Goal: Check status: Check status

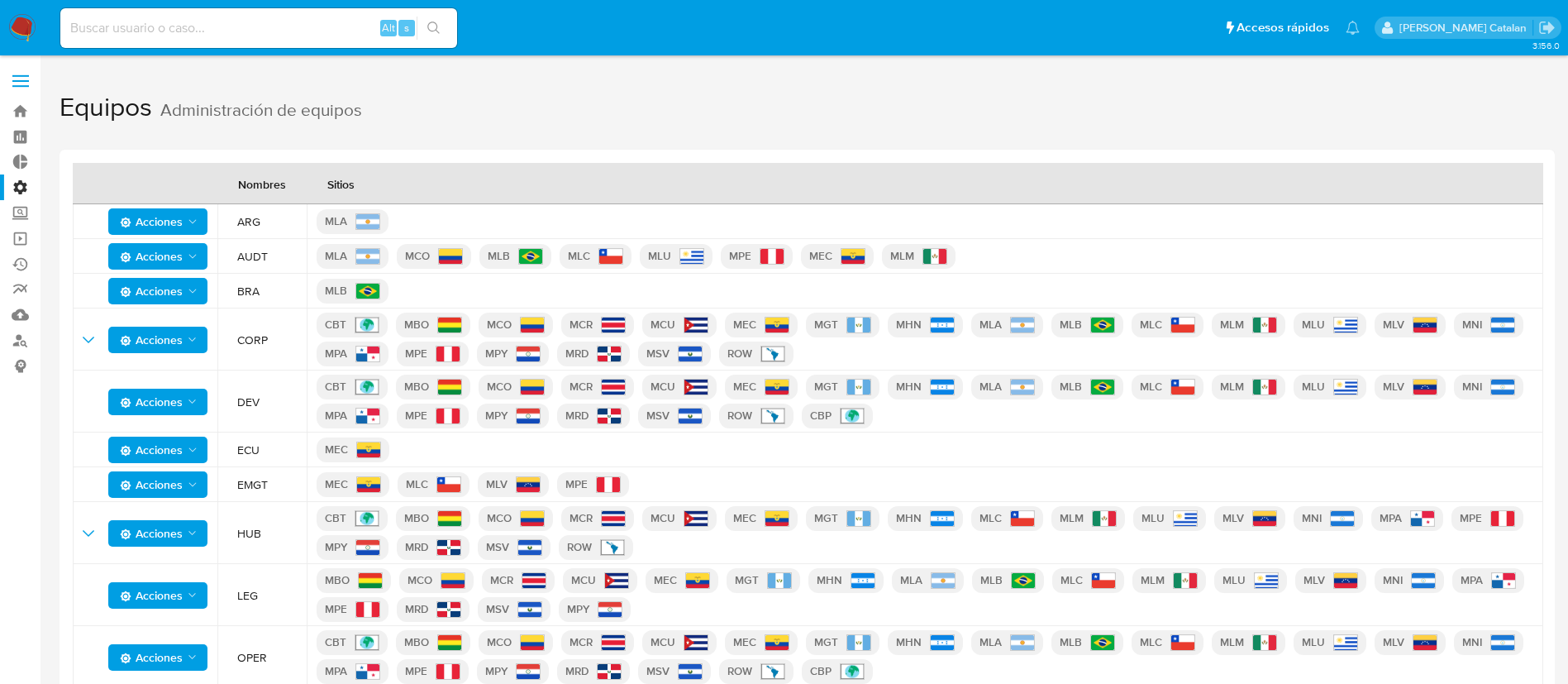
drag, startPoint x: 238, startPoint y: 477, endPoint x: 274, endPoint y: 480, distance: 36.1
click at [274, 480] on span "EMGT" at bounding box center [267, 484] width 60 height 14
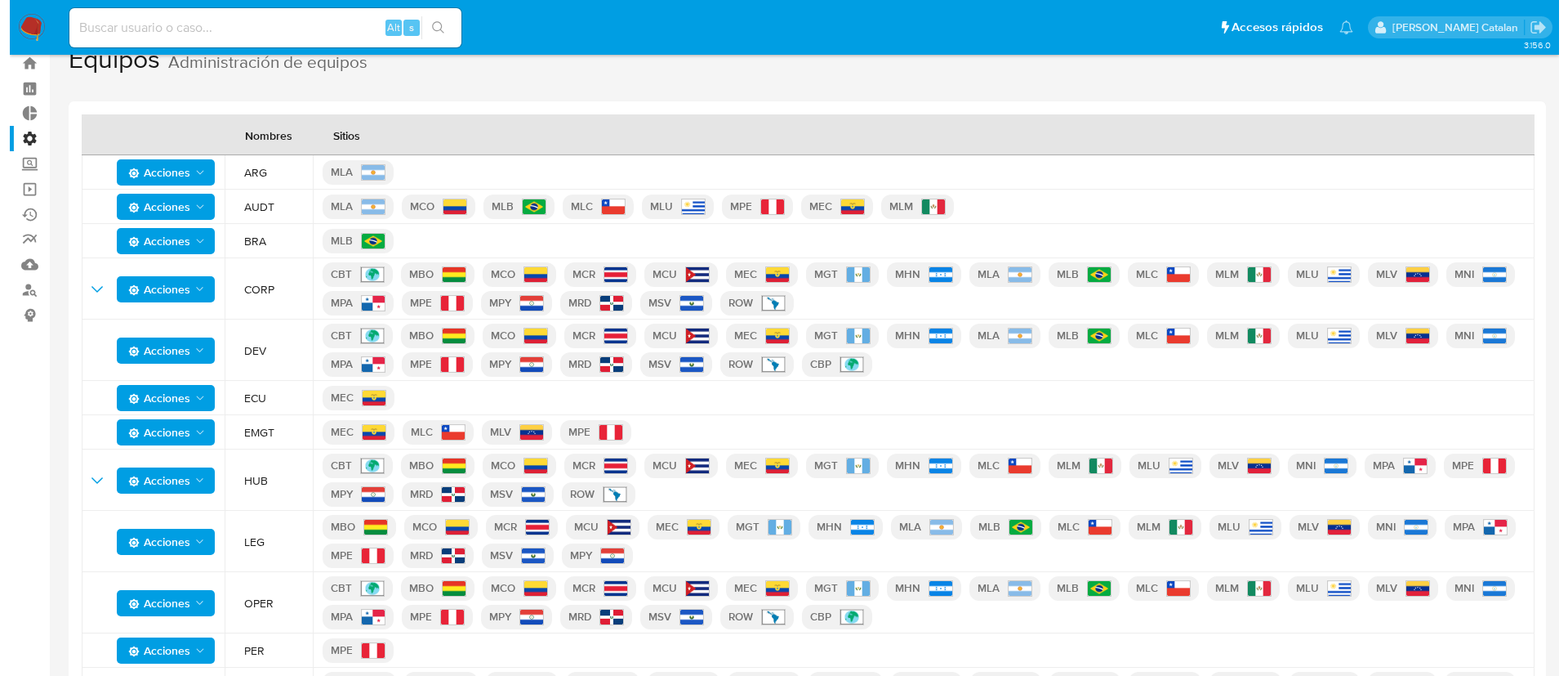
scroll to position [45, 0]
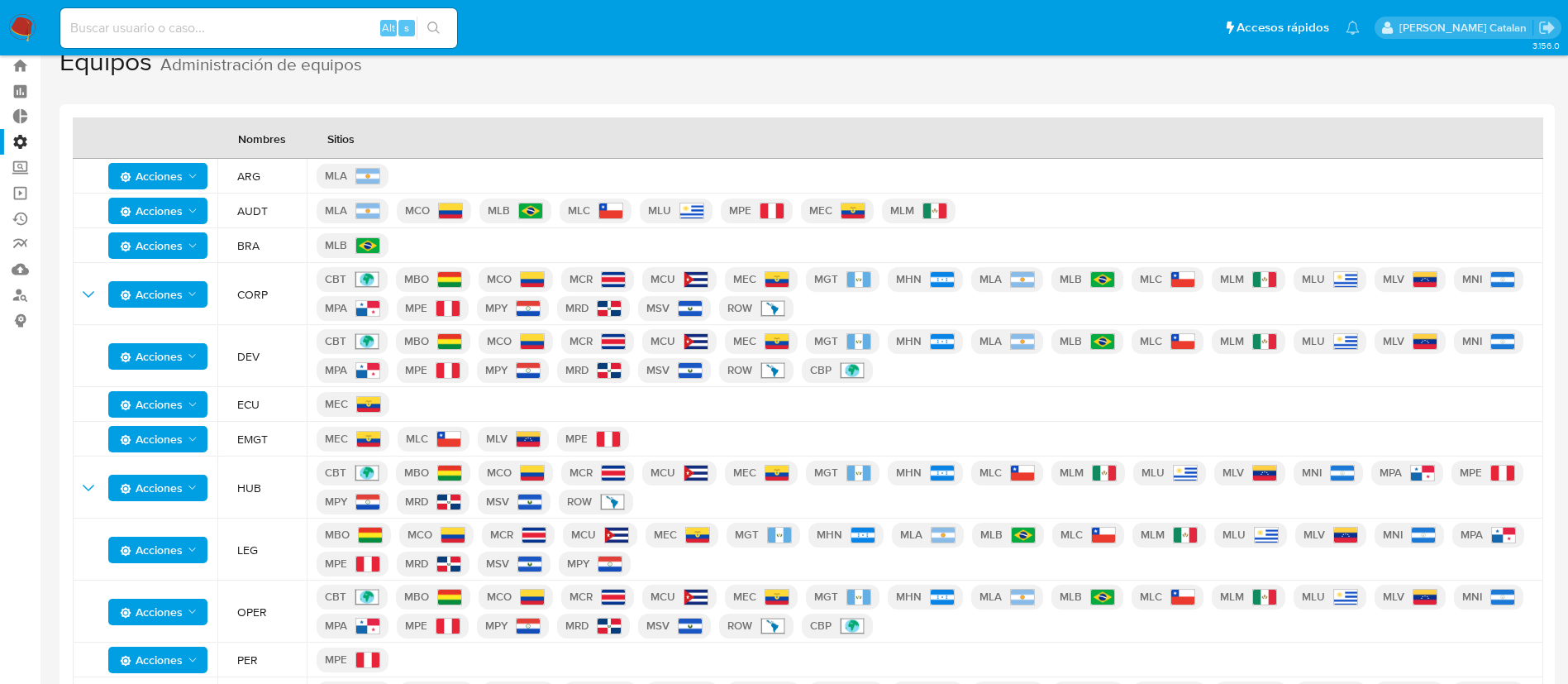
click at [200, 436] on button "Acciones" at bounding box center [157, 438] width 99 height 26
click at [235, 446] on td "EMGT" at bounding box center [262, 439] width 90 height 35
click at [208, 441] on td "Acciones" at bounding box center [145, 439] width 144 height 35
click at [198, 440] on icon "Acciones" at bounding box center [193, 439] width 13 height 13
click at [198, 480] on button "Ver detalle" at bounding box center [158, 480] width 148 height 39
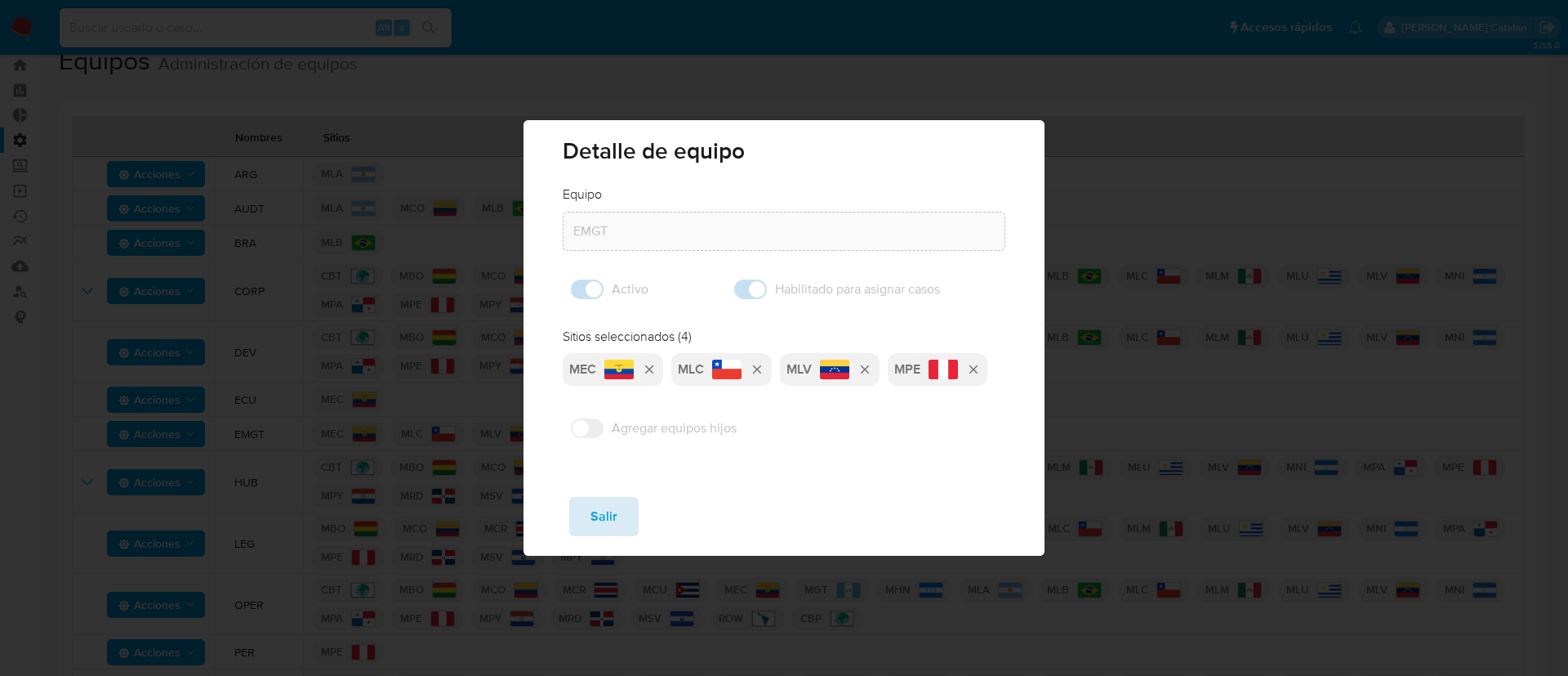
click at [611, 520] on span "Salir" at bounding box center [604, 517] width 27 height 36
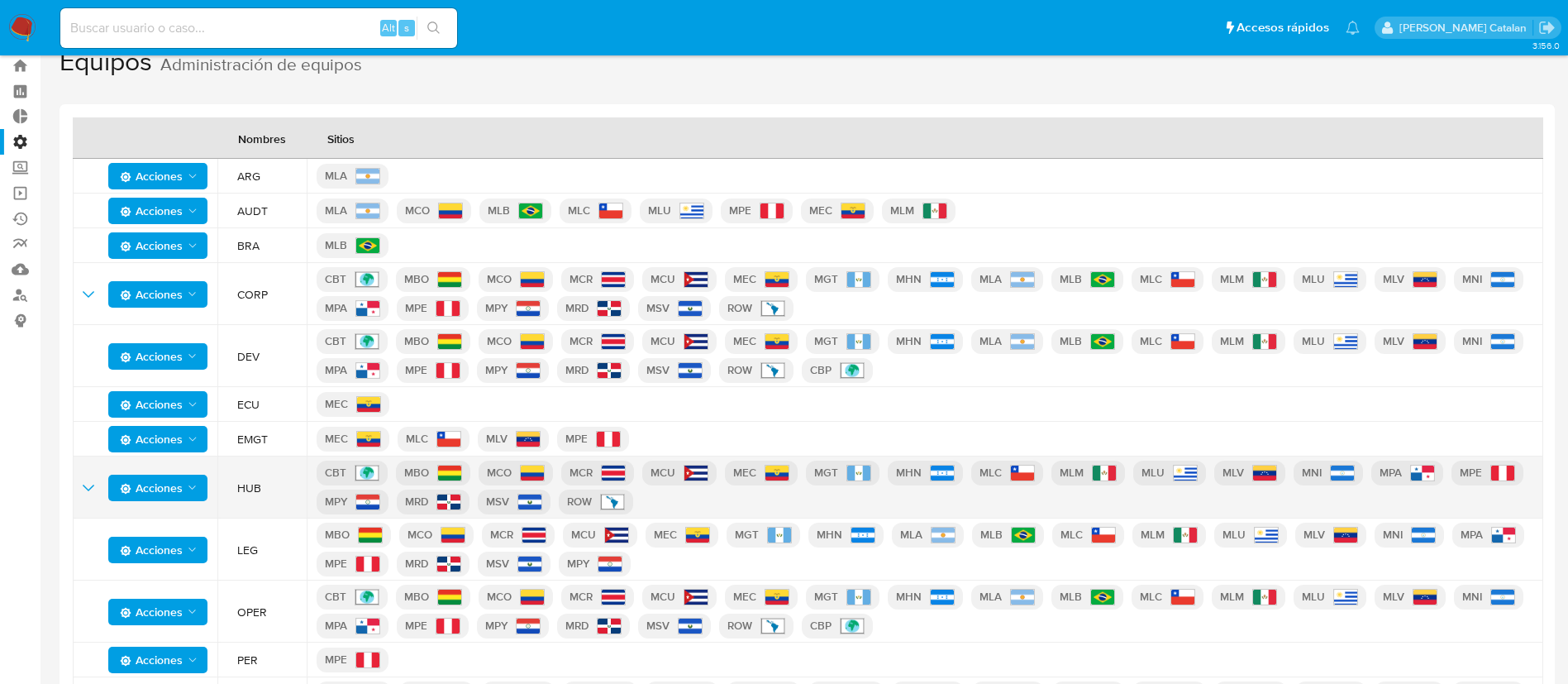
click at [195, 492] on icon "Acciones" at bounding box center [193, 488] width 13 height 13
click at [190, 565] on button "Ver registros" at bounding box center [158, 568] width 148 height 39
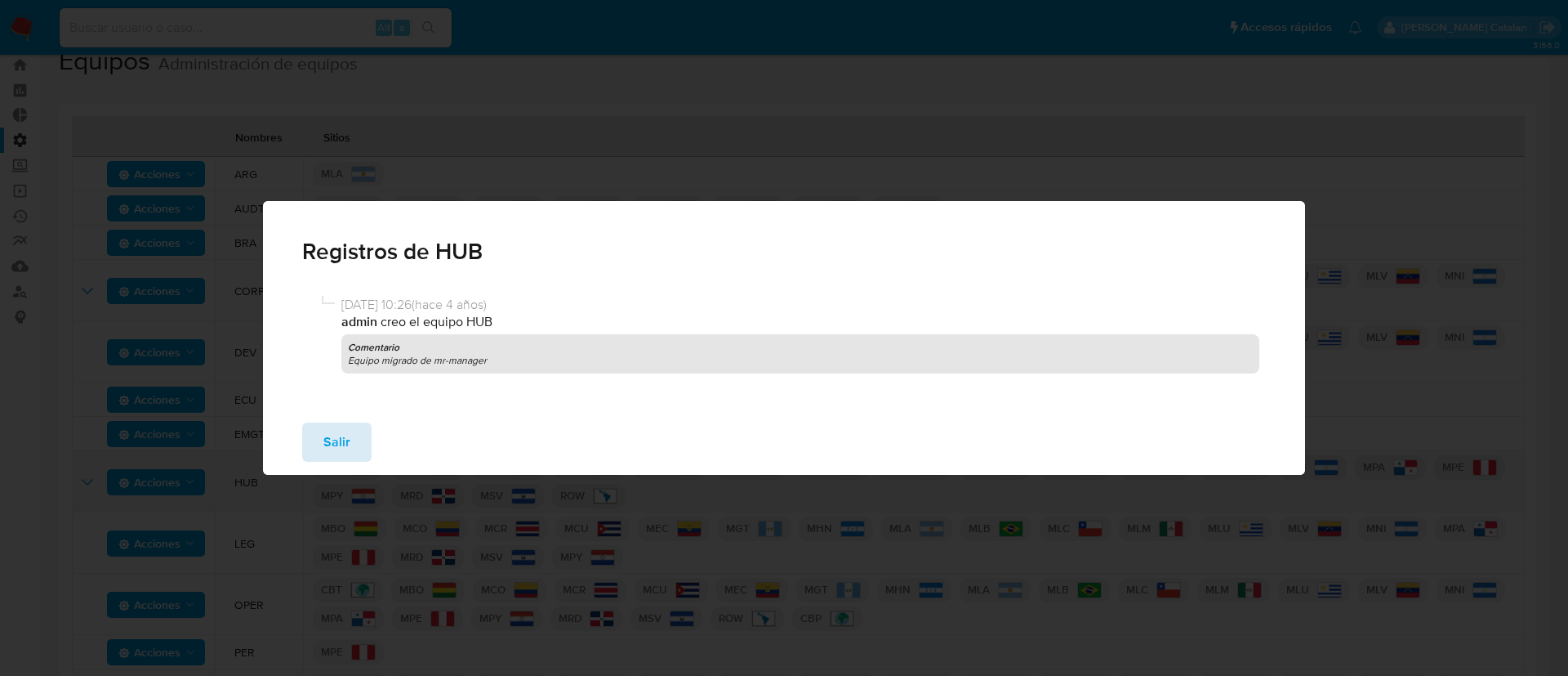
click at [335, 434] on span "Salir" at bounding box center [337, 442] width 27 height 36
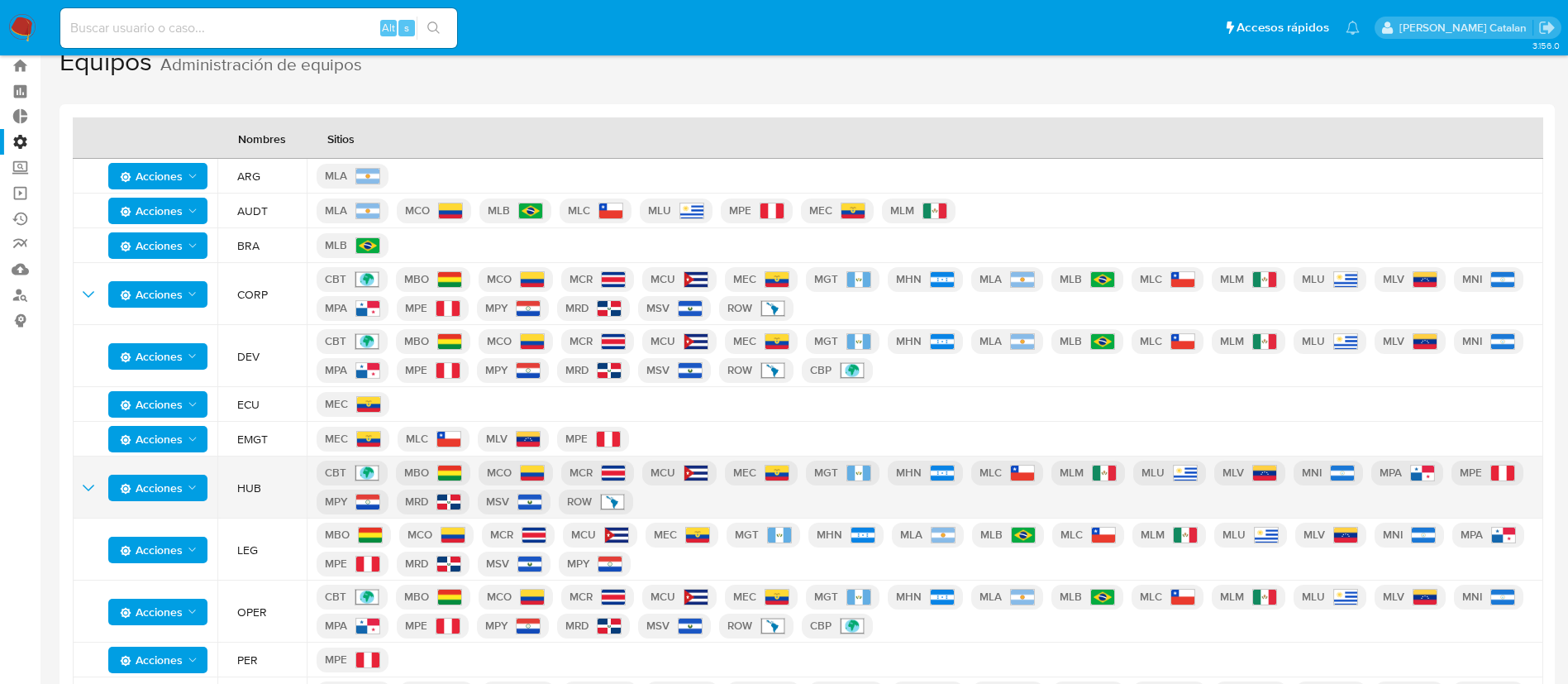
click at [205, 498] on button "Acciones" at bounding box center [157, 487] width 99 height 26
click at [182, 522] on button "Ver detalle" at bounding box center [158, 529] width 148 height 39
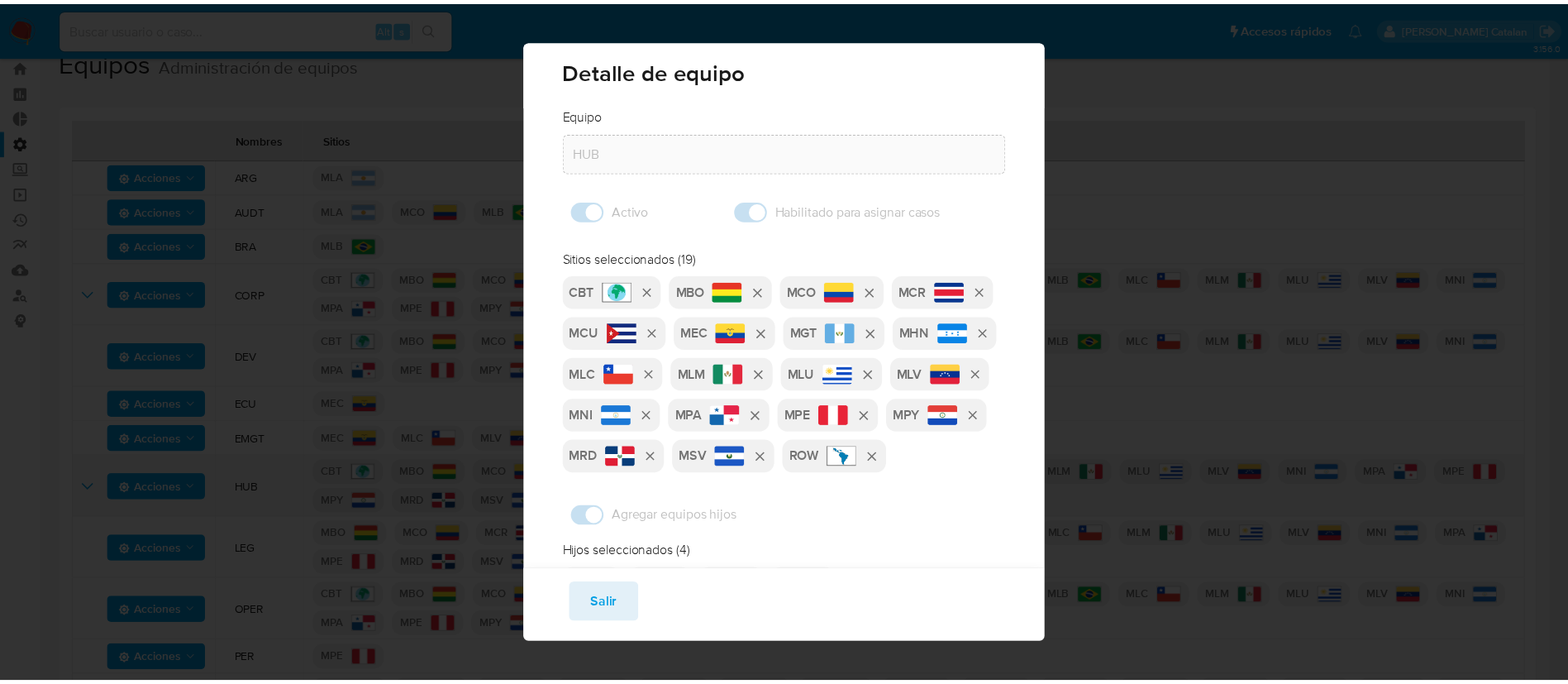
scroll to position [150, 0]
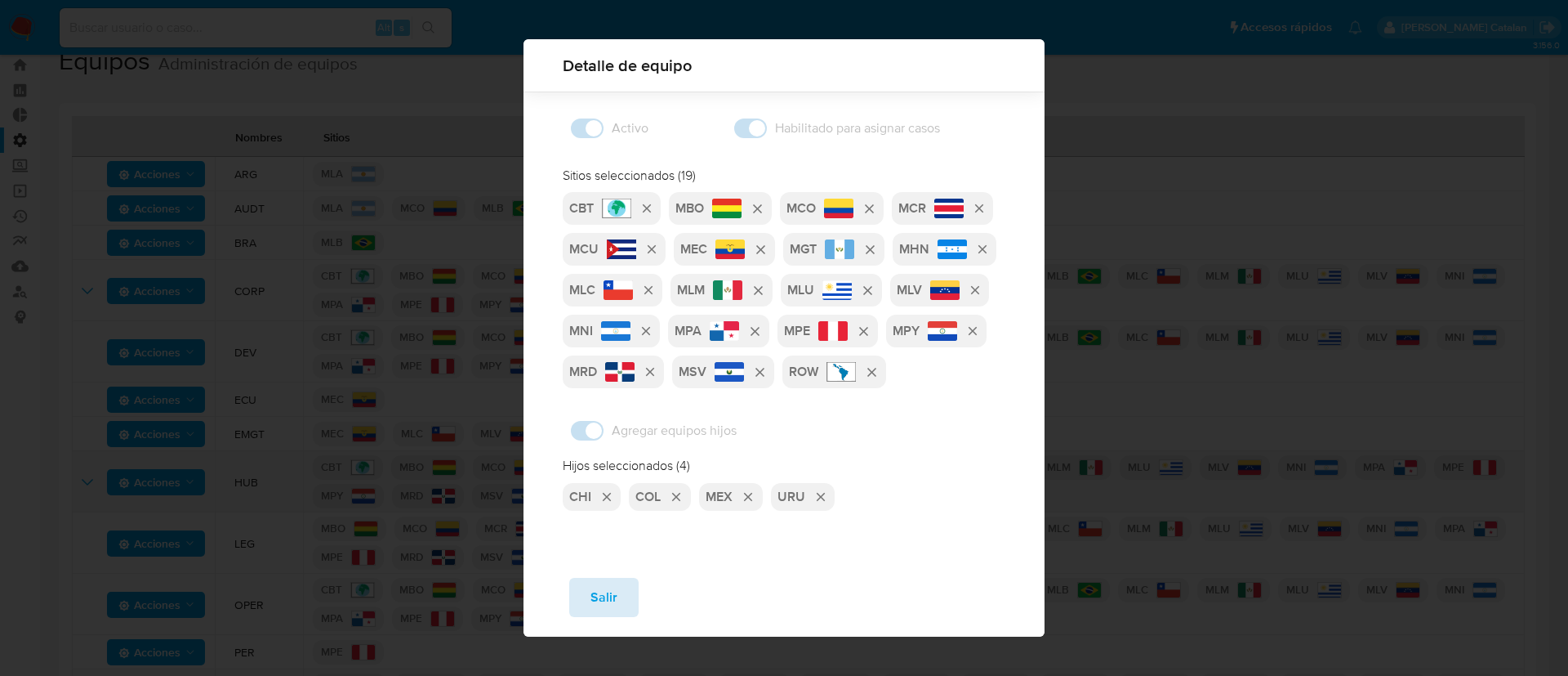
click at [583, 597] on button "Salir" at bounding box center [603, 597] width 69 height 39
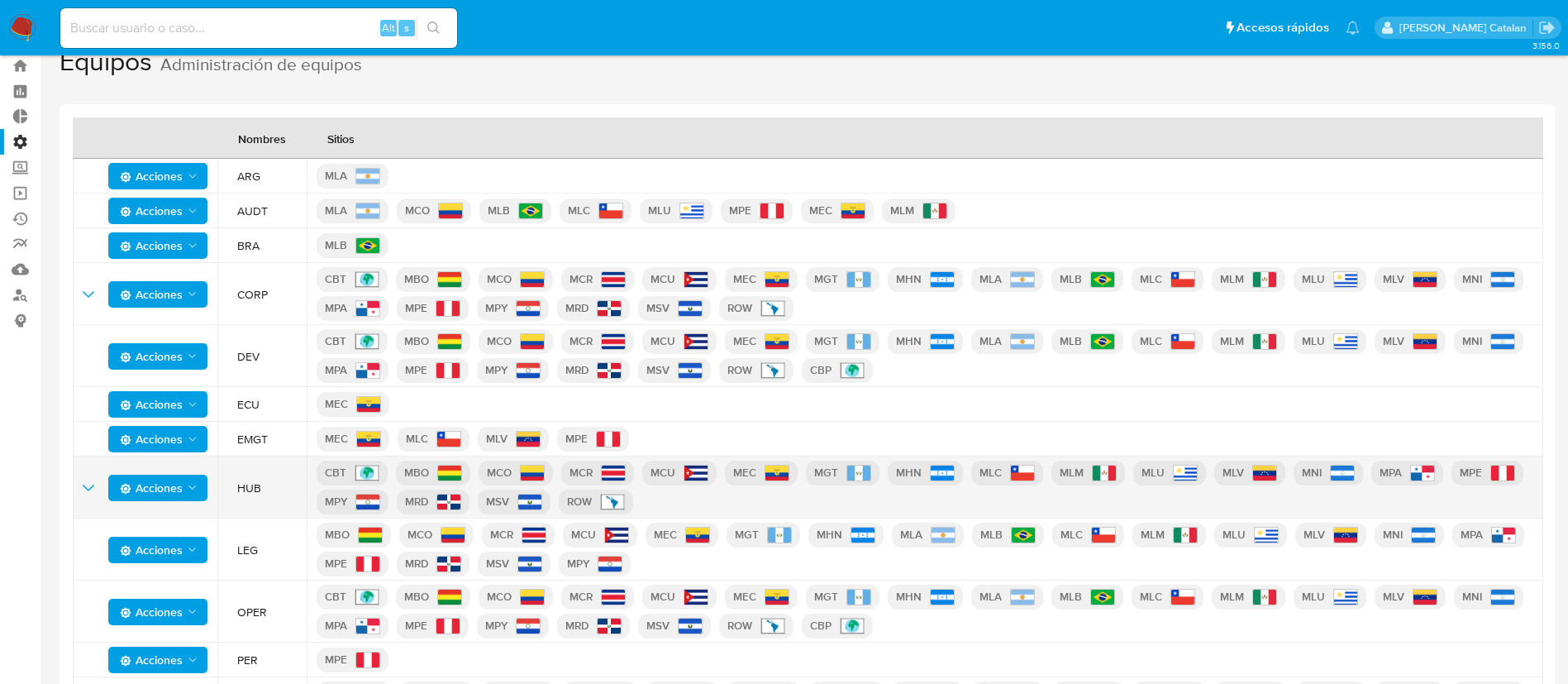
click at [200, 549] on button "Acciones" at bounding box center [157, 549] width 99 height 26
drag, startPoint x: 200, startPoint y: 549, endPoint x: 201, endPoint y: 485, distance: 64.0
click at [201, 485] on tbody "Acciones ARG MLA Acciones AUDT MLA MCO MLB MLC MLU MPE MEC MLM Acciones BRA MLB…" at bounding box center [808, 484] width 1471 height 650
click at [201, 485] on button "Acciones" at bounding box center [157, 487] width 99 height 26
click at [181, 569] on button "Ver registros" at bounding box center [158, 568] width 148 height 39
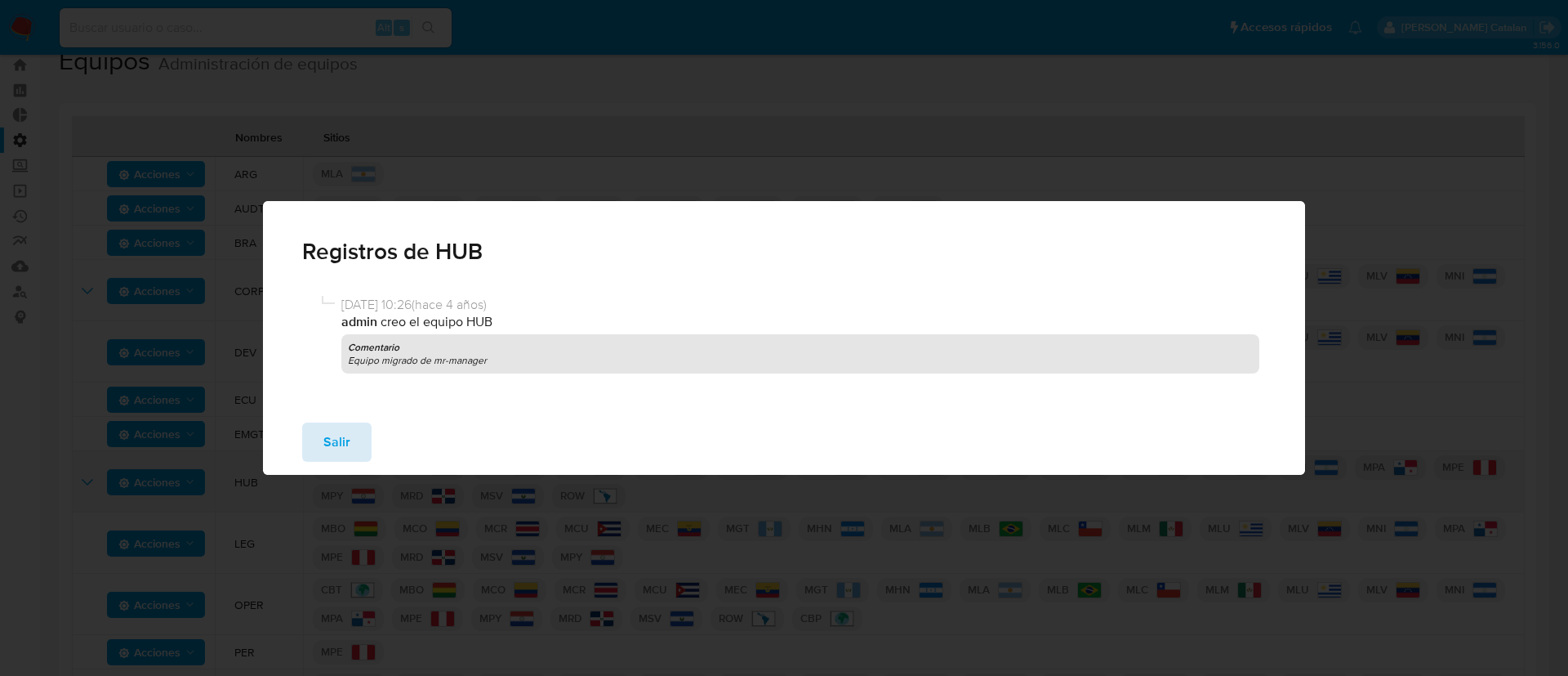
click at [336, 424] on span "Salir" at bounding box center [337, 442] width 27 height 36
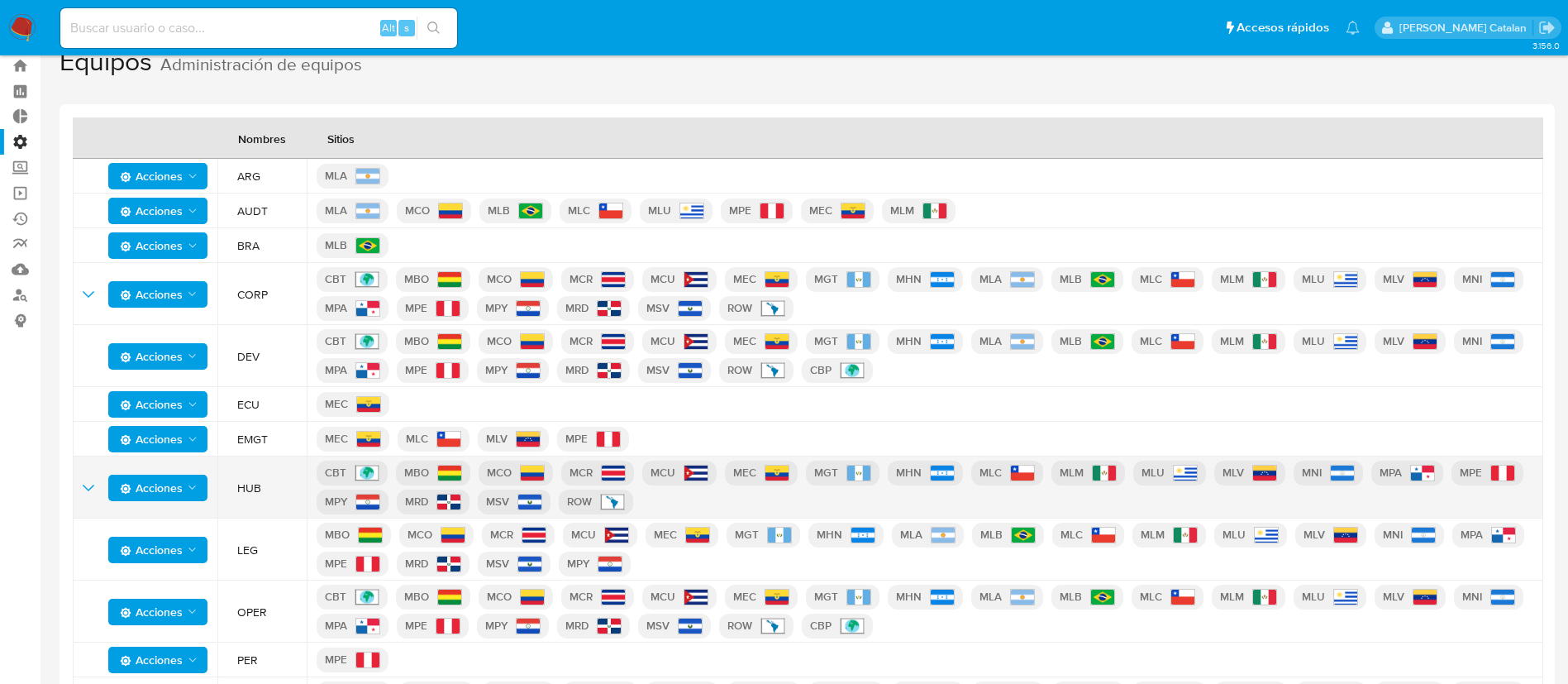
click at [200, 441] on button "Acciones" at bounding box center [157, 438] width 99 height 26
click at [190, 513] on button "Ver registros" at bounding box center [158, 519] width 148 height 39
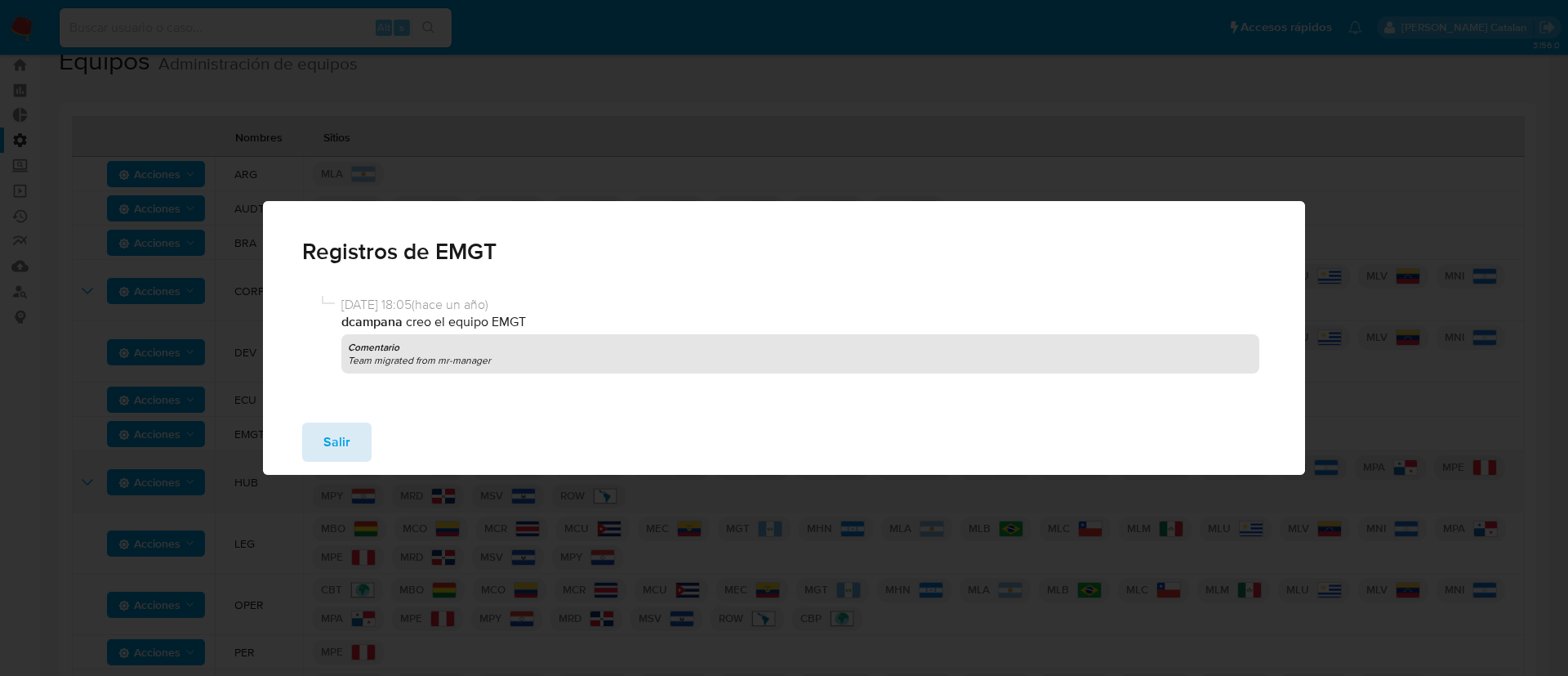
click at [337, 435] on span "Salir" at bounding box center [337, 442] width 27 height 36
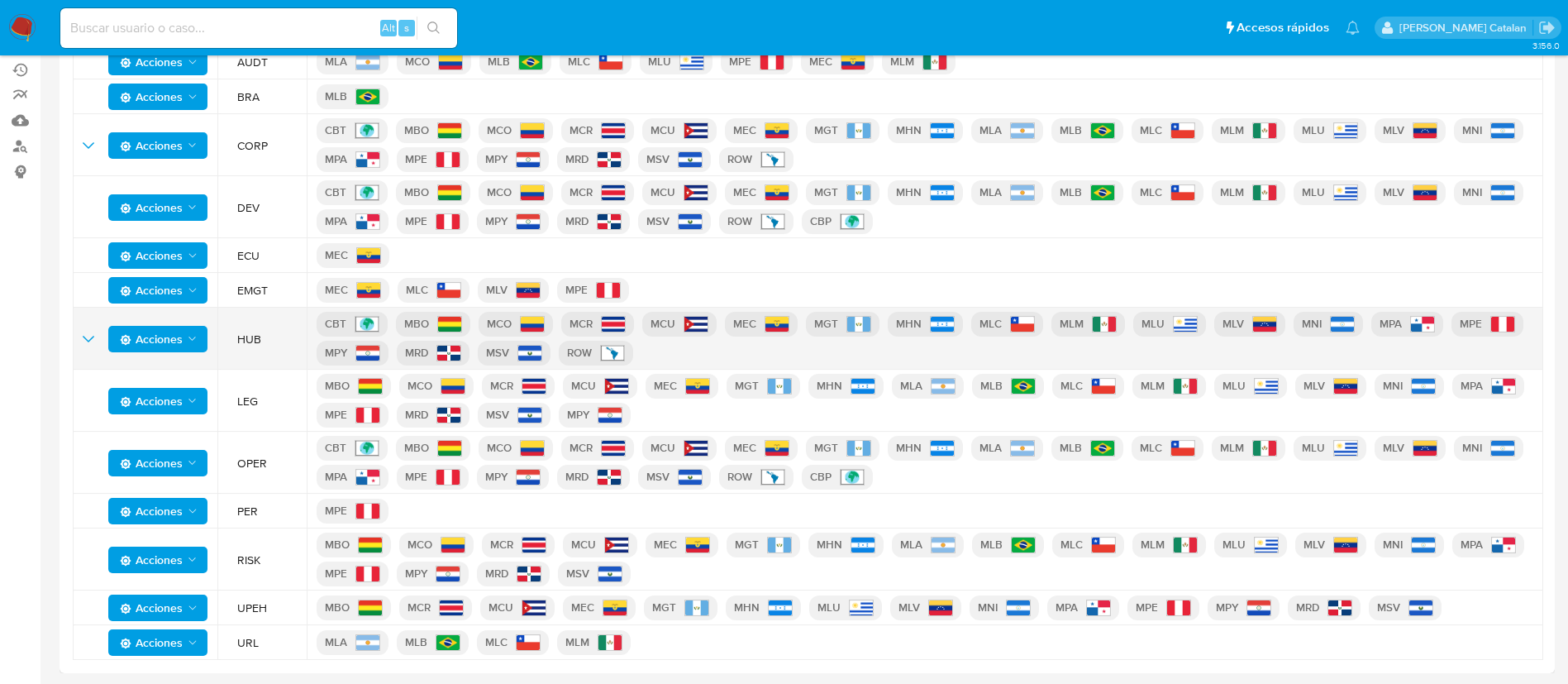
scroll to position [0, 0]
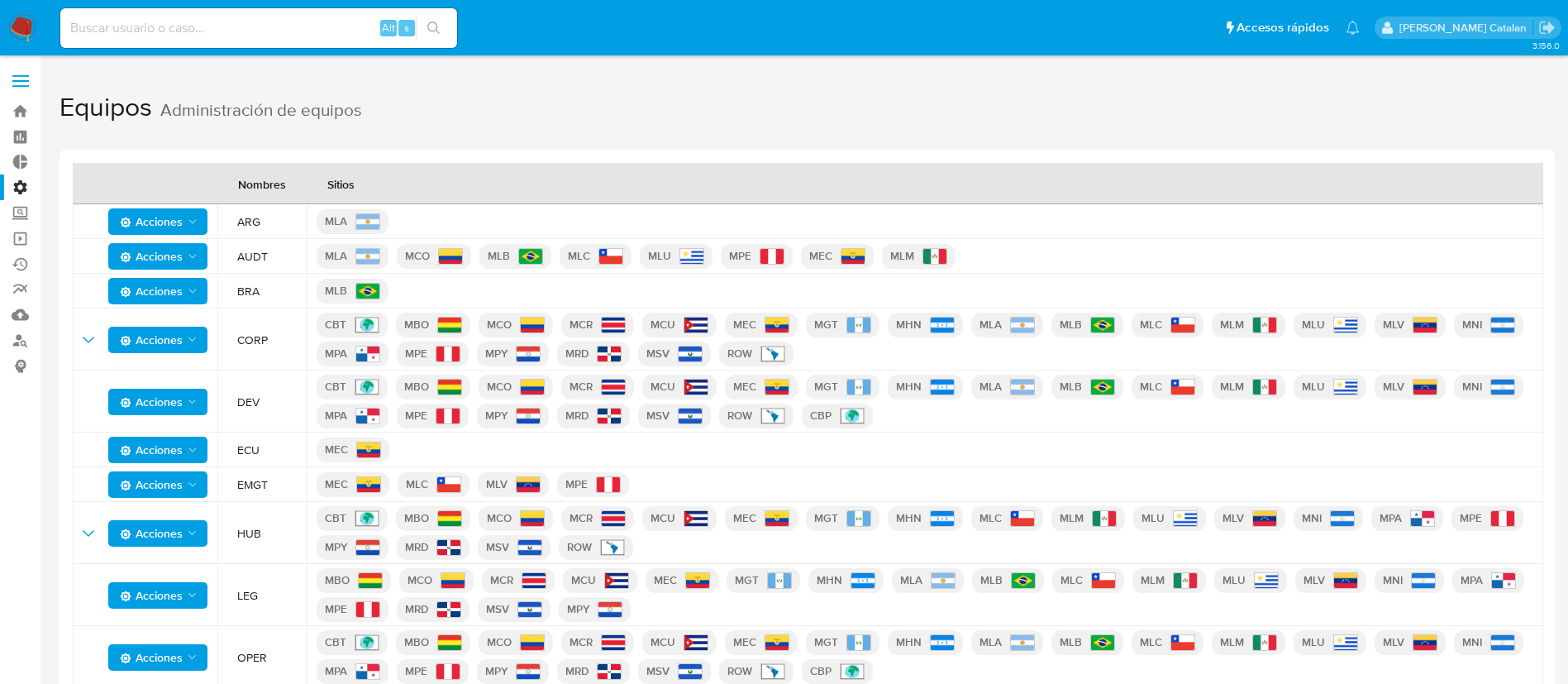
click at [20, 179] on label "Administración" at bounding box center [98, 187] width 196 height 26
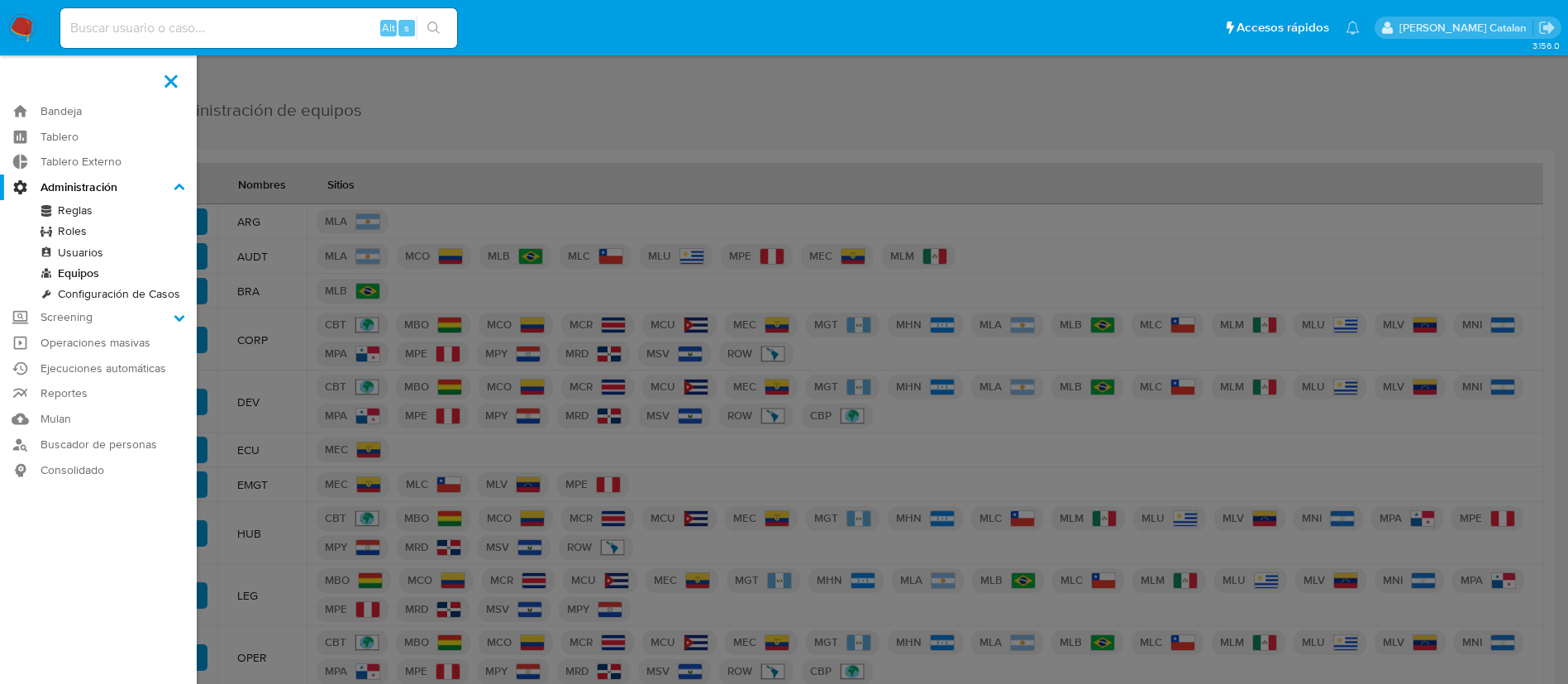
click at [0, 0] on input "Administración" at bounding box center [0, 0] width 0 height 0
click at [78, 238] on link "Roles" at bounding box center [98, 230] width 196 height 20
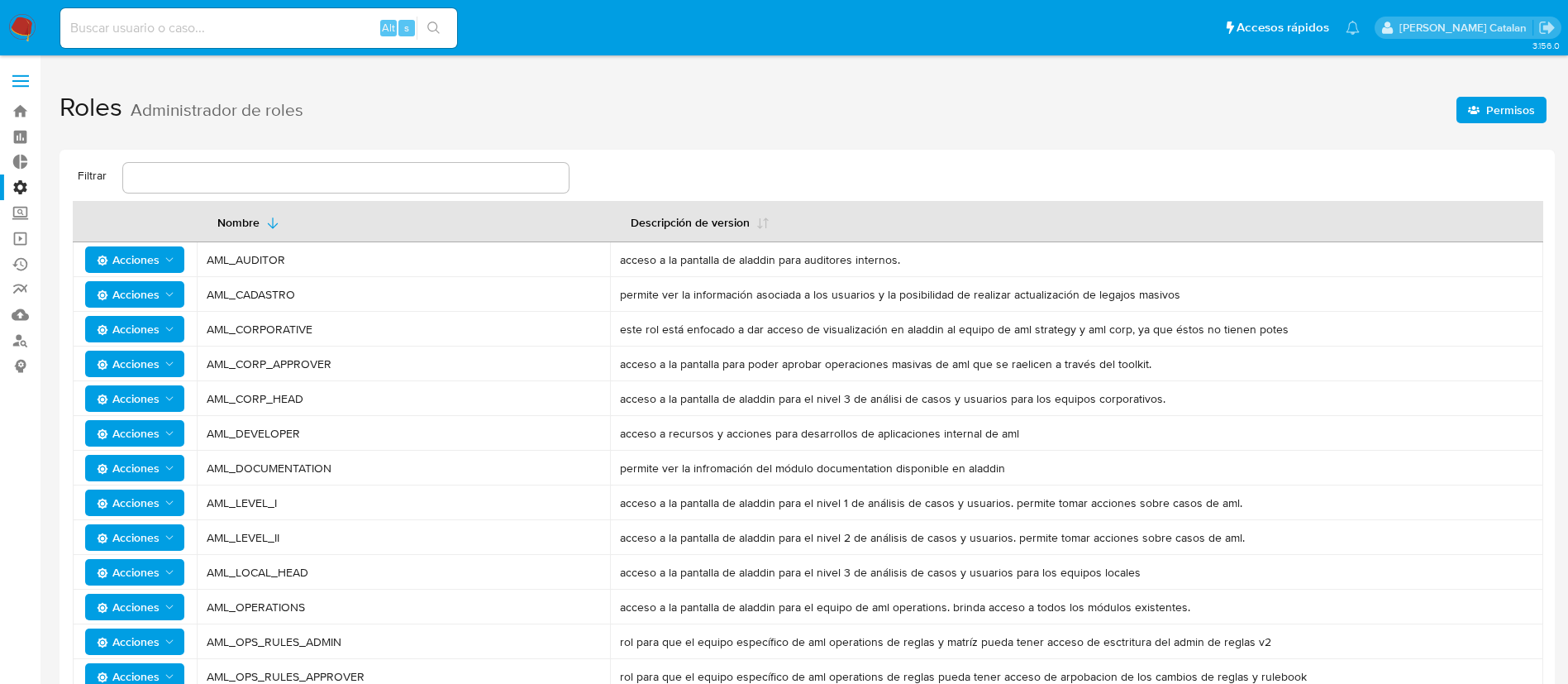
click at [174, 264] on icon "Acciones" at bounding box center [170, 260] width 13 height 13
click at [374, 272] on td "AML_AUDITOR" at bounding box center [403, 259] width 413 height 35
click at [30, 108] on link "Bandeja" at bounding box center [98, 111] width 196 height 26
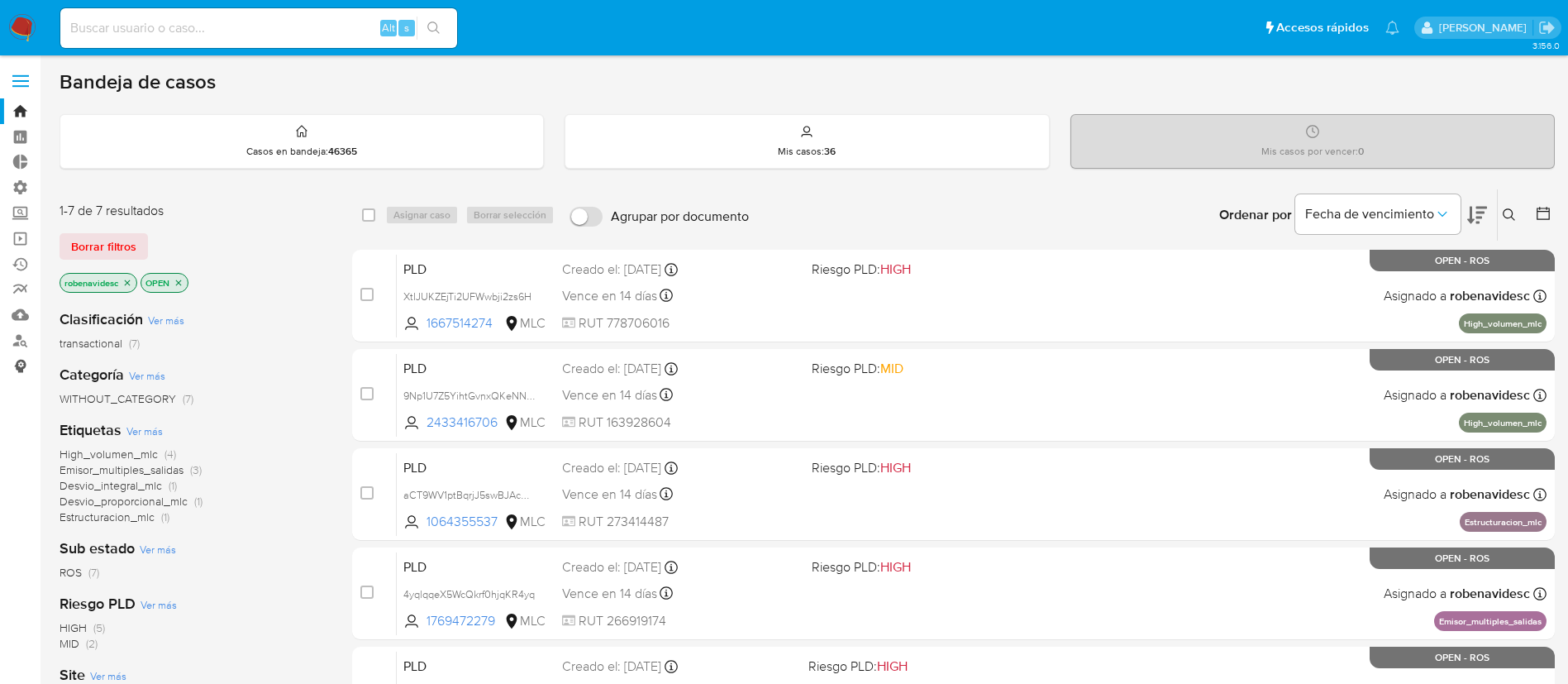
click at [20, 355] on link "Consolidado" at bounding box center [98, 365] width 196 height 26
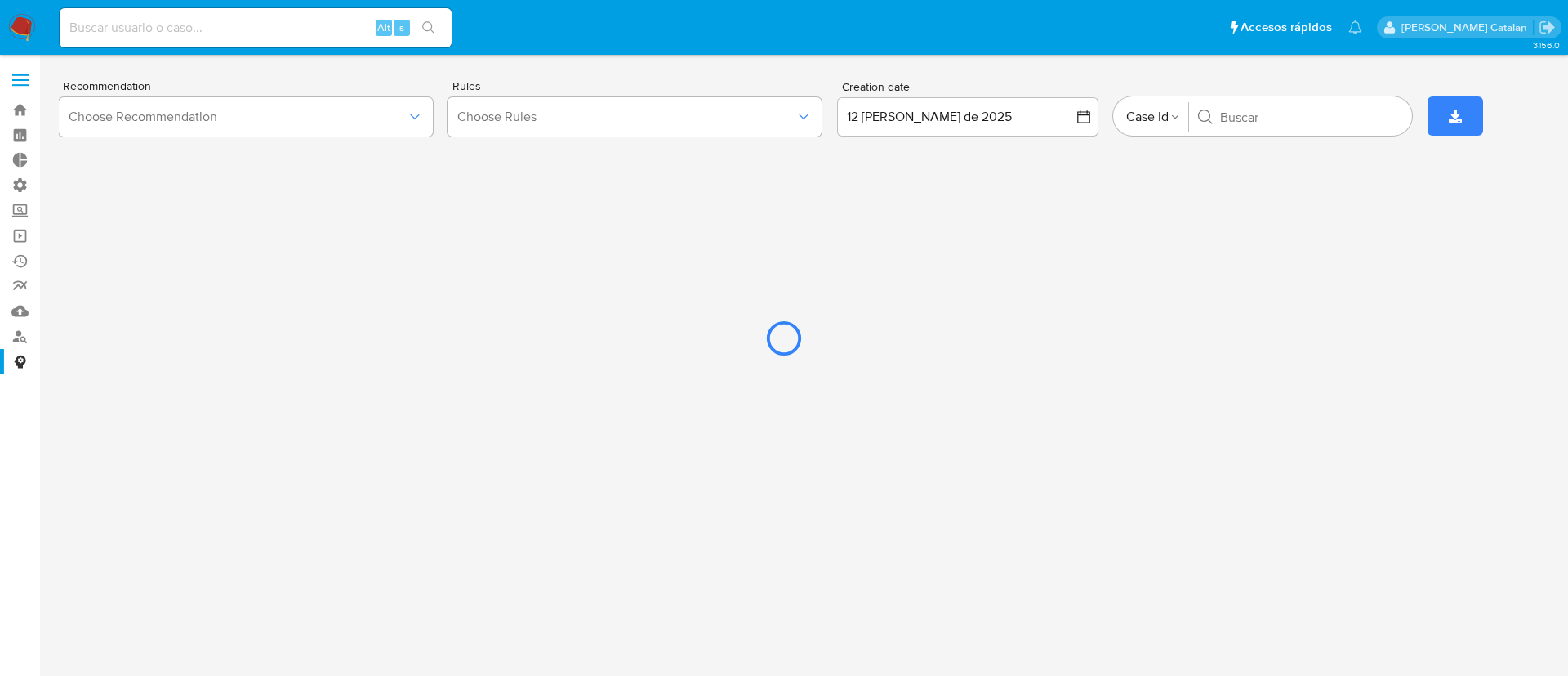
click at [420, 123] on div at bounding box center [784, 338] width 1568 height 676
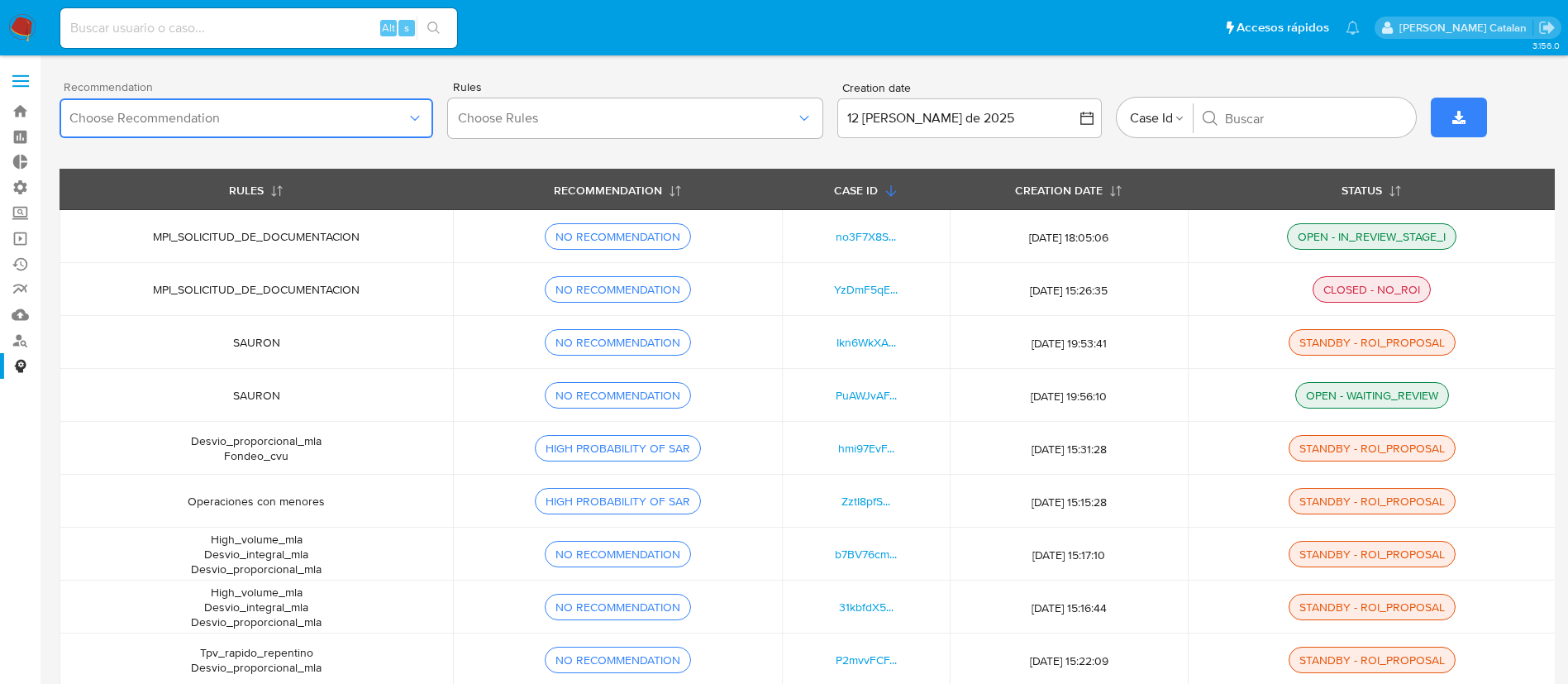
click at [398, 110] on span "Choose Recommendation" at bounding box center [238, 118] width 337 height 16
click at [744, 124] on span "Choose Rules" at bounding box center [626, 118] width 337 height 16
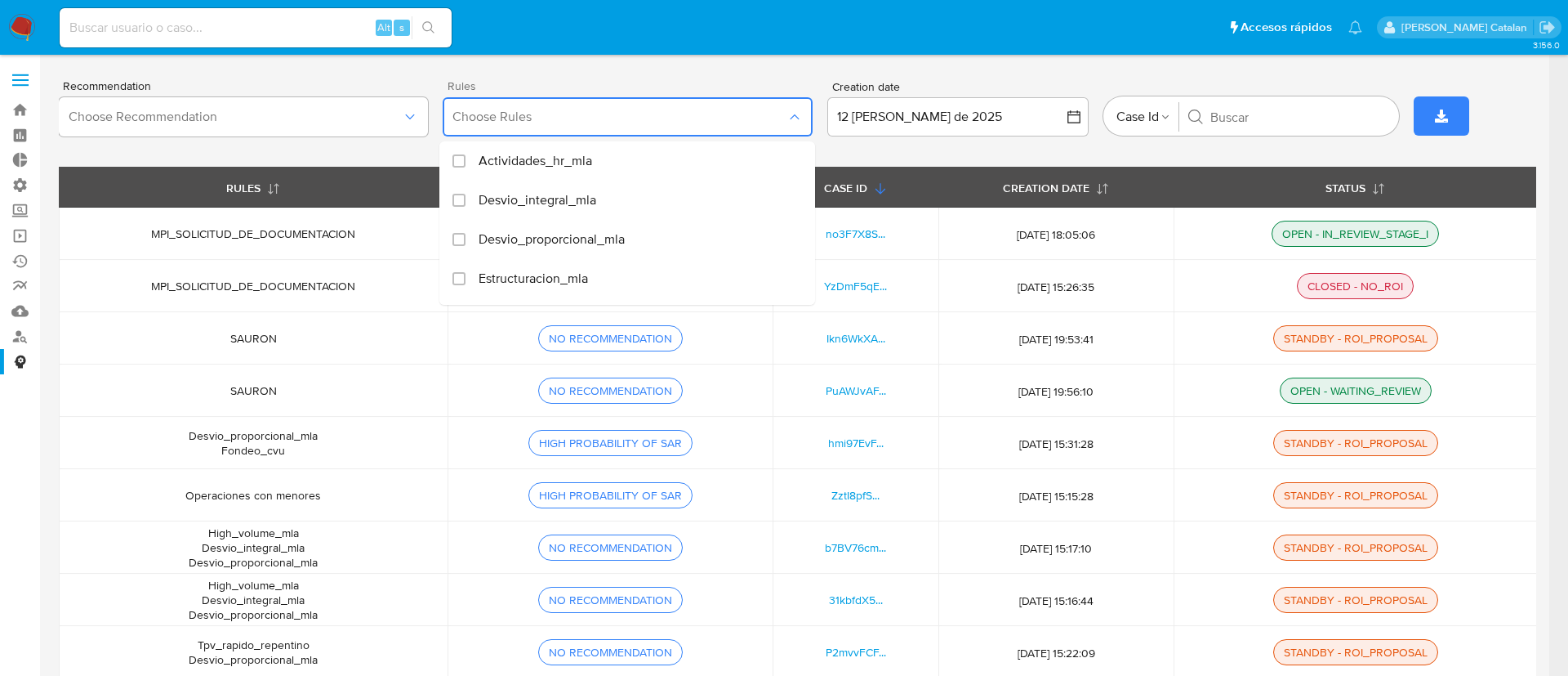
click at [726, 125] on button "Choose Rules" at bounding box center [627, 116] width 369 height 39
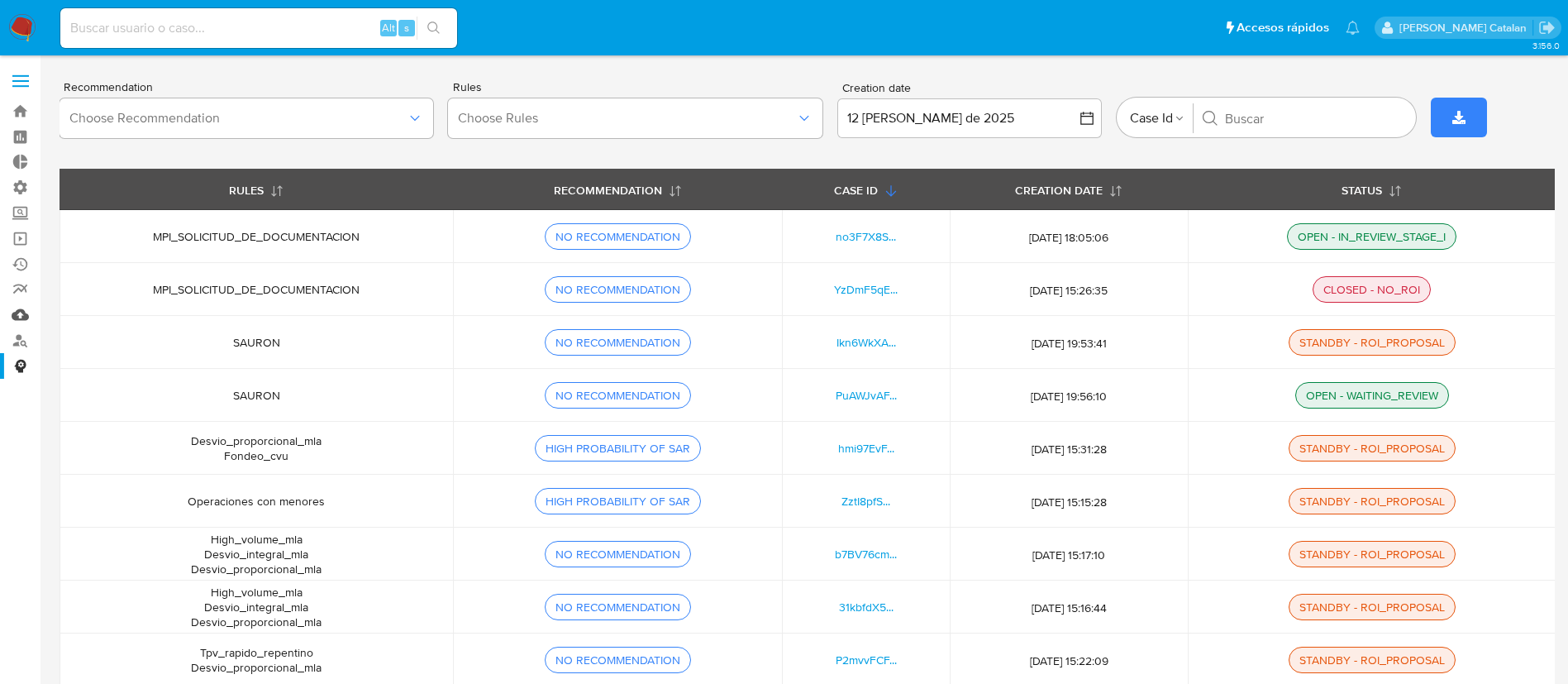
click at [24, 307] on link "Mulan" at bounding box center [98, 314] width 196 height 26
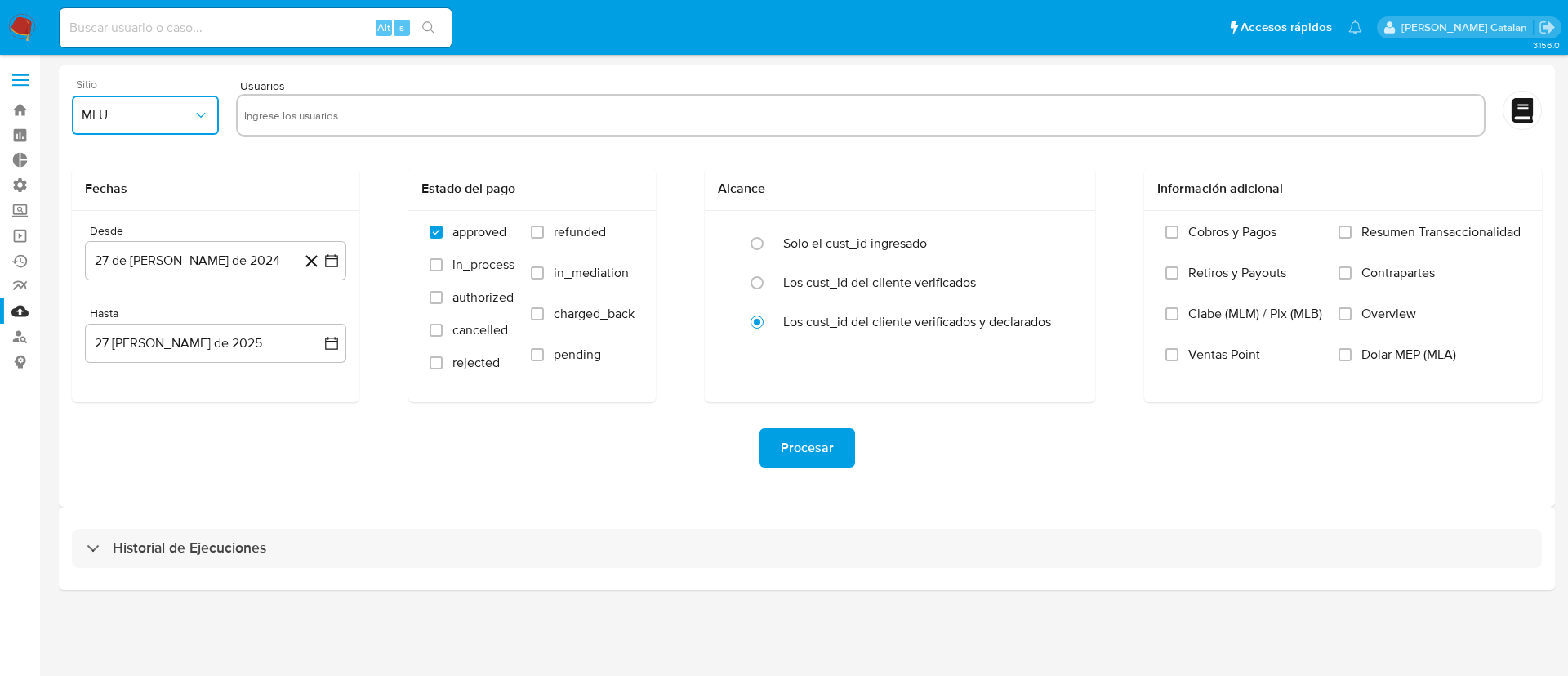
click at [167, 109] on span "MLU" at bounding box center [137, 114] width 111 height 16
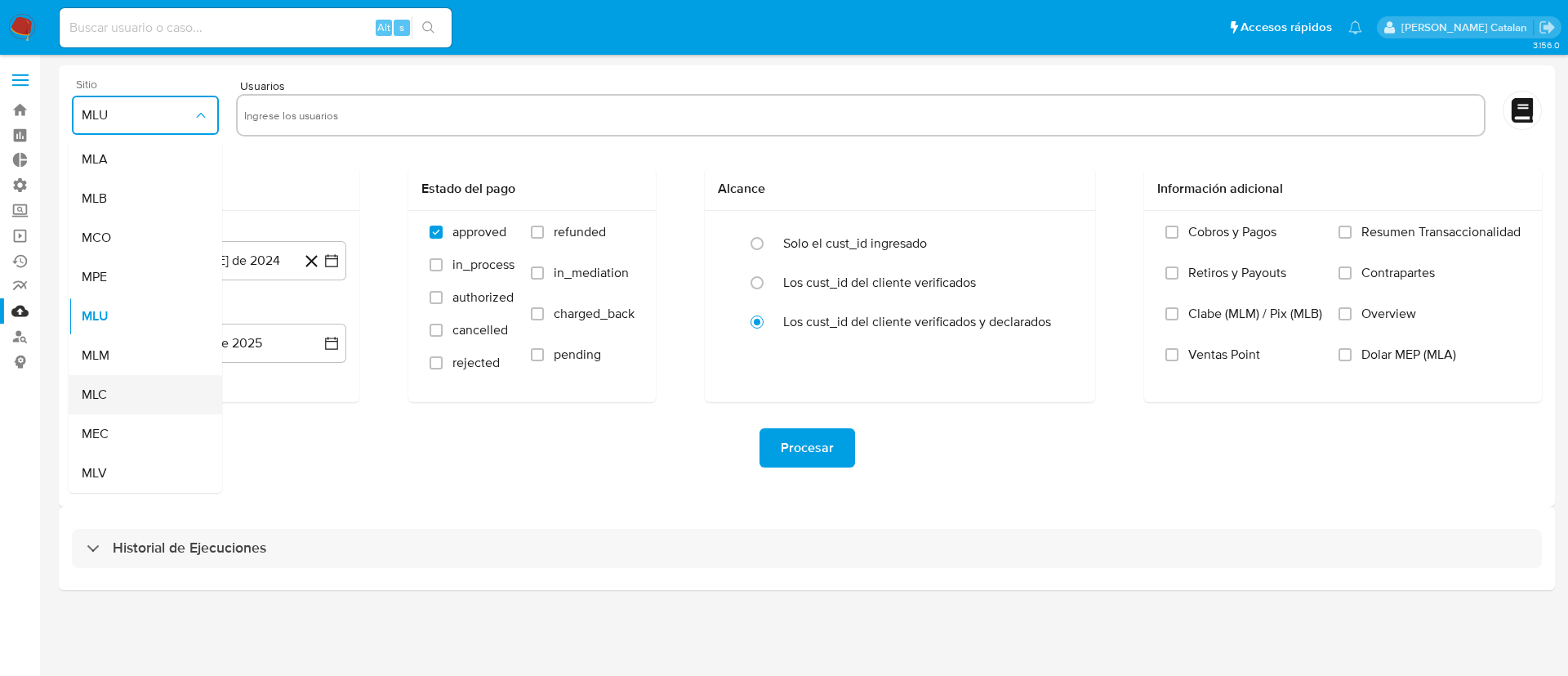
click at [120, 388] on div "MLC" at bounding box center [141, 394] width 118 height 39
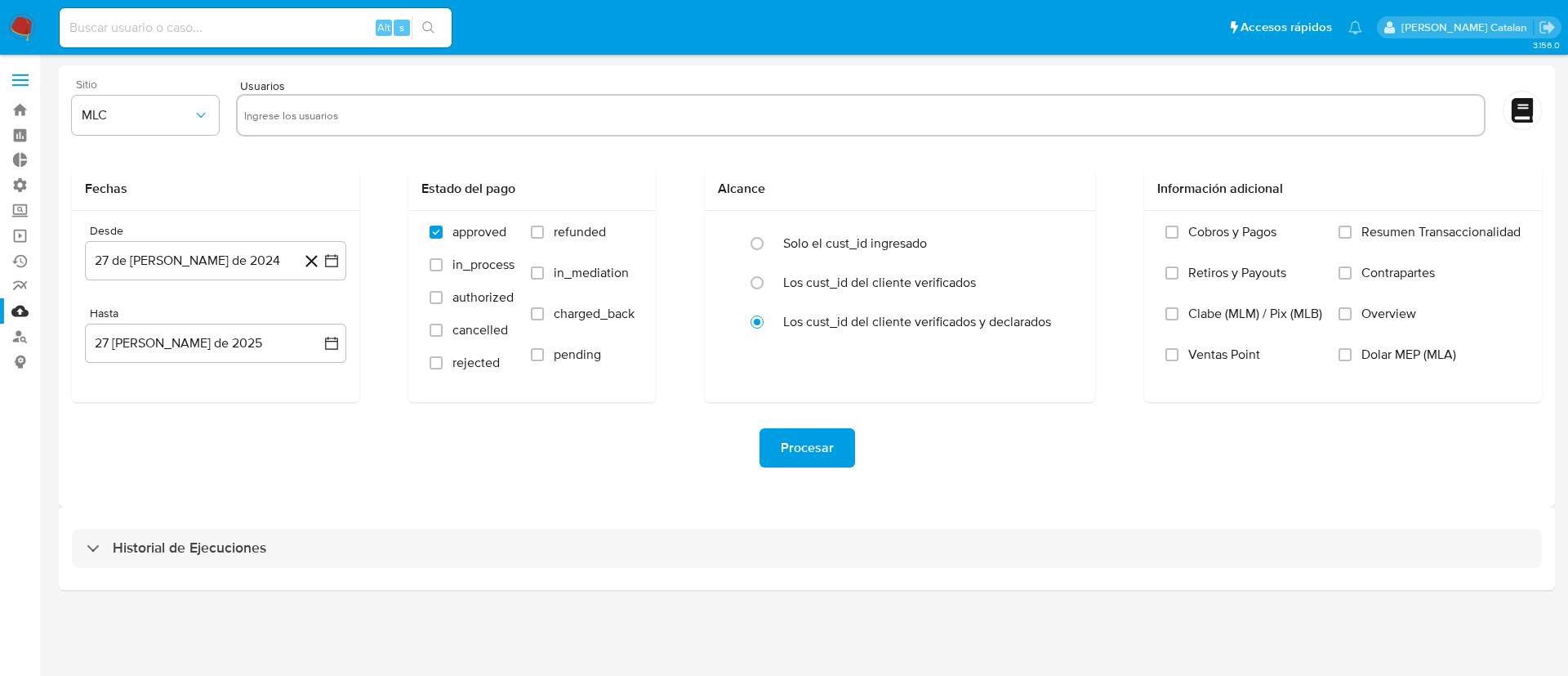
click at [394, 433] on div "Procesar" at bounding box center [807, 447] width 1470 height 39
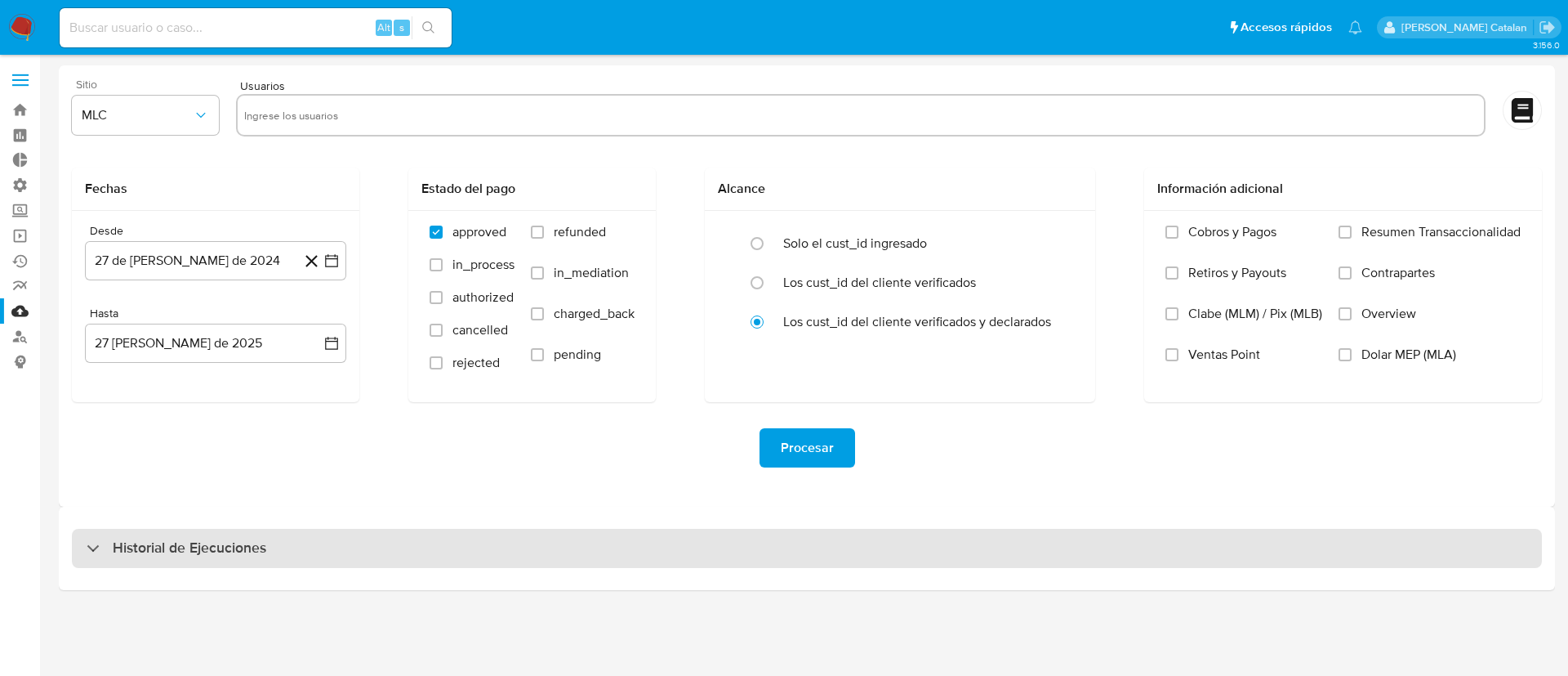
click at [256, 539] on h3 "Historial de Ejecuciones" at bounding box center [188, 548] width 153 height 20
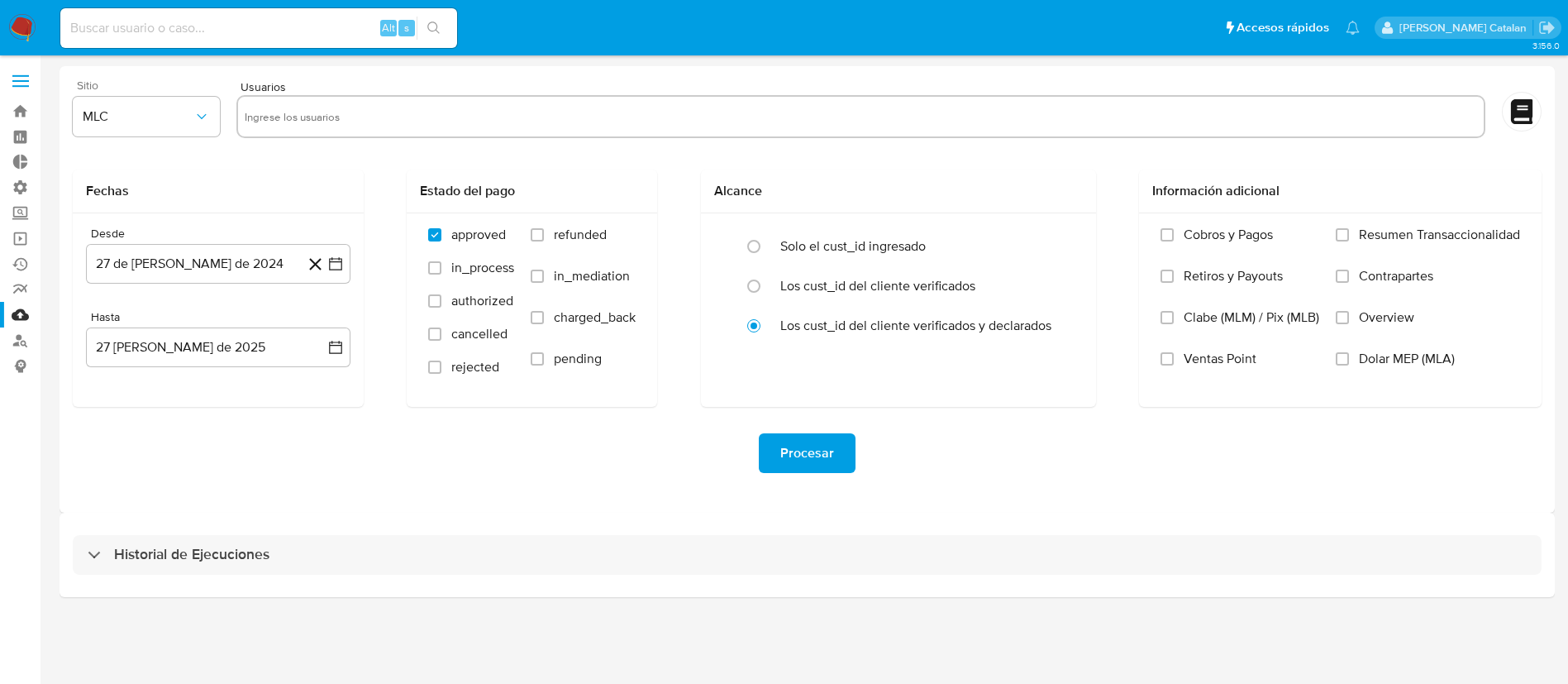
select select "10"
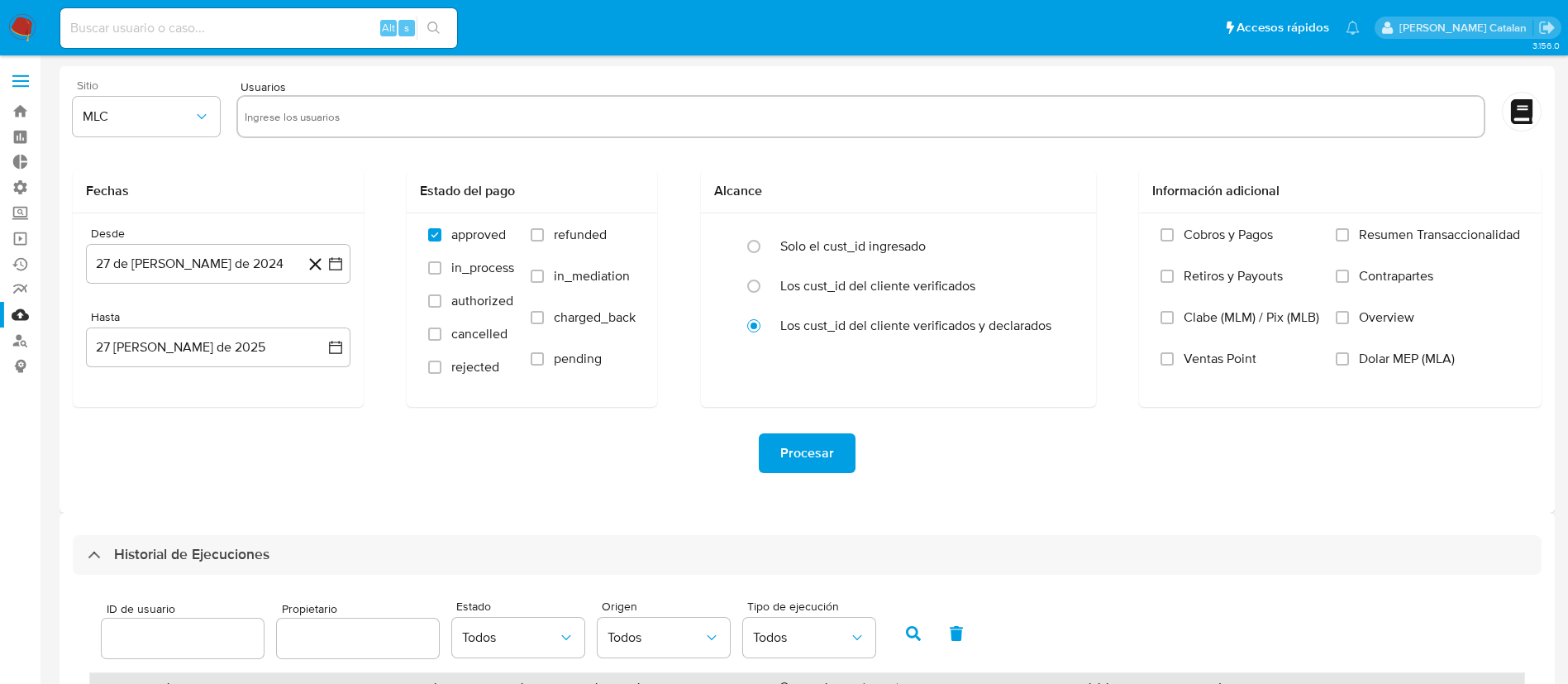
click at [365, 480] on div "Procesar" at bounding box center [807, 453] width 1469 height 92
click at [20, 285] on link "Reportes" at bounding box center [98, 290] width 196 height 26
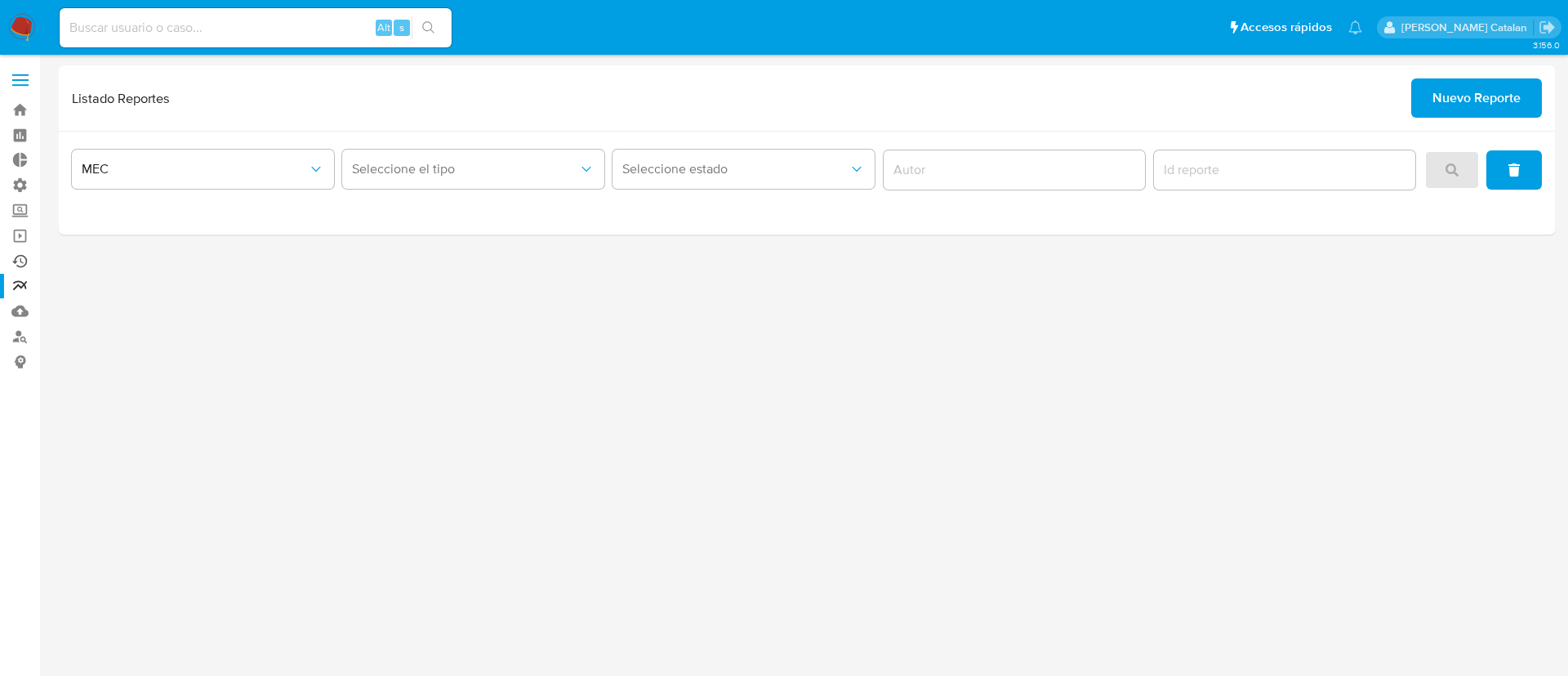
click at [28, 250] on link "Ejecuciones automáticas" at bounding box center [97, 261] width 194 height 26
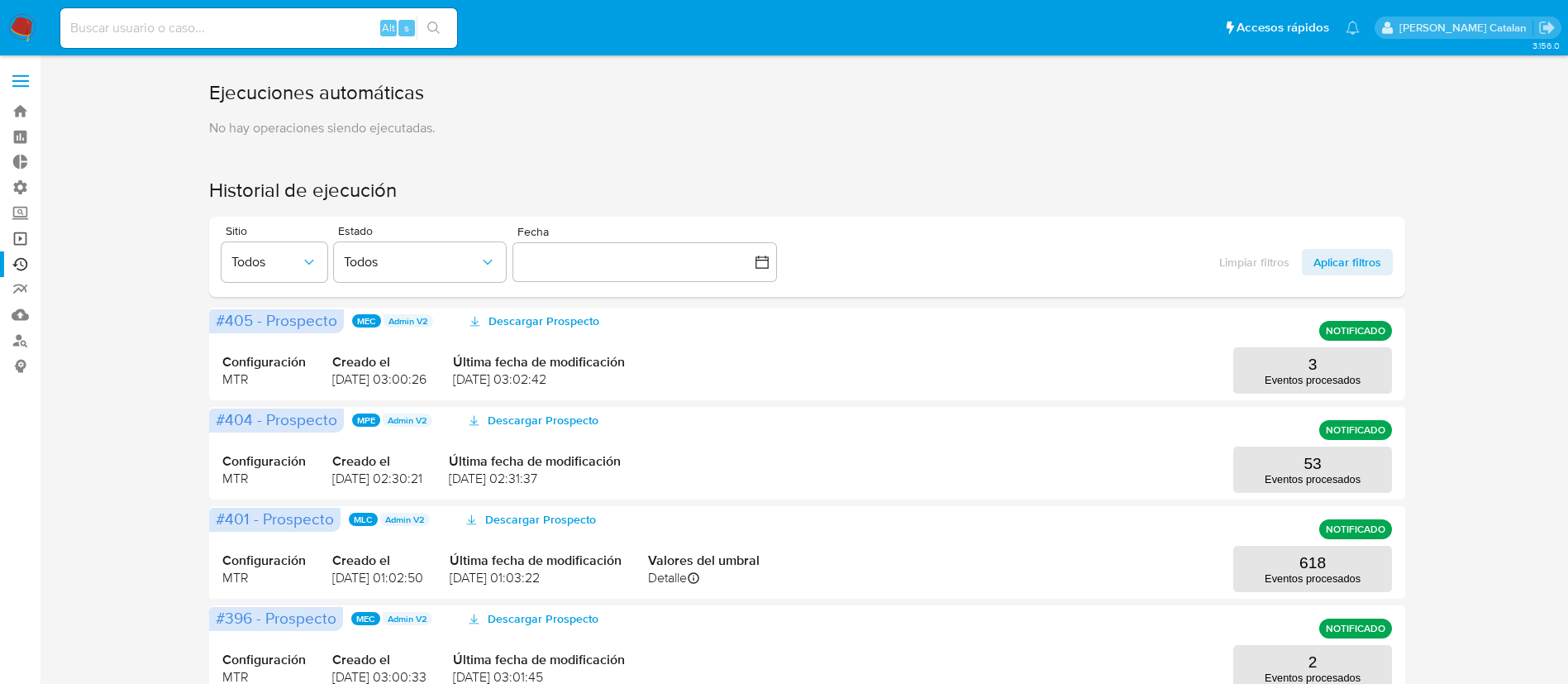
click at [18, 247] on link "Operaciones masivas" at bounding box center [98, 238] width 196 height 26
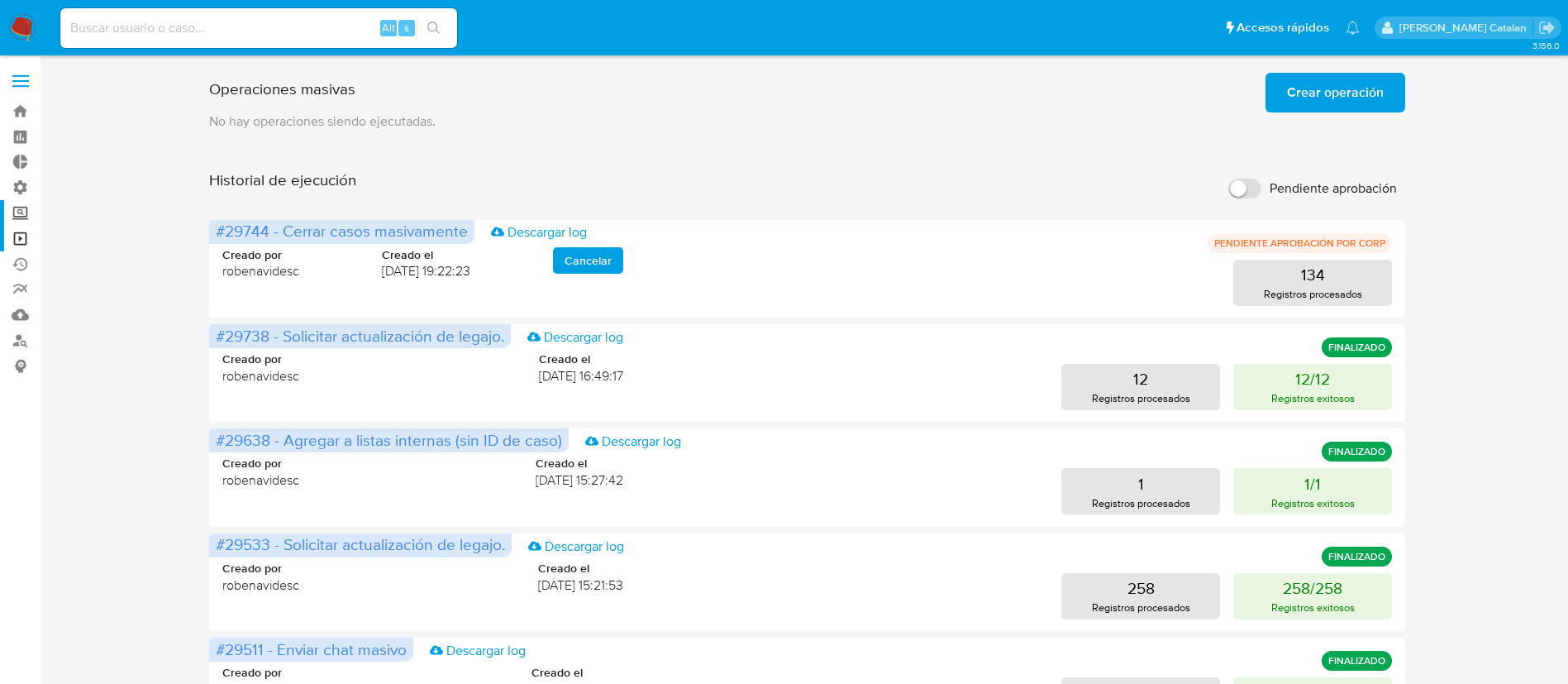
click at [21, 219] on label "Screening" at bounding box center [98, 213] width 196 height 26
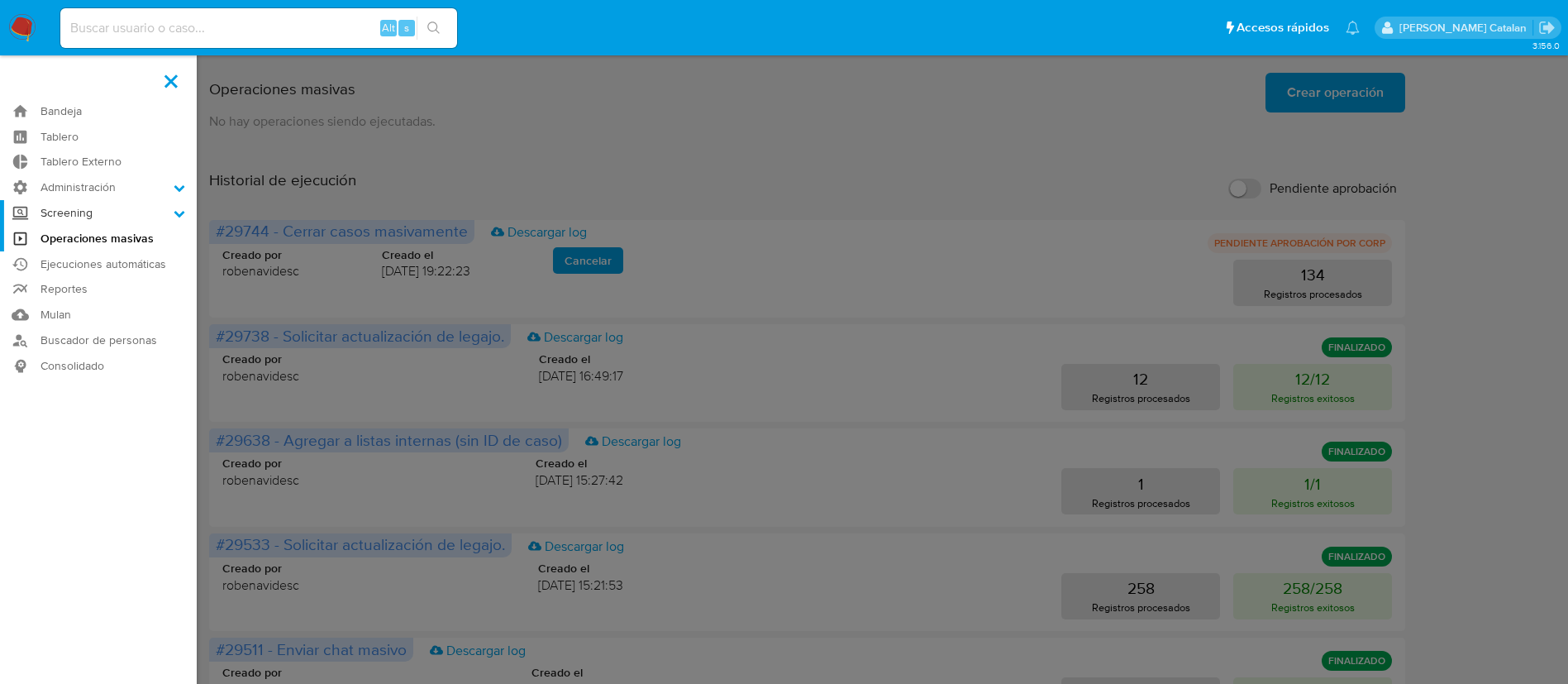
click at [0, 0] on input "Screening" at bounding box center [0, 0] width 0 height 0
click at [59, 214] on label "Screening" at bounding box center [98, 213] width 196 height 26
click at [0, 0] on input "Screening" at bounding box center [0, 0] width 0 height 0
click at [177, 216] on icon at bounding box center [179, 213] width 12 height 12
click at [0, 0] on input "Screening" at bounding box center [0, 0] width 0 height 0
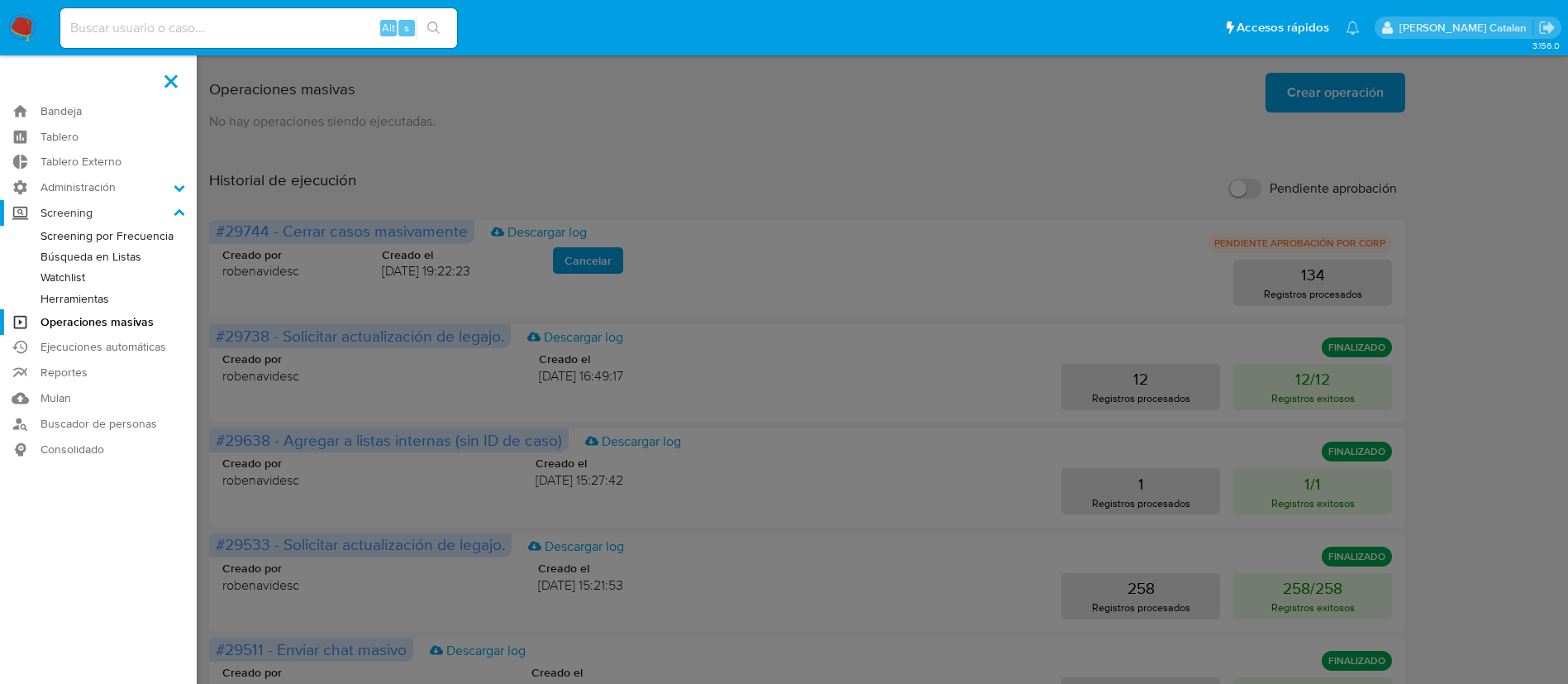
click at [49, 210] on label "Screening" at bounding box center [98, 213] width 196 height 26
click at [0, 0] on input "Screening" at bounding box center [0, 0] width 0 height 0
click at [26, 191] on label "Administración" at bounding box center [98, 187] width 196 height 26
click at [0, 0] on input "Administración" at bounding box center [0, 0] width 0 height 0
click at [75, 285] on link "Configuración de Casos" at bounding box center [98, 293] width 196 height 20
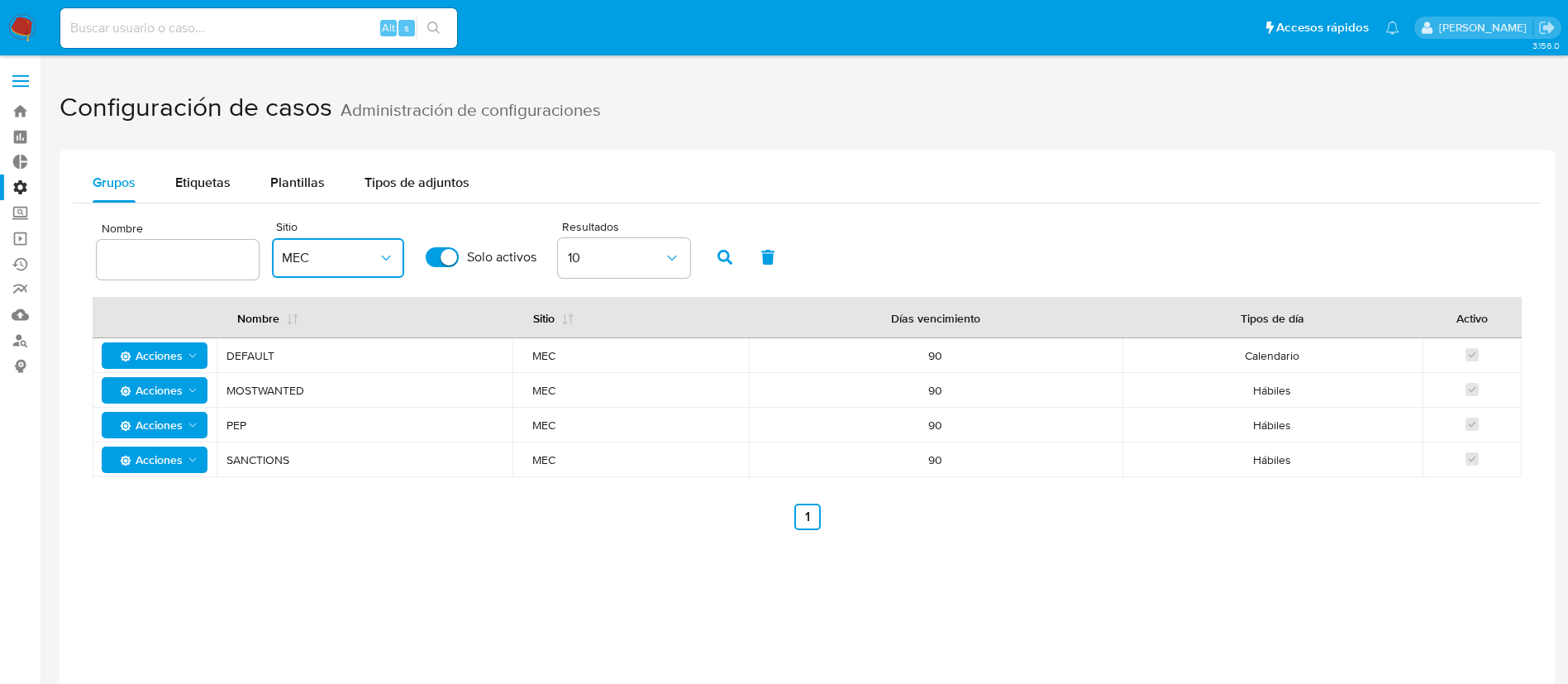
click at [308, 242] on button "MEC" at bounding box center [337, 257] width 132 height 39
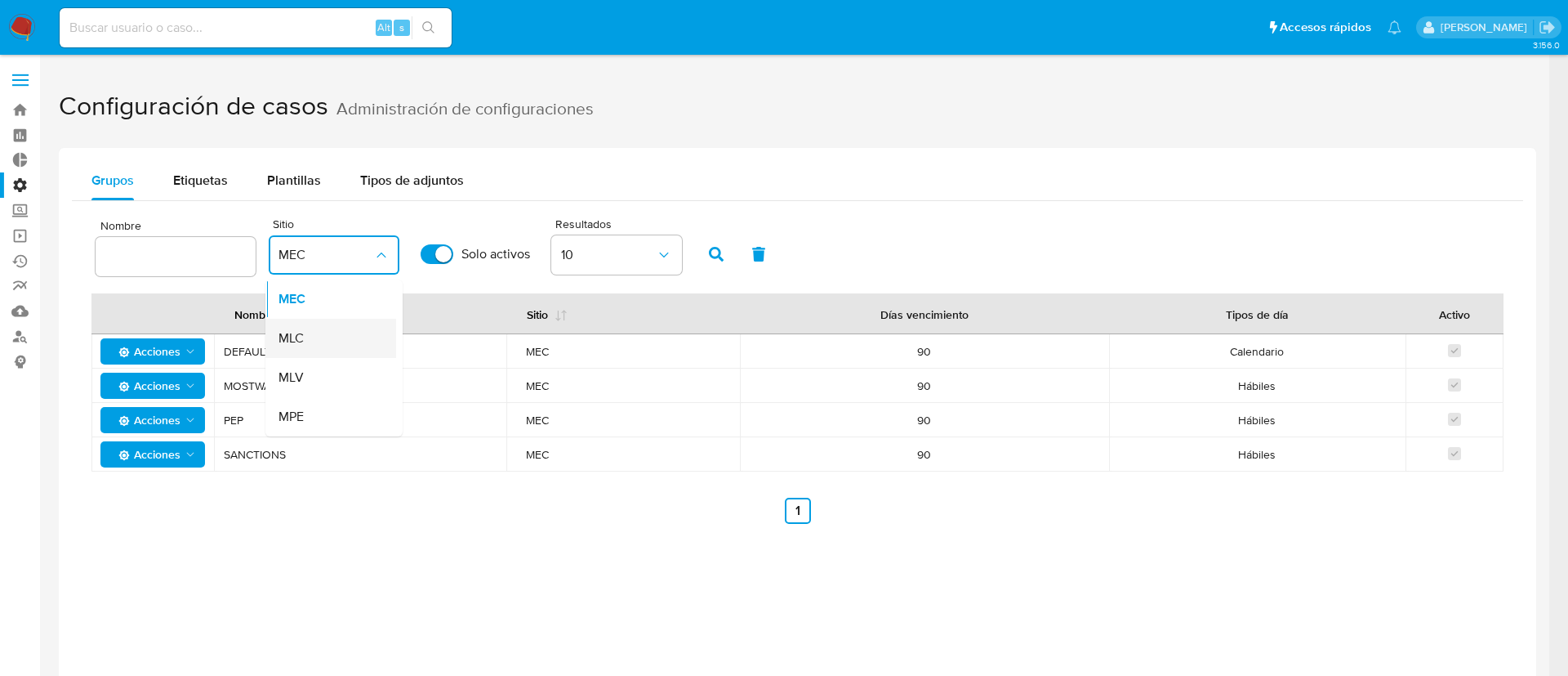
click at [309, 332] on div "MLC" at bounding box center [326, 338] width 95 height 39
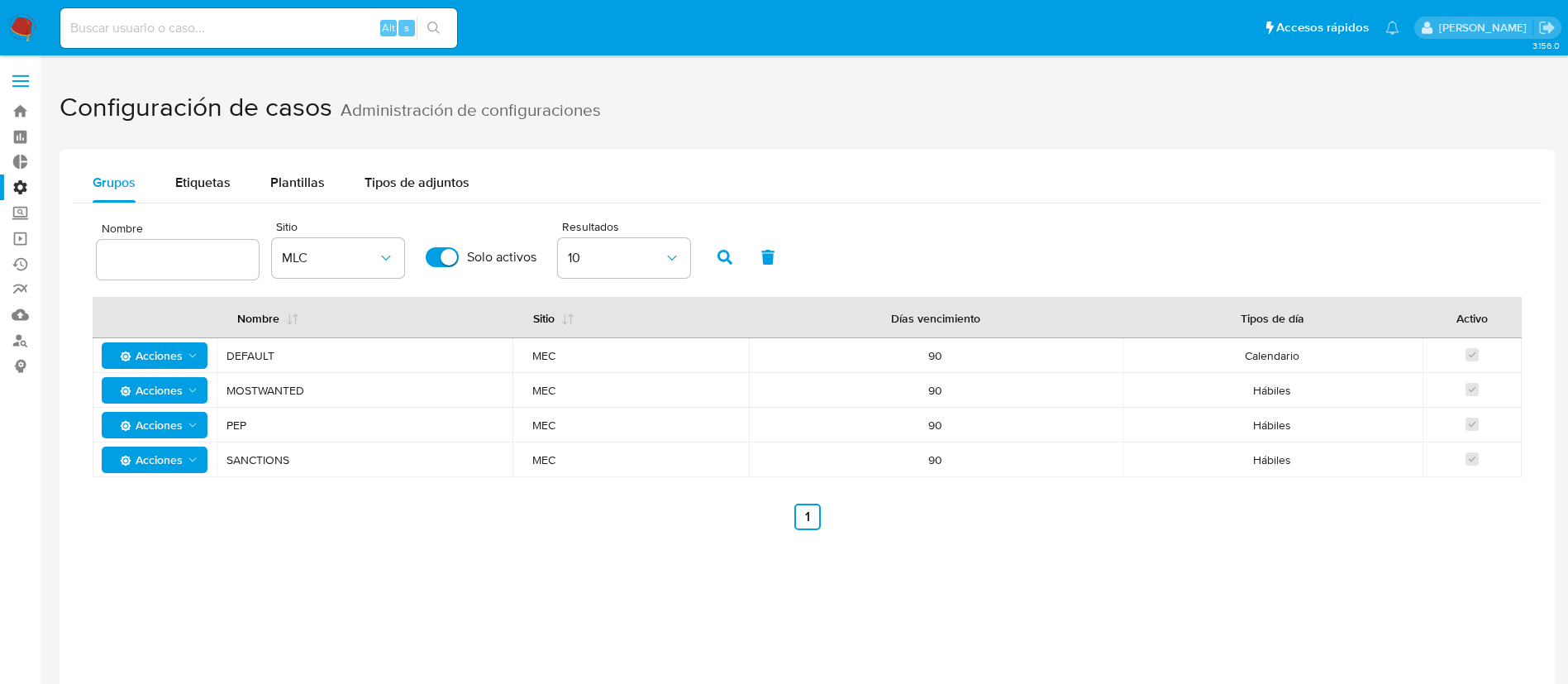
click at [423, 558] on div "Grupos Etiquetas Plantillas Tipos de adjuntos Nombre Sitio MLC Solo activos Res…" at bounding box center [807, 491] width 1496 height 684
click at [380, 263] on icon "button" at bounding box center [385, 257] width 16 height 16
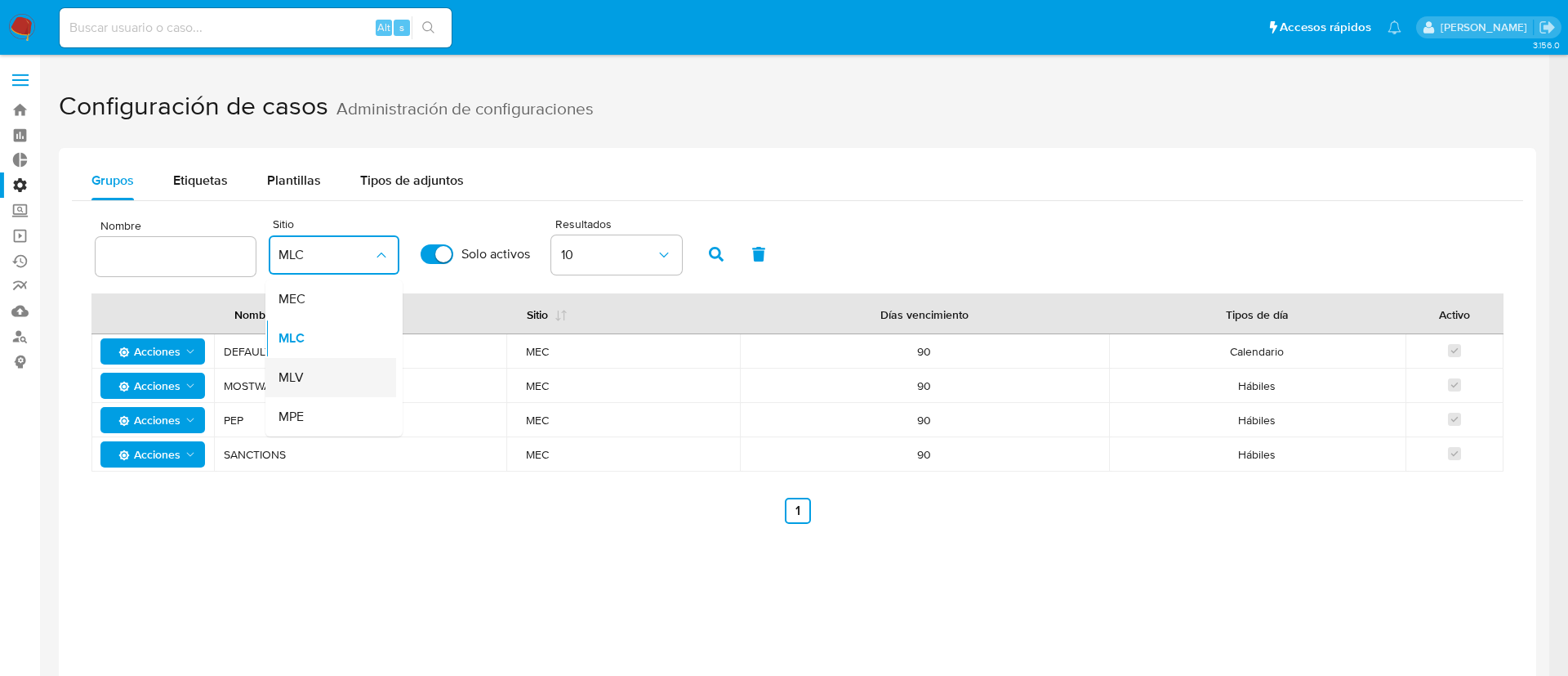
click at [320, 385] on div "MLV" at bounding box center [326, 377] width 95 height 39
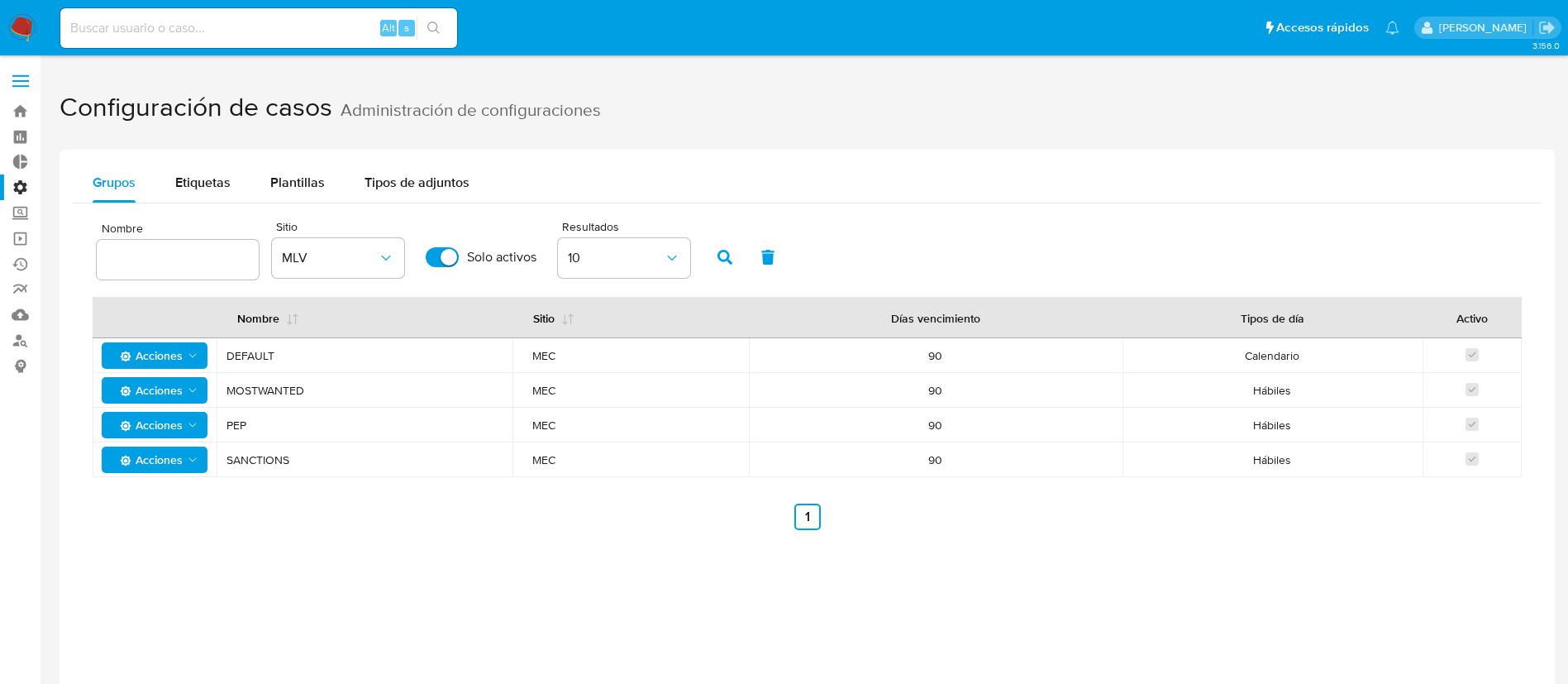
click at [342, 574] on div "Grupos Etiquetas Plantillas Tipos de adjuntos Nombre Sitio MLV Solo activos Res…" at bounding box center [807, 491] width 1496 height 684
click at [341, 244] on button "MLV" at bounding box center [337, 257] width 132 height 39
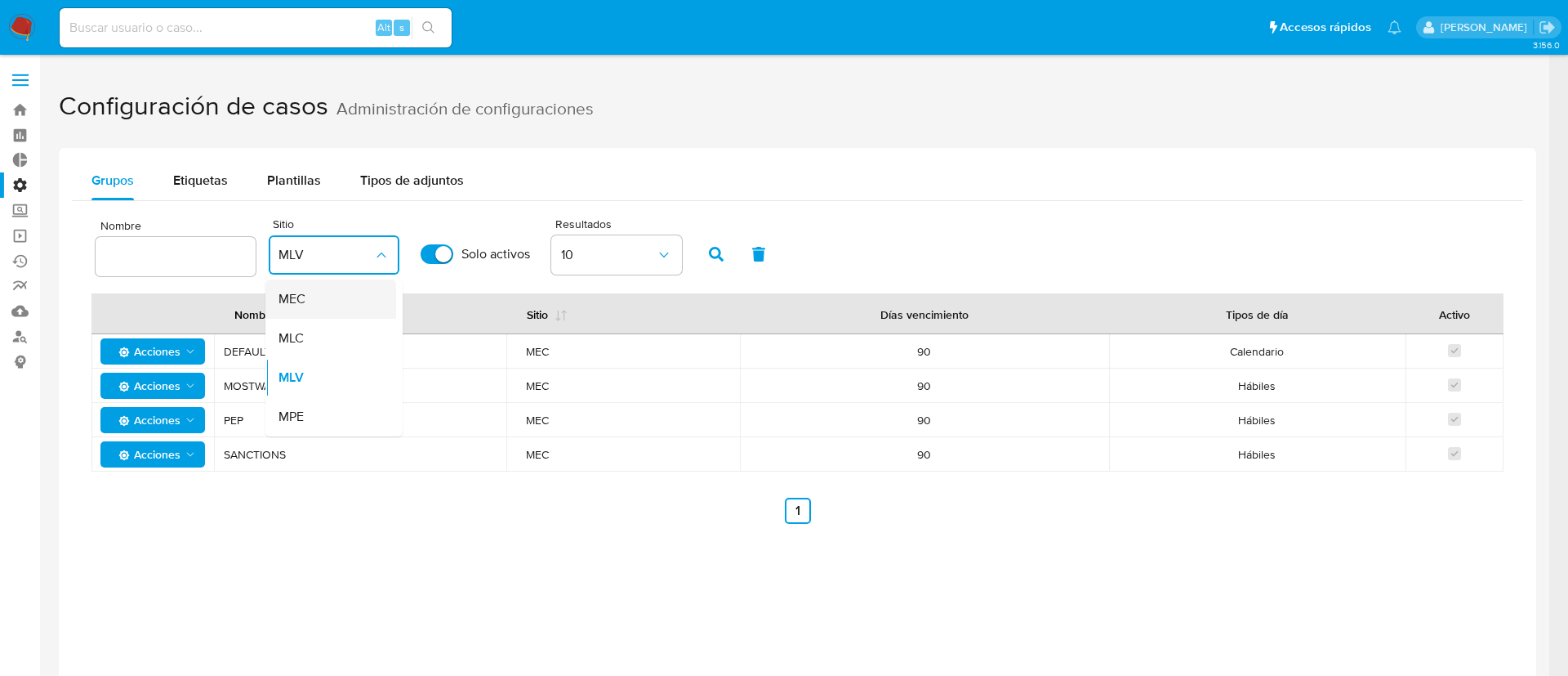
click at [323, 286] on div "MEC" at bounding box center [326, 299] width 95 height 39
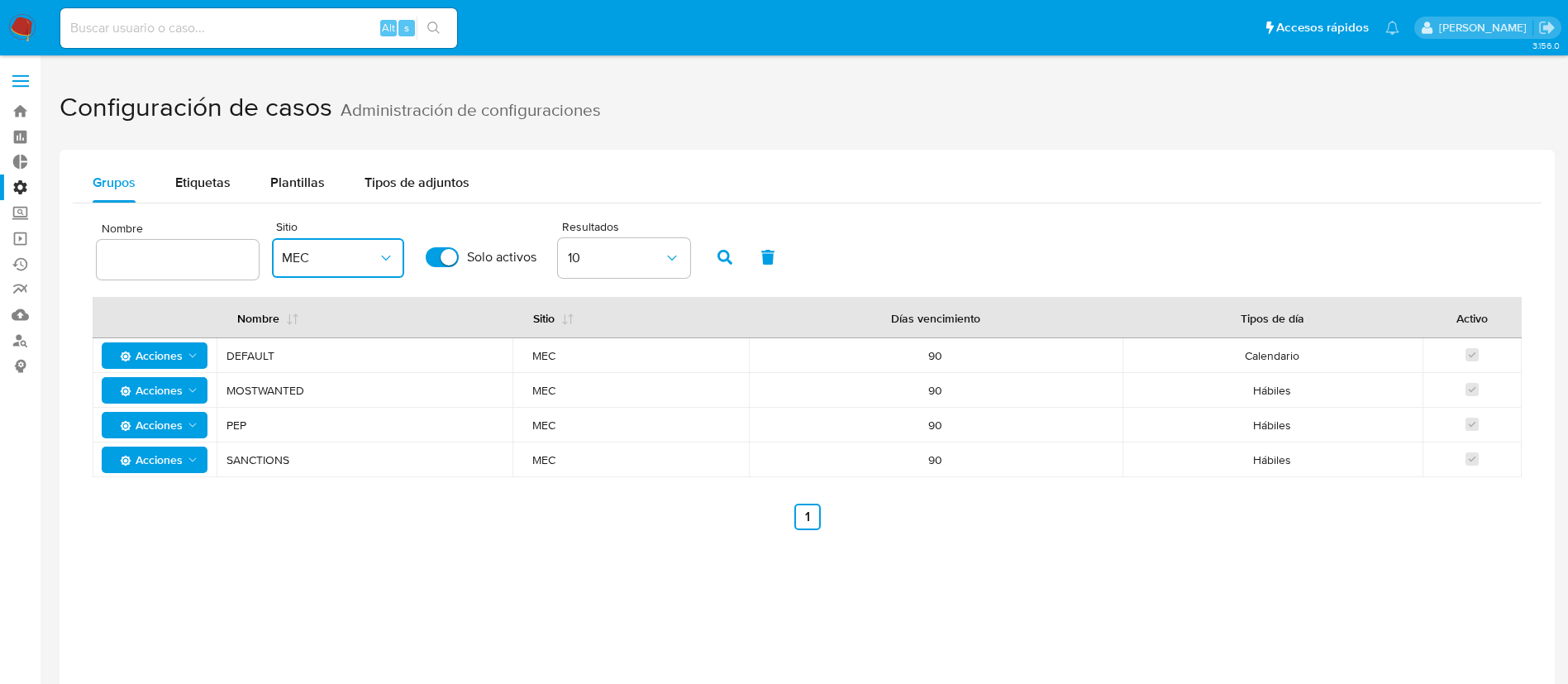
click at [338, 275] on button "MEC" at bounding box center [337, 257] width 132 height 39
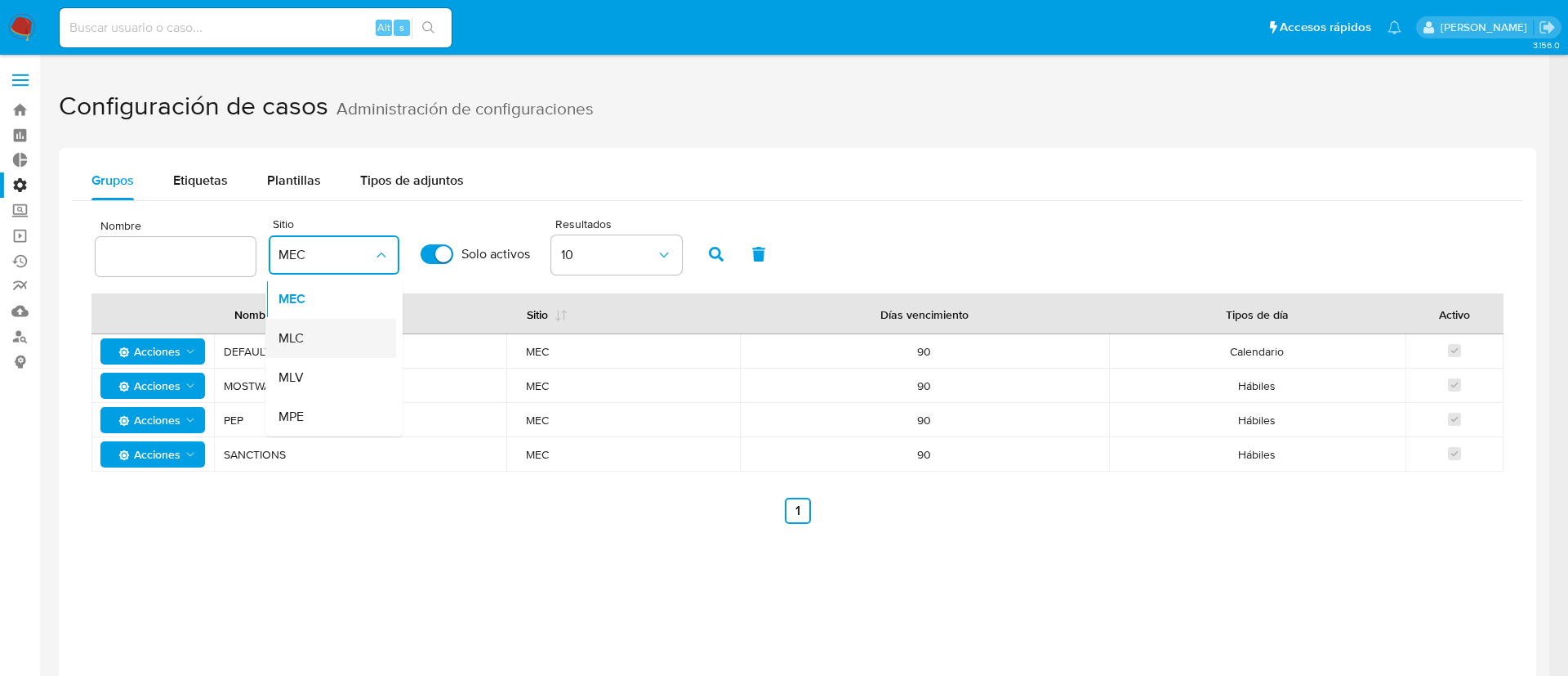
click at [331, 321] on div "MLC" at bounding box center [326, 338] width 95 height 39
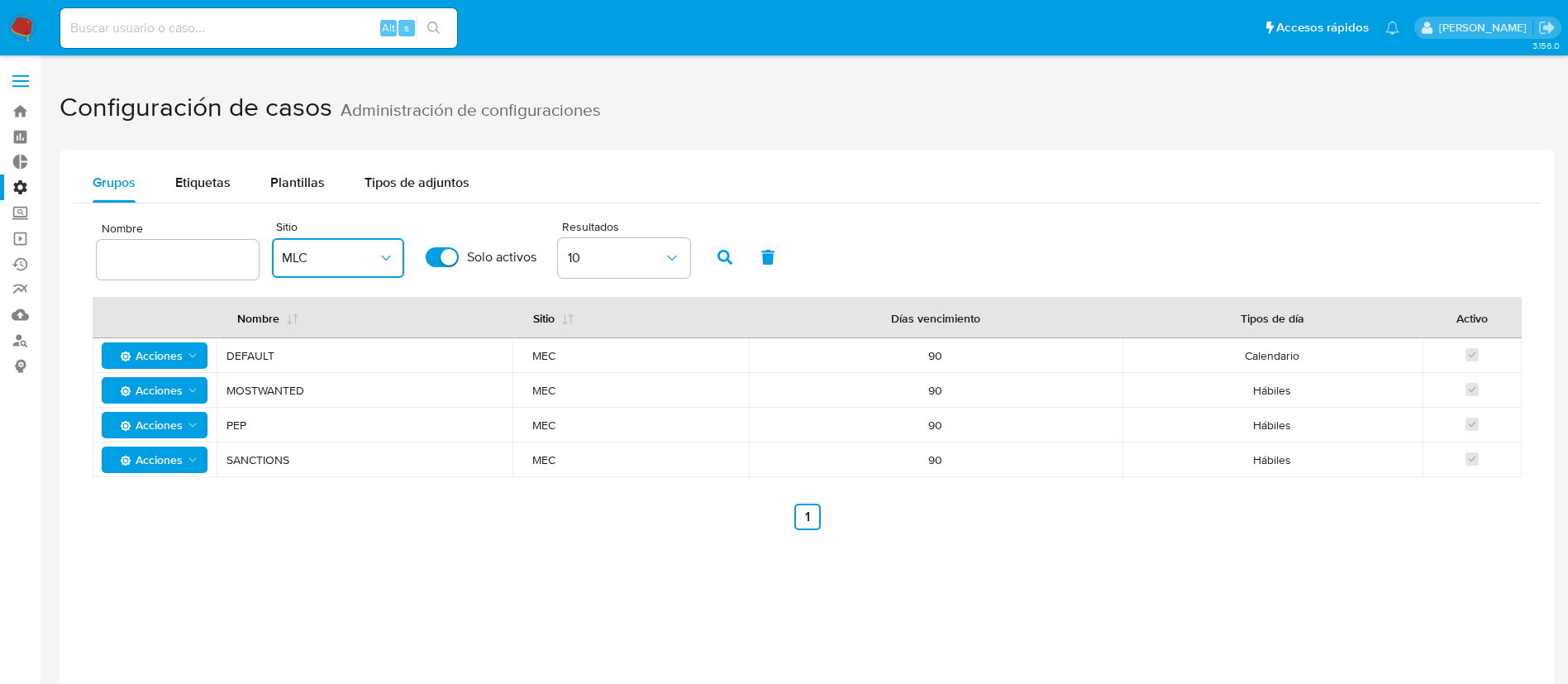
click at [349, 246] on button "MLC" at bounding box center [337, 257] width 132 height 39
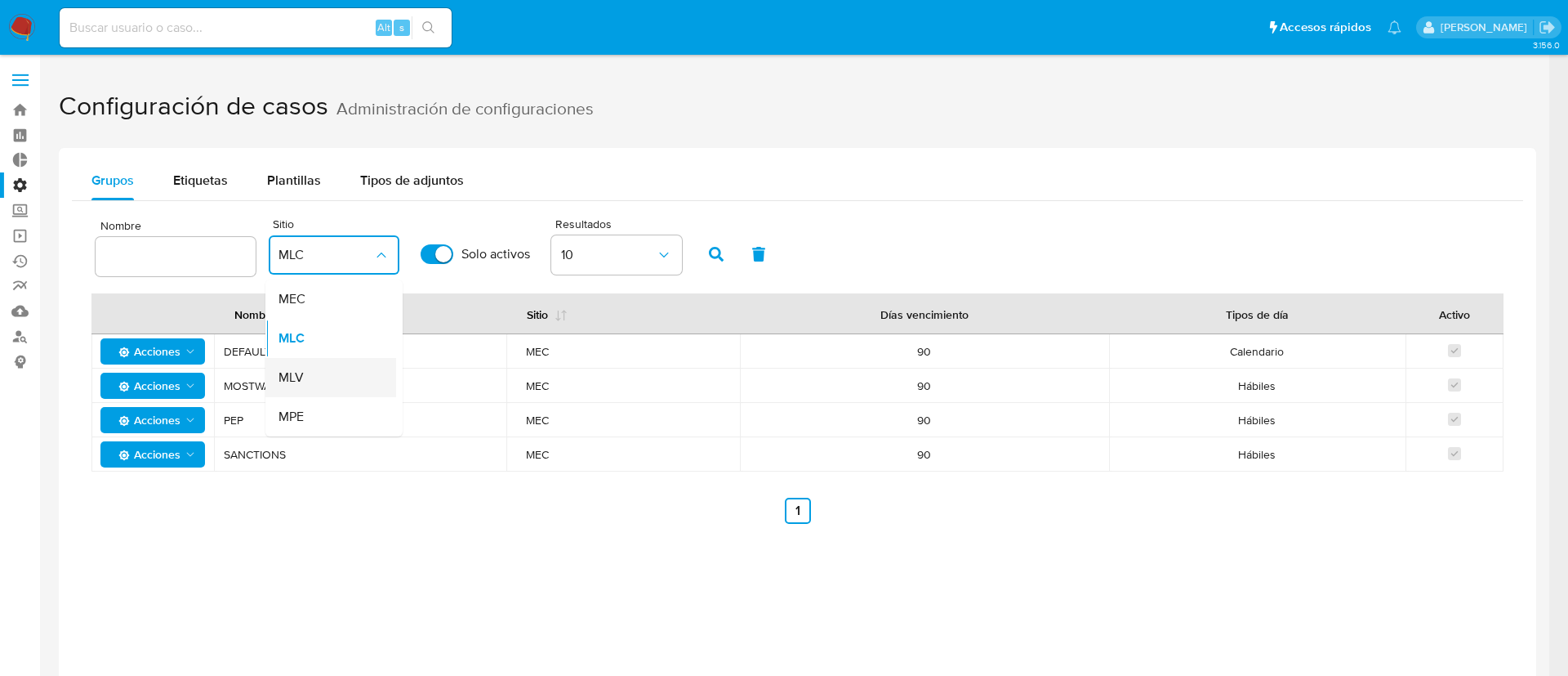
click at [326, 386] on div "MLV" at bounding box center [326, 377] width 95 height 39
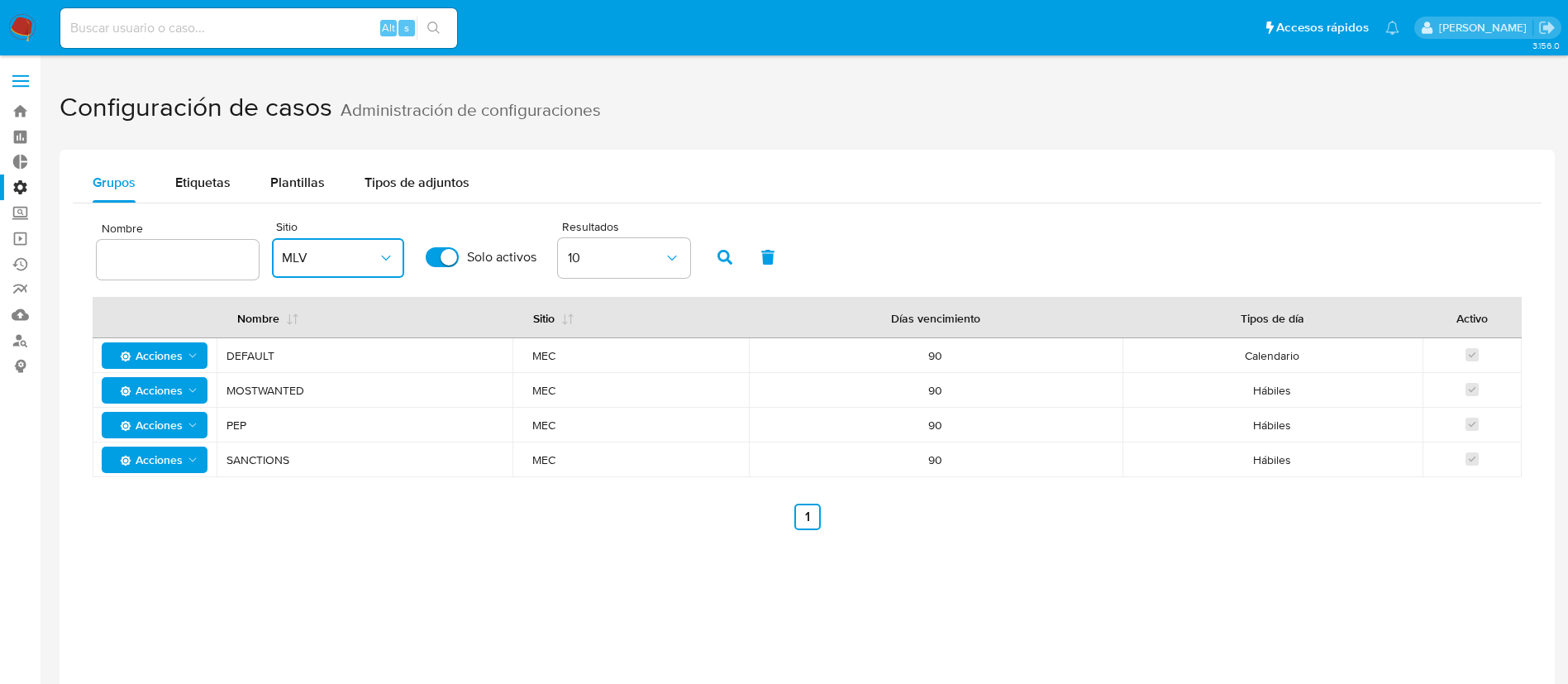
click at [330, 259] on span "MLV" at bounding box center [330, 257] width 96 height 16
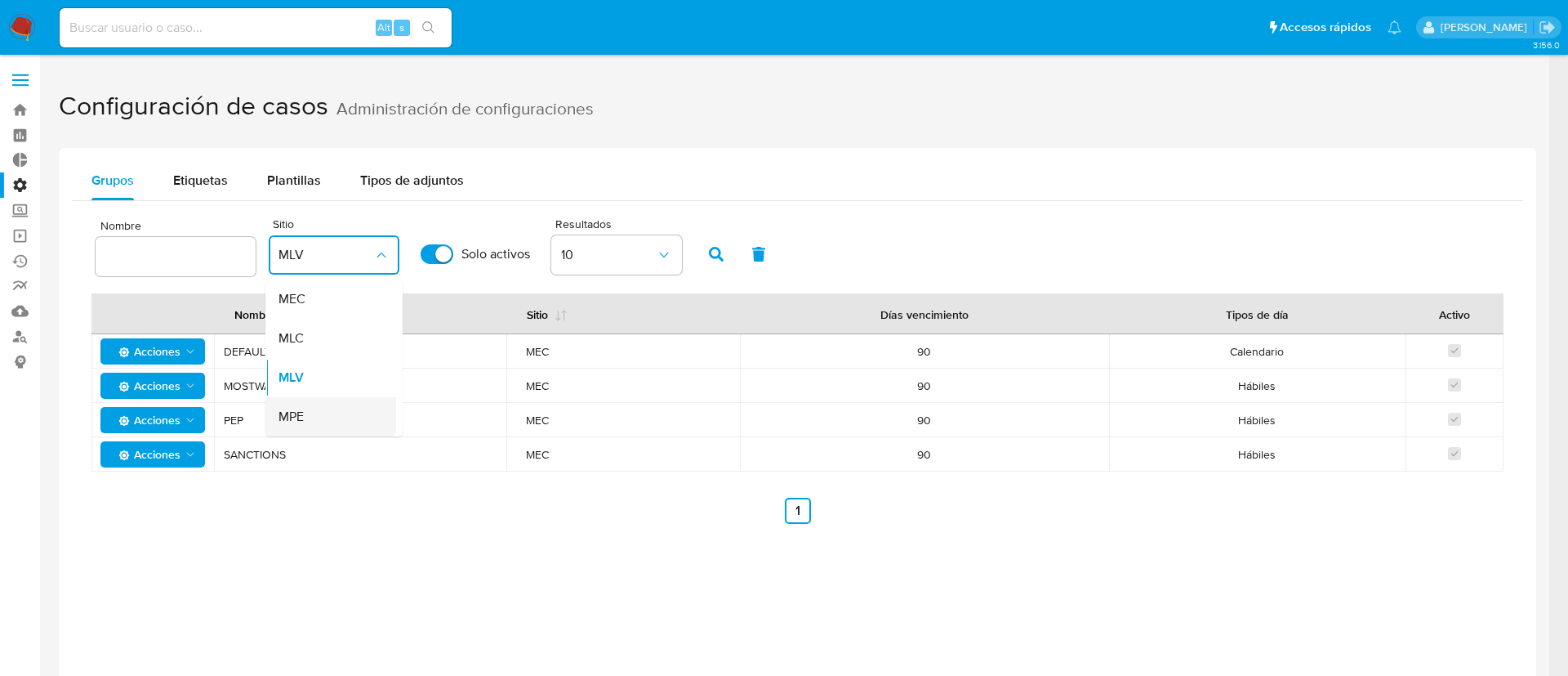
click at [328, 425] on div "MPE" at bounding box center [326, 416] width 95 height 39
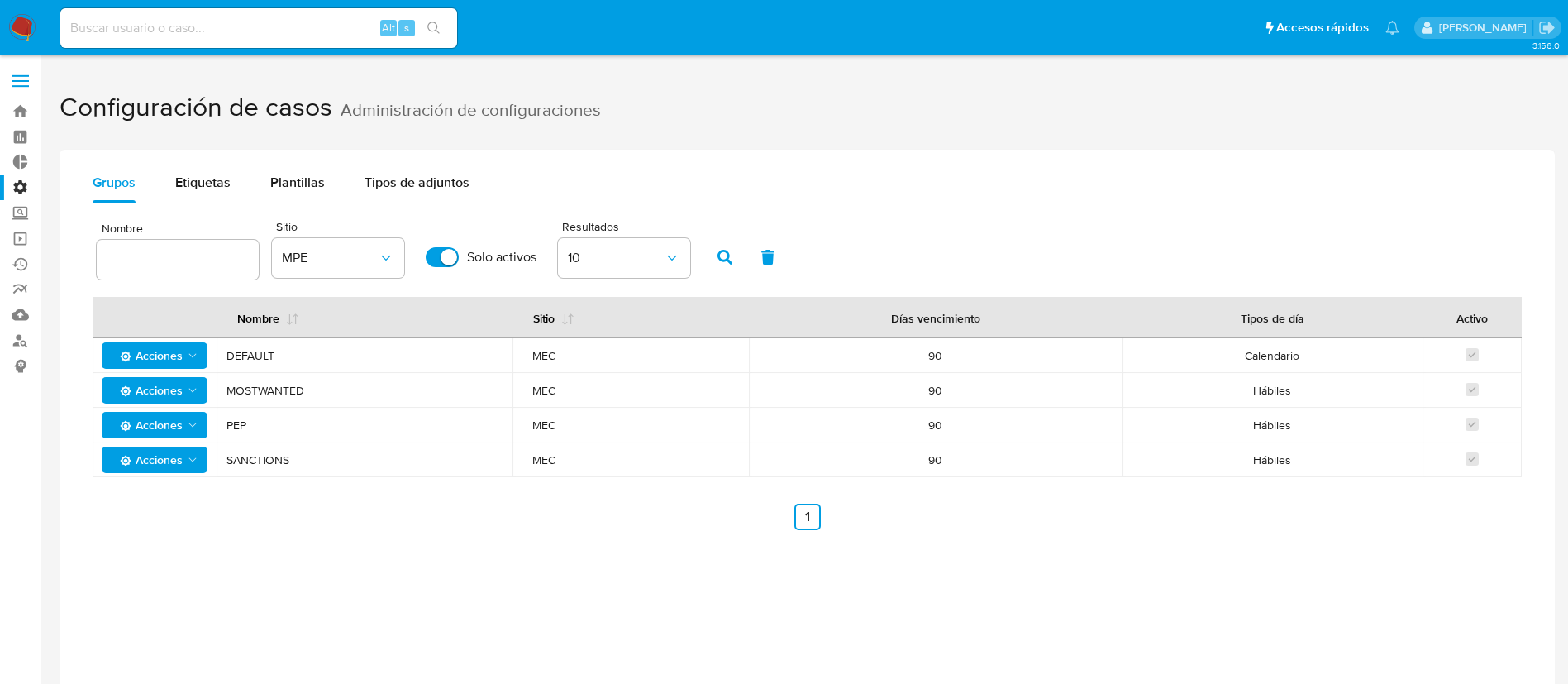
click at [414, 571] on div "Grupos Etiquetas Plantillas Tipos de adjuntos Nombre Sitio MPE Solo activos Res…" at bounding box center [807, 491] width 1496 height 684
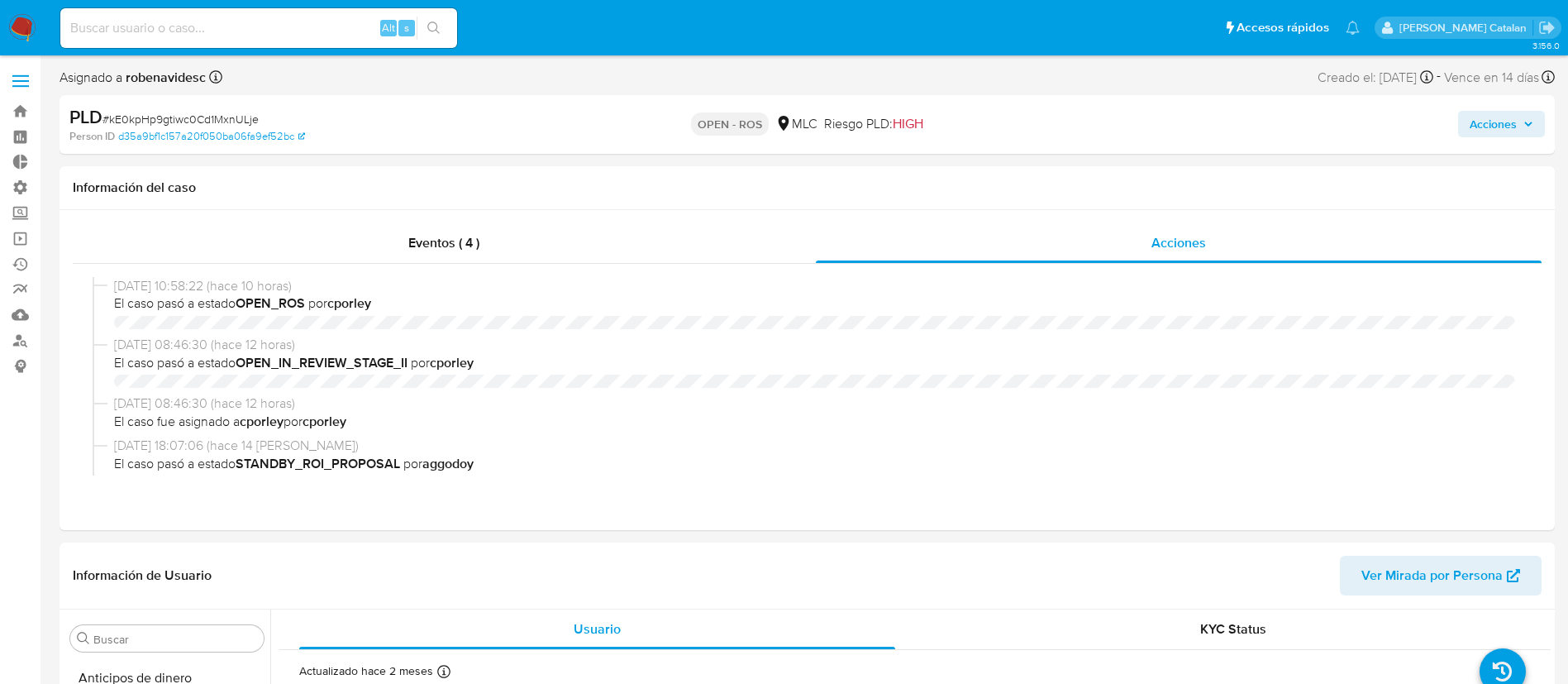
select select "10"
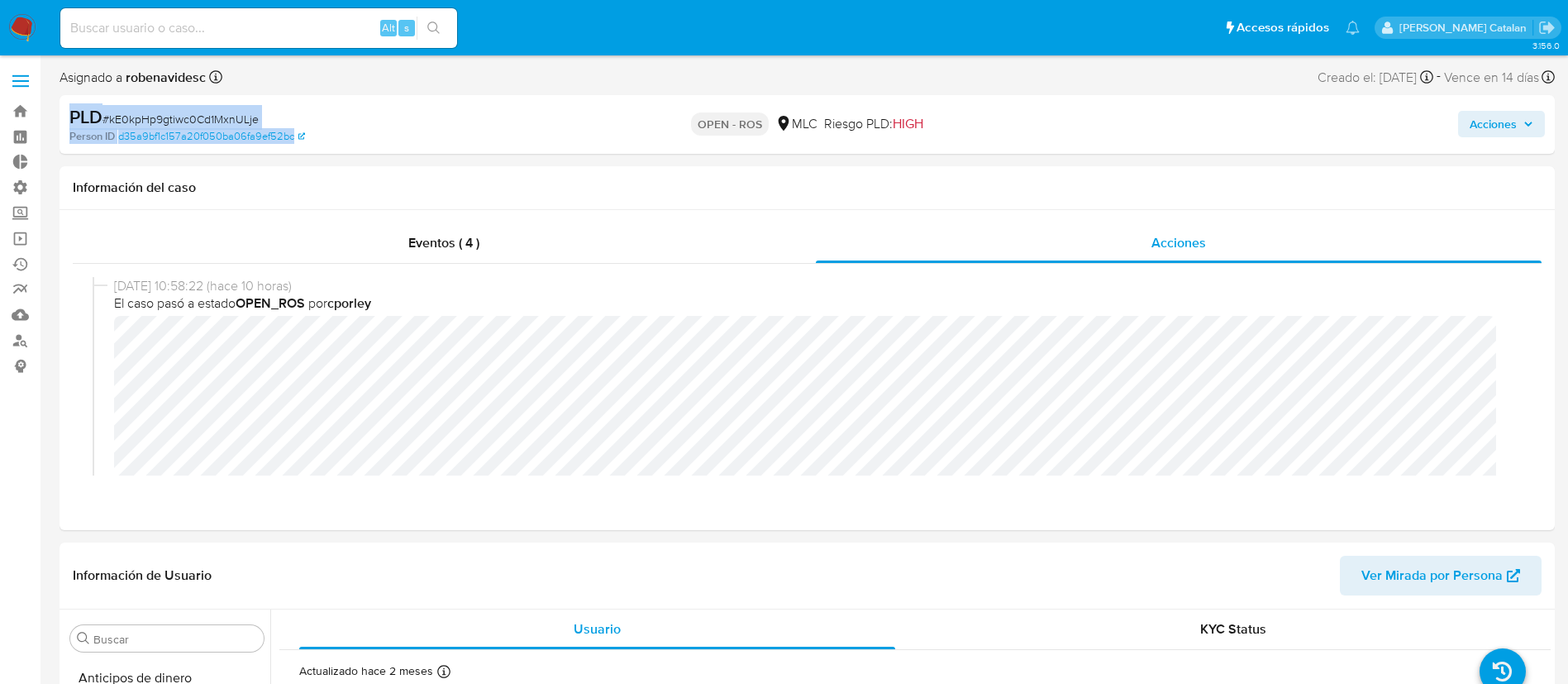
scroll to position [698, 0]
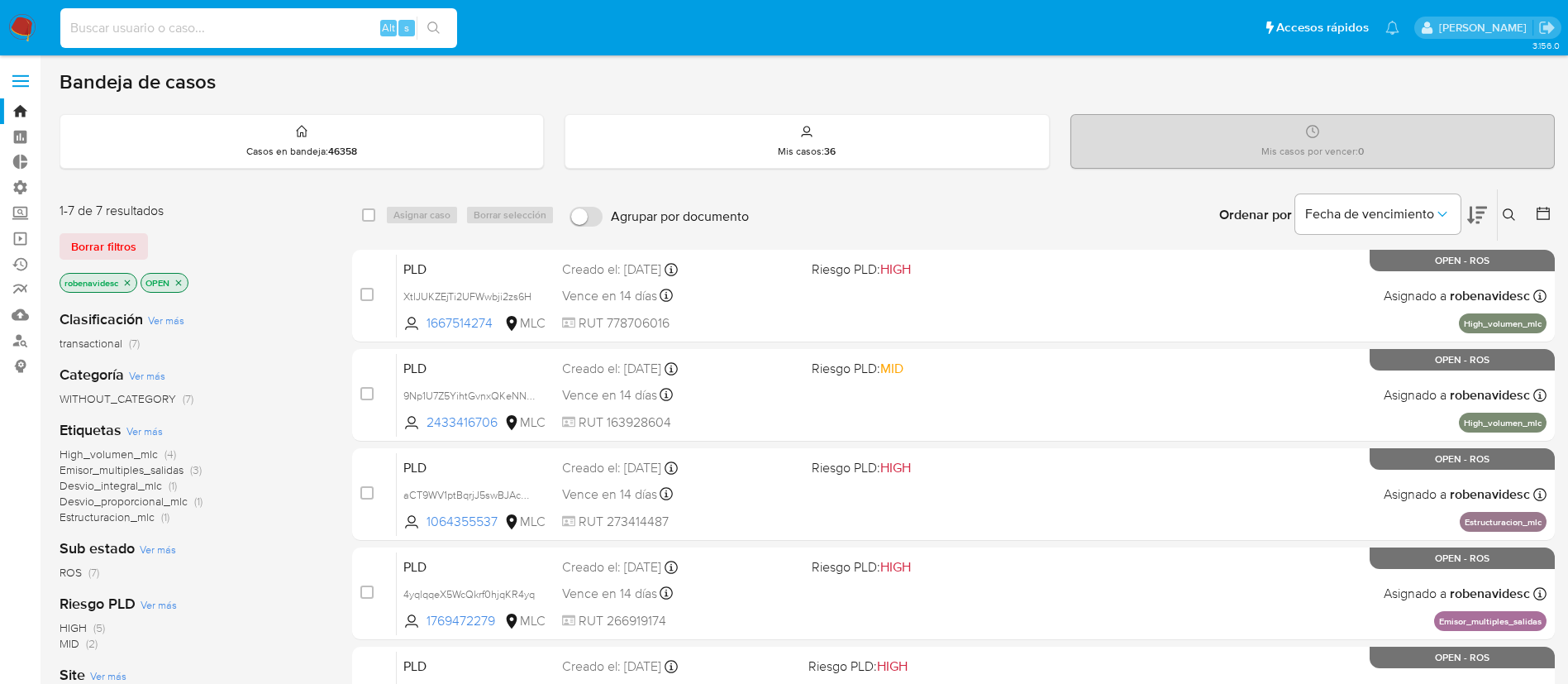
click at [254, 25] on input at bounding box center [259, 28] width 397 height 21
click at [24, 346] on link "Buscador de personas" at bounding box center [98, 340] width 196 height 26
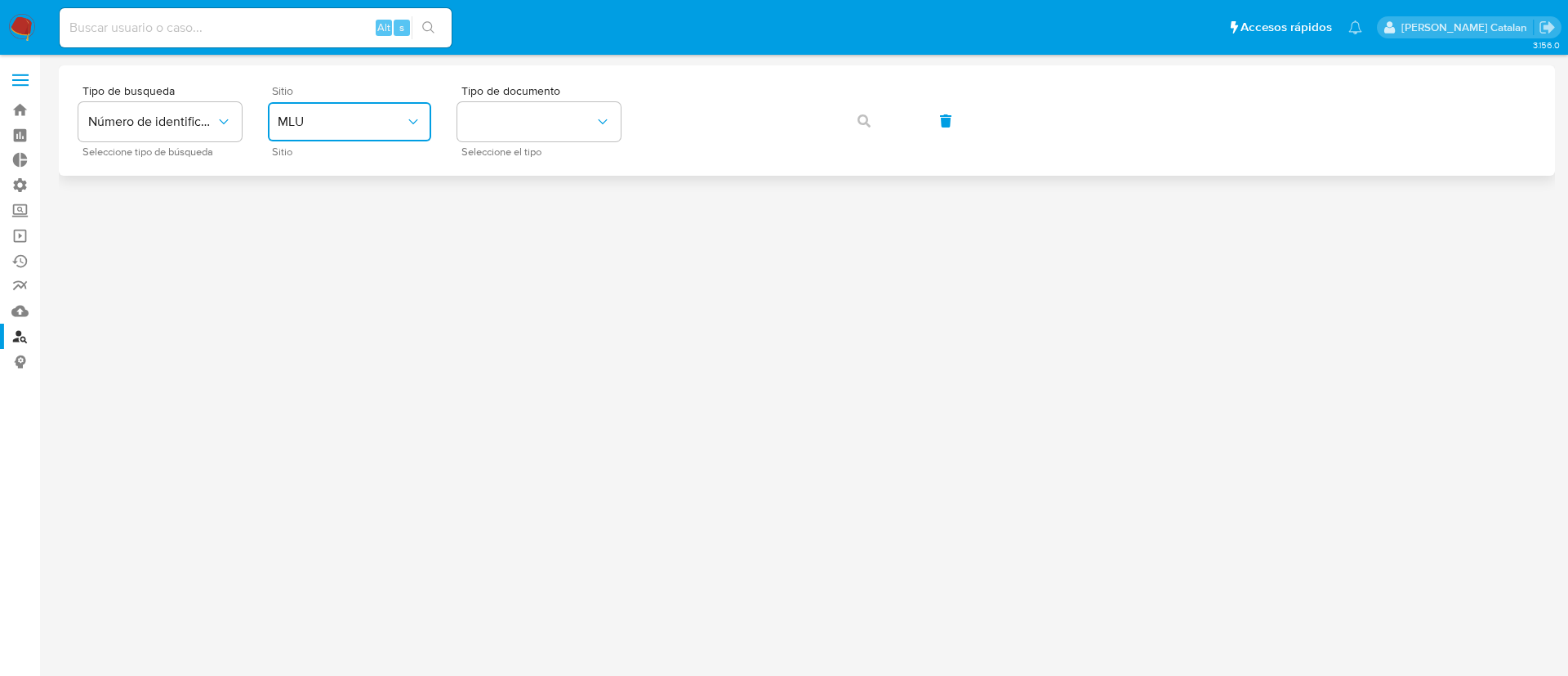
click at [351, 113] on span "MLU" at bounding box center [342, 121] width 127 height 16
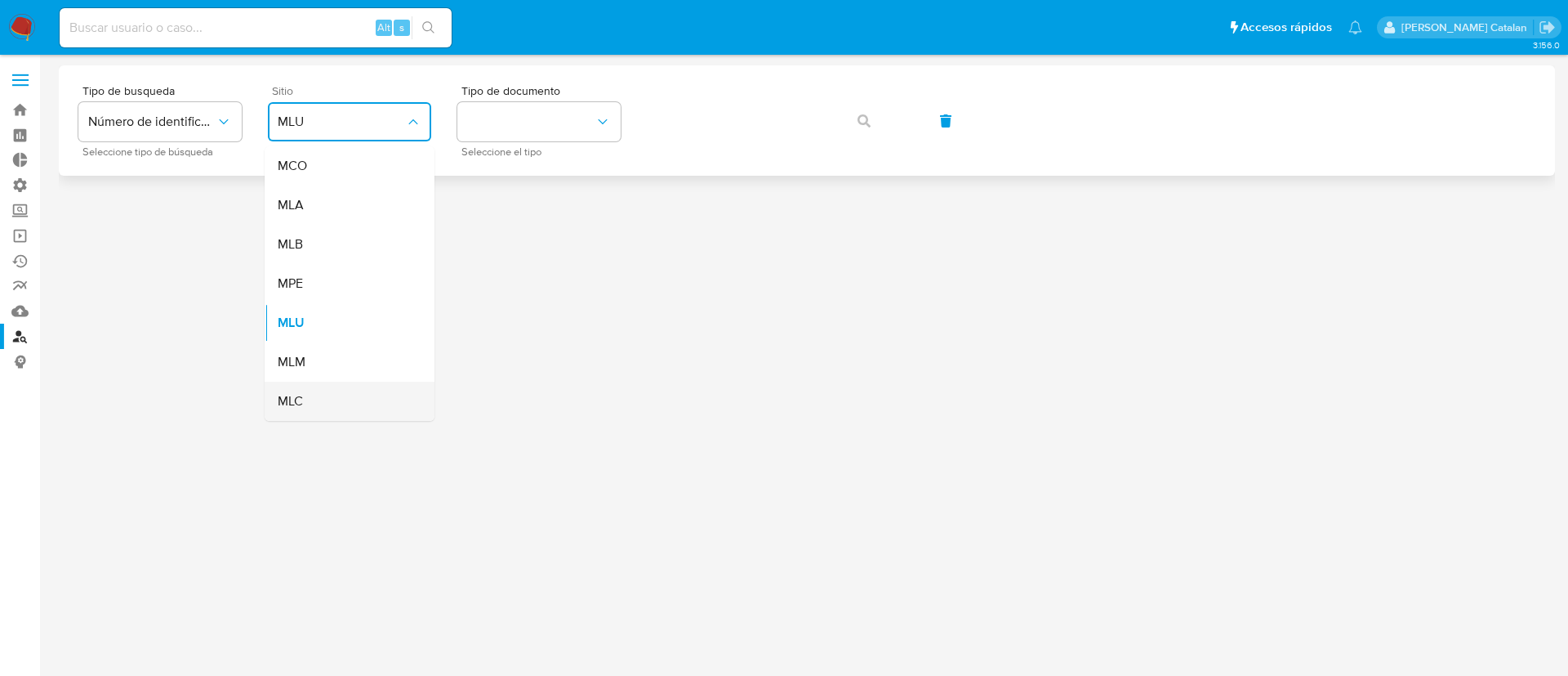
click at [336, 407] on div "MLC" at bounding box center [344, 401] width 134 height 39
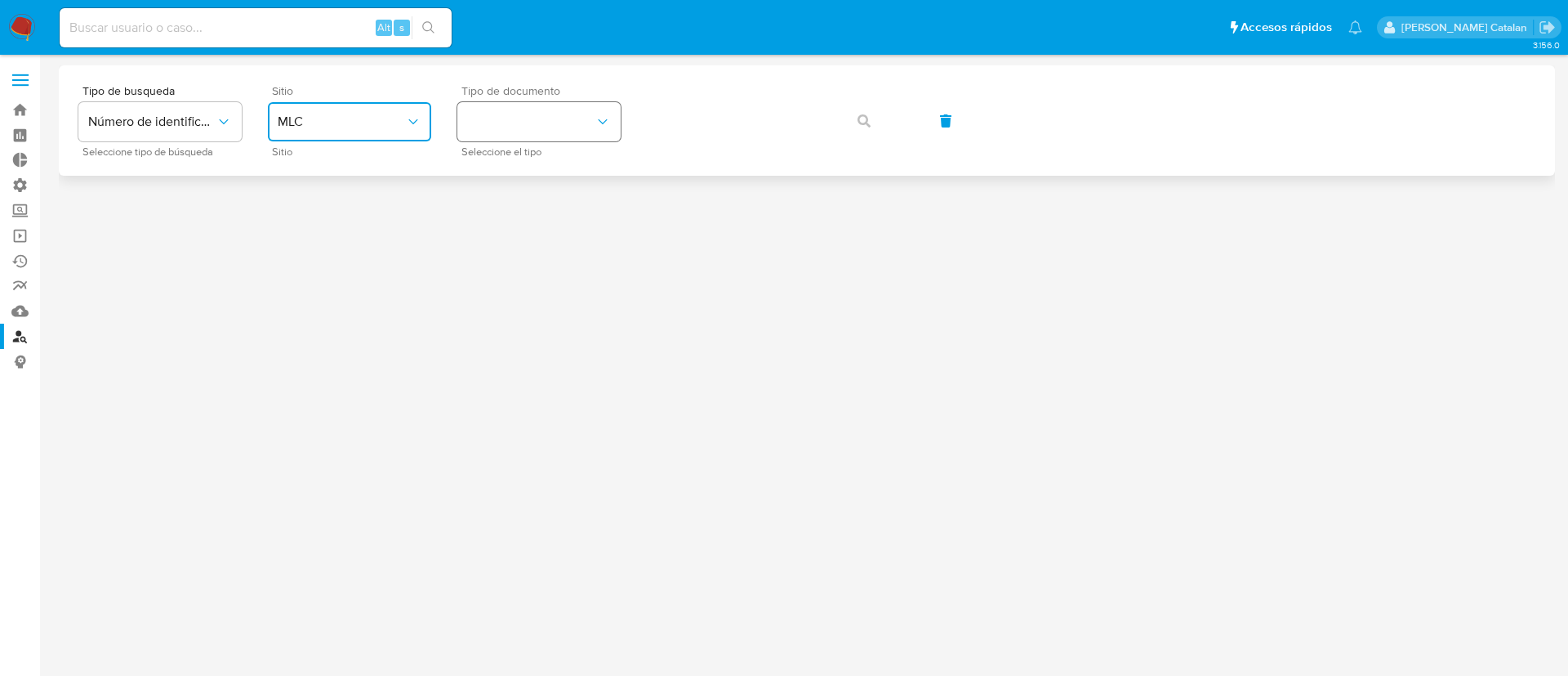
click at [579, 115] on button "identificationType" at bounding box center [539, 121] width 164 height 39
click at [561, 178] on div "RUT RUT" at bounding box center [534, 174] width 134 height 55
click at [847, 131] on button "button" at bounding box center [864, 120] width 55 height 39
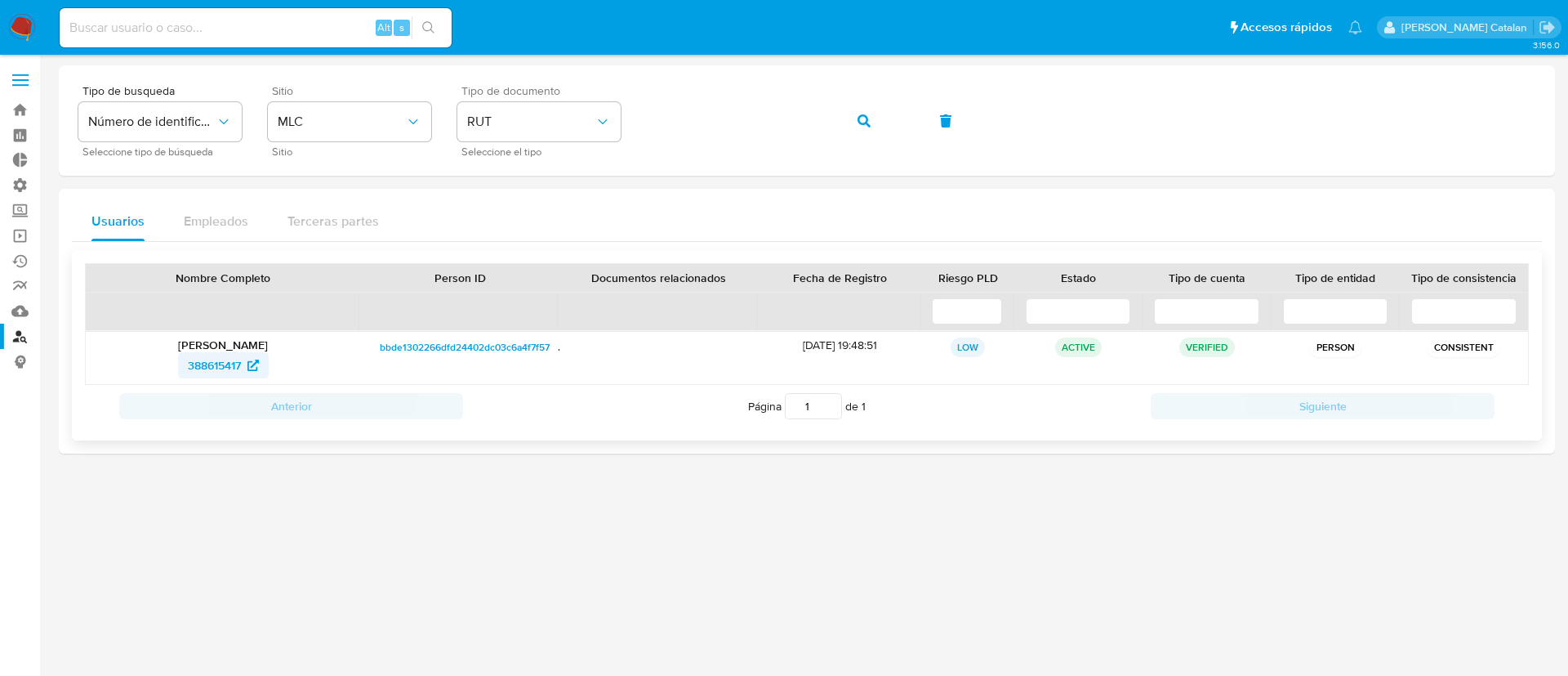
click at [215, 367] on span "388615417" at bounding box center [214, 365] width 53 height 26
click at [262, 22] on input at bounding box center [256, 28] width 392 height 21
paste input "2032647414"
type input "2032647414"
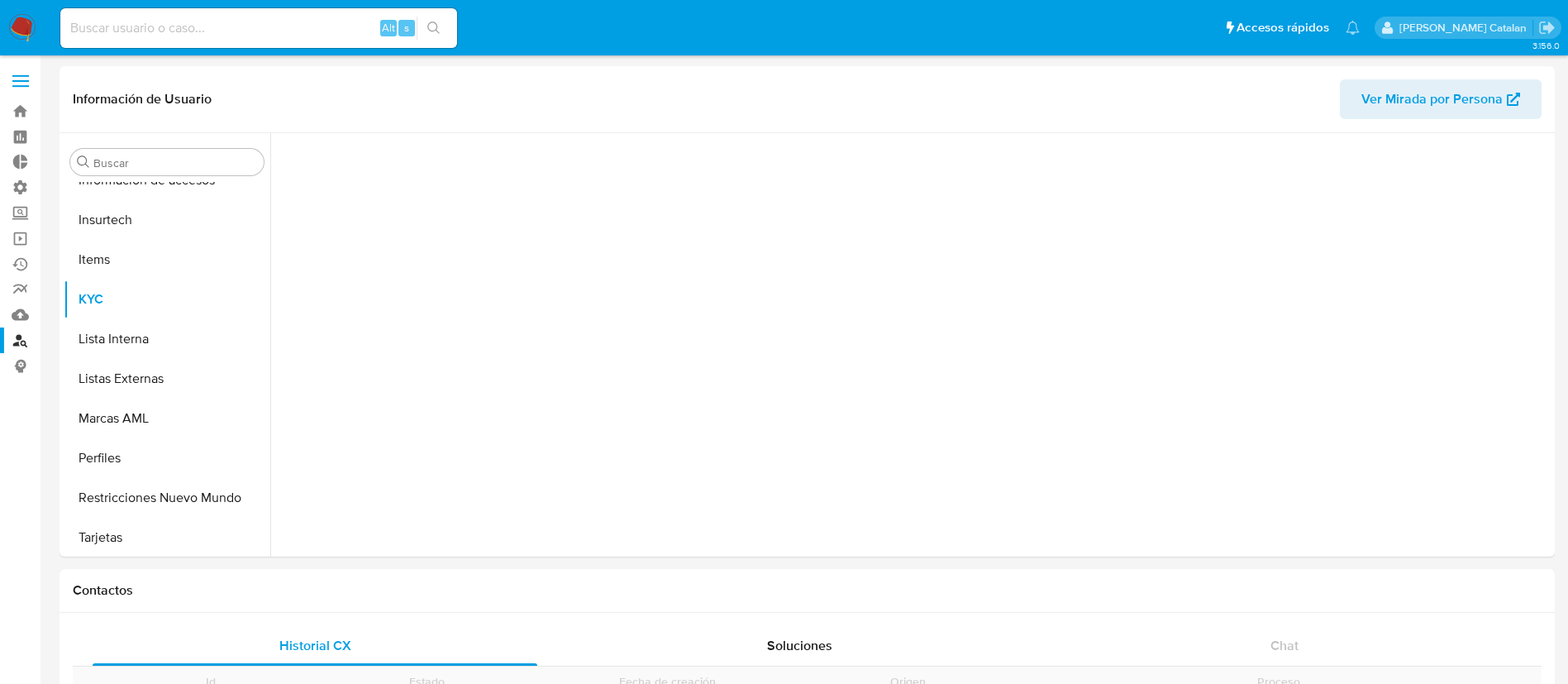
scroll to position [698, 0]
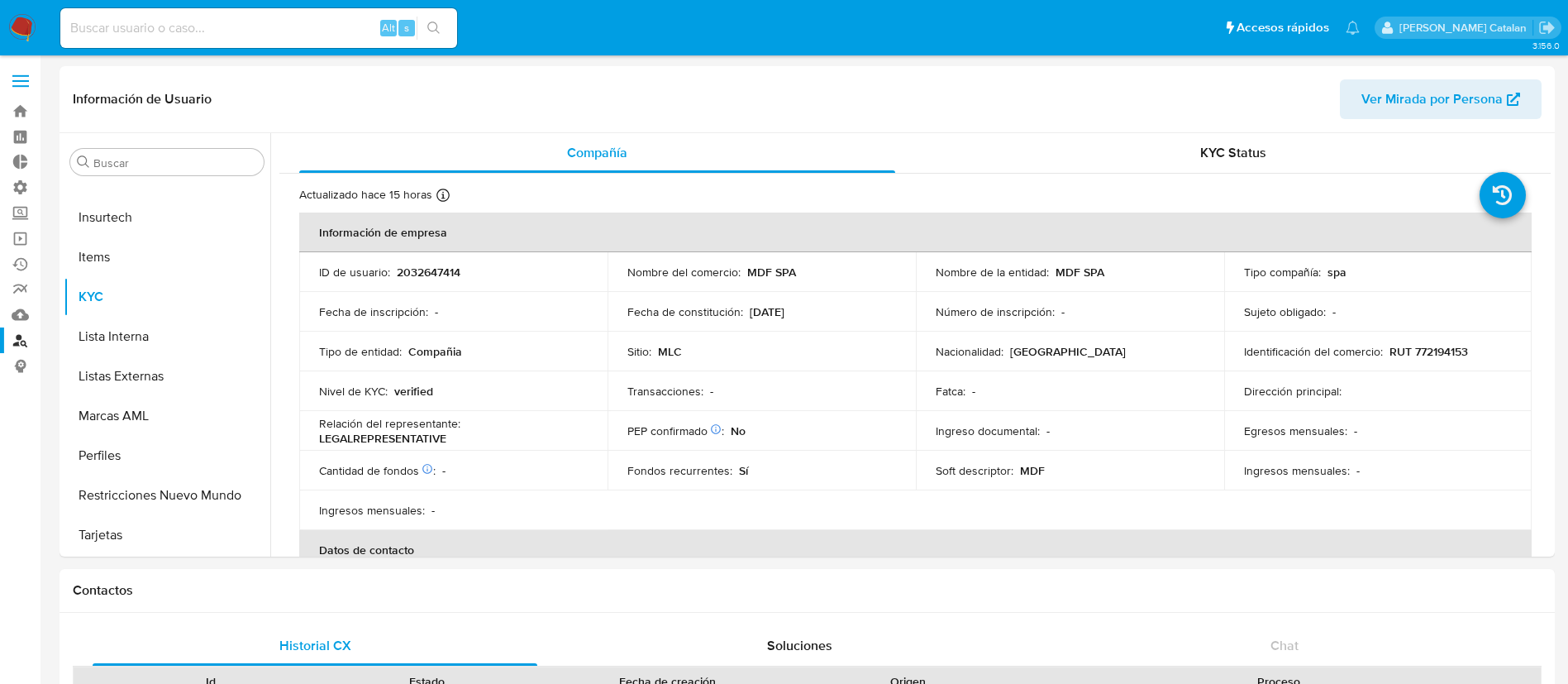
select select "10"
click at [20, 103] on link "Bandeja" at bounding box center [98, 111] width 196 height 26
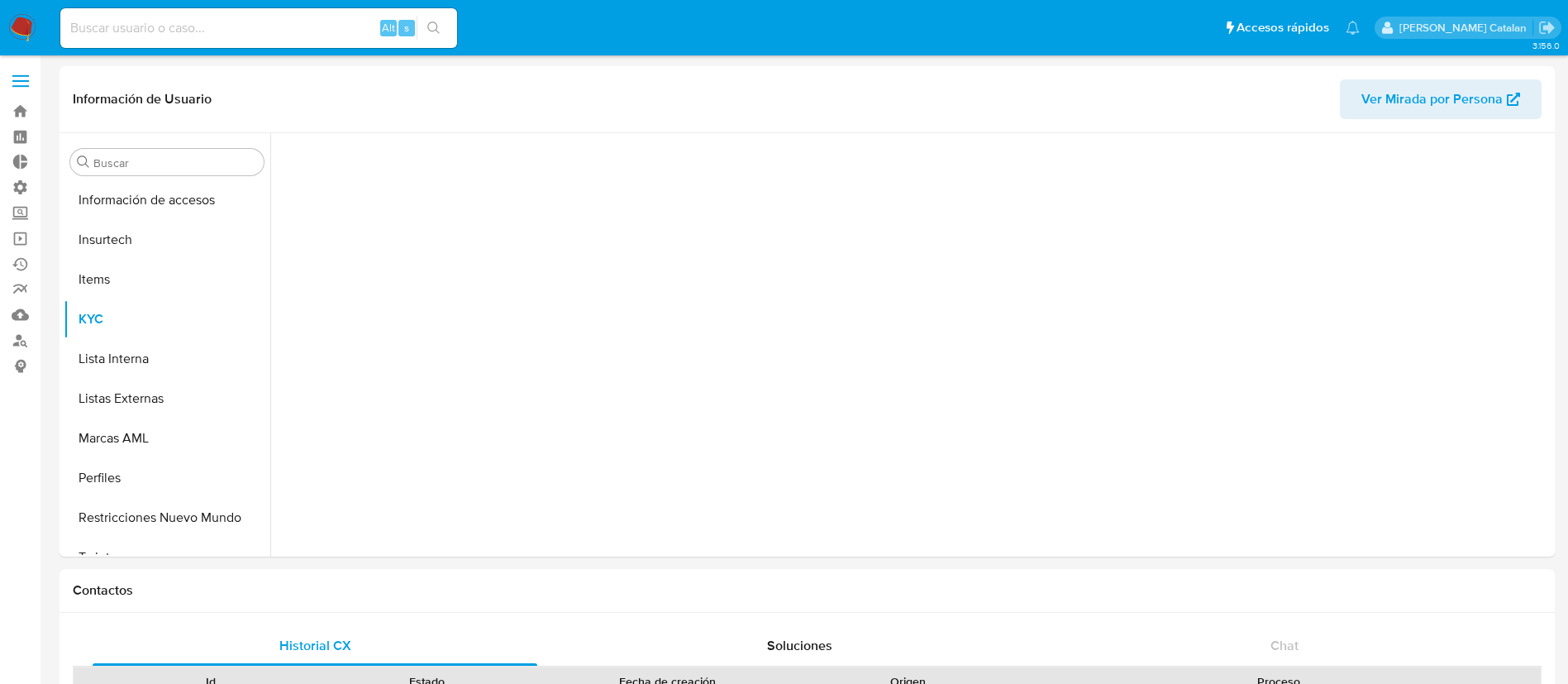
scroll to position [698, 0]
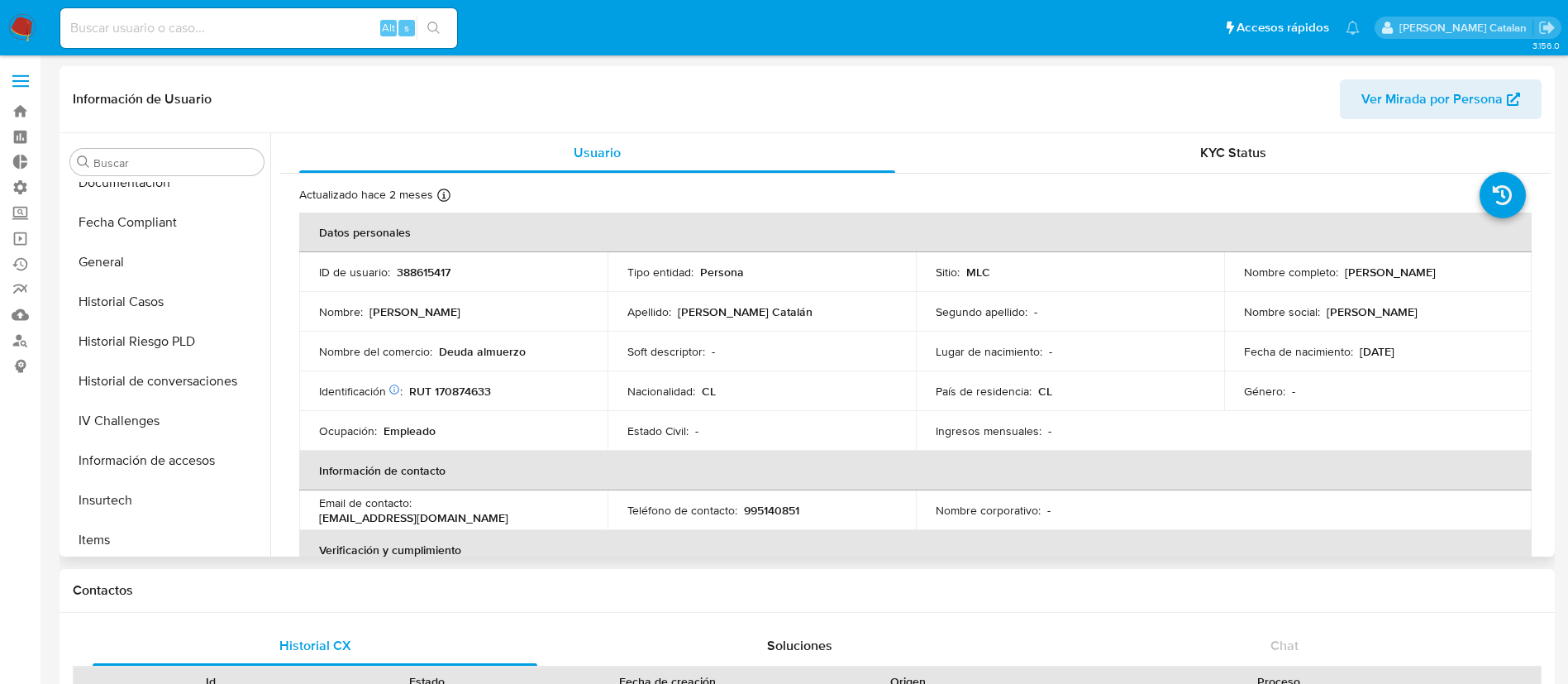
select select "10"
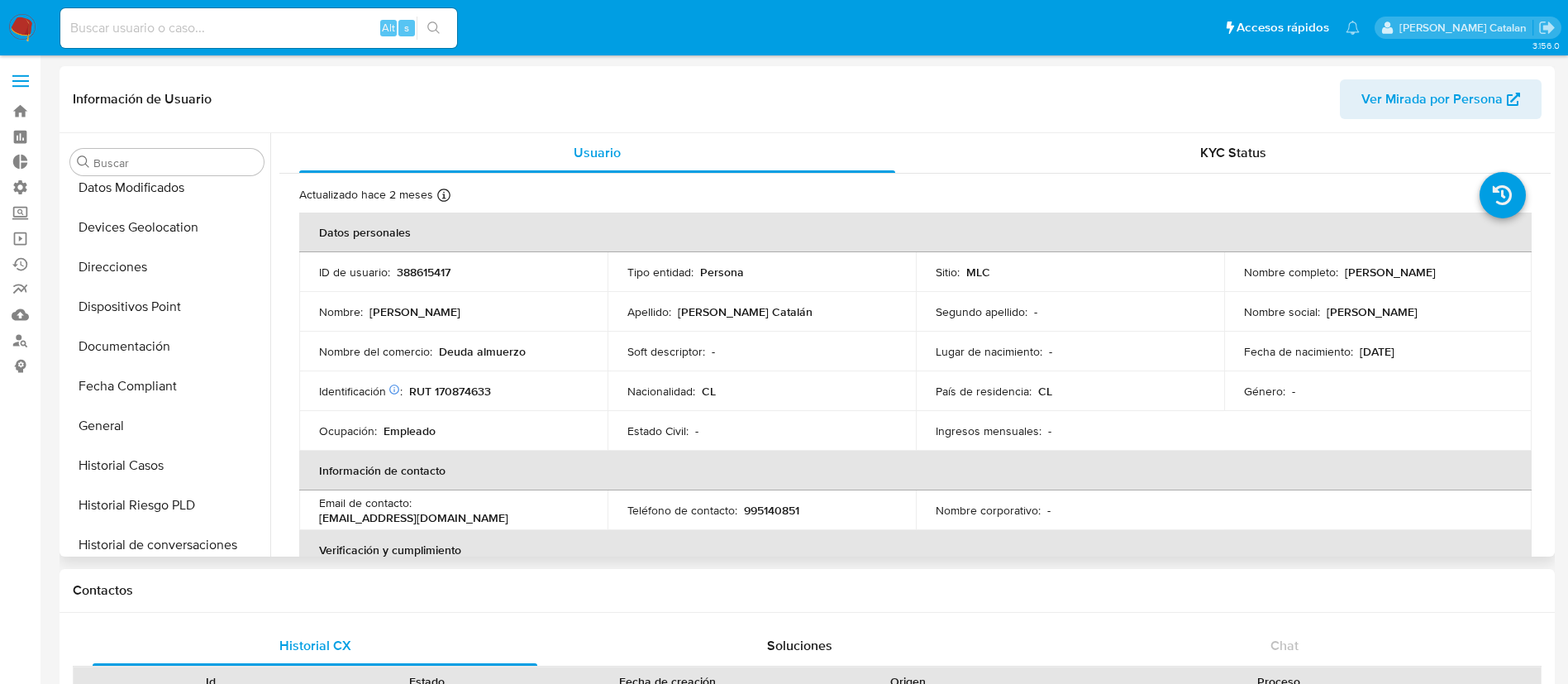
scroll to position [248, 0]
click at [118, 245] on button "Devices Geolocation" at bounding box center [160, 232] width 194 height 39
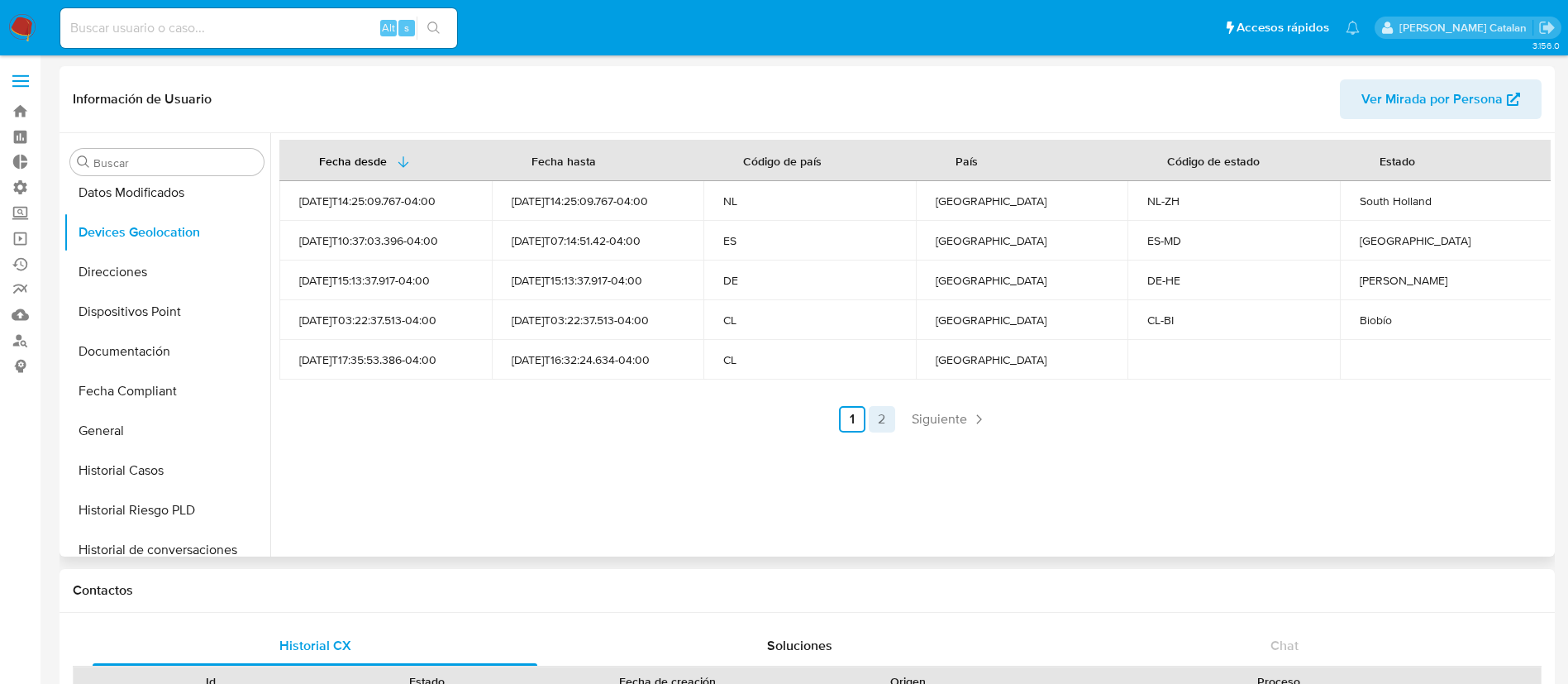
click at [873, 416] on link "2" at bounding box center [881, 418] width 26 height 26
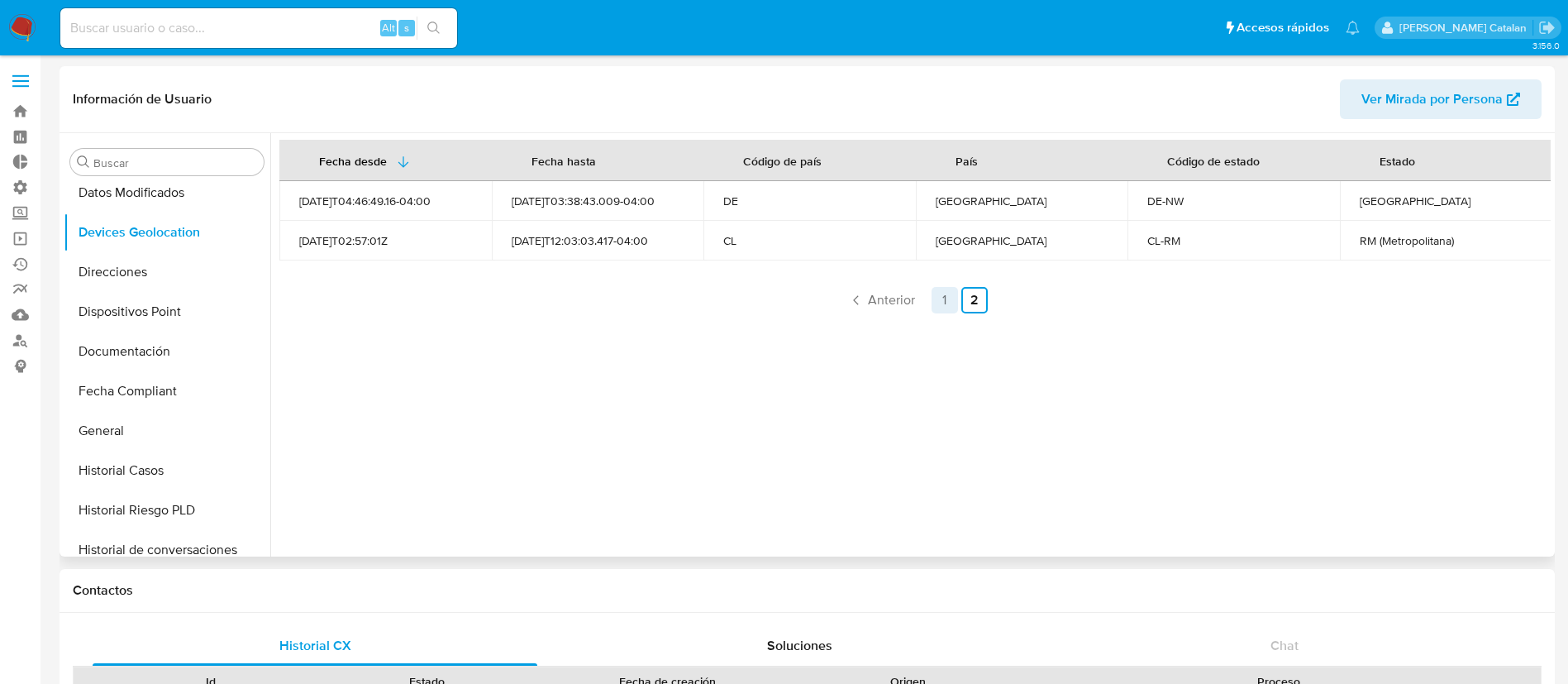
click at [948, 303] on link "1" at bounding box center [944, 300] width 26 height 26
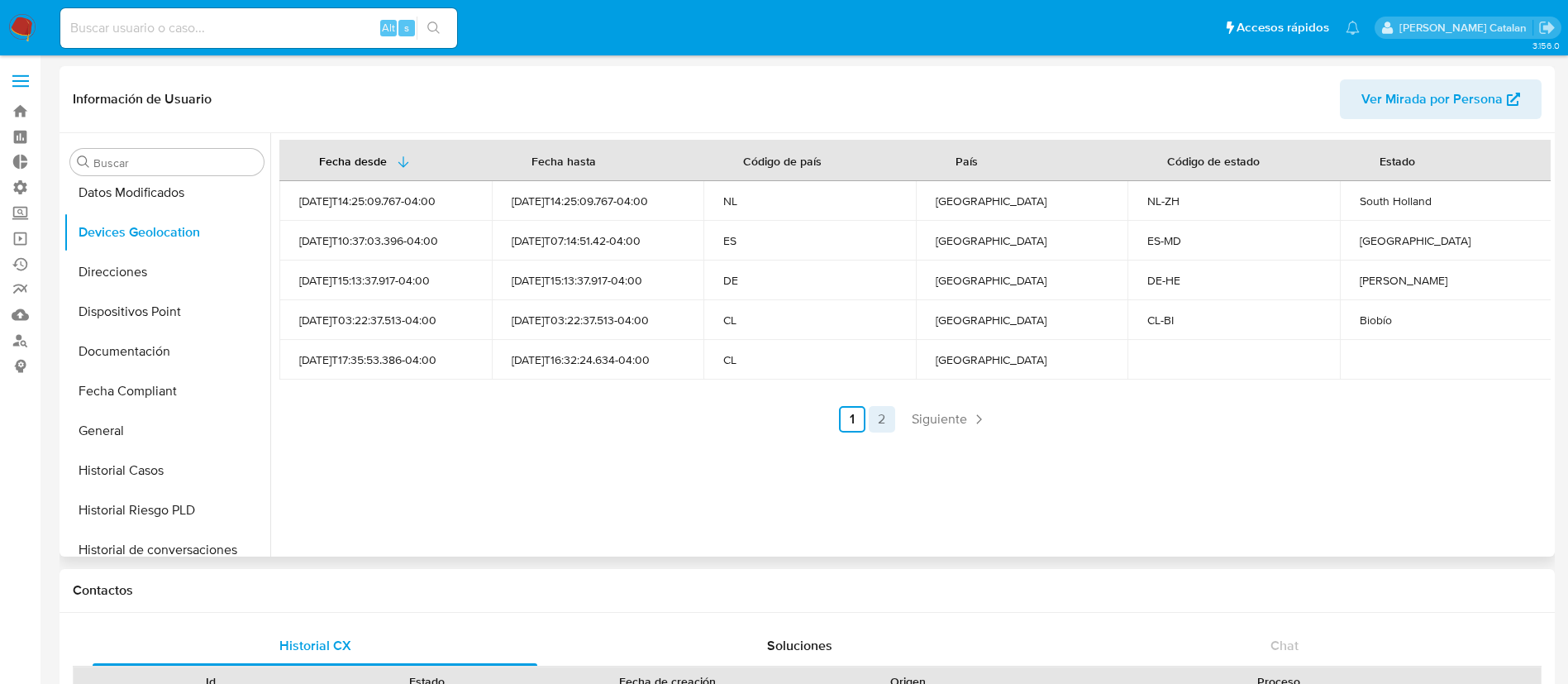
click at [881, 412] on link "2" at bounding box center [881, 418] width 26 height 26
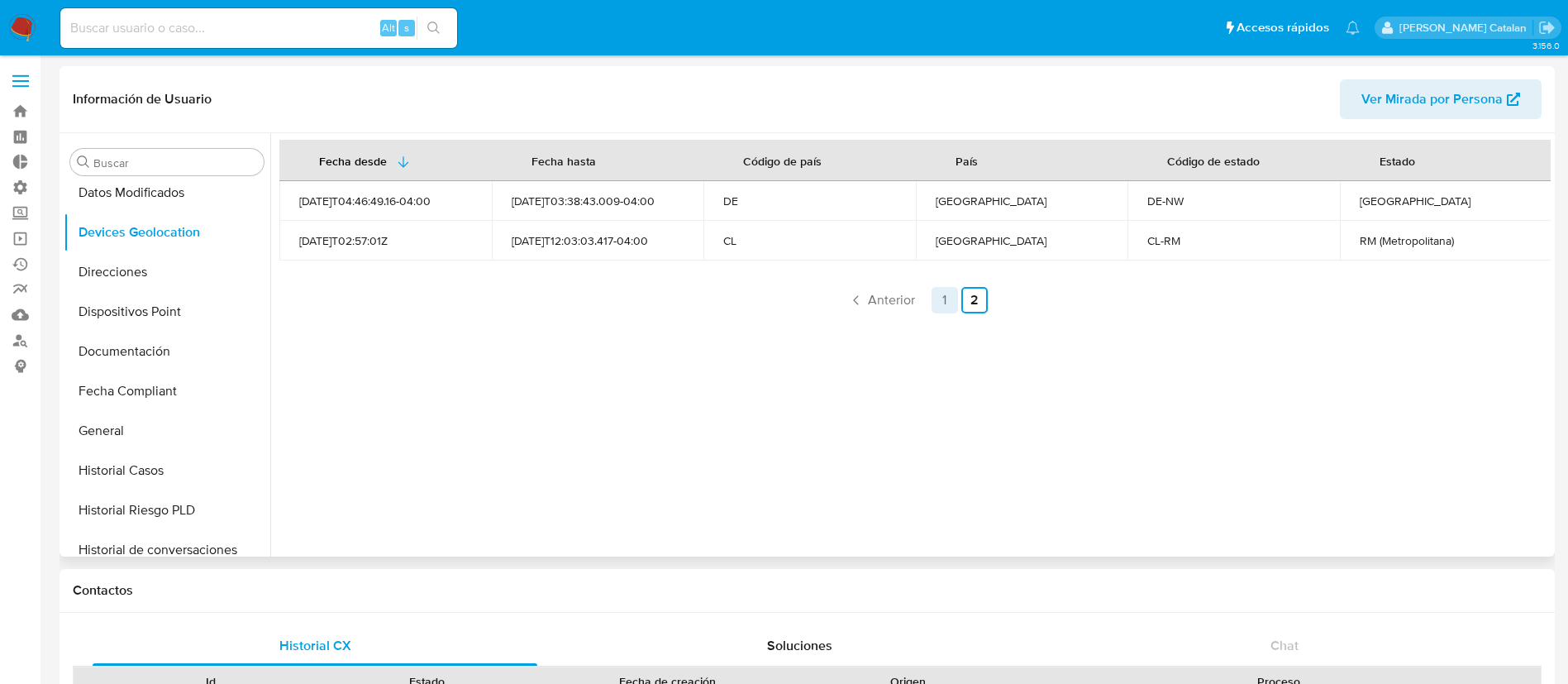
click at [935, 302] on link "1" at bounding box center [944, 300] width 26 height 26
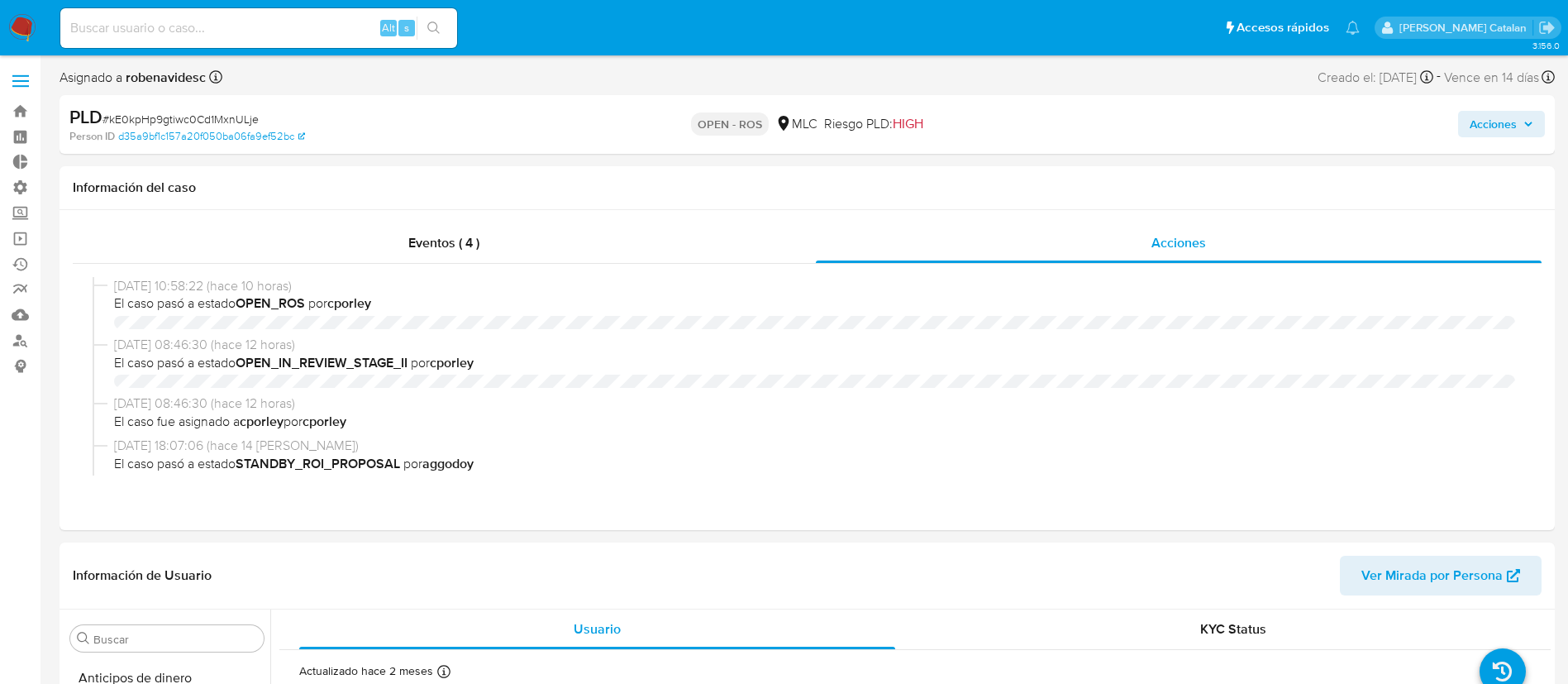
select select "10"
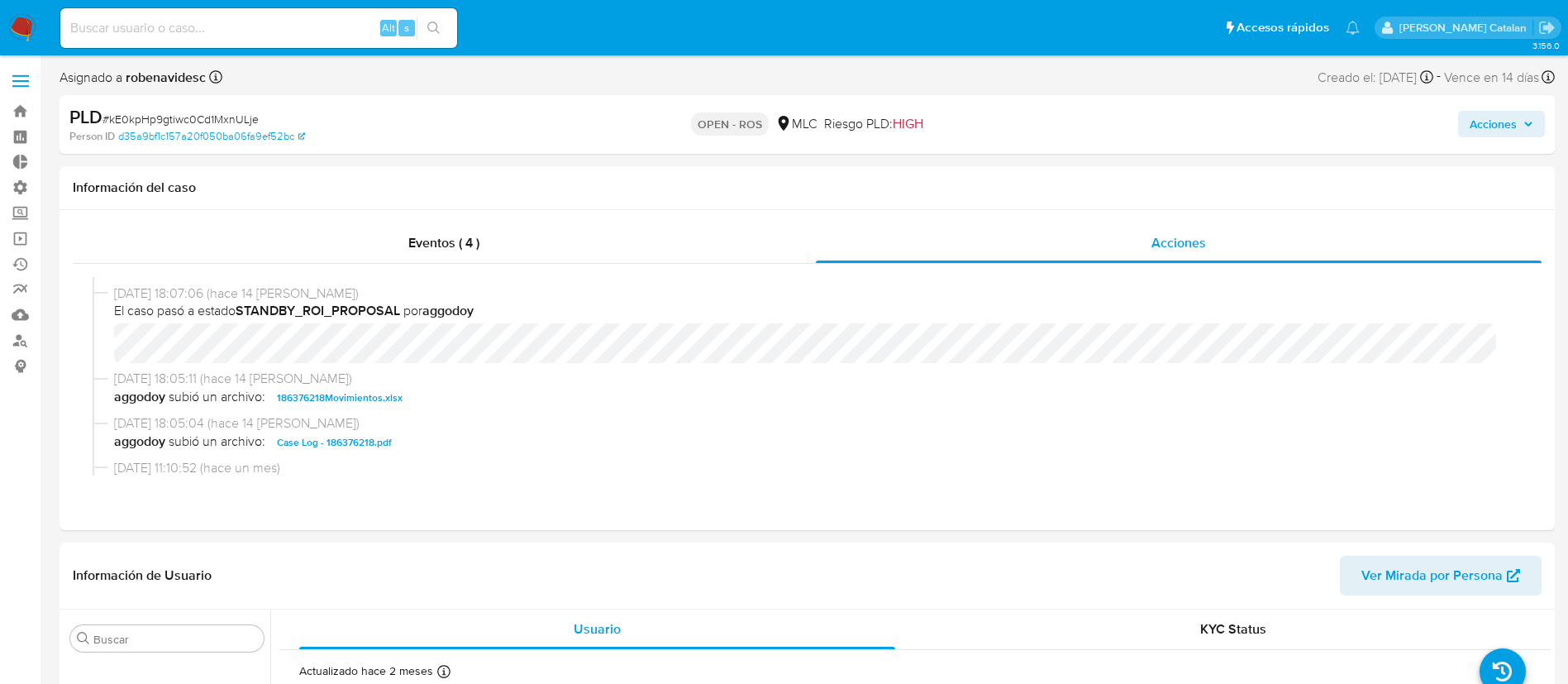
scroll to position [337, 0]
click at [379, 406] on span "186376218Movimientos.xlsx" at bounding box center [340, 400] width 125 height 20
click at [376, 434] on span "Case Log - 186376218.pdf" at bounding box center [334, 444] width 115 height 20
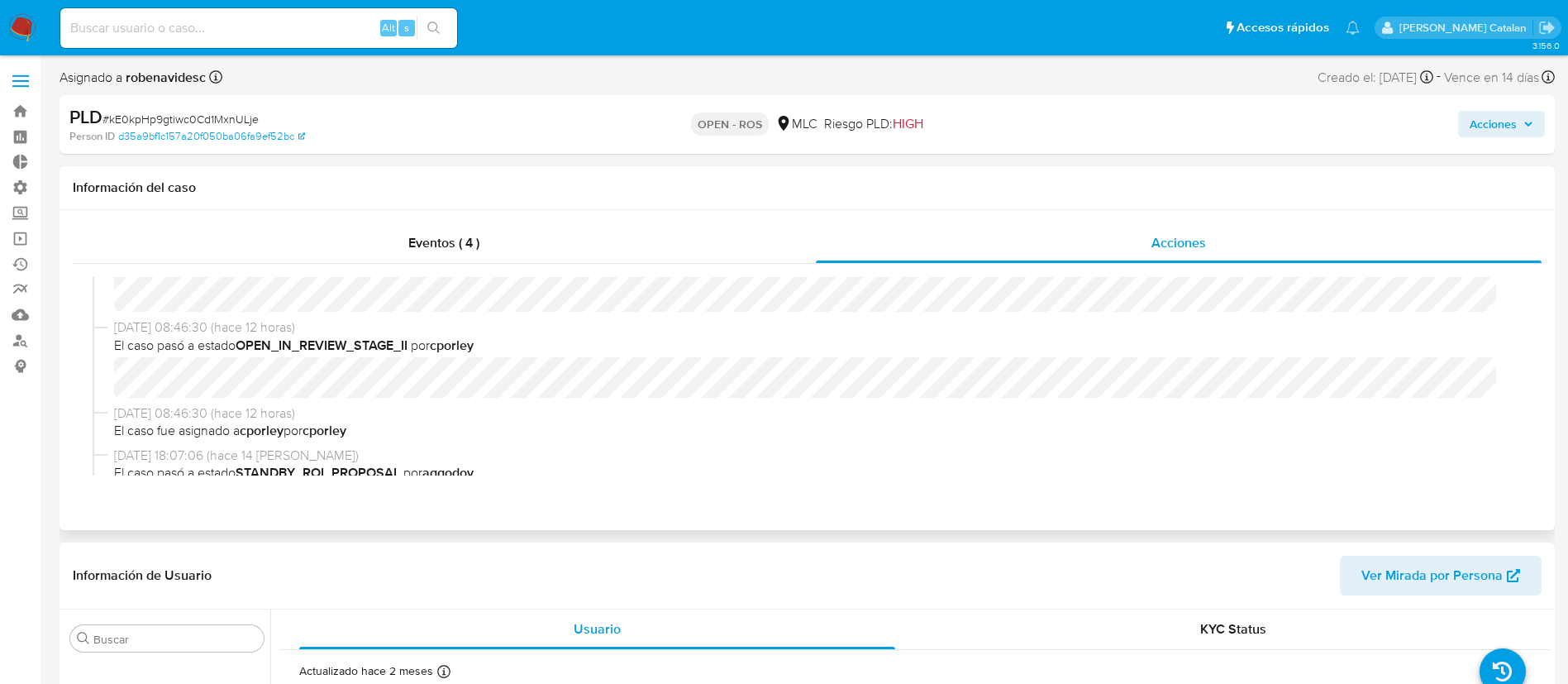
scroll to position [176, 0]
click at [758, 411] on span "26/08/2025 08:46:30 (hace 12 horas)" at bounding box center [814, 414] width 1401 height 18
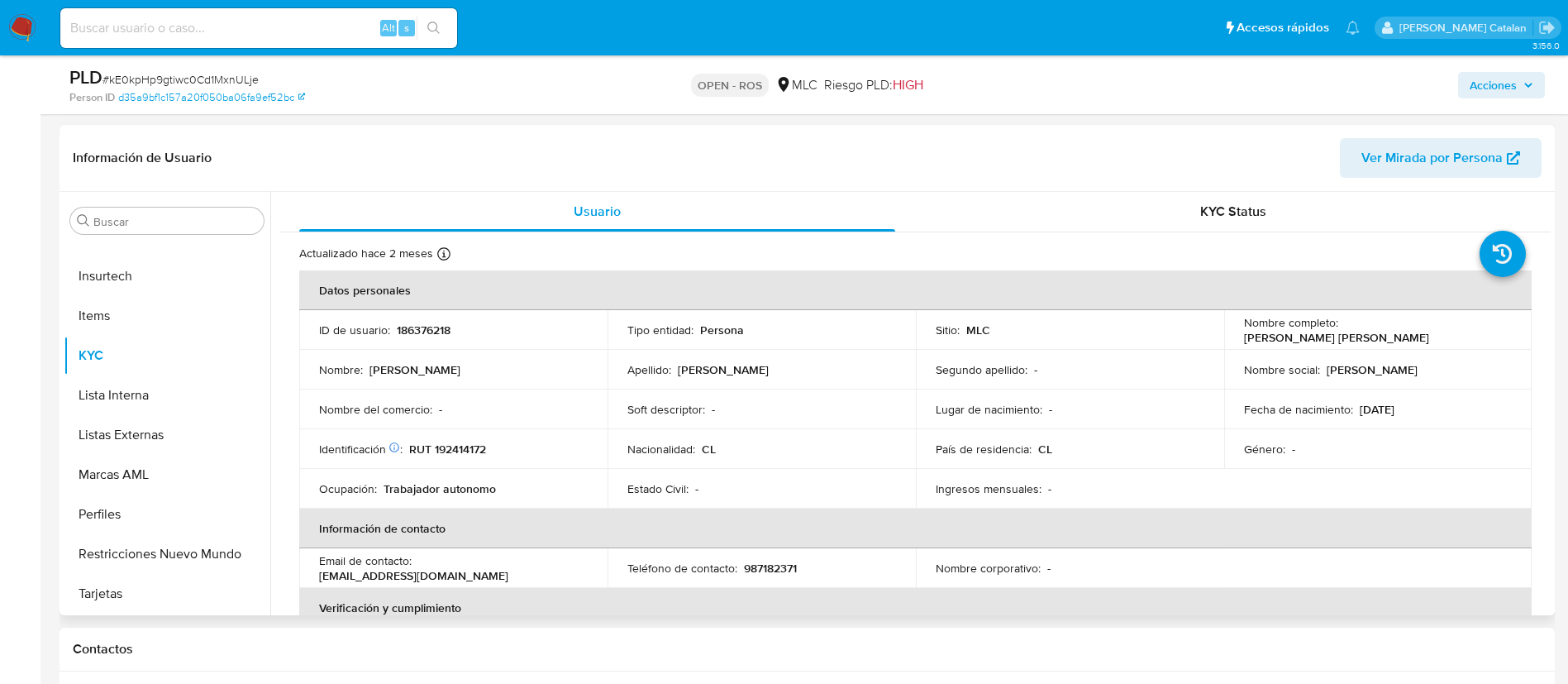
scroll to position [361, 0]
drag, startPoint x: 471, startPoint y: 331, endPoint x: 392, endPoint y: 327, distance: 79.1
click at [392, 327] on div "ID de usuario : 186376218" at bounding box center [453, 327] width 269 height 14
copy div "186376218"
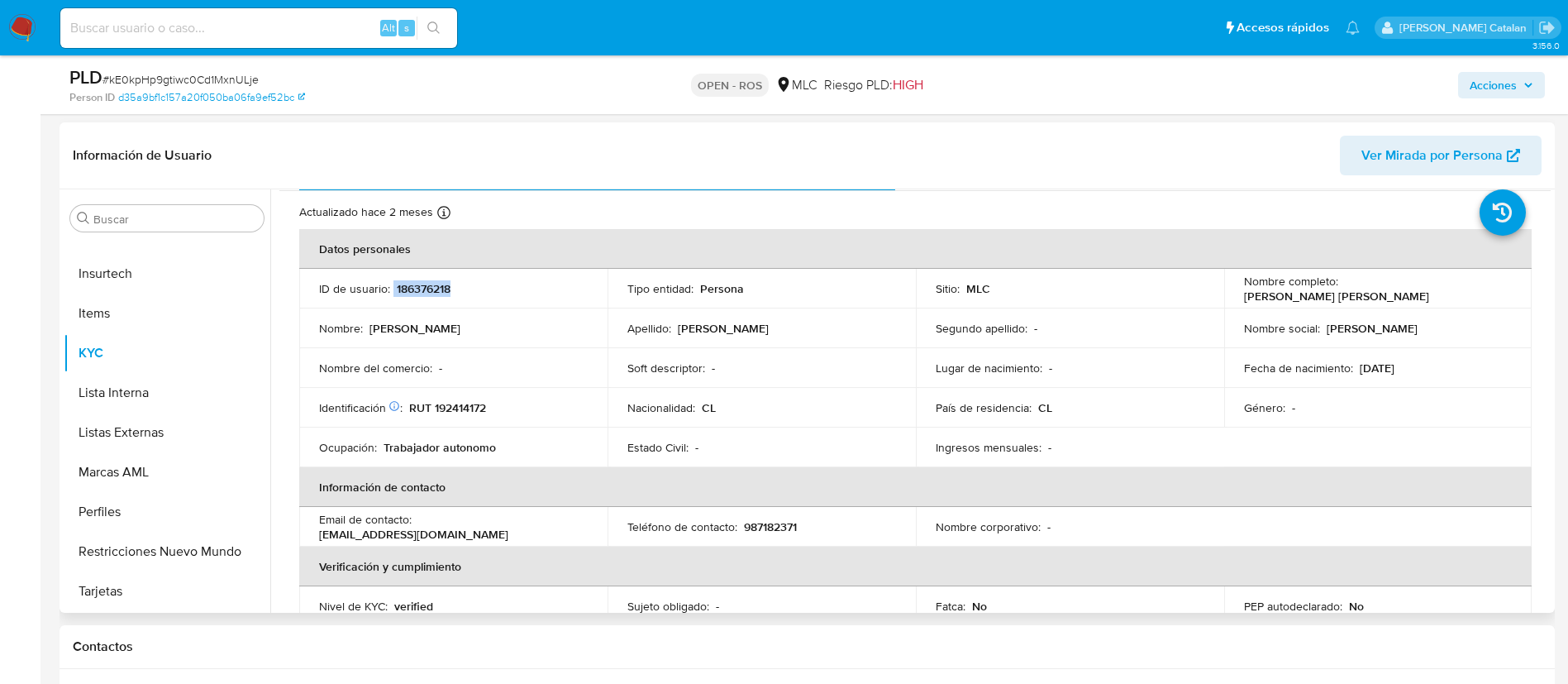
scroll to position [0, 0]
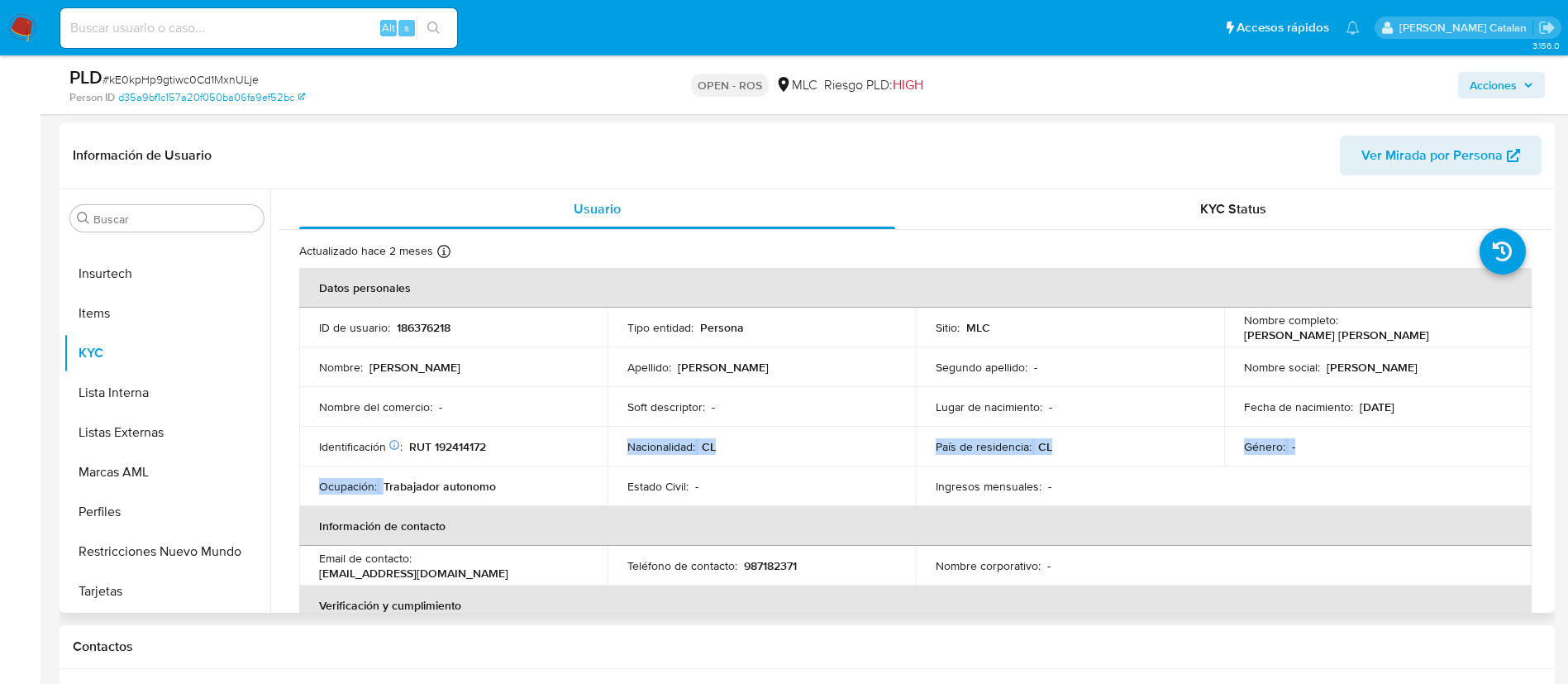
drag, startPoint x: 469, startPoint y: 476, endPoint x: 614, endPoint y: 458, distance: 146.1
click at [614, 458] on tbody "ID de usuario : 186376218 Tipo entidad : Persona Sitio : MLC Nombre completo : …" at bounding box center [916, 407] width 1233 height 198
click at [614, 458] on td "Nacionalidad : CL" at bounding box center [762, 446] width 308 height 39
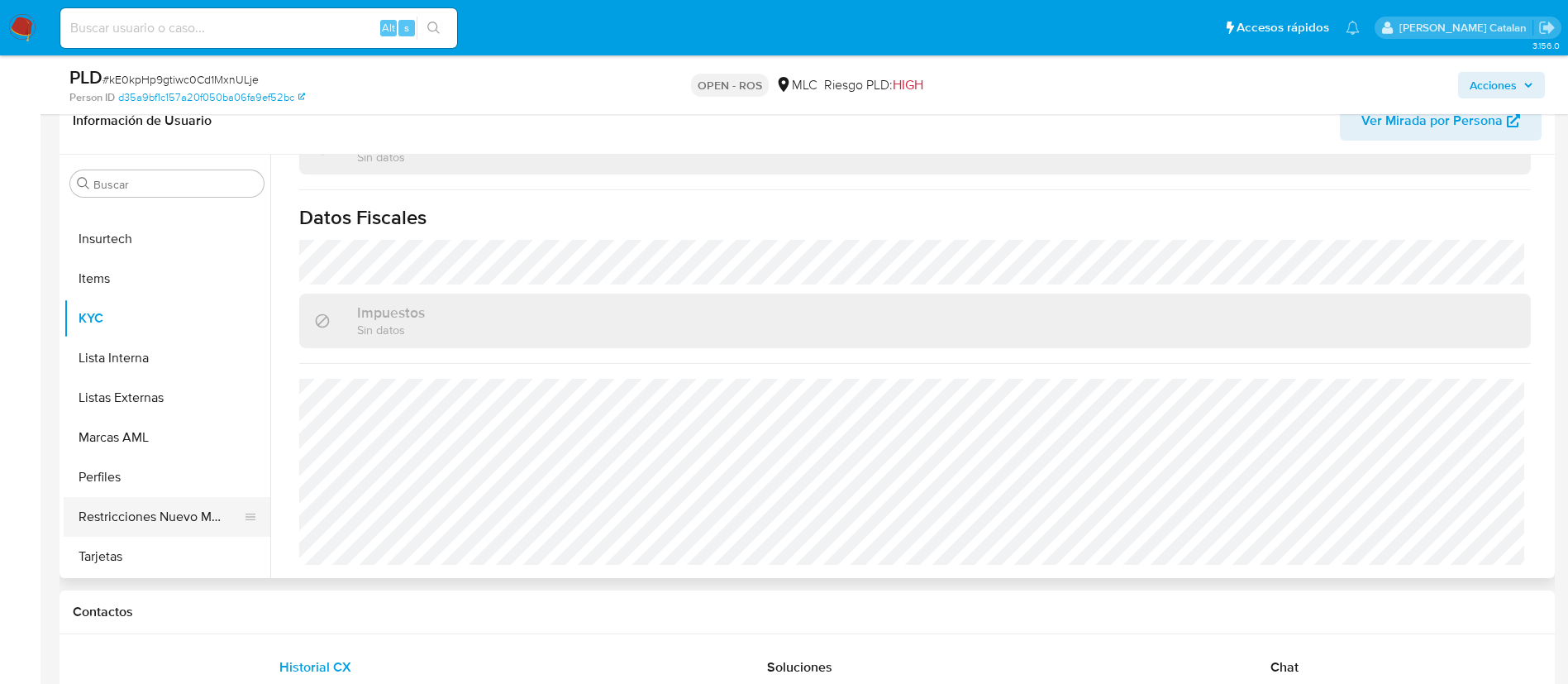
scroll to position [370, 0]
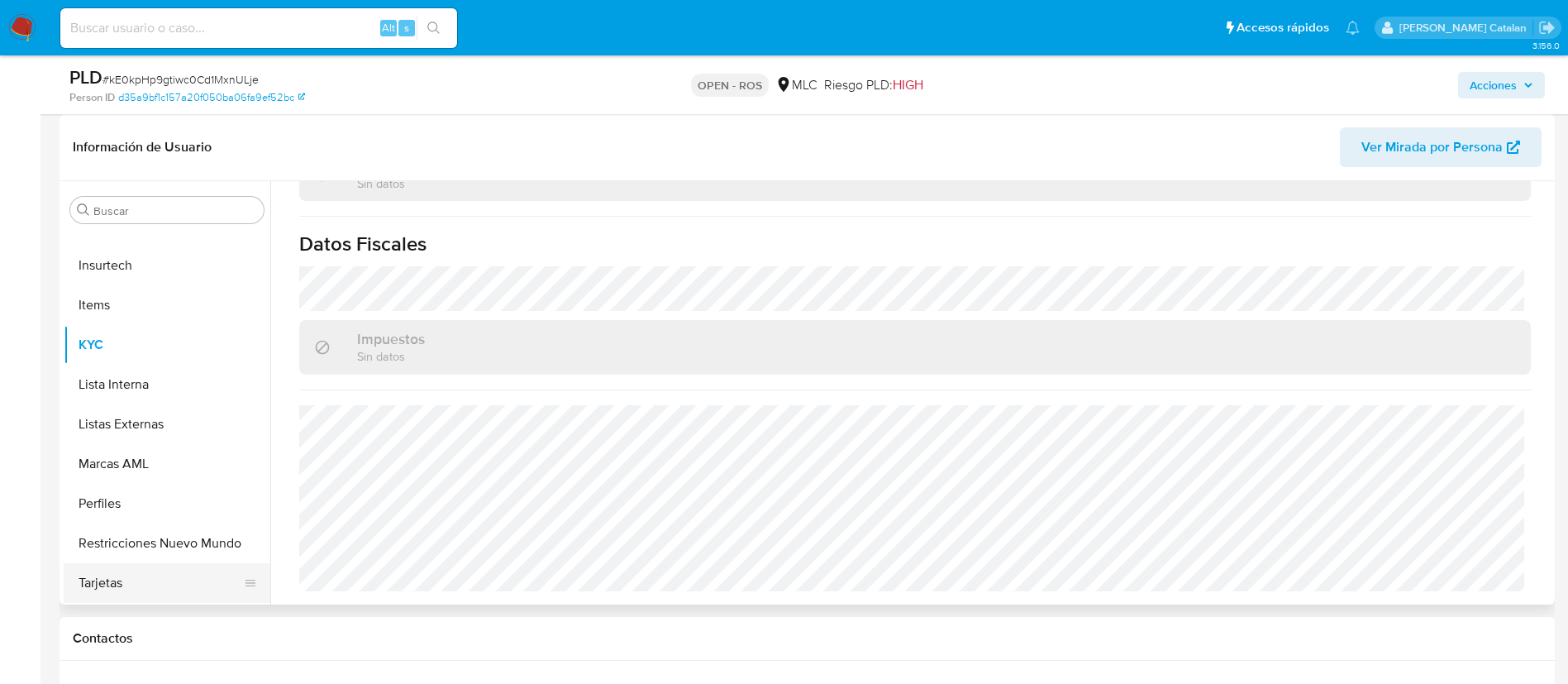
click at [116, 588] on button "Tarjetas" at bounding box center [160, 582] width 194 height 39
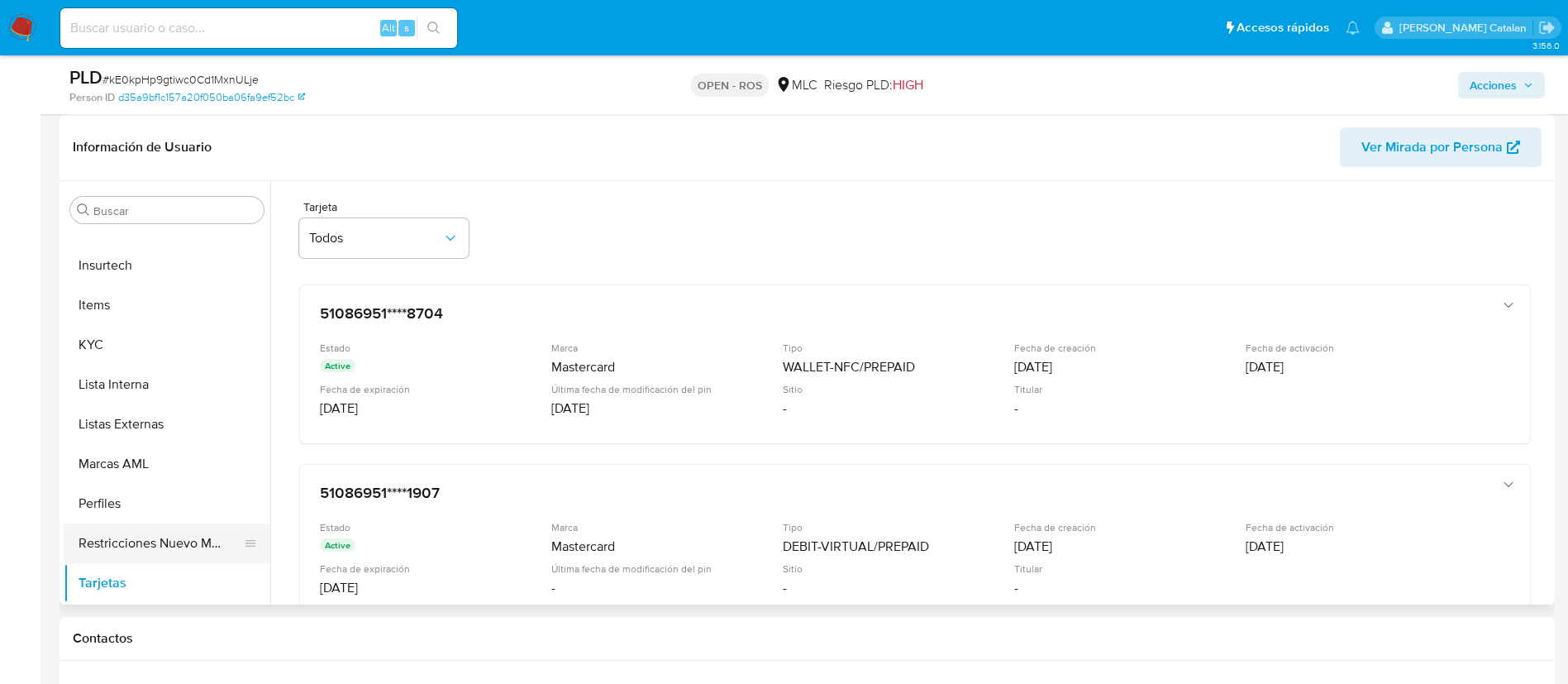
click at [124, 550] on button "Restricciones Nuevo Mundo" at bounding box center [160, 542] width 194 height 39
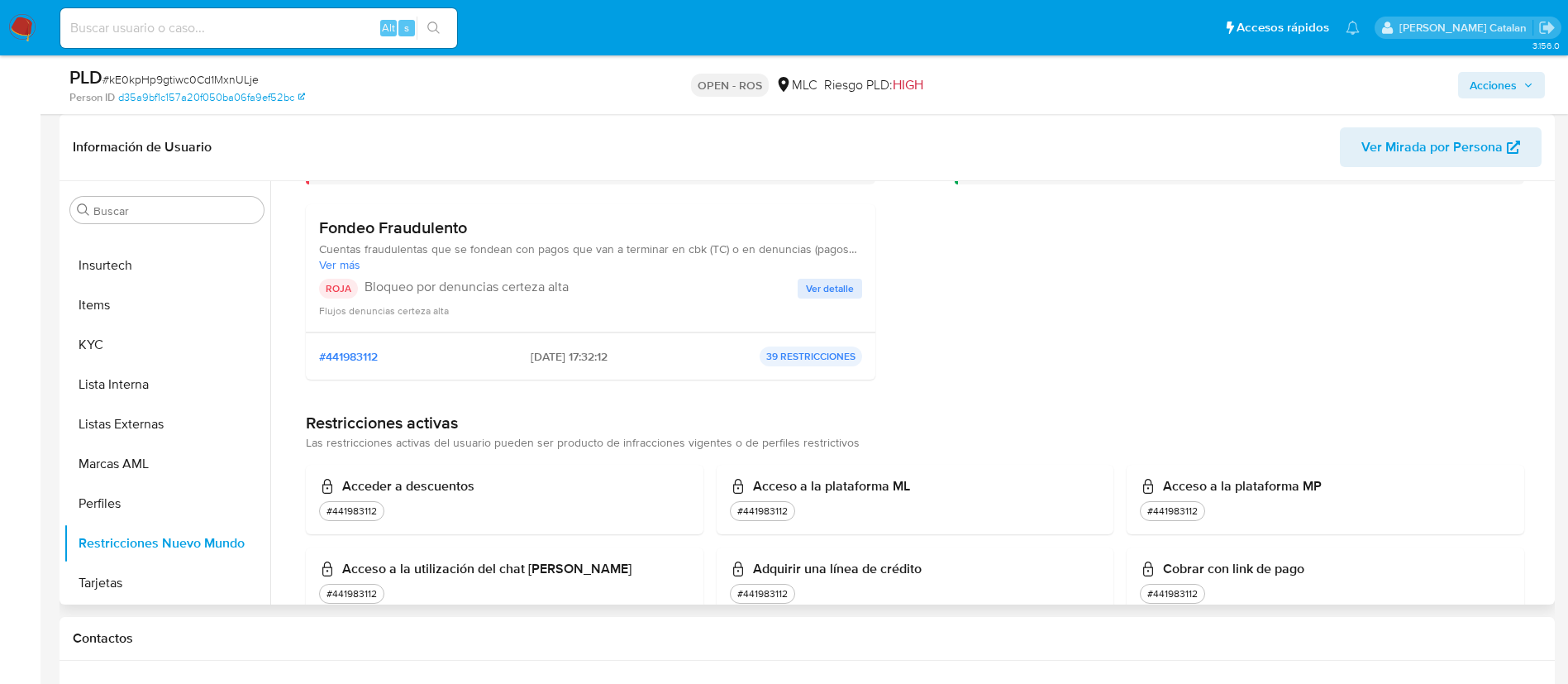
scroll to position [148, 0]
click at [353, 259] on span "Ver más" at bounding box center [590, 262] width 543 height 14
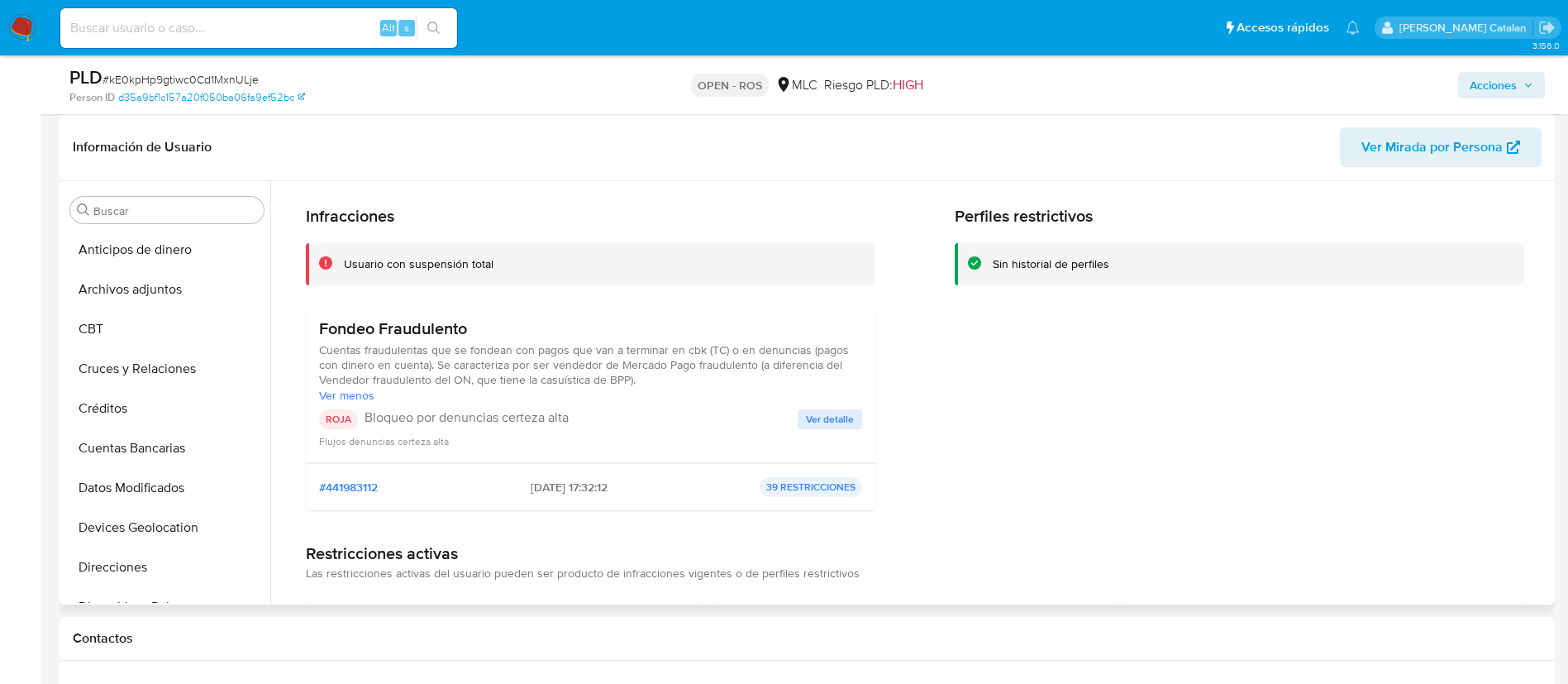
scroll to position [0, 0]
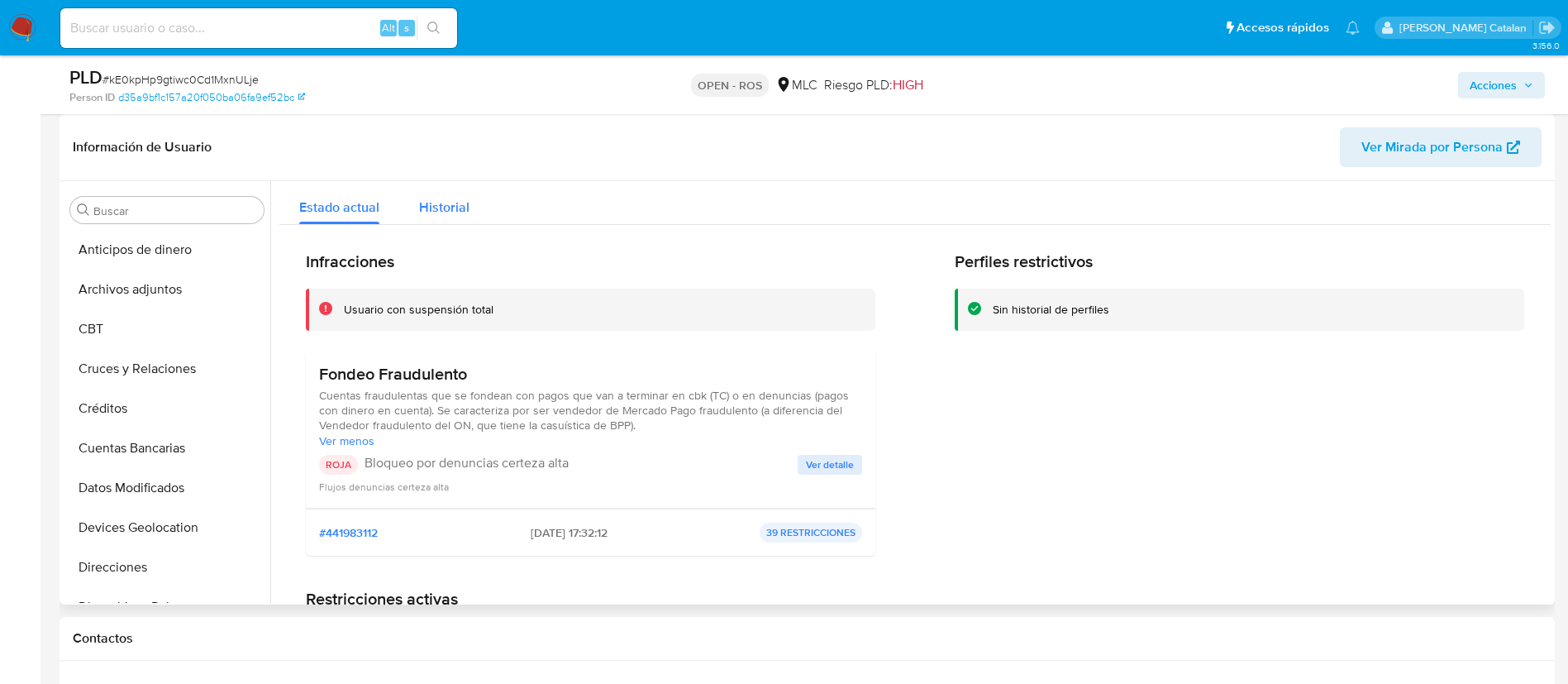
click at [463, 215] on span "Historial" at bounding box center [444, 207] width 50 height 19
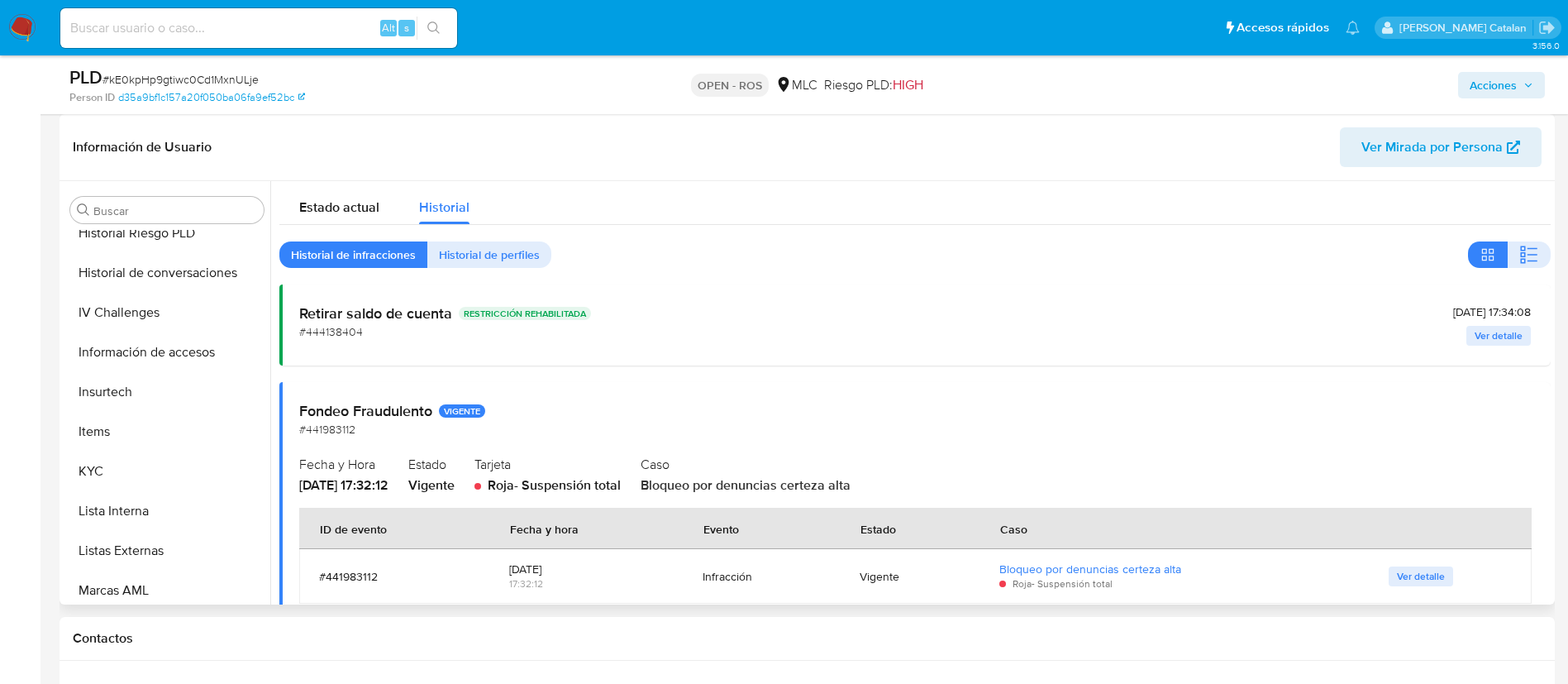
scroll to position [583, 0]
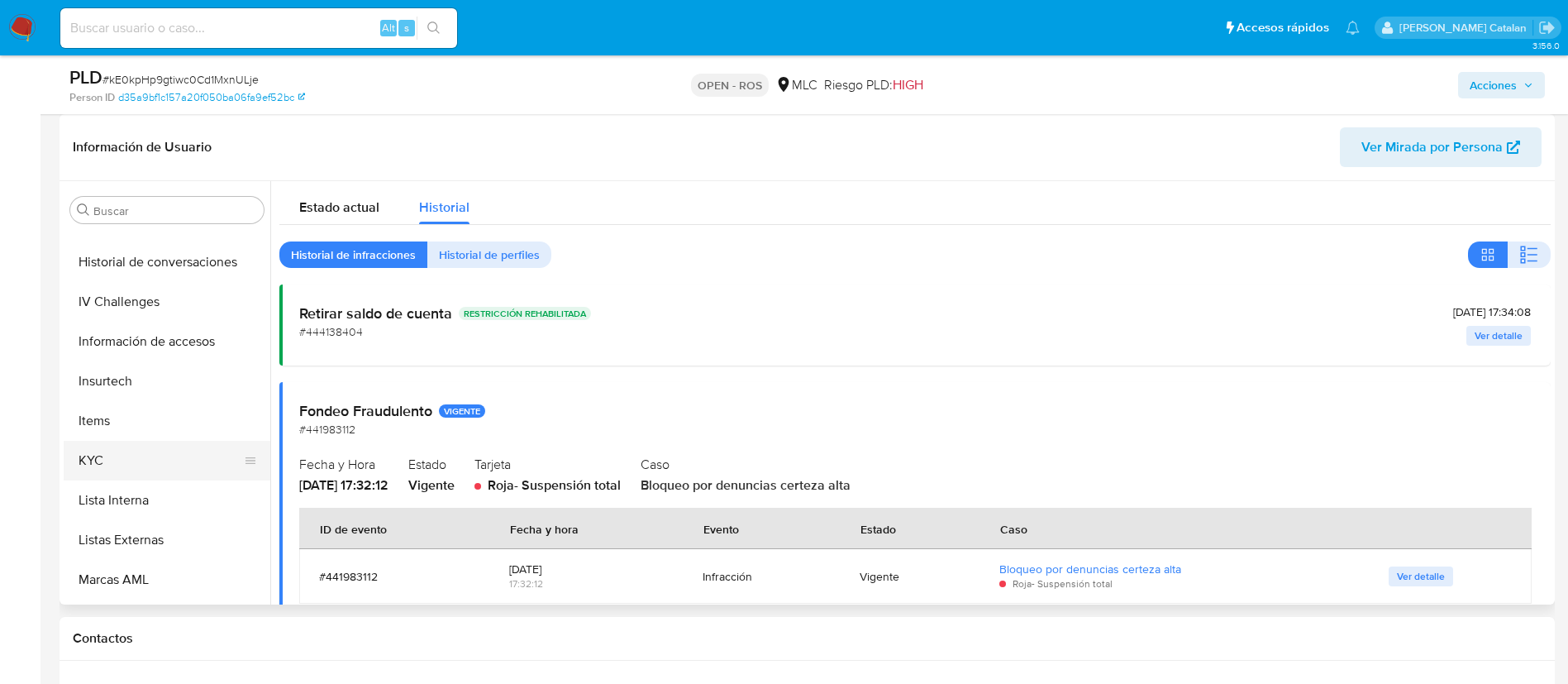
click at [116, 457] on button "KYC" at bounding box center [160, 460] width 194 height 39
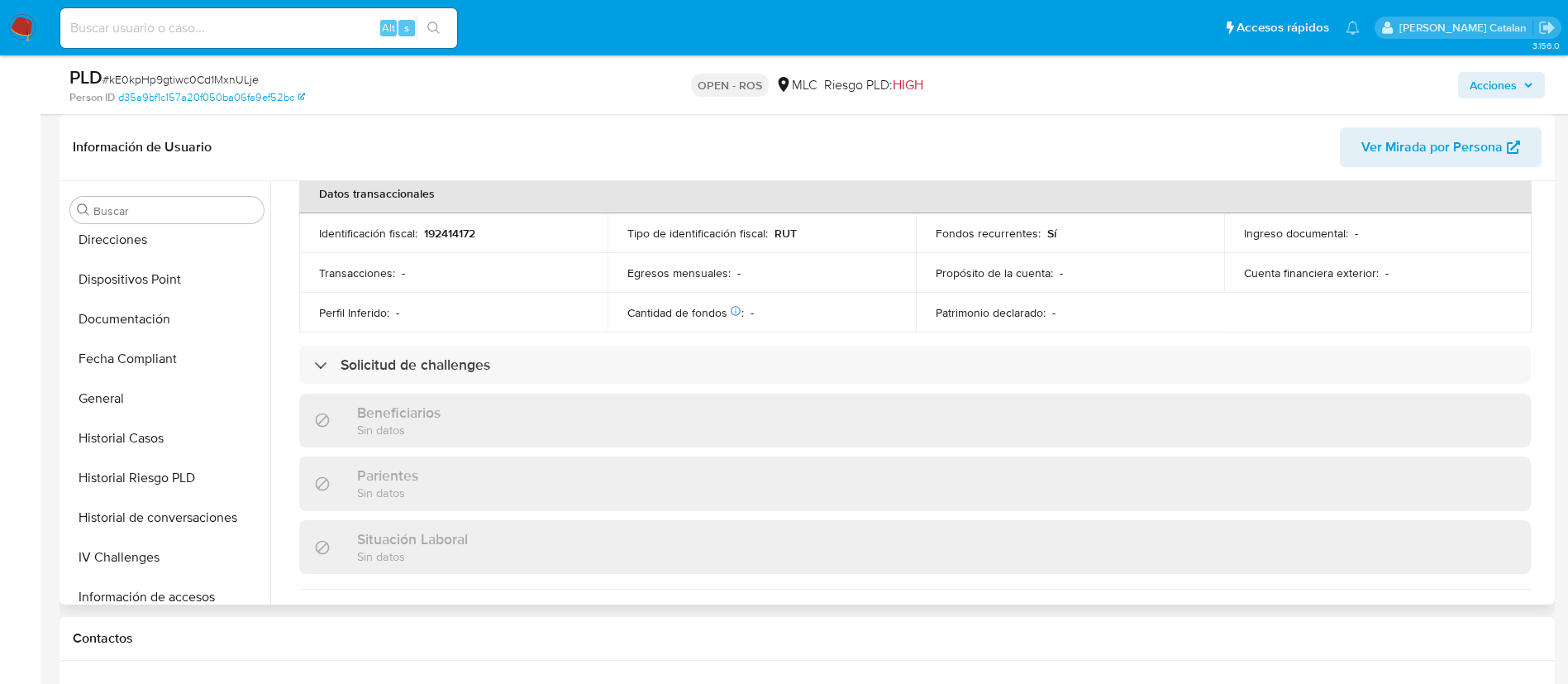
scroll to position [230, 0]
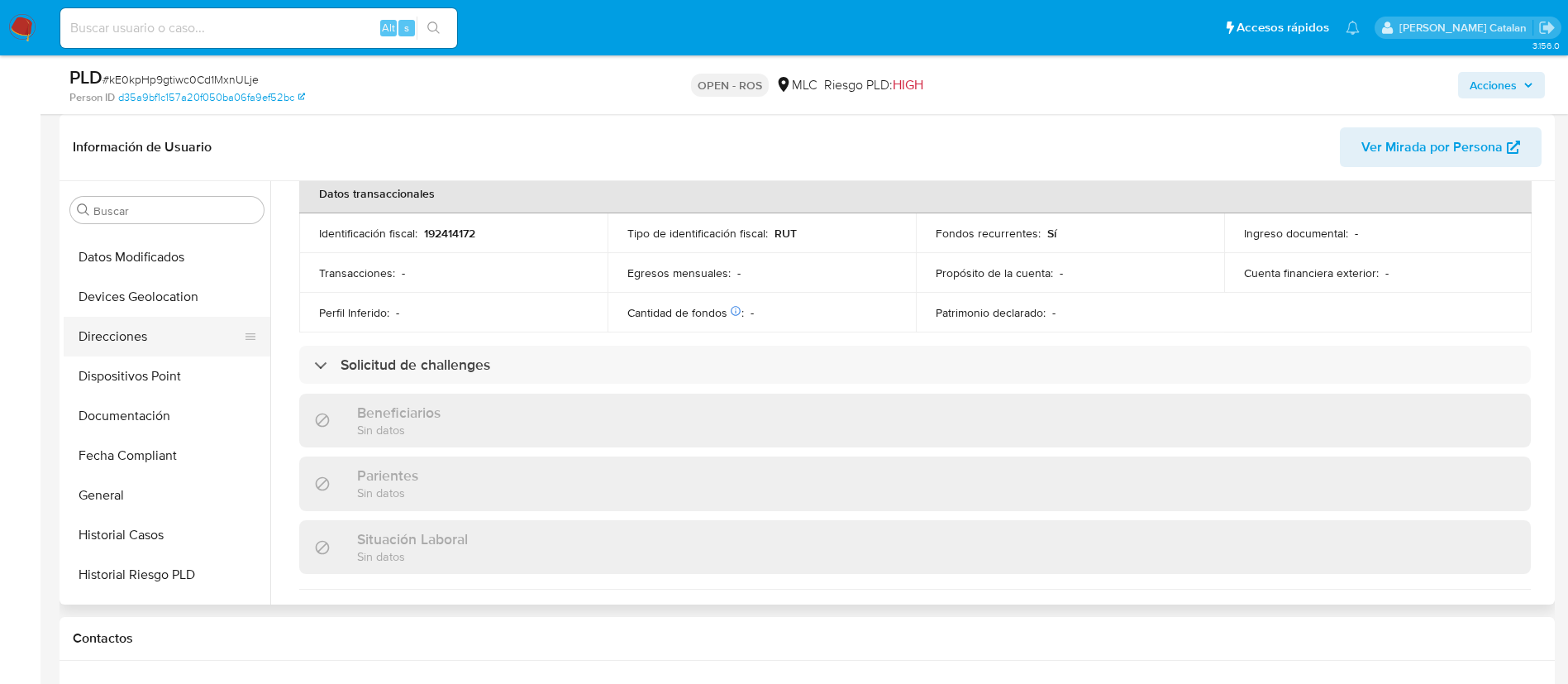
click at [141, 330] on button "Direcciones" at bounding box center [160, 336] width 194 height 39
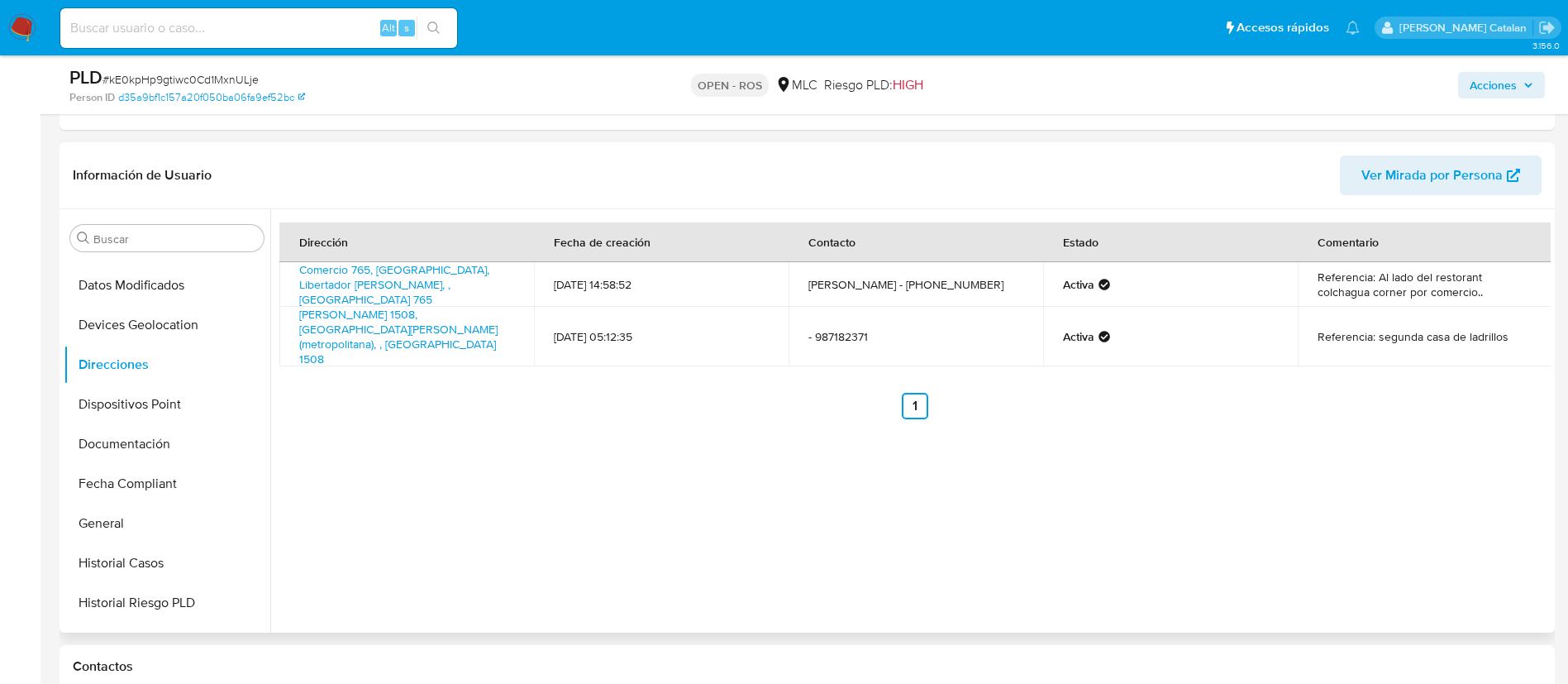
scroll to position [340, 0]
click at [495, 453] on div "Dirección Fecha de creación Contacto Estado Comentario Comercio 765, Pichilemu,…" at bounding box center [910, 422] width 1280 height 423
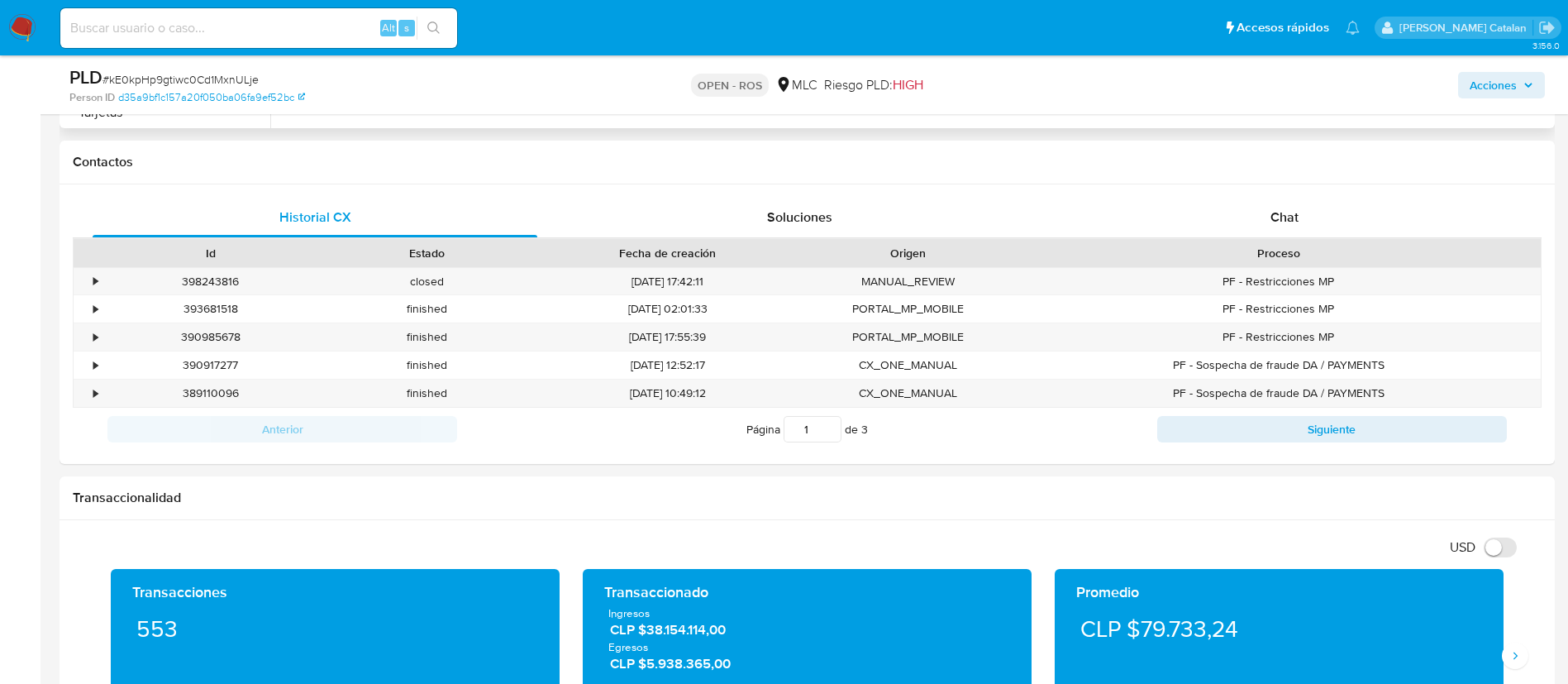
scroll to position [849, 0]
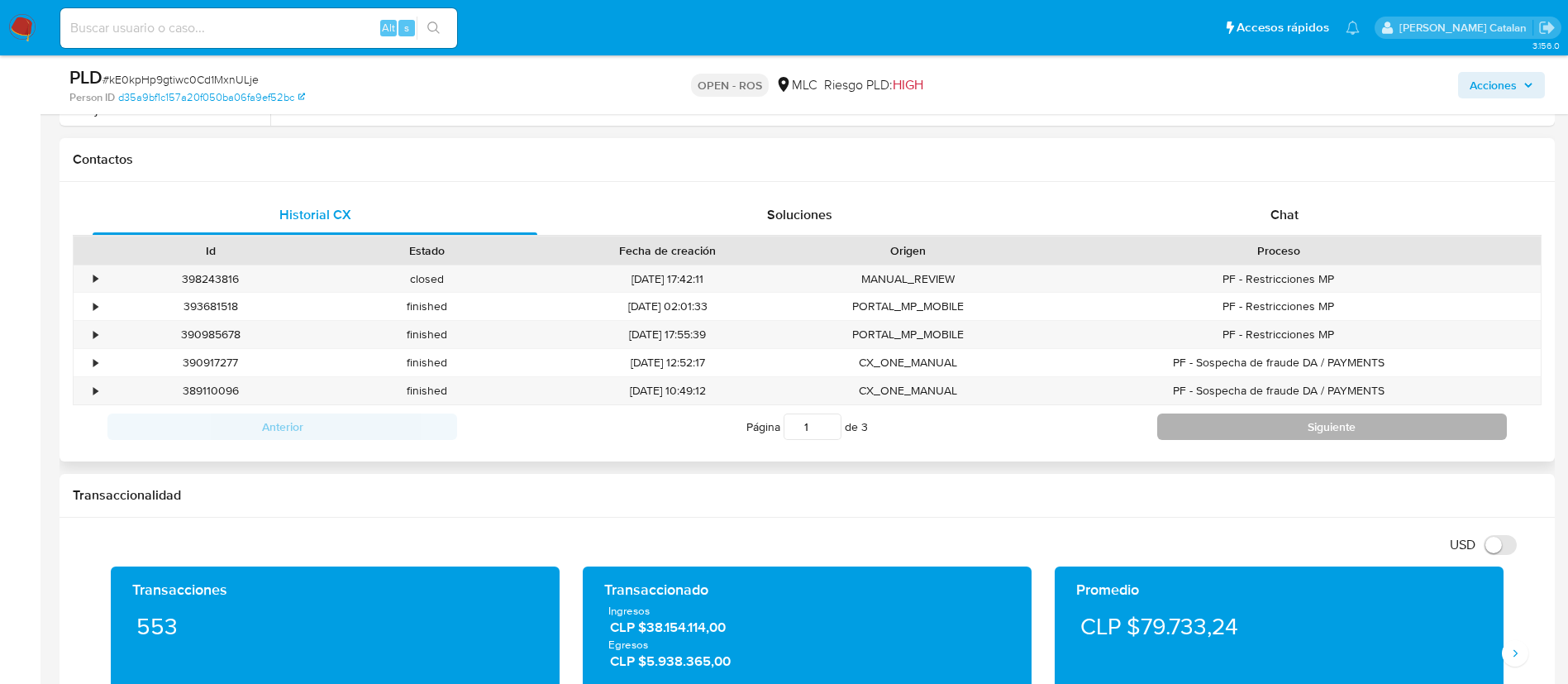
click at [1213, 437] on button "Siguiente" at bounding box center [1332, 426] width 350 height 26
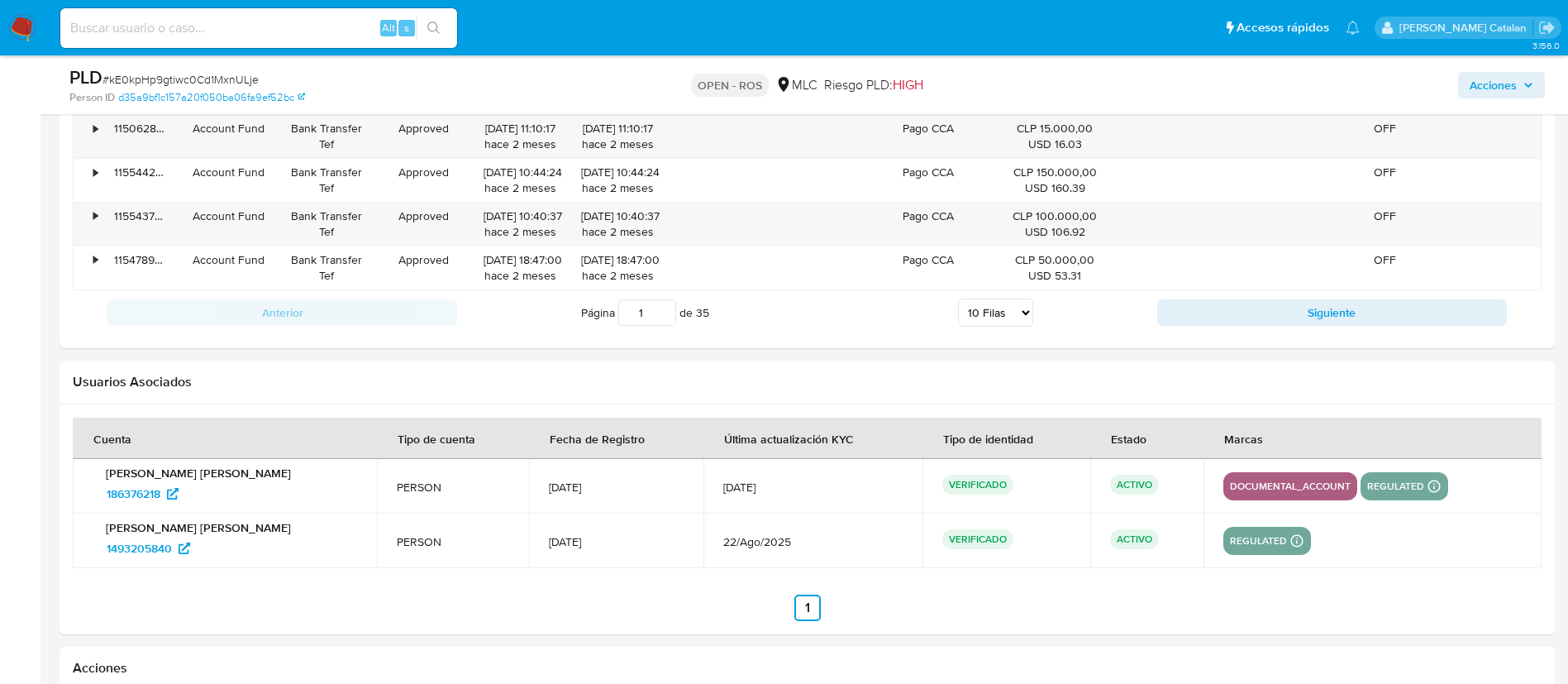
scroll to position [2711, 0]
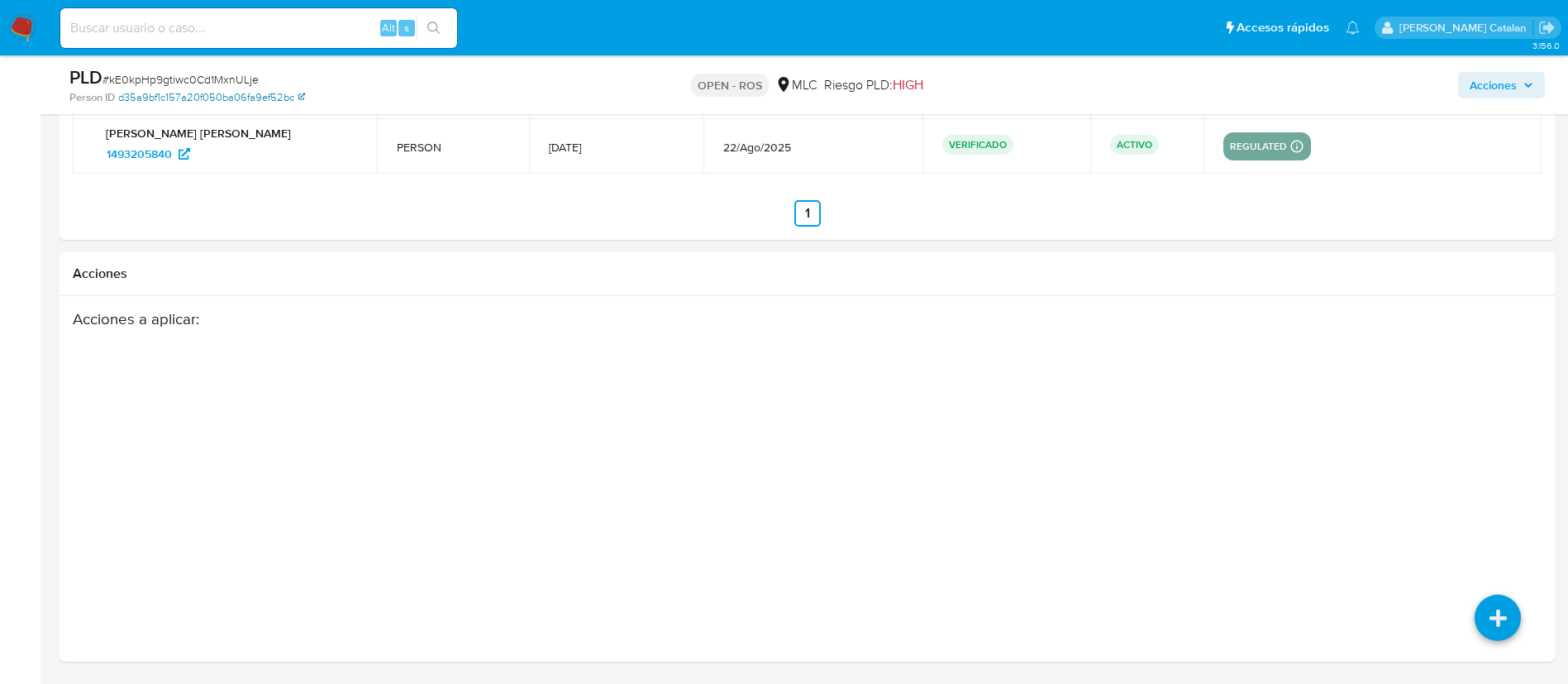
click at [264, 96] on link "d35a9bf1c157a20f050ba06fa9ef52bc" at bounding box center [212, 97] width 187 height 14
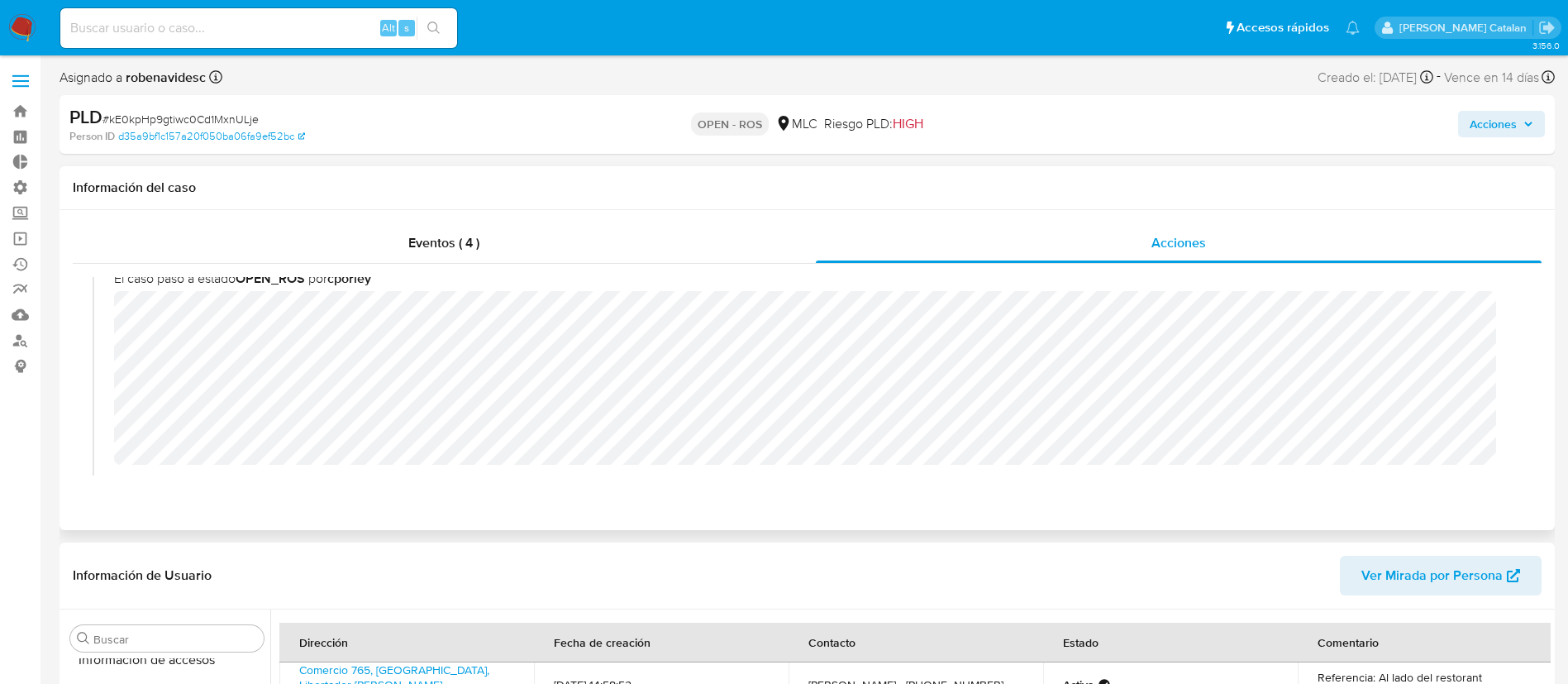
scroll to position [26, 0]
click at [1476, 125] on span "Acciones" at bounding box center [1493, 123] width 47 height 26
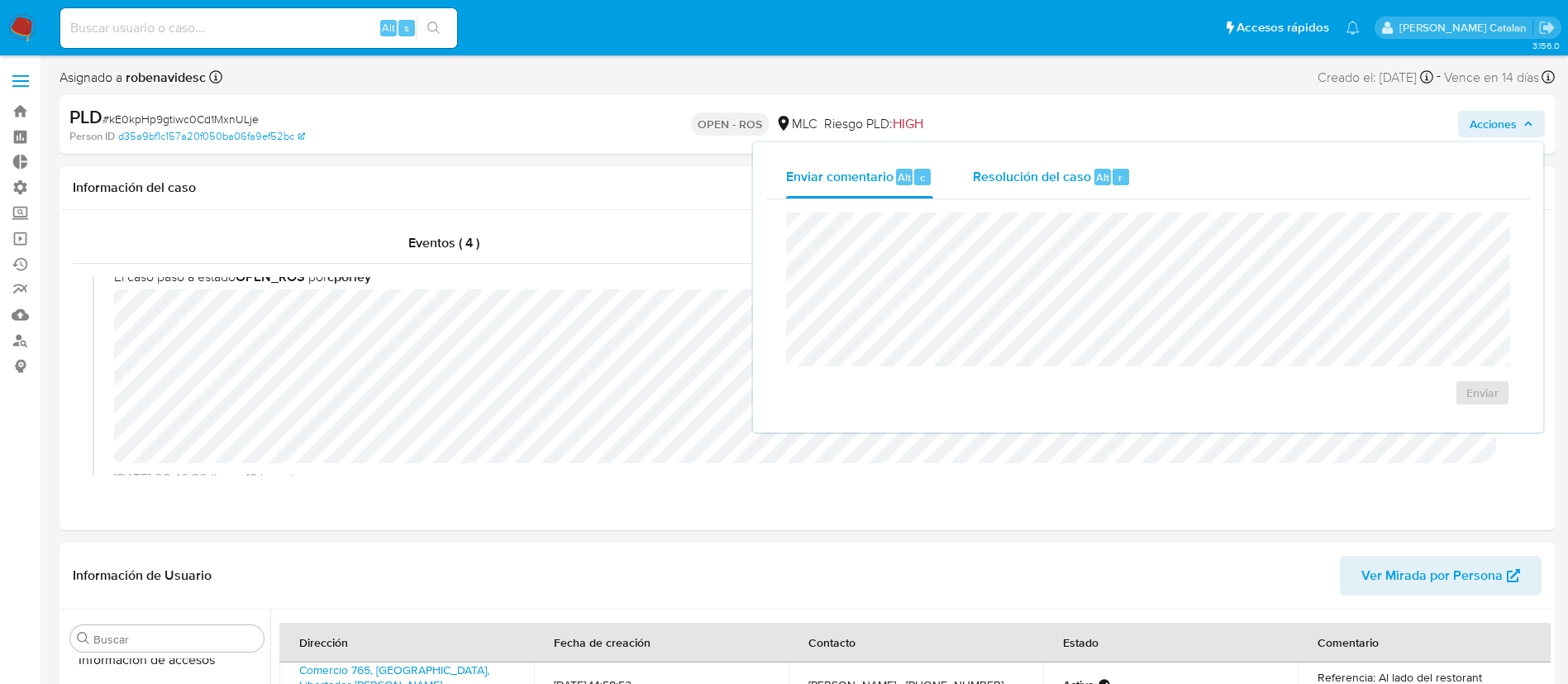
click at [1025, 188] on div "Resolución del caso Alt r" at bounding box center [1052, 176] width 158 height 43
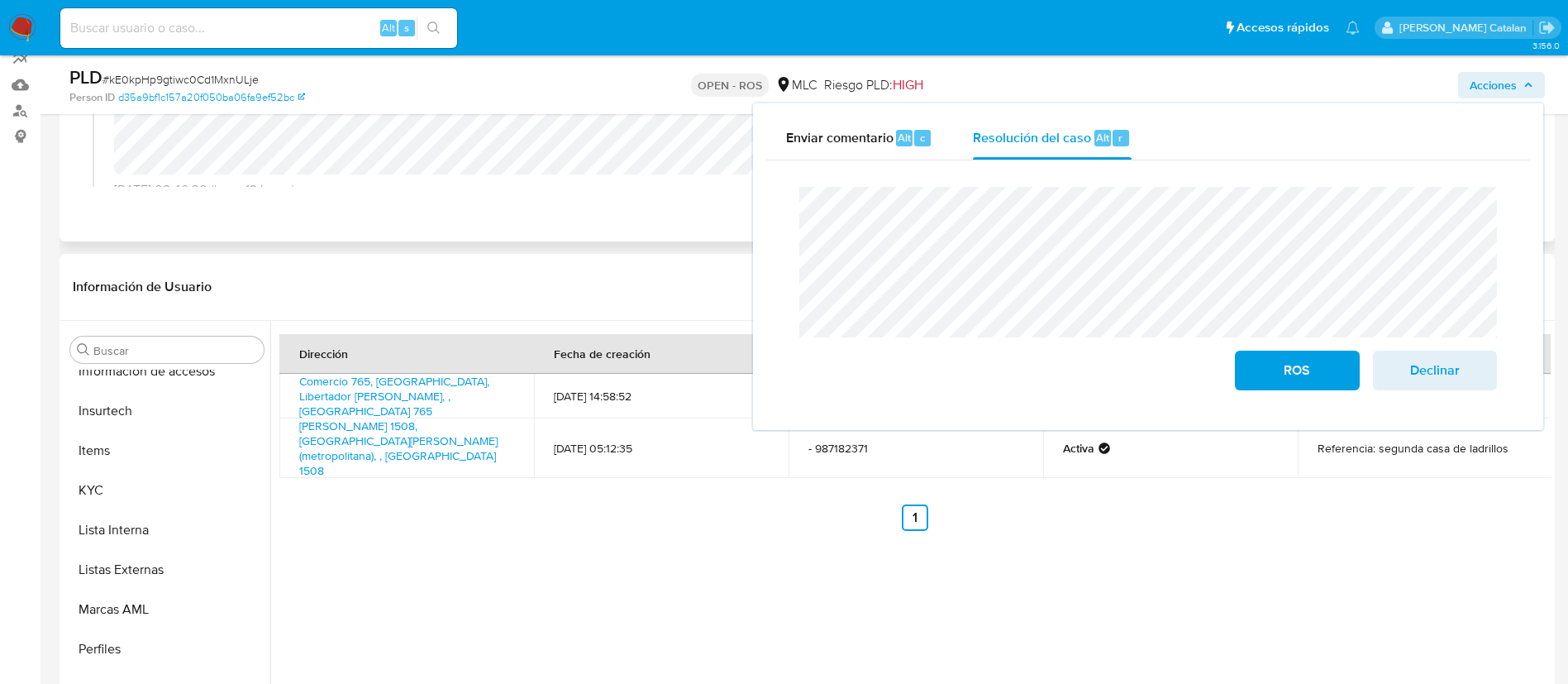
scroll to position [283, 0]
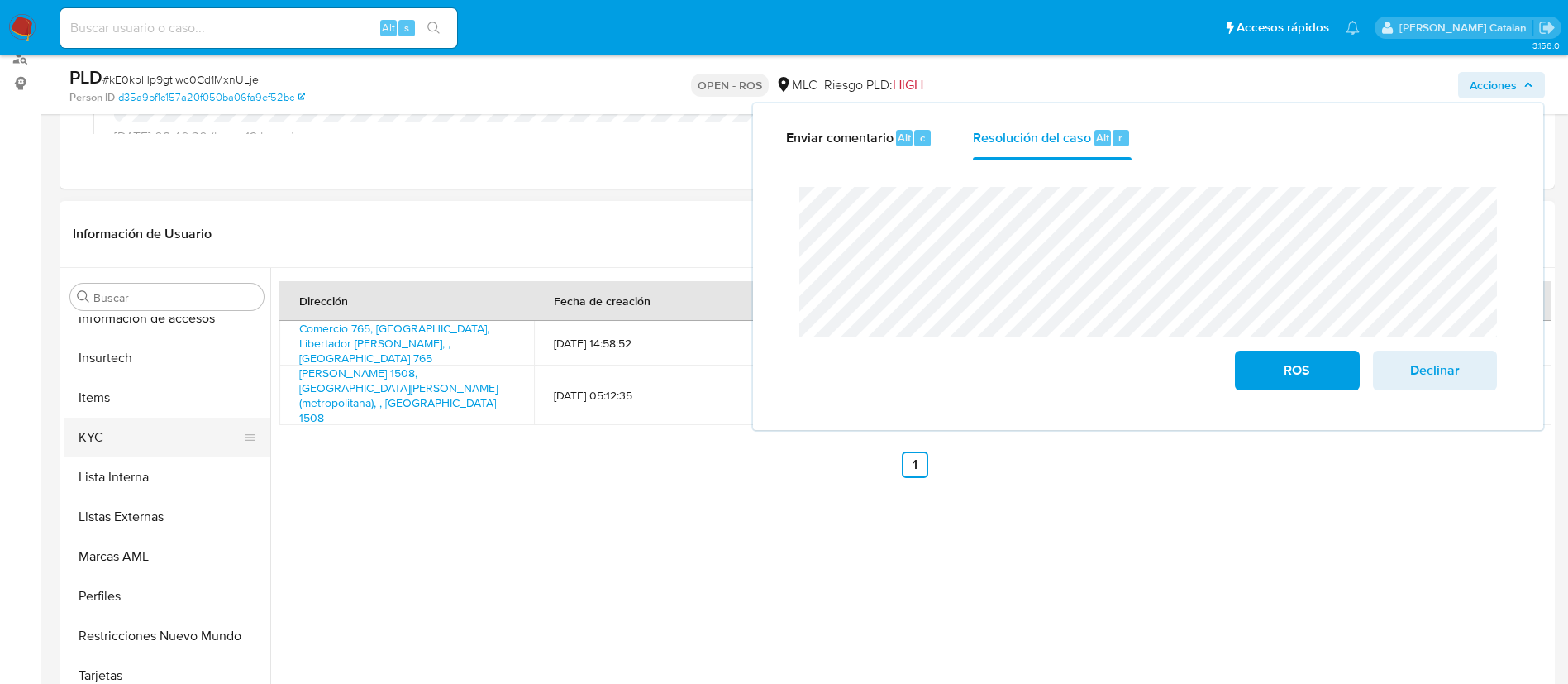
click at [132, 422] on button "KYC" at bounding box center [160, 436] width 194 height 39
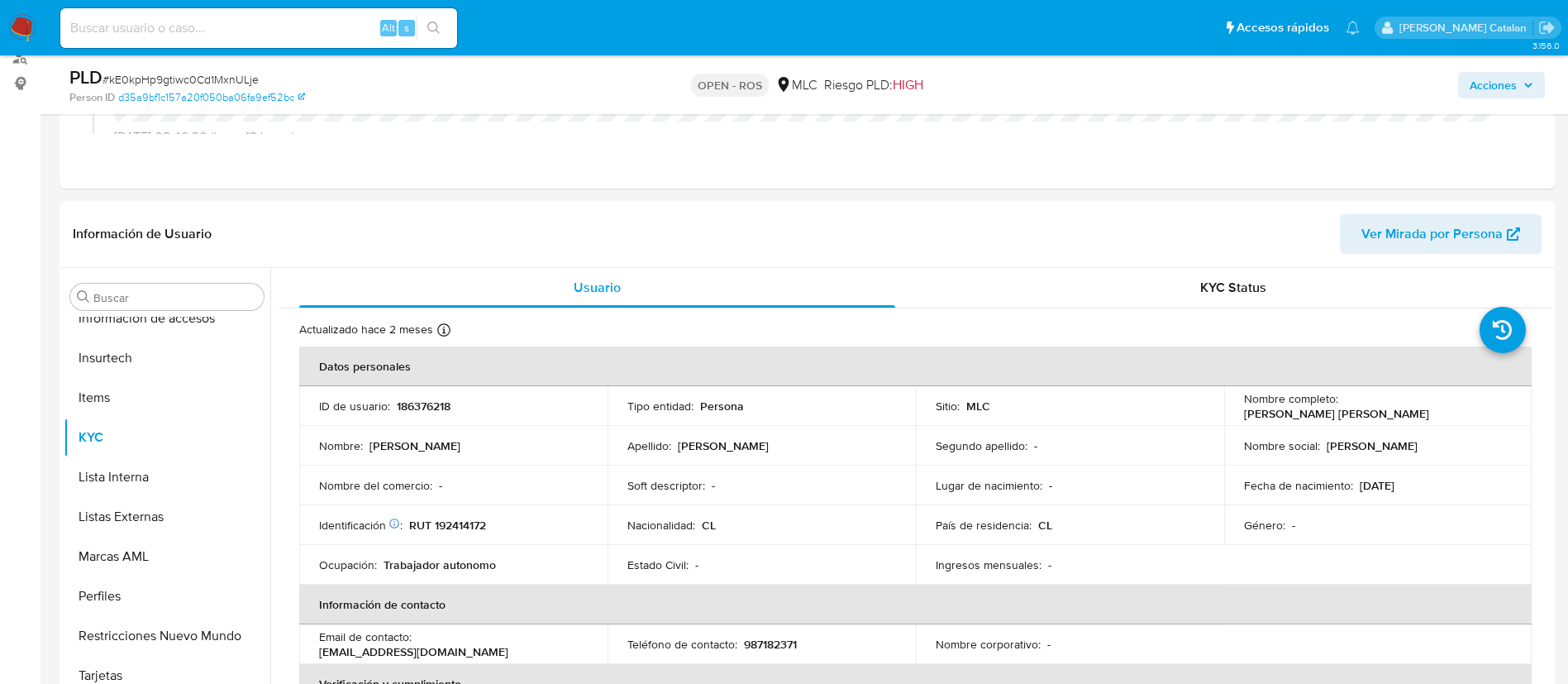
scroll to position [0, 0]
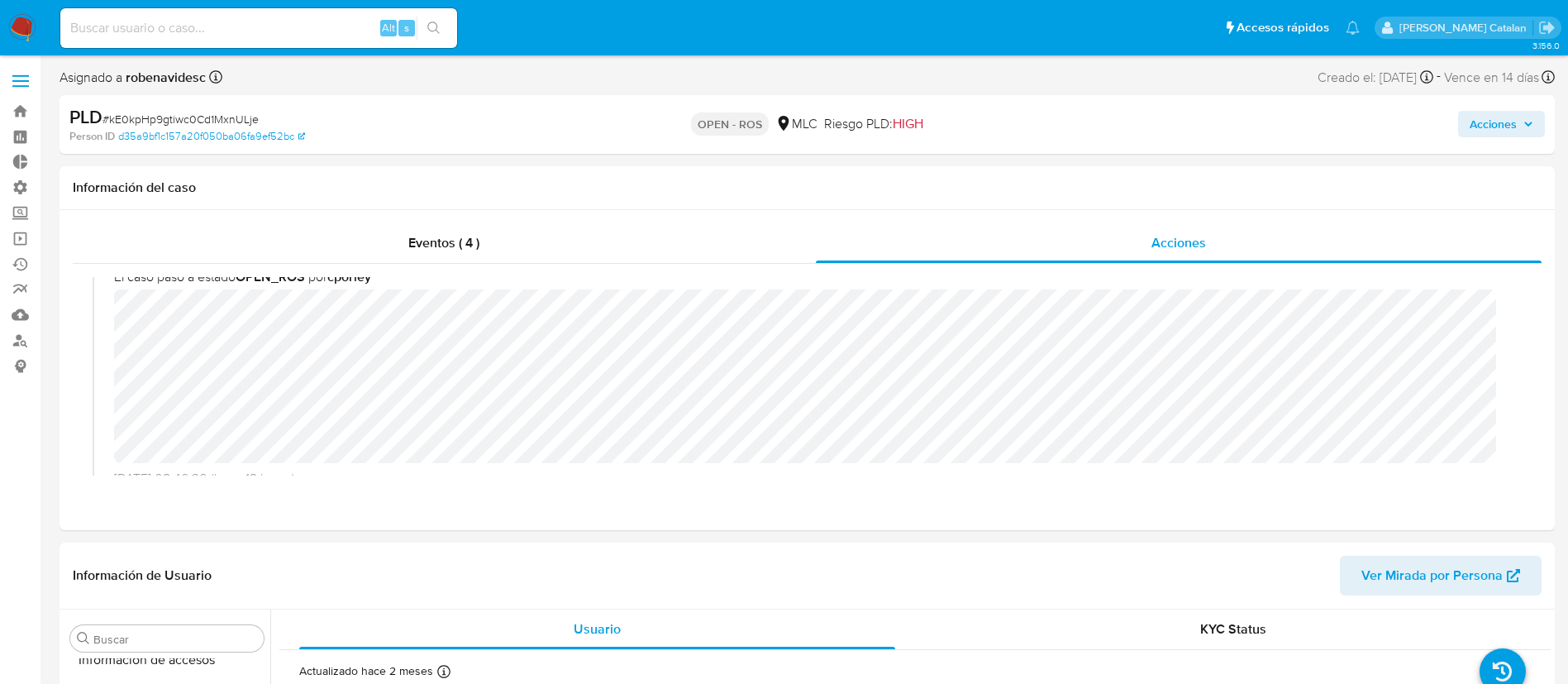
click at [1488, 119] on span "Acciones" at bounding box center [1493, 123] width 47 height 26
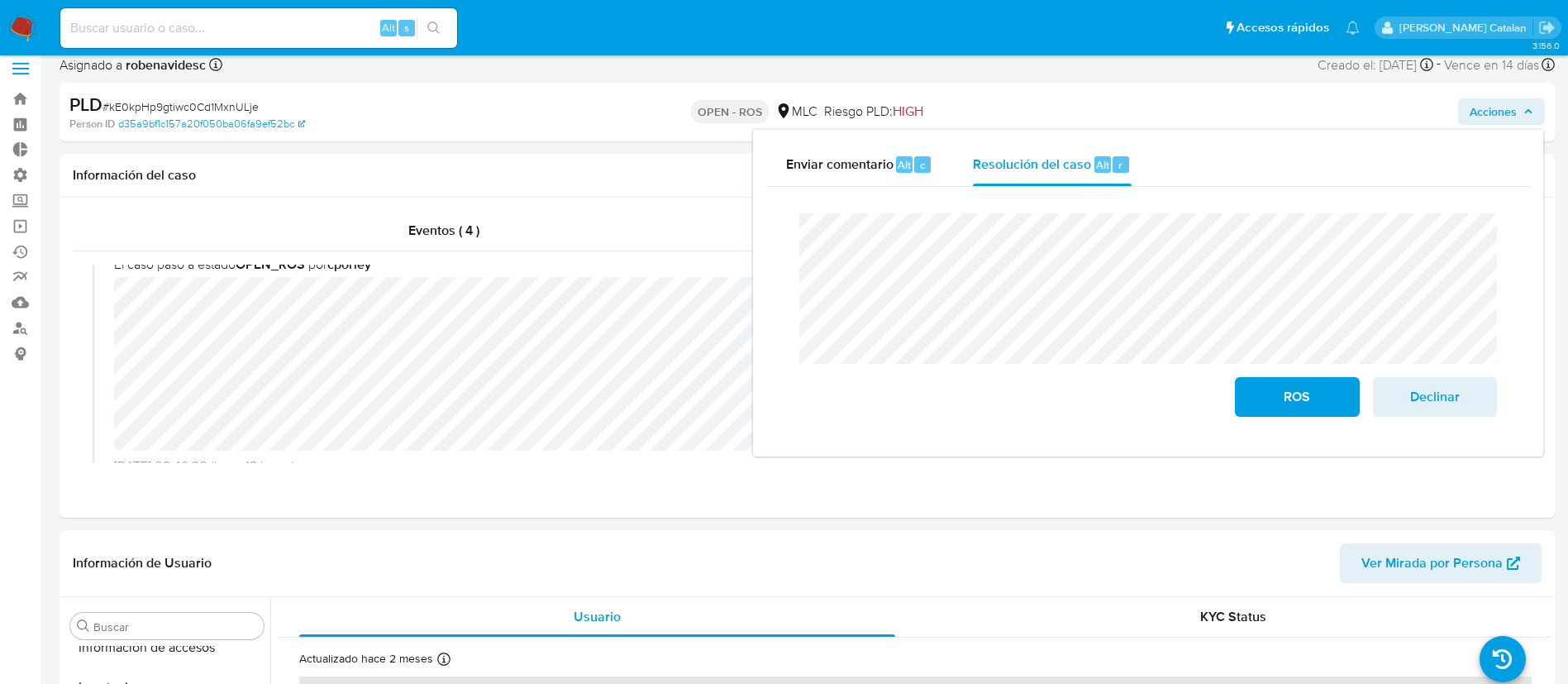
scroll to position [22, 0]
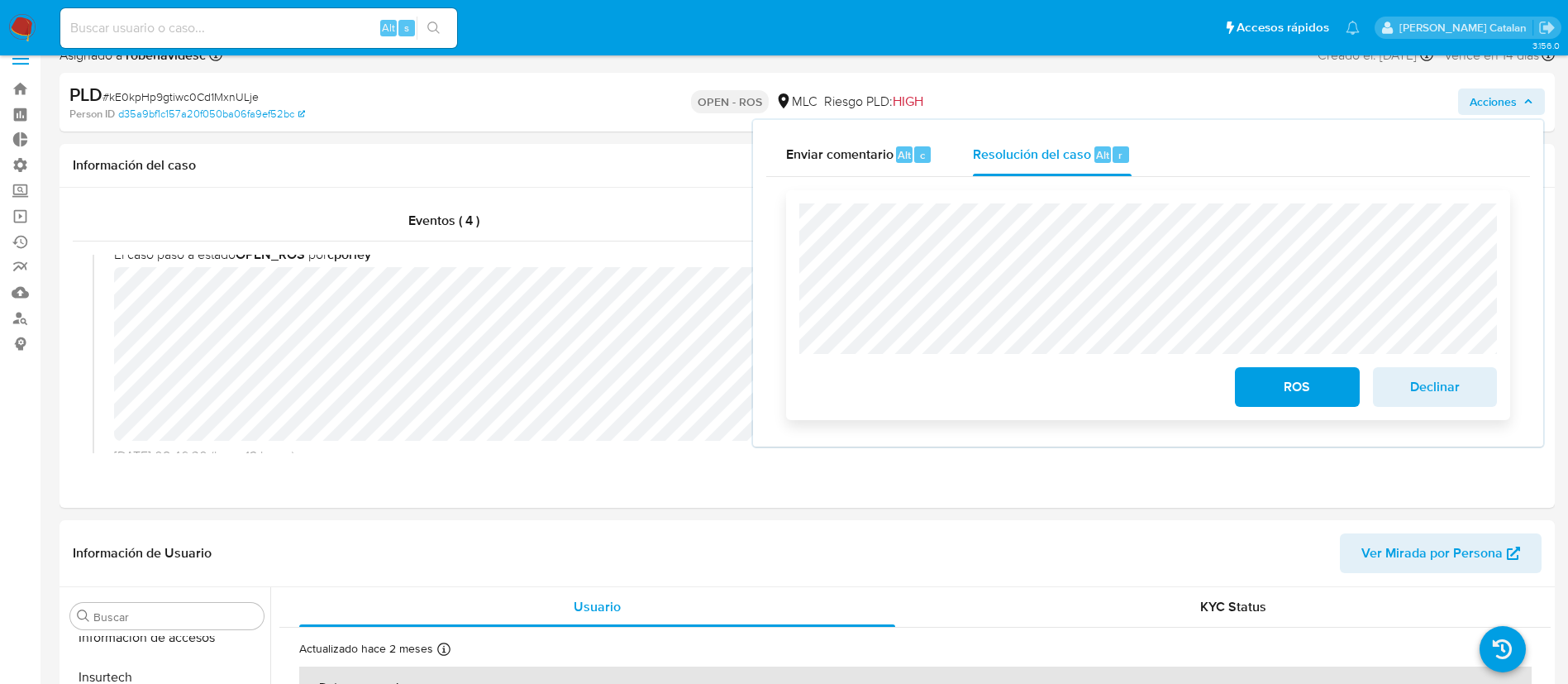
click at [1269, 394] on span "ROS" at bounding box center [1297, 387] width 81 height 37
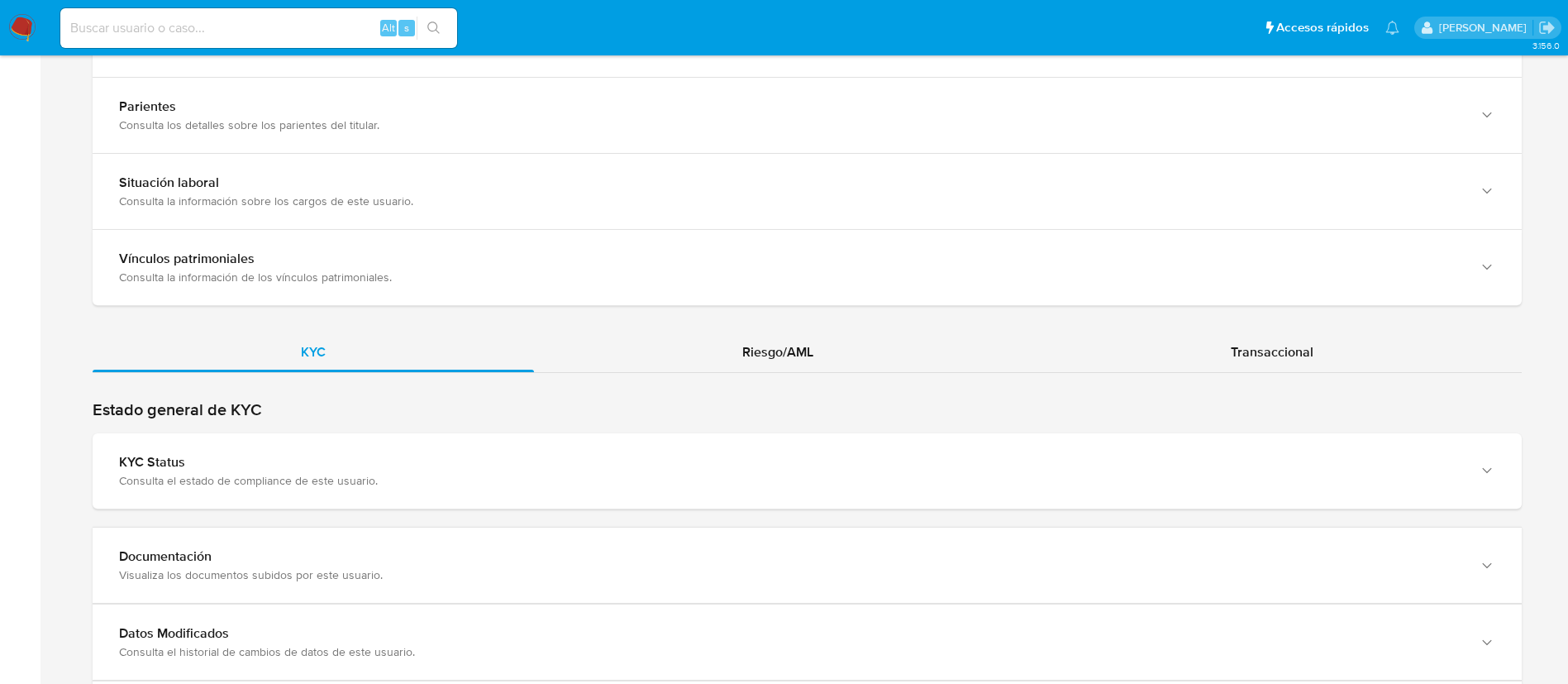
scroll to position [1461, 0]
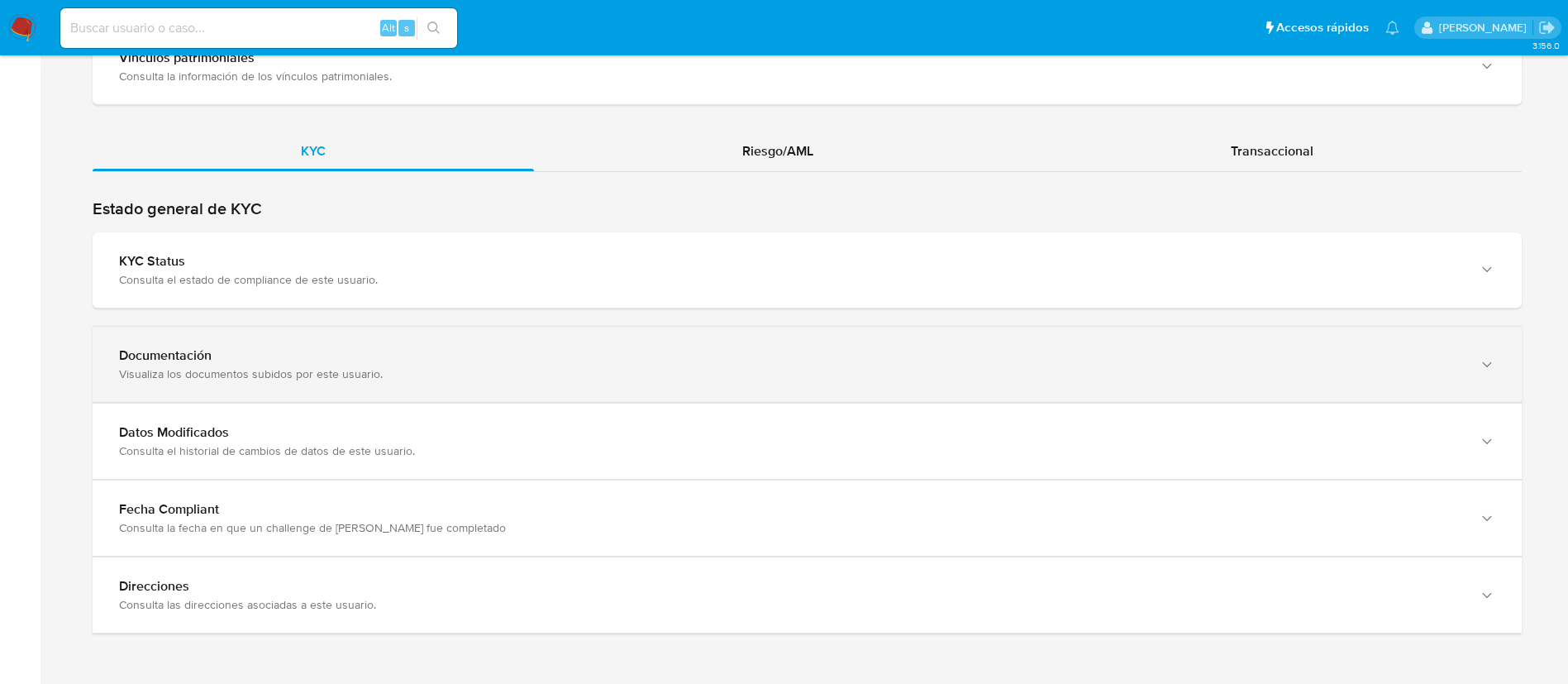
click at [847, 377] on div "Visualiza los documentos subidos por este usuario." at bounding box center [791, 373] width 1344 height 14
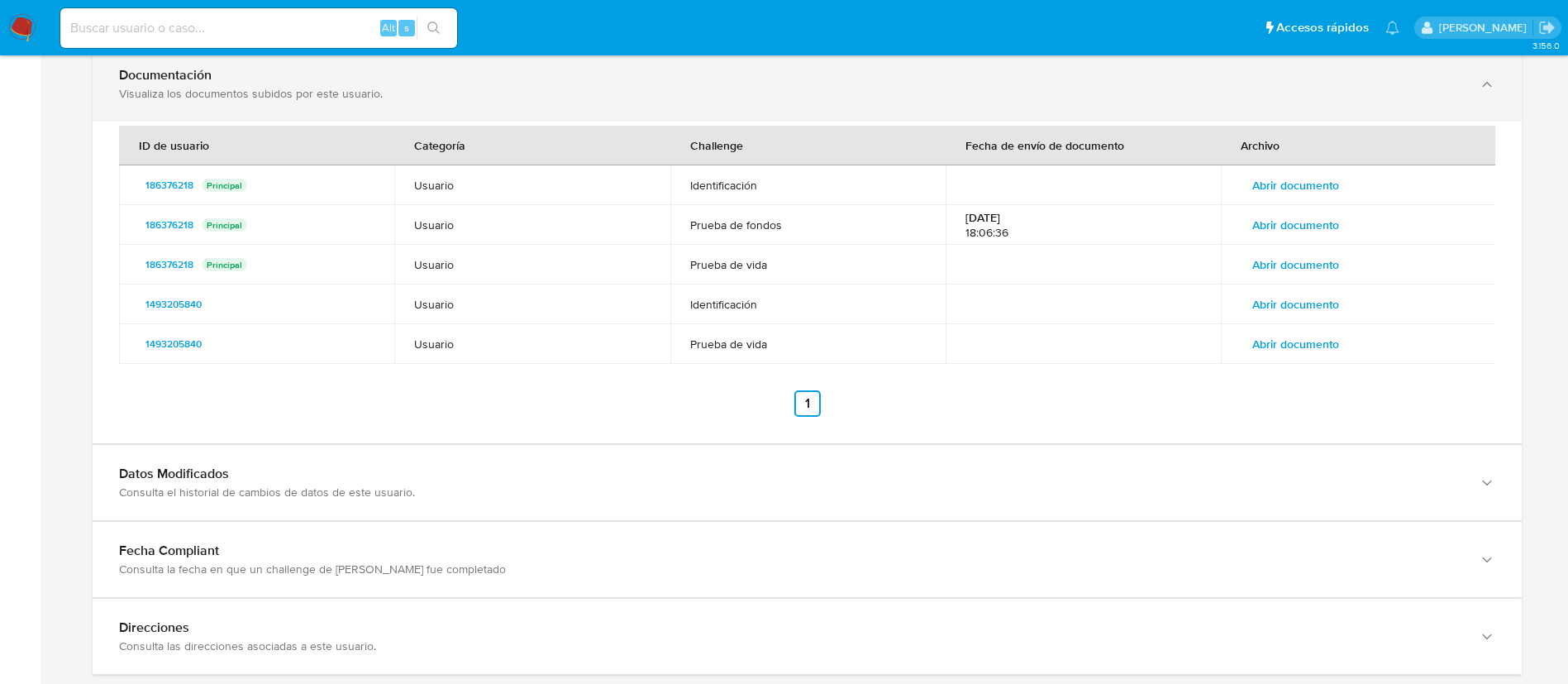
scroll to position [1747, 0]
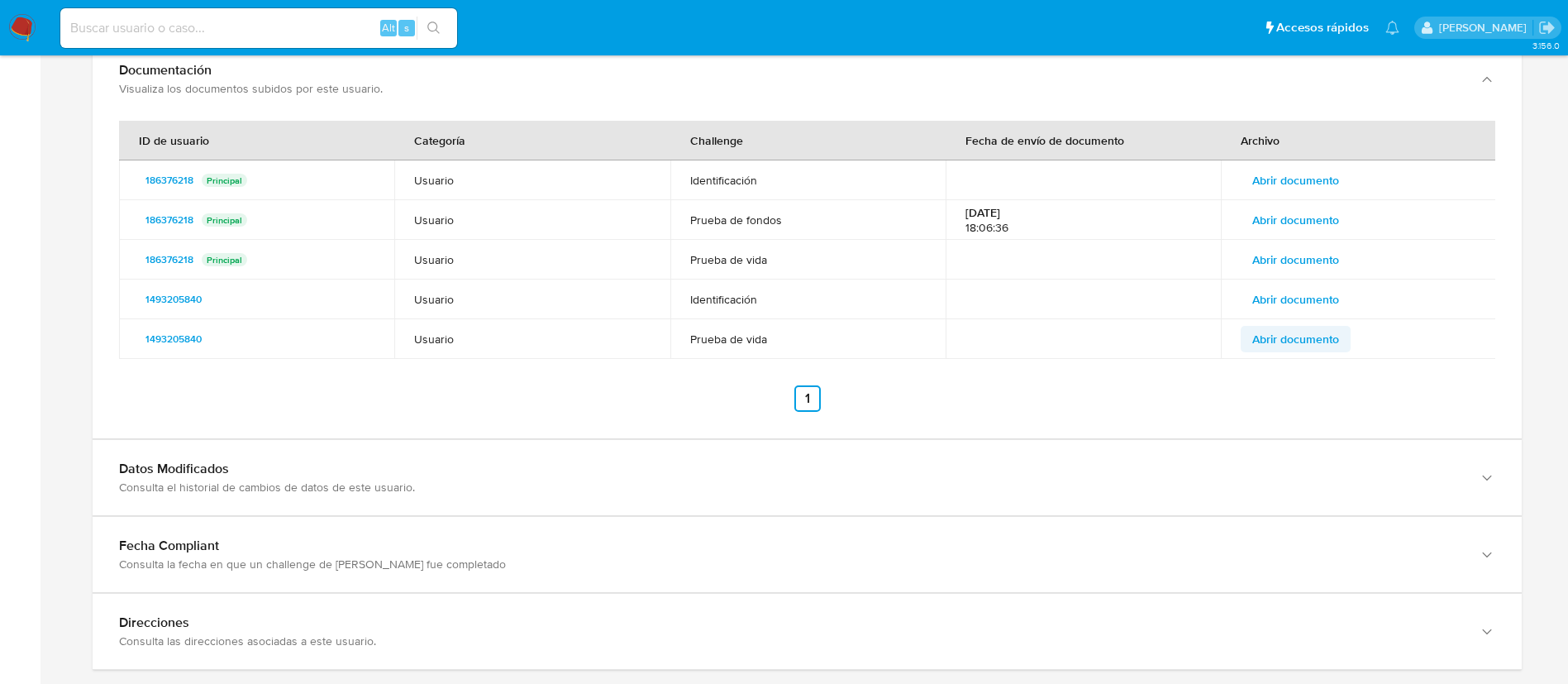
click at [1258, 341] on span "Abrir documento" at bounding box center [1295, 339] width 87 height 23
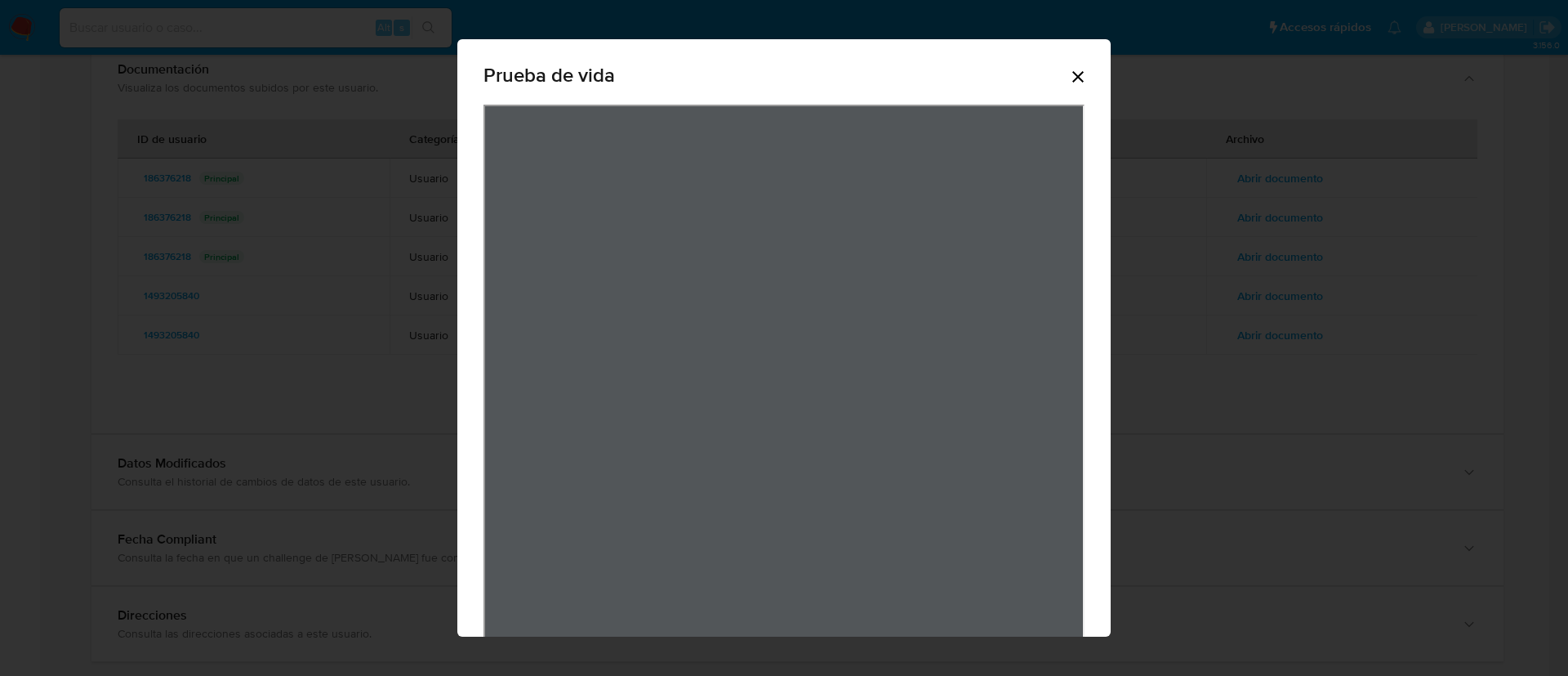
click at [1078, 70] on icon "Cerrar" at bounding box center [1078, 76] width 20 height 20
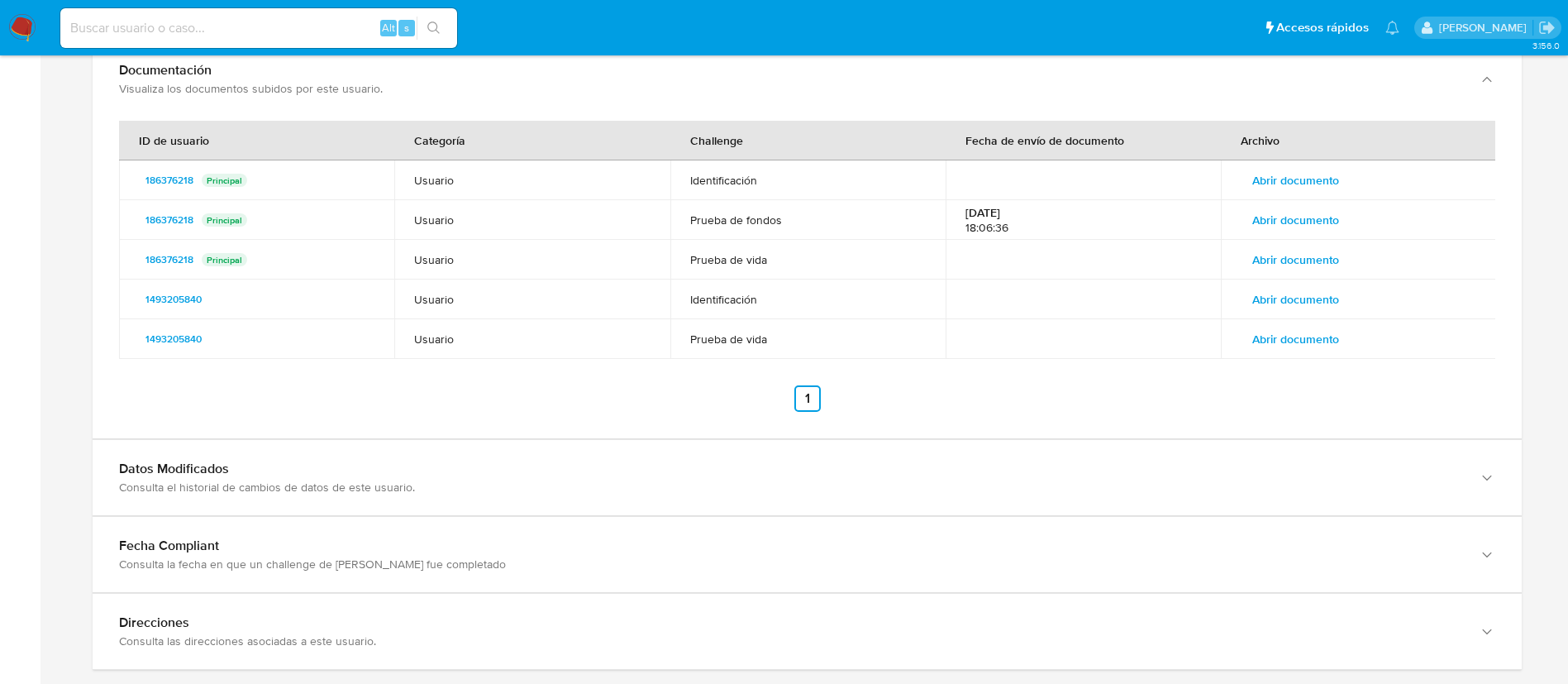
click at [1282, 295] on span "Abrir documento" at bounding box center [1295, 300] width 87 height 23
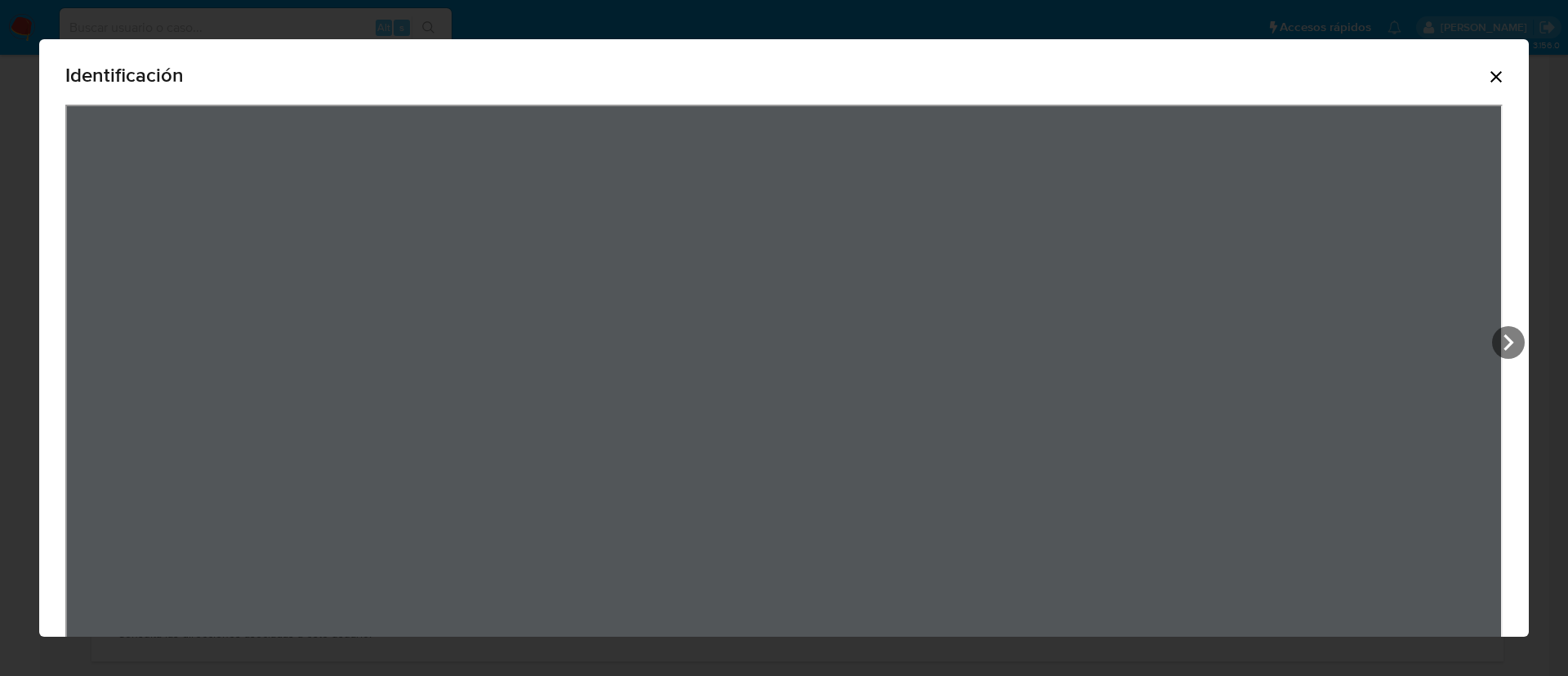
click at [1486, 76] on icon "Cerrar" at bounding box center [1496, 76] width 20 height 20
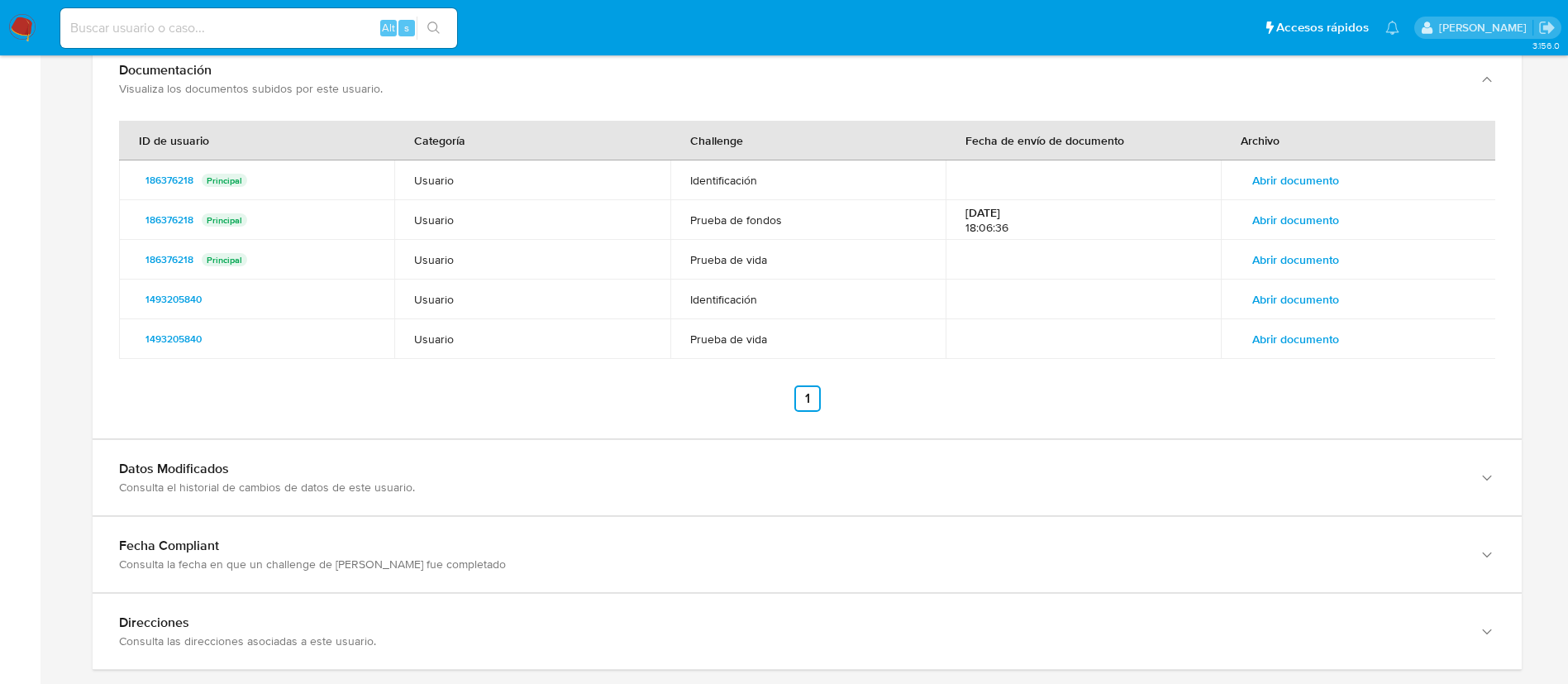
click at [1303, 261] on span "Abrir documento" at bounding box center [1295, 259] width 87 height 23
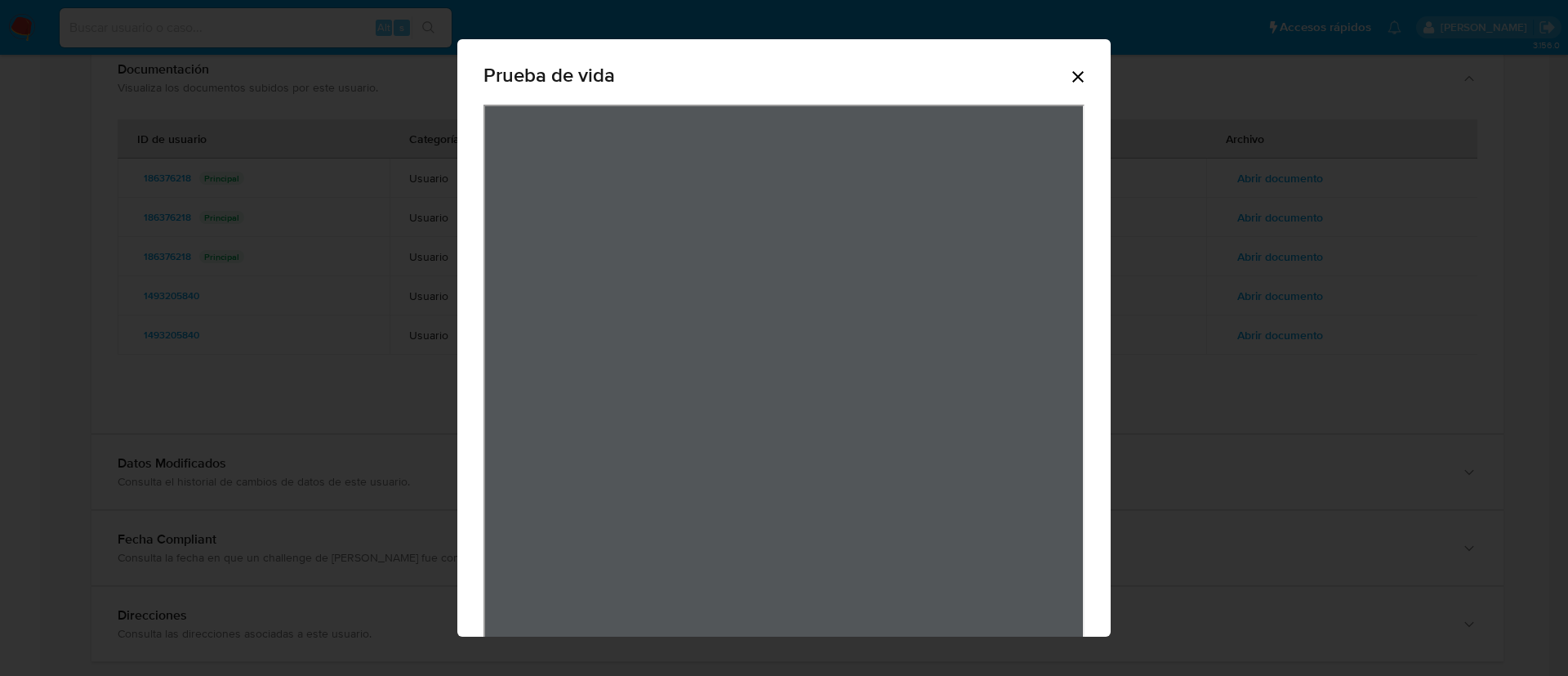
click at [1068, 82] on icon "Cerrar" at bounding box center [1078, 76] width 20 height 20
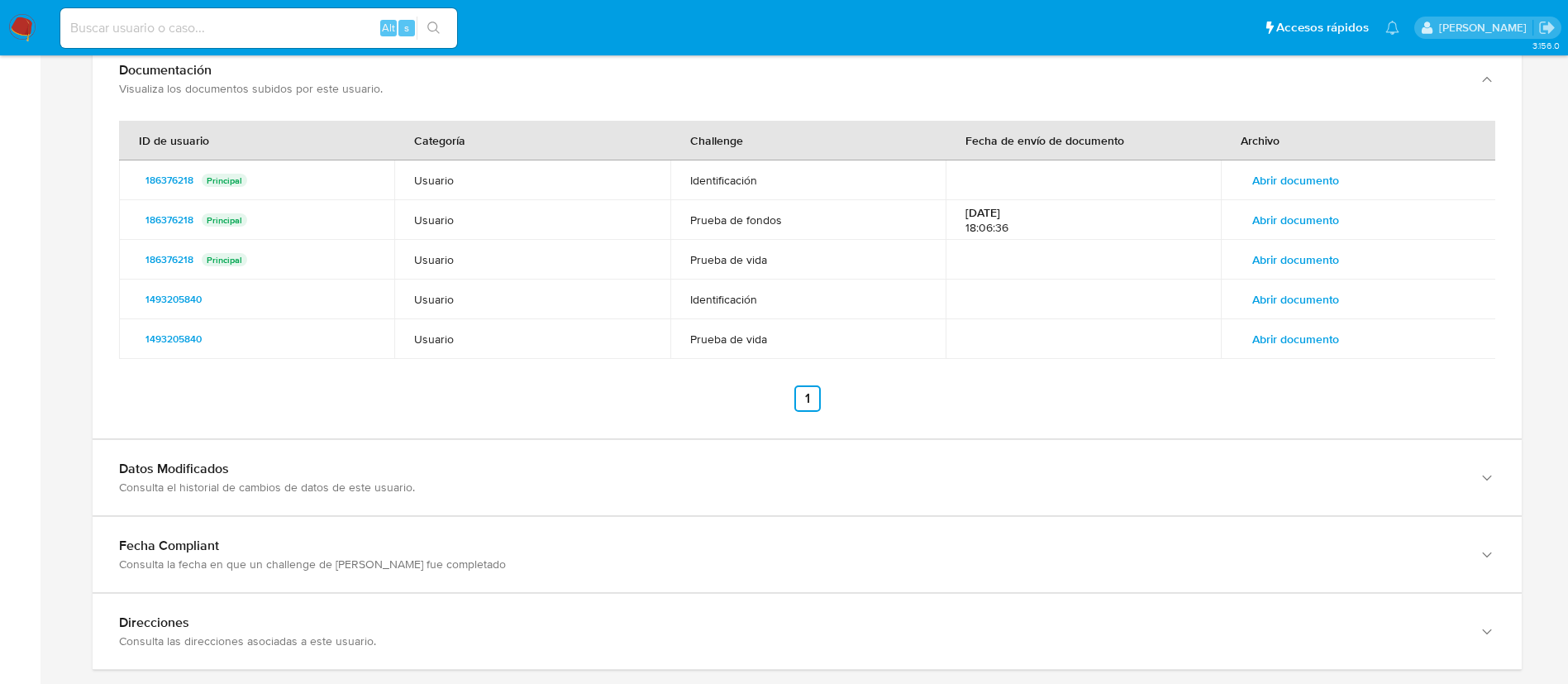
click at [1303, 330] on span "Abrir documento" at bounding box center [1295, 339] width 87 height 23
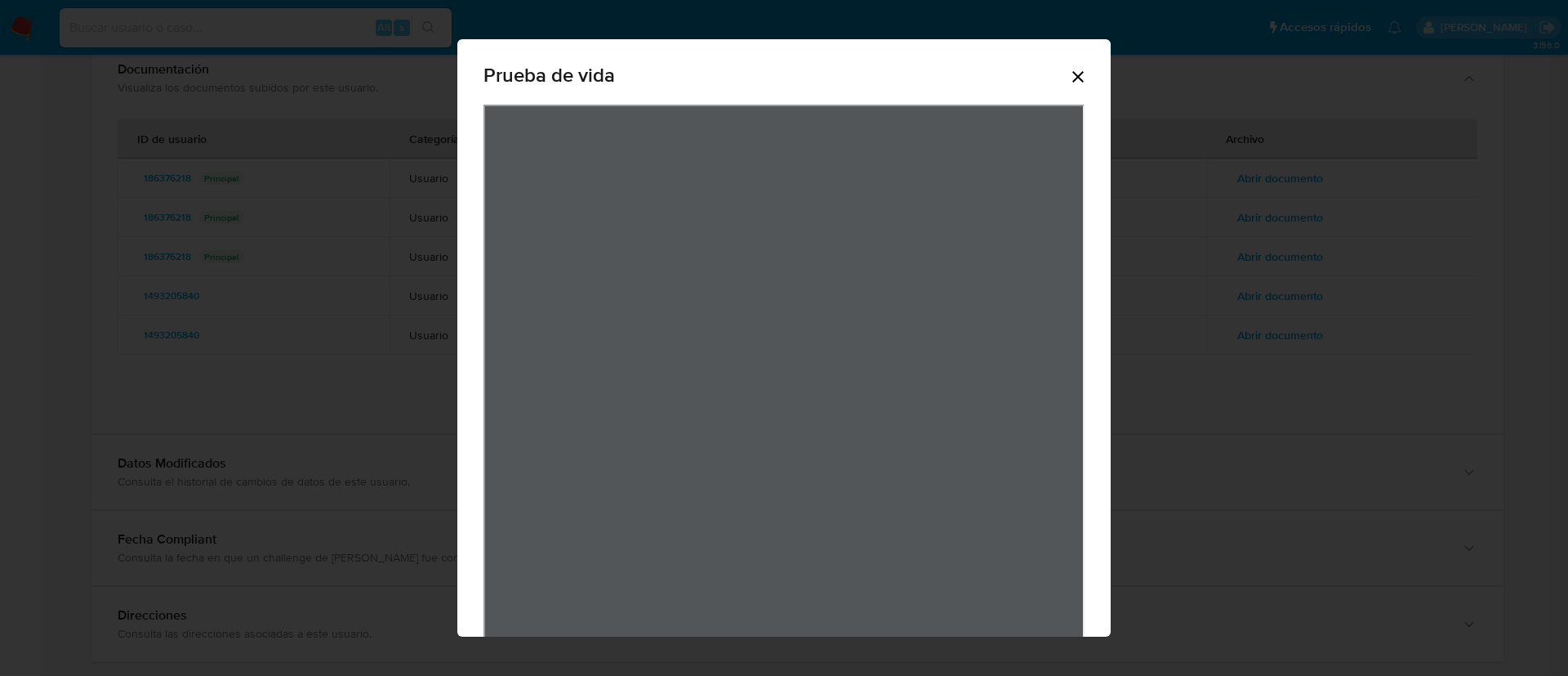
click at [1068, 67] on icon "Cerrar" at bounding box center [1078, 76] width 20 height 20
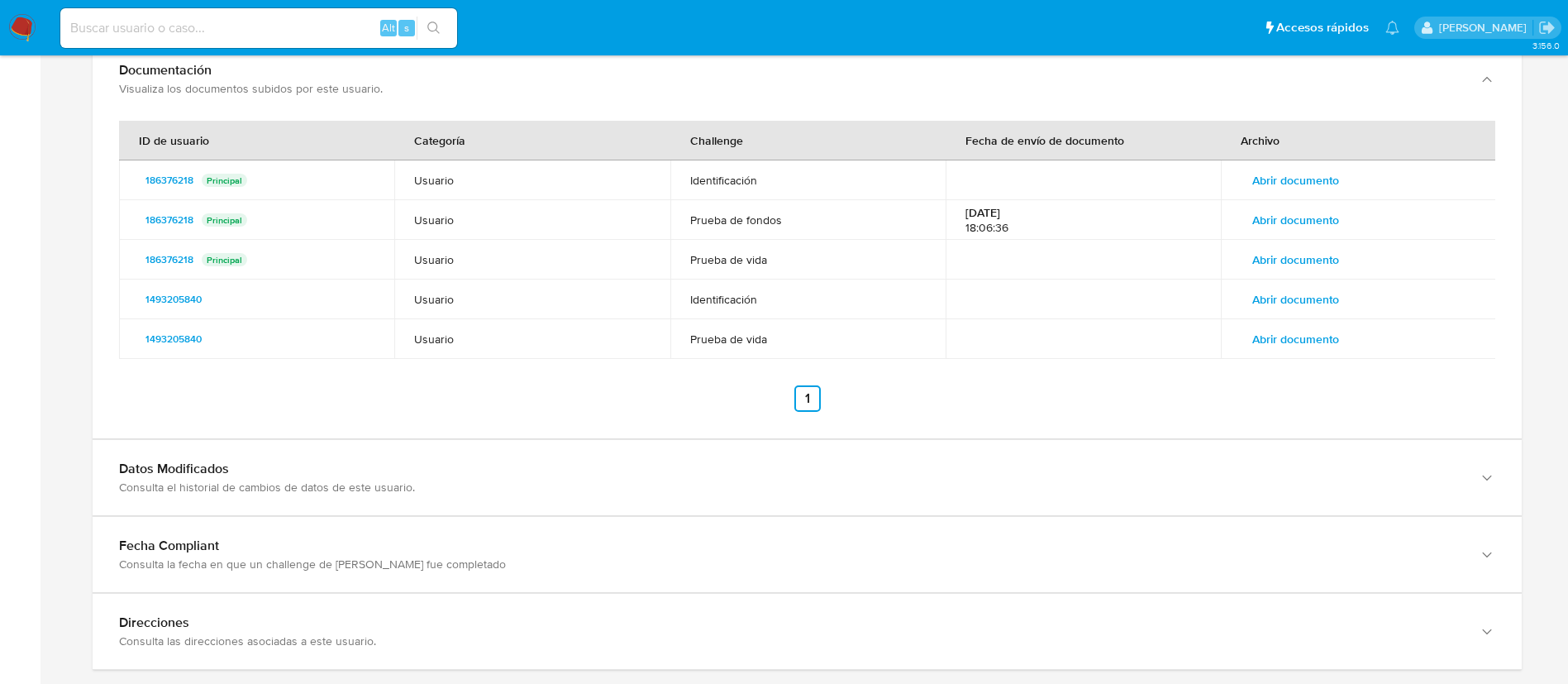
click at [1276, 227] on span "Abrir documento" at bounding box center [1295, 220] width 87 height 23
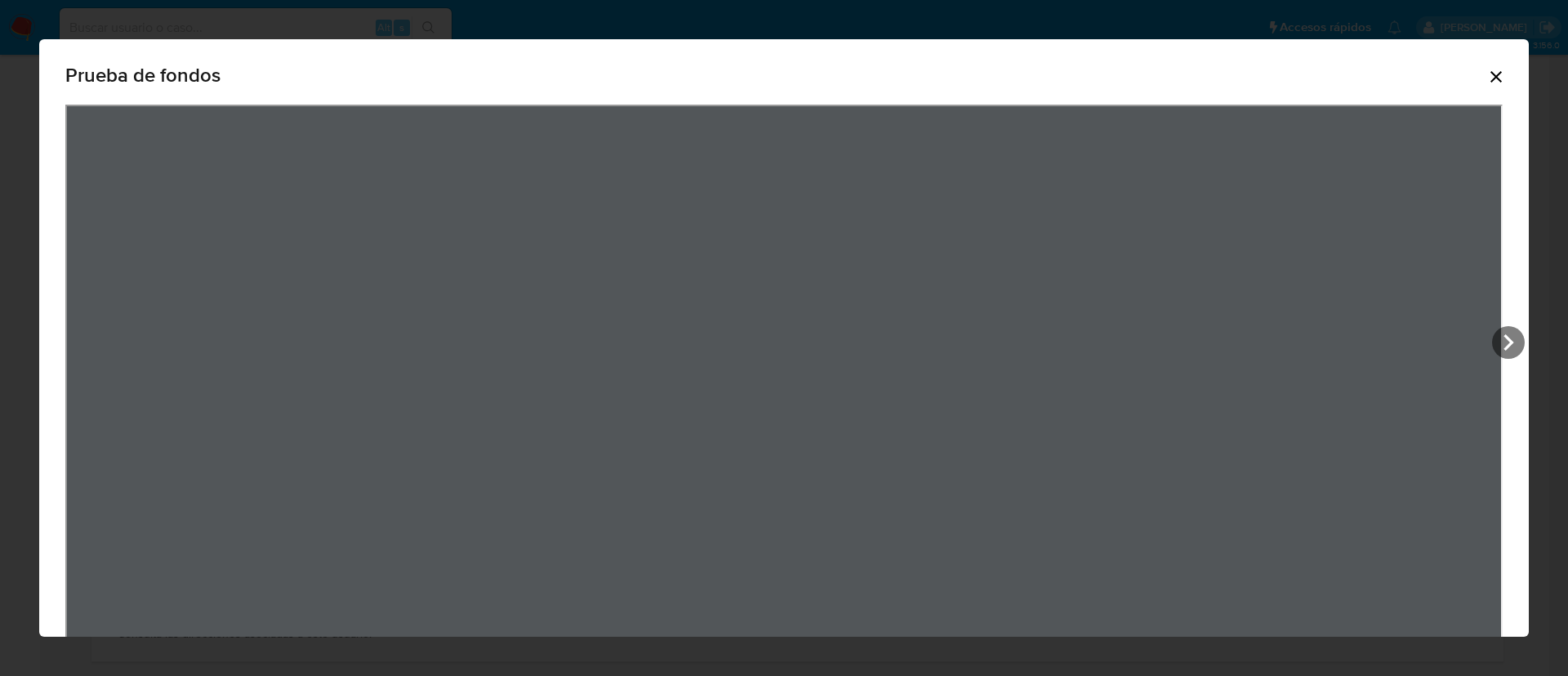
click at [1486, 77] on icon "Cerrar" at bounding box center [1496, 76] width 20 height 20
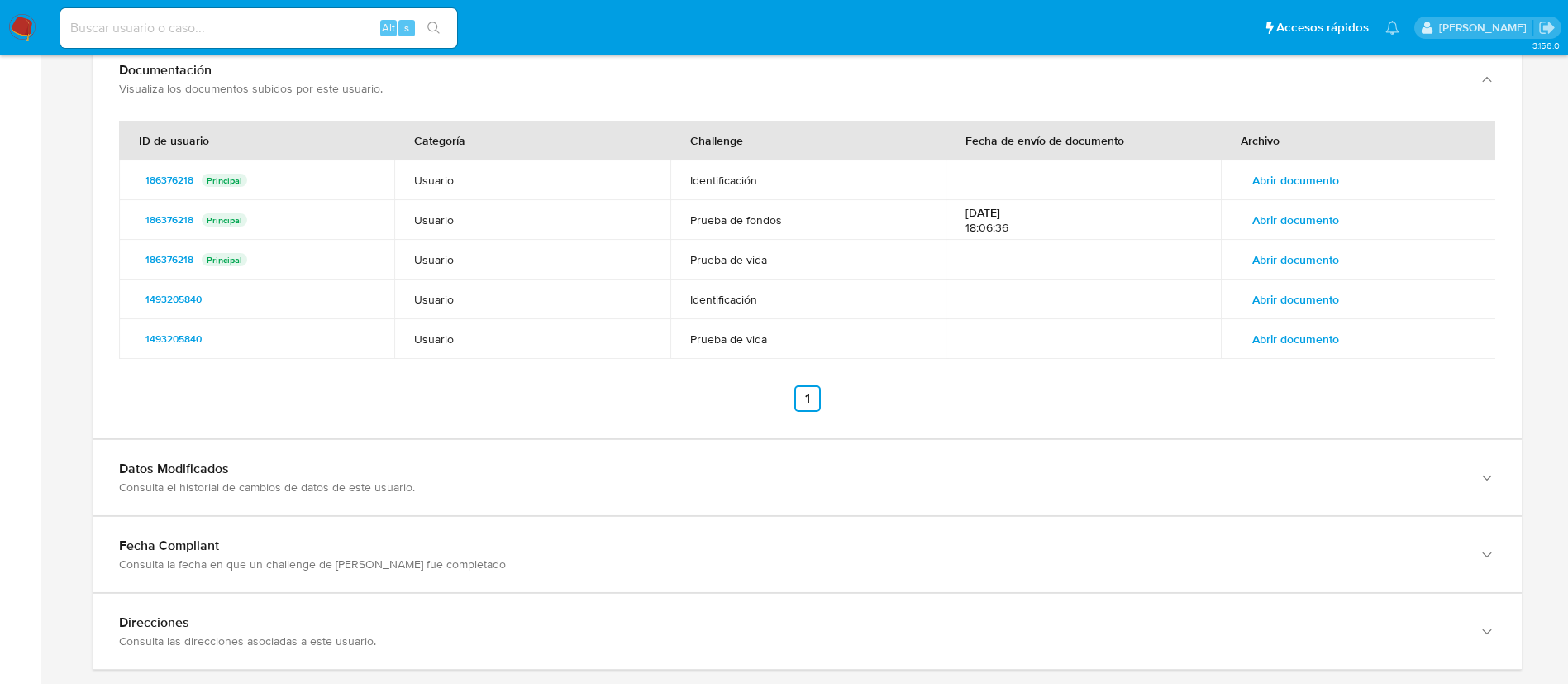
click at [1319, 186] on span "Abrir documento" at bounding box center [1295, 180] width 87 height 23
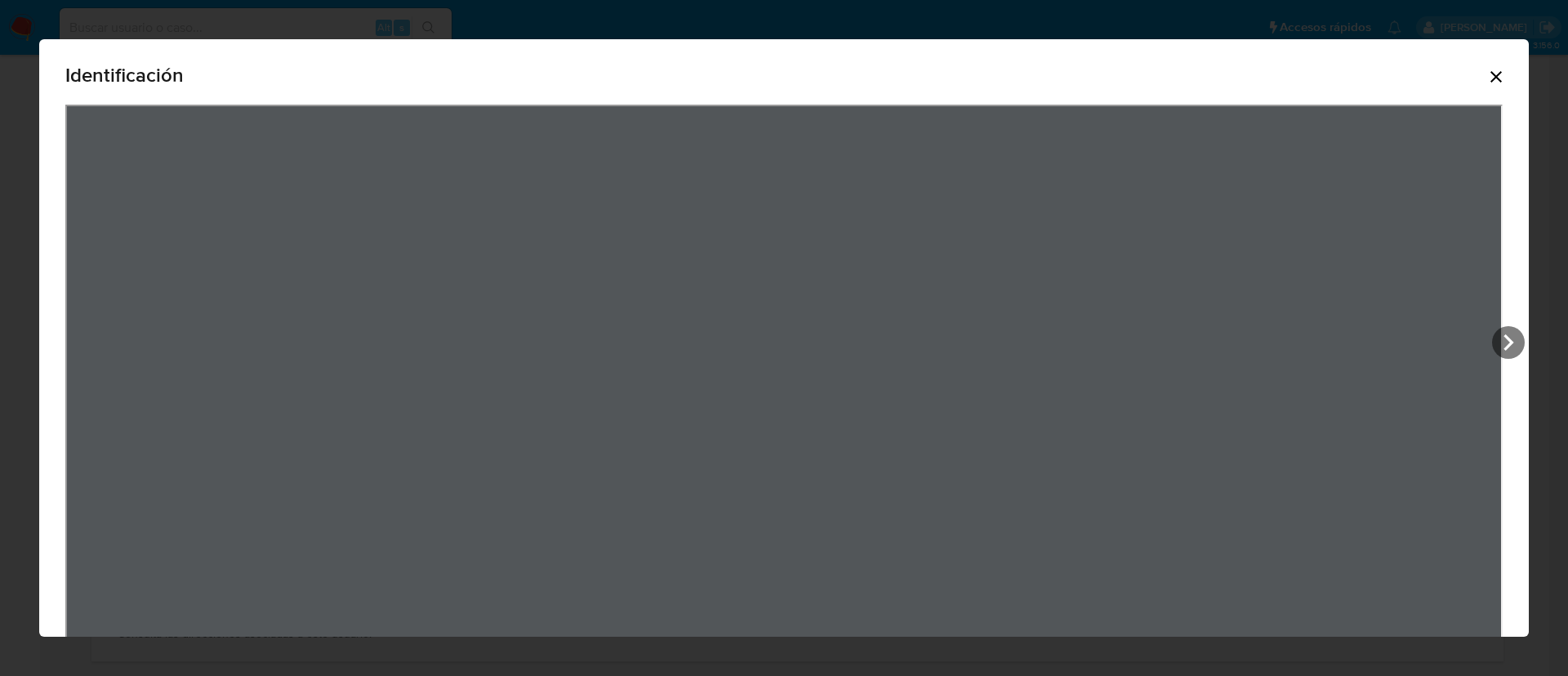
click at [1486, 81] on icon "Cerrar" at bounding box center [1496, 76] width 20 height 20
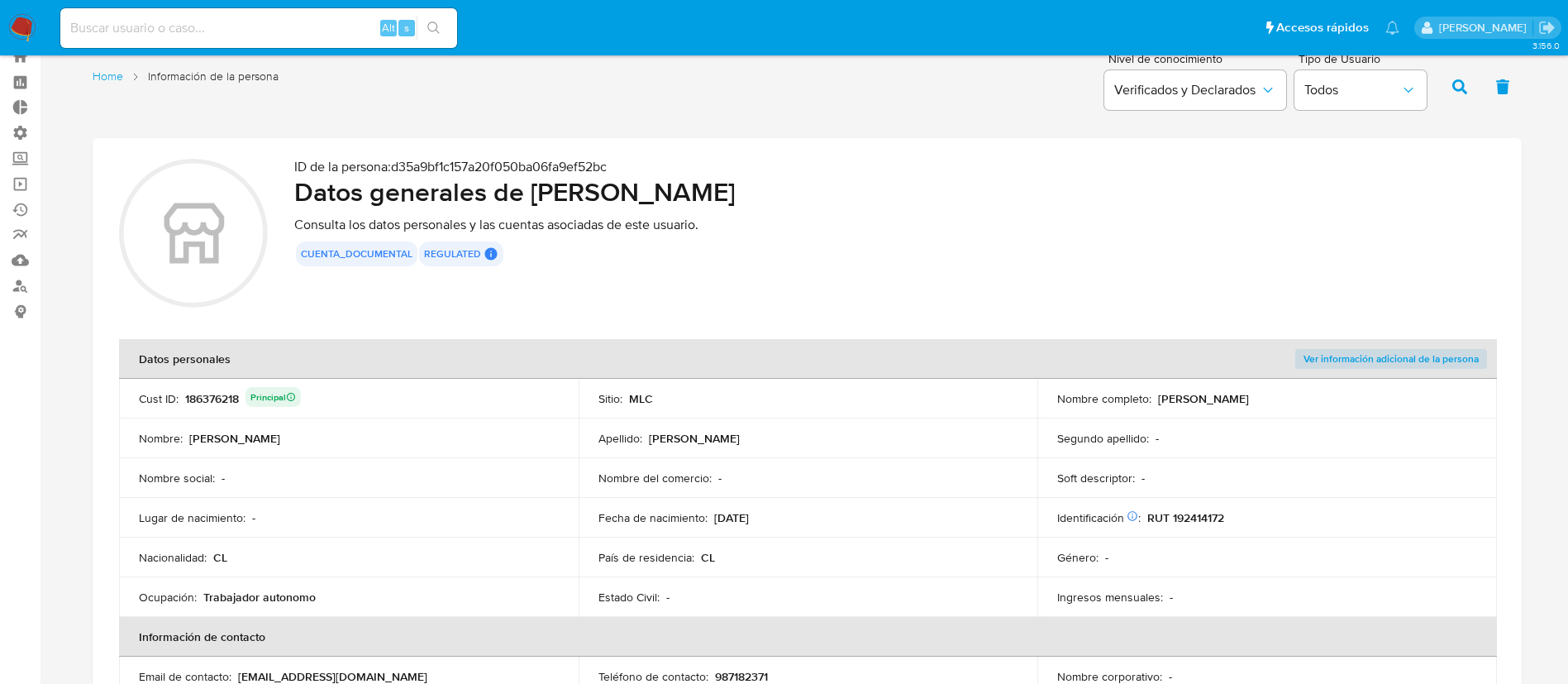
scroll to position [0, 0]
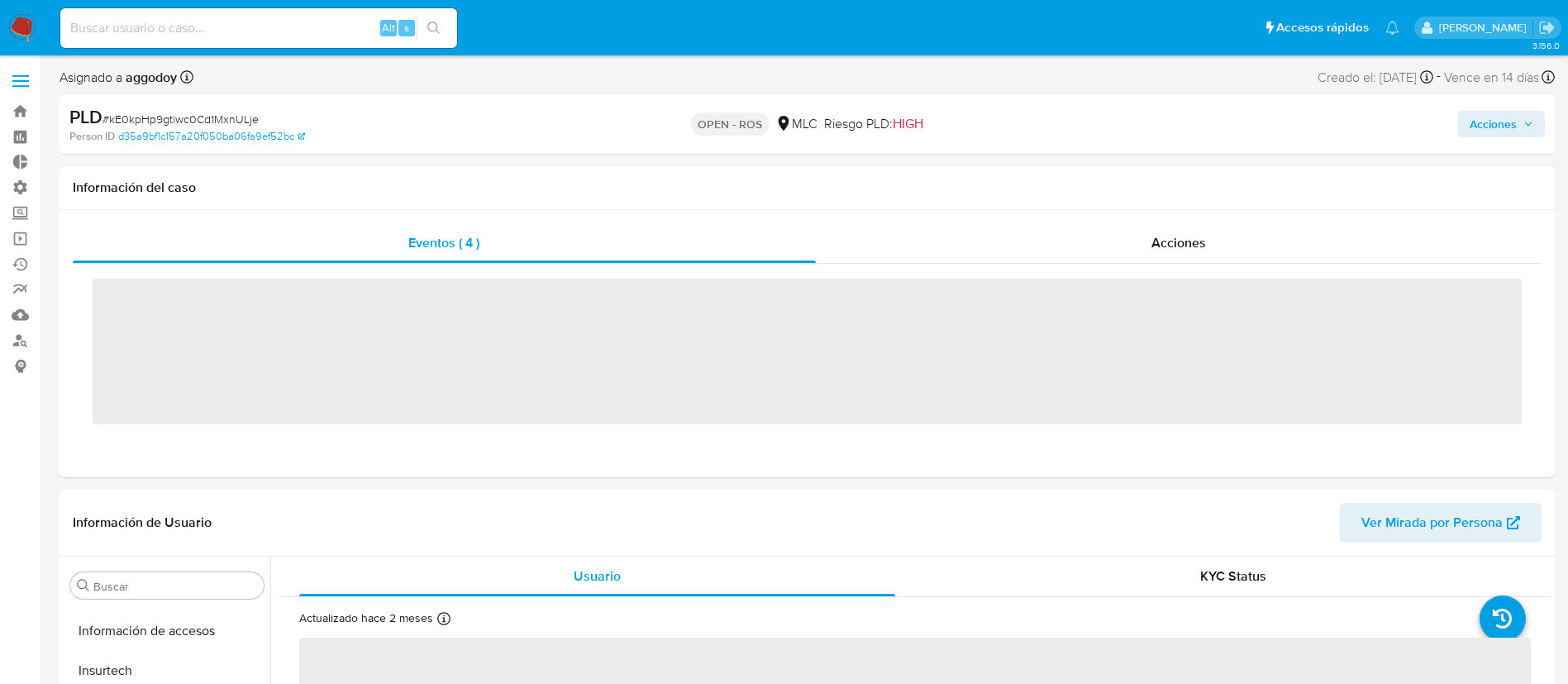
scroll to position [697, 0]
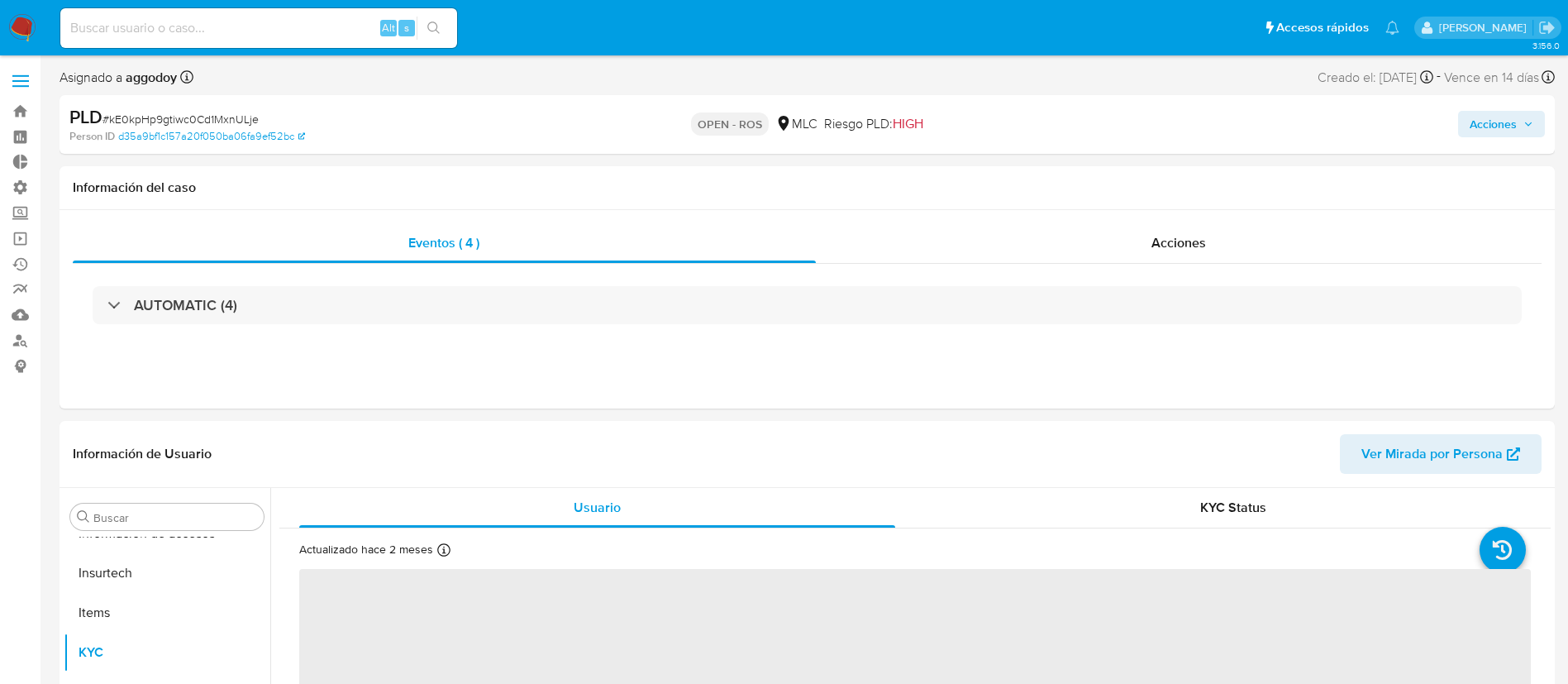
select select "10"
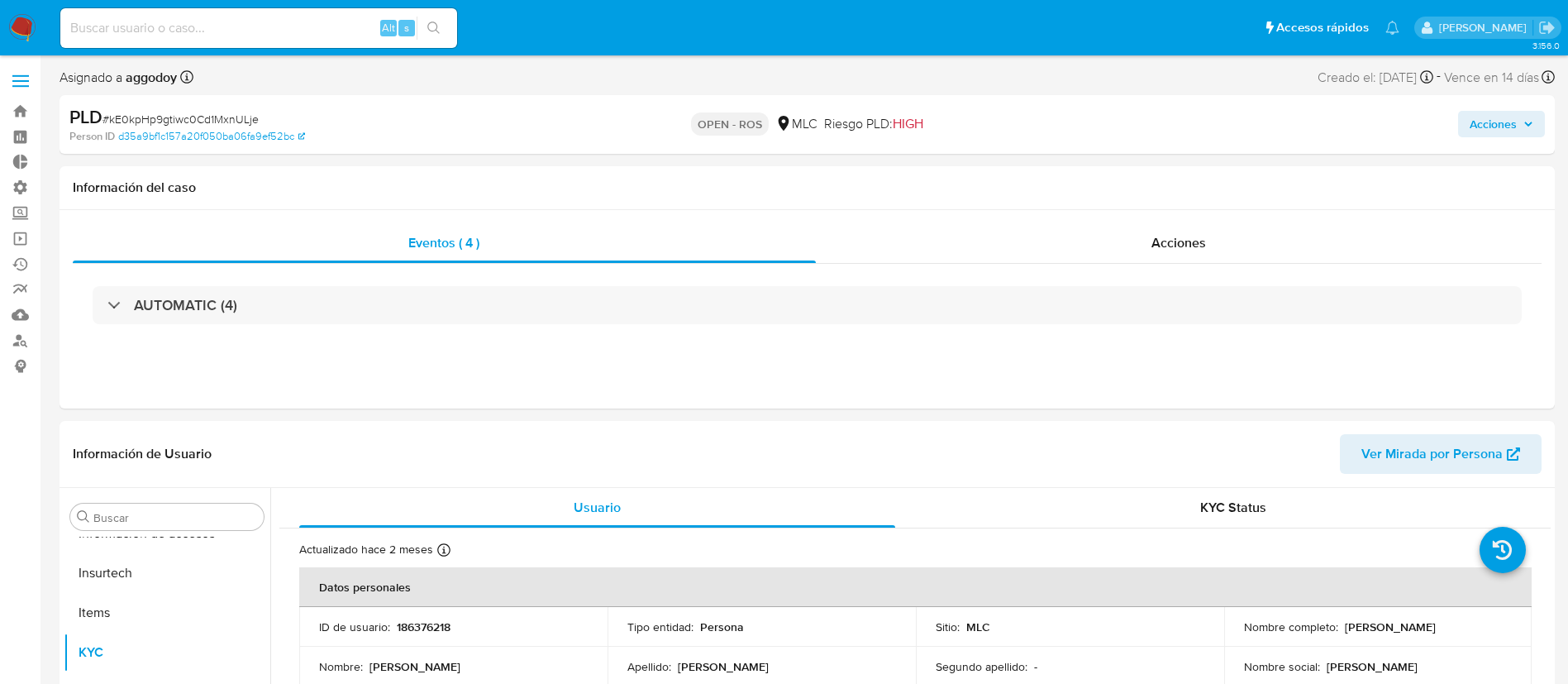
scroll to position [698, 0]
click at [1138, 251] on div "Acciones" at bounding box center [1179, 243] width 726 height 39
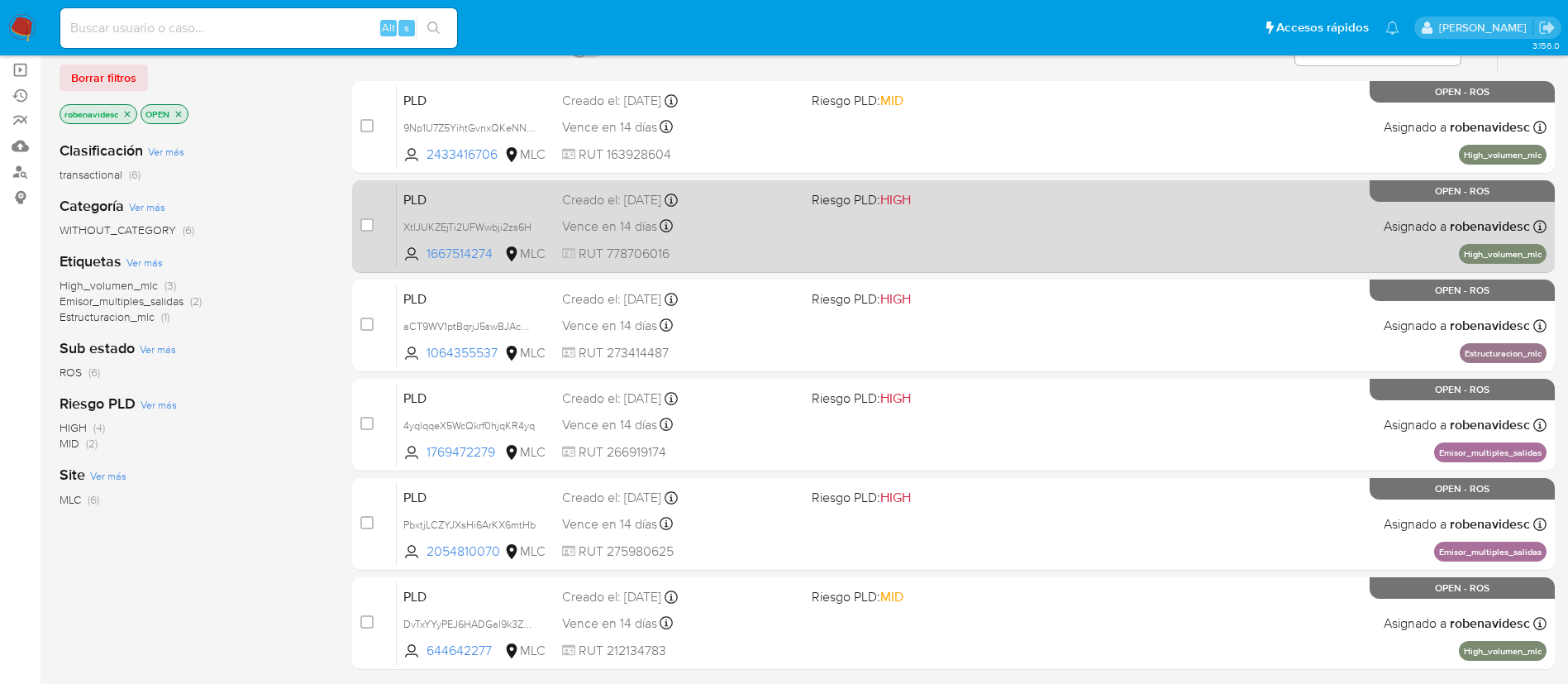
scroll to position [264, 0]
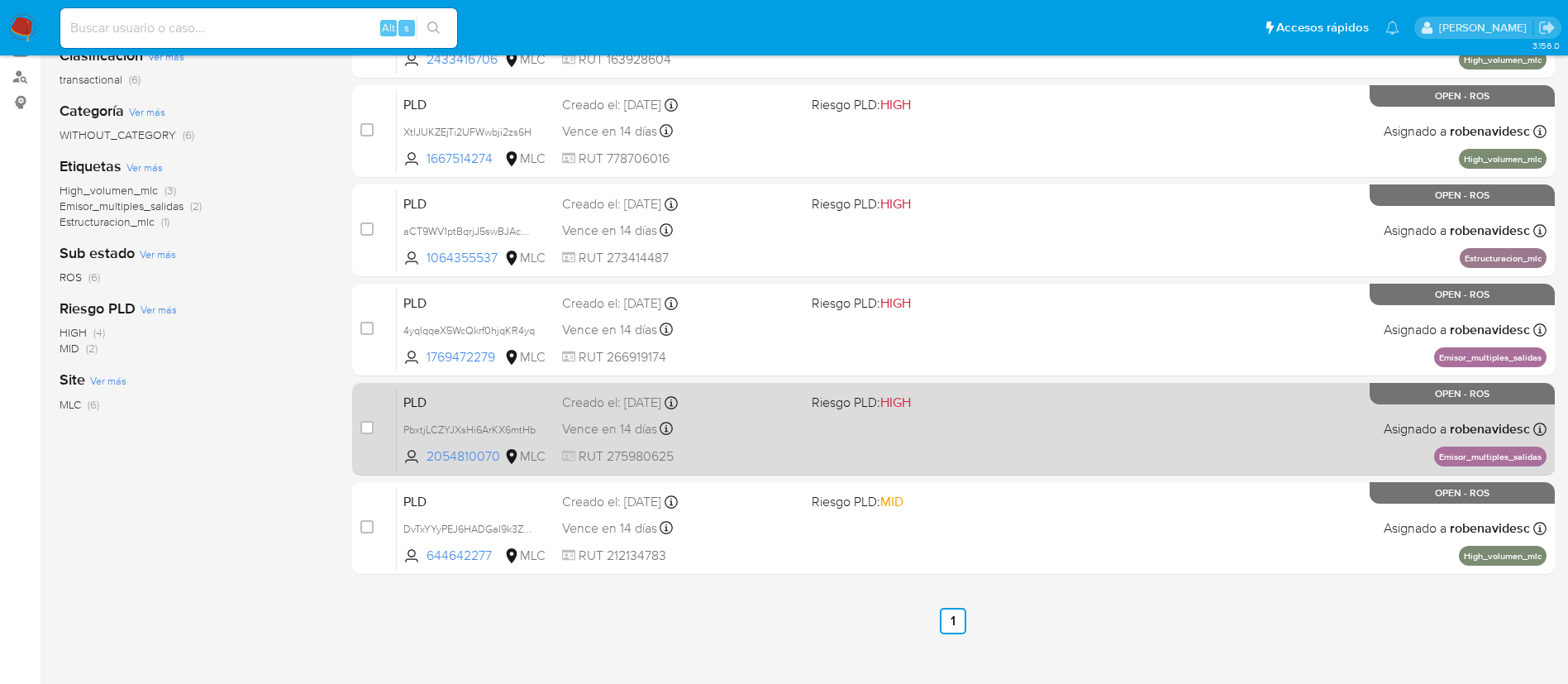
click at [1020, 417] on div "PLD PbxtjLCZYJXsHi6ArKX6mtHb 2054810070 MLC Riesgo PLD: HIGH Creado el: [DATE] …" at bounding box center [972, 429] width 1150 height 84
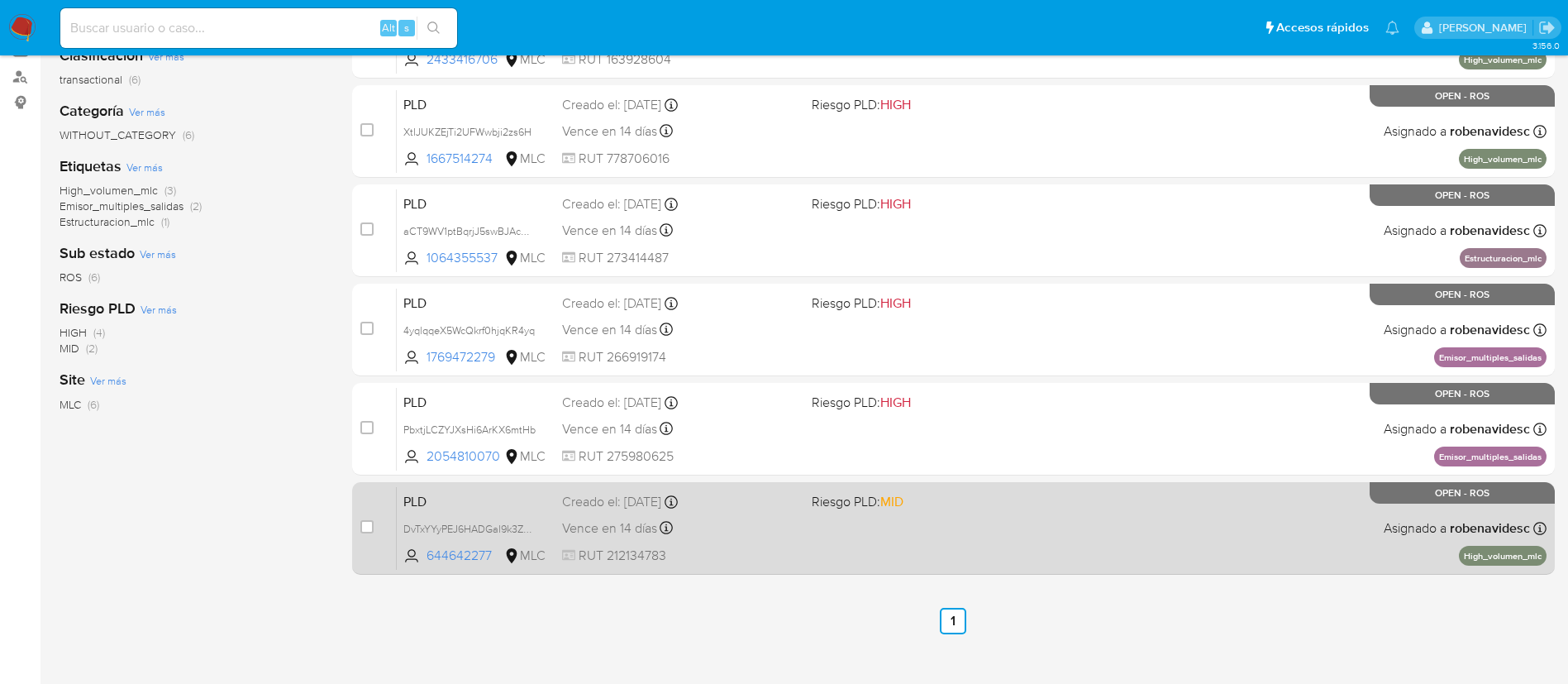
click at [1028, 489] on span "Riesgo PLD: MID" at bounding box center [929, 500] width 236 height 21
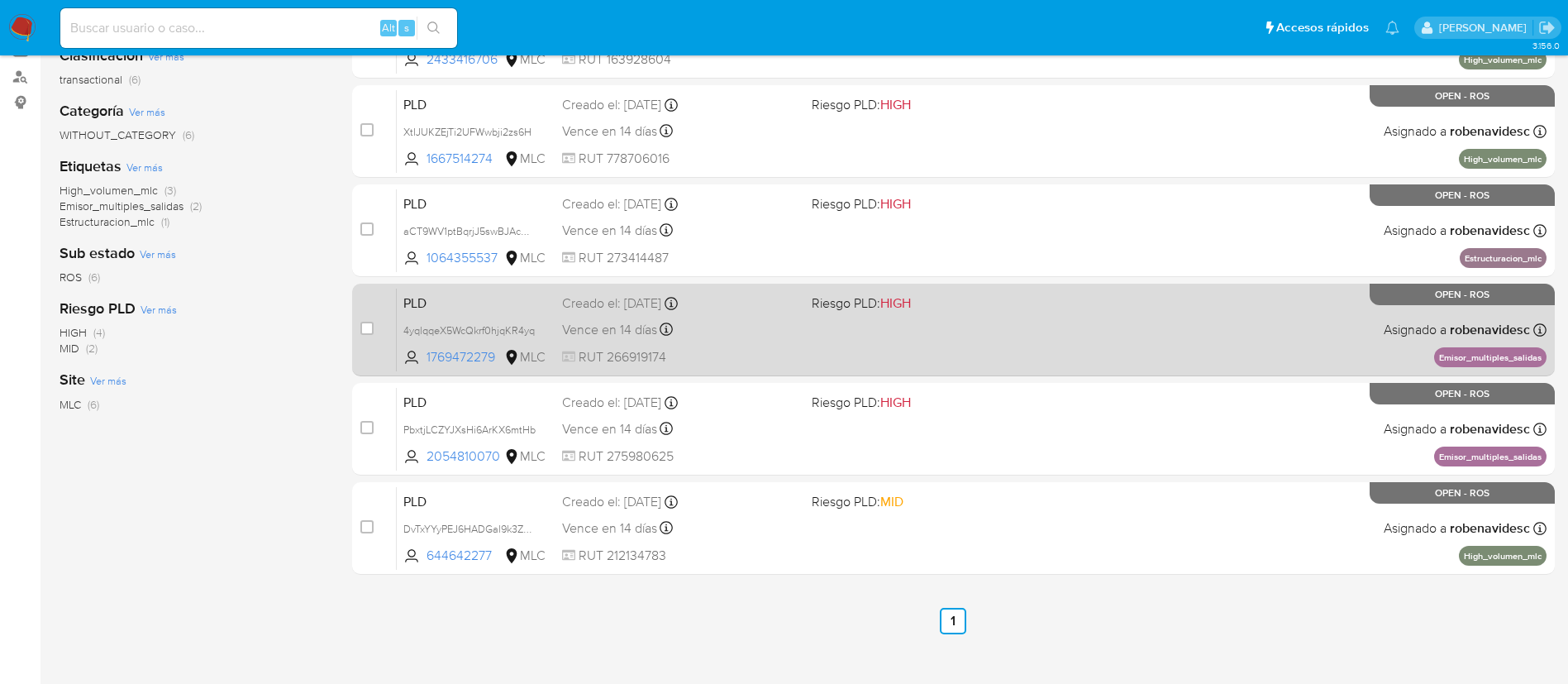
click at [911, 309] on span "HIGH" at bounding box center [896, 303] width 31 height 19
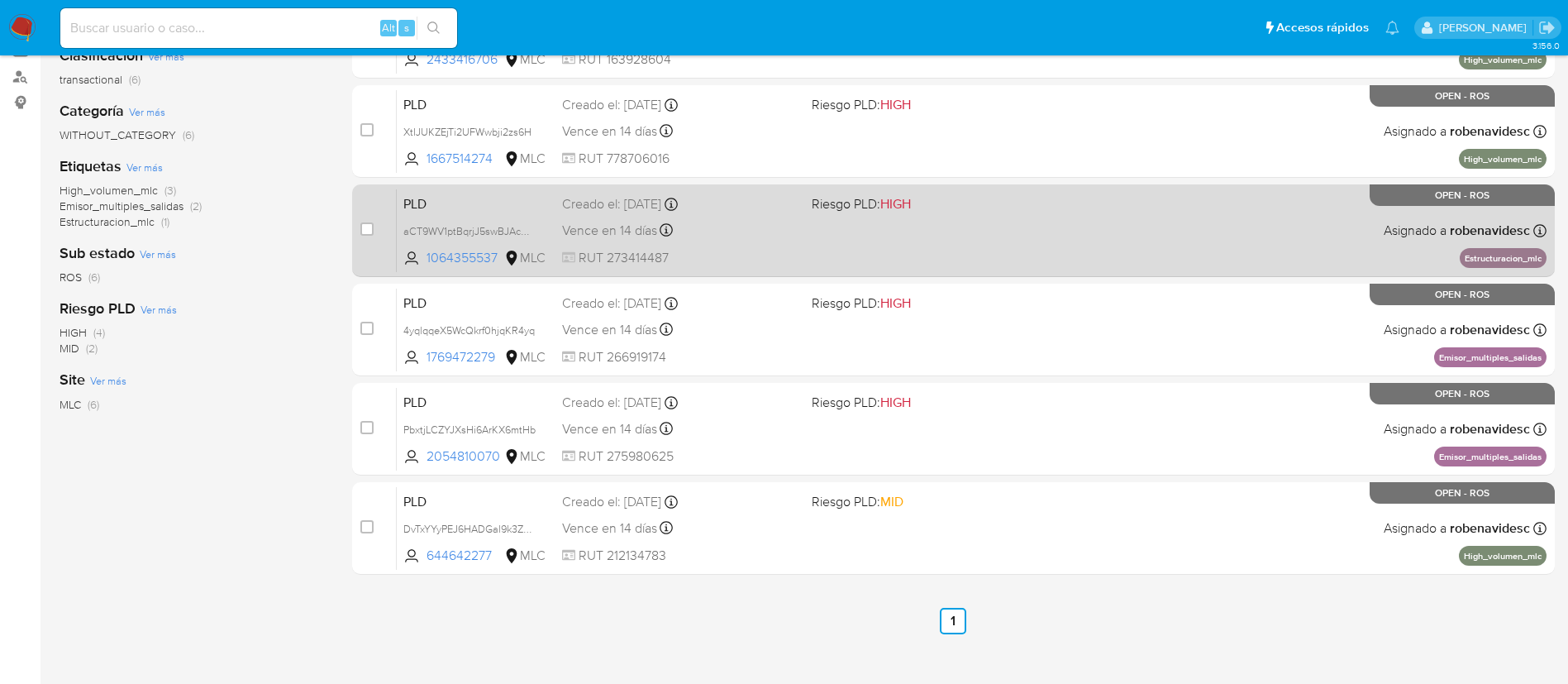
click at [925, 205] on span "Riesgo PLD: HIGH" at bounding box center [929, 202] width 236 height 21
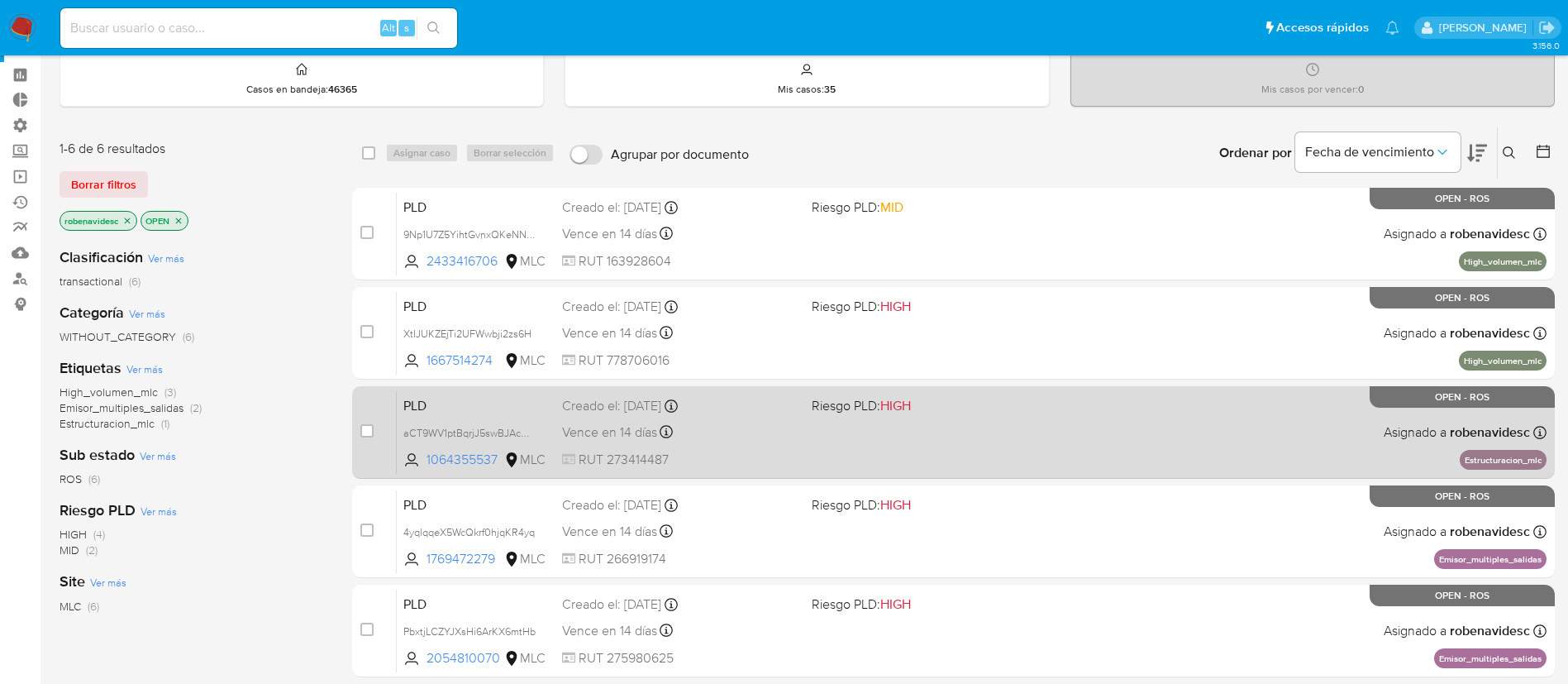
scroll to position [0, 0]
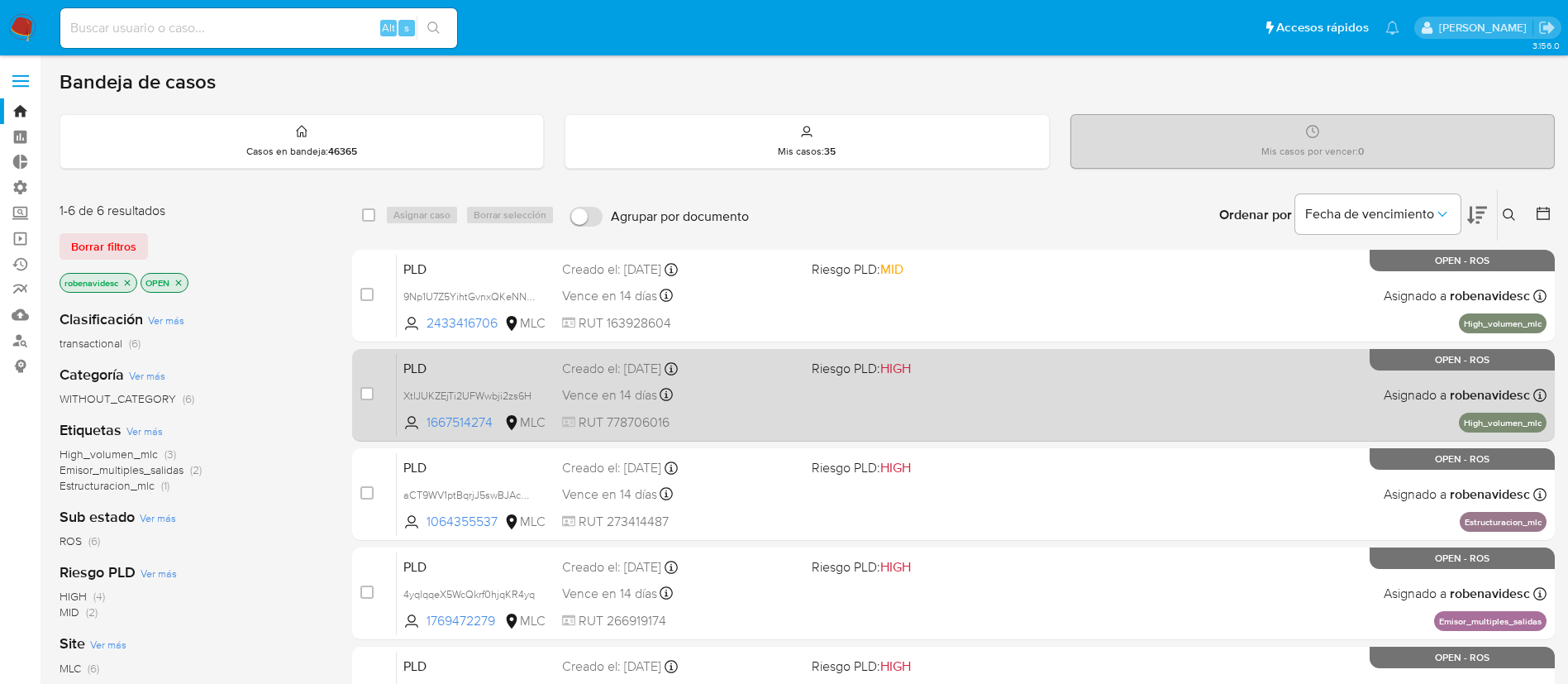
click at [864, 383] on div "PLD XtIJUKZEjTi2UFWwbji2zs6H 1667514274 MLC Riesgo PLD: HIGH Creado el: 12/06/2…" at bounding box center [972, 394] width 1150 height 84
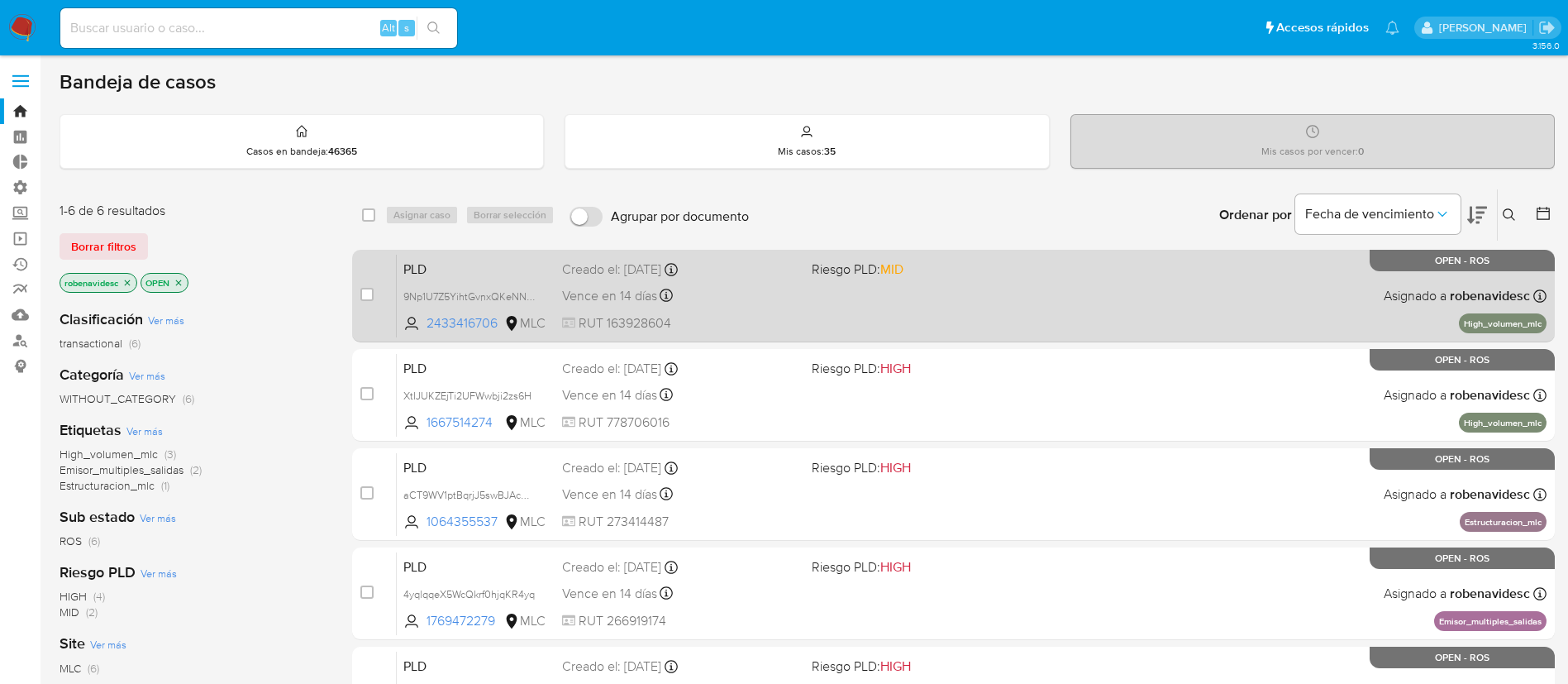
click at [860, 281] on div "PLD 9Np1U7Z5YihtGvnxQKeNNzX3 2433416706 MLC Riesgo PLD: MID Creado el: 12/06/20…" at bounding box center [972, 295] width 1150 height 84
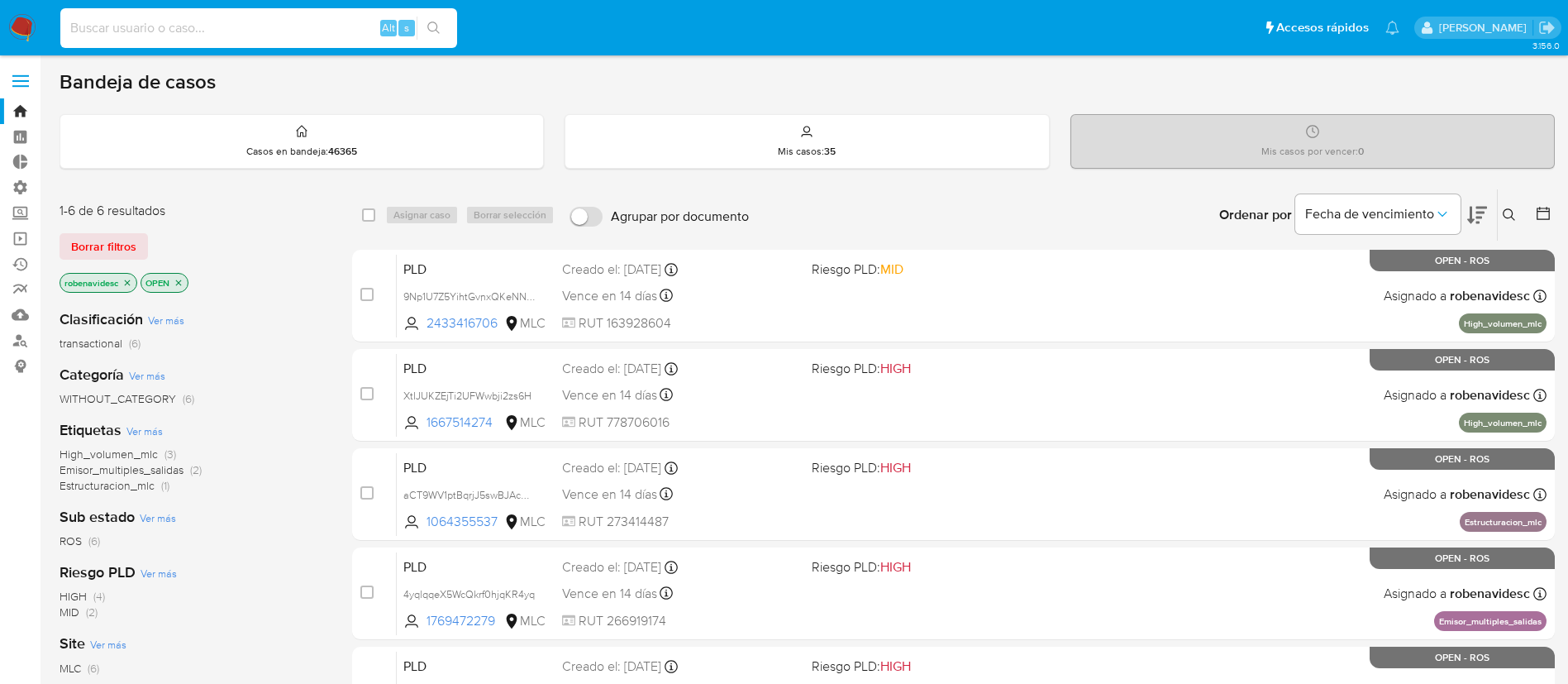
click at [237, 35] on input at bounding box center [259, 28] width 397 height 21
paste input "Pedro Eduardo Campos Yunnissi, RUT 159244326"
type input "Pedro Eduardo Campos Yunnissi, RUT 159244326"
click at [20, 347] on link "Buscador de personas" at bounding box center [98, 340] width 196 height 26
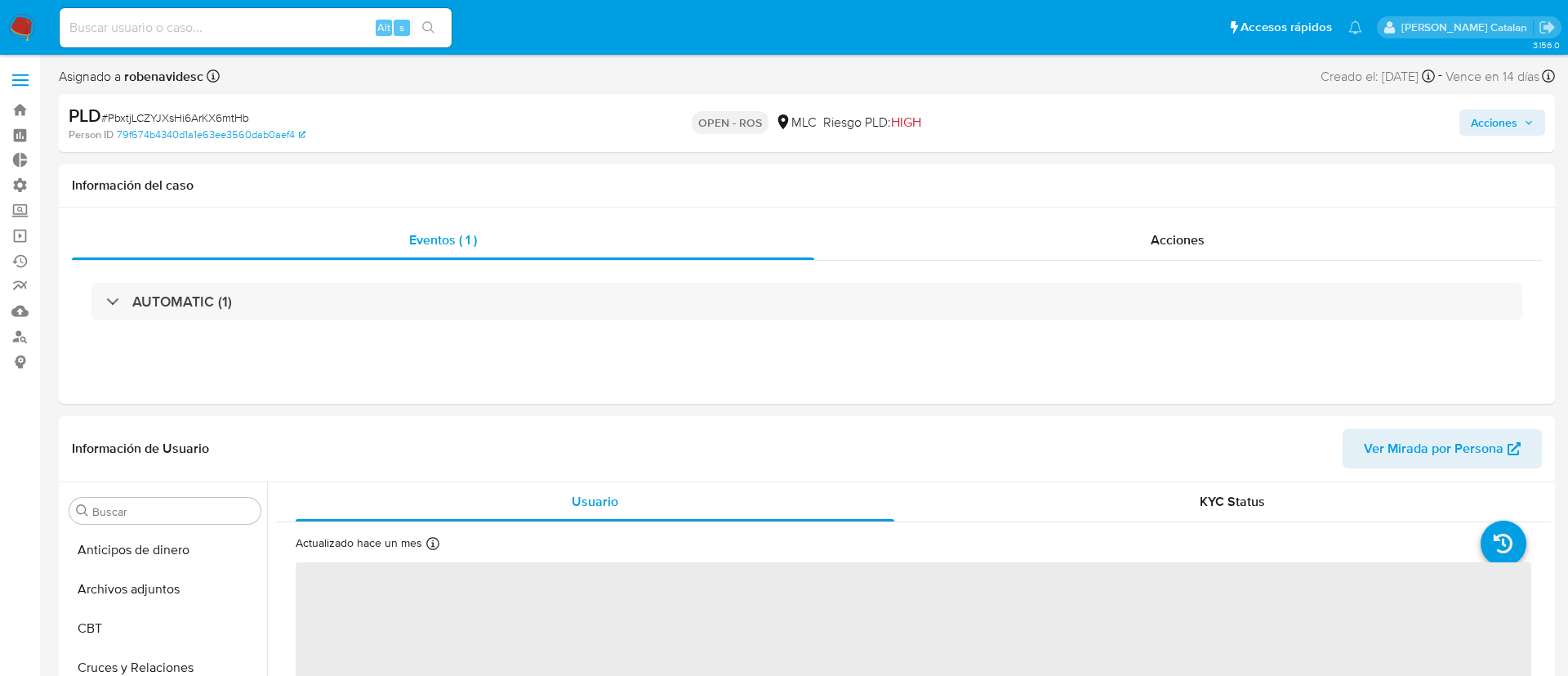
select select "10"
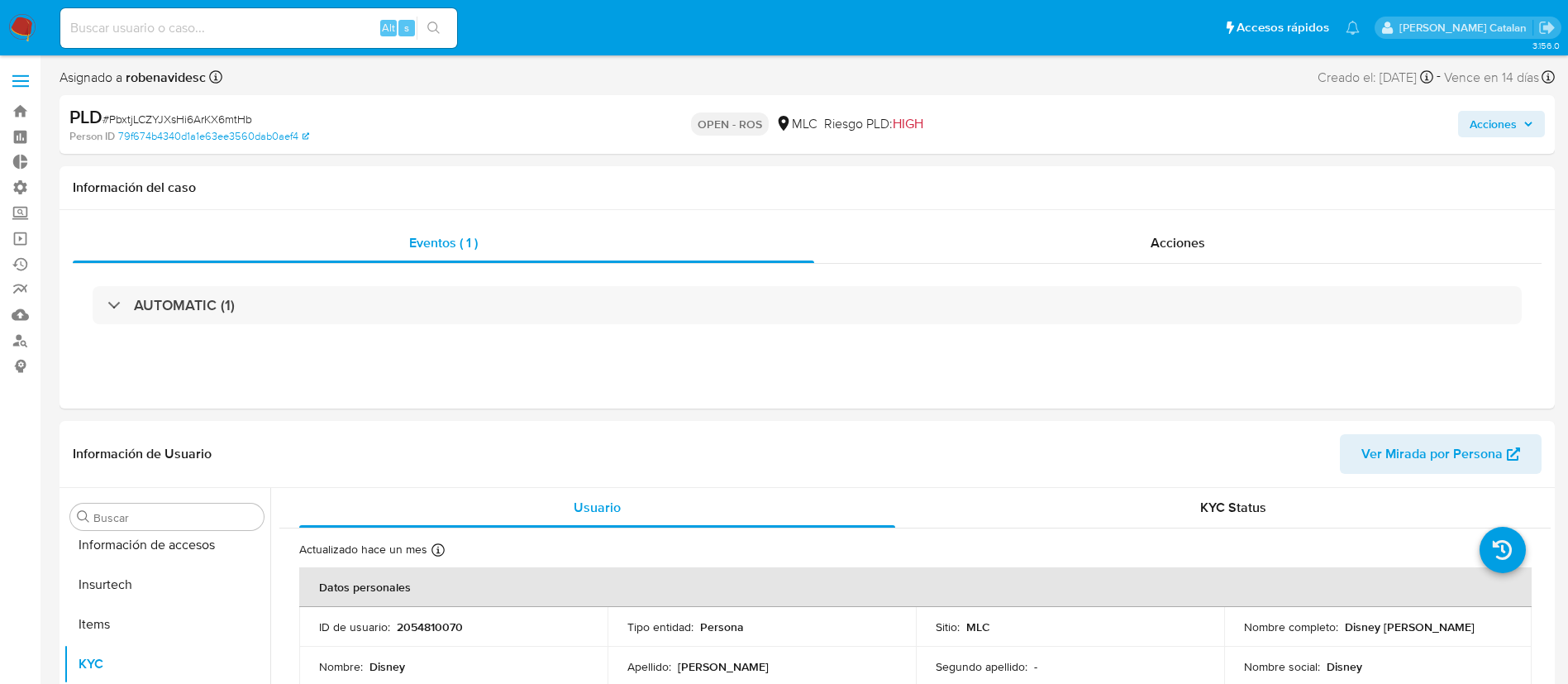
scroll to position [698, 0]
click at [1149, 253] on div "Acciones" at bounding box center [1177, 243] width 727 height 39
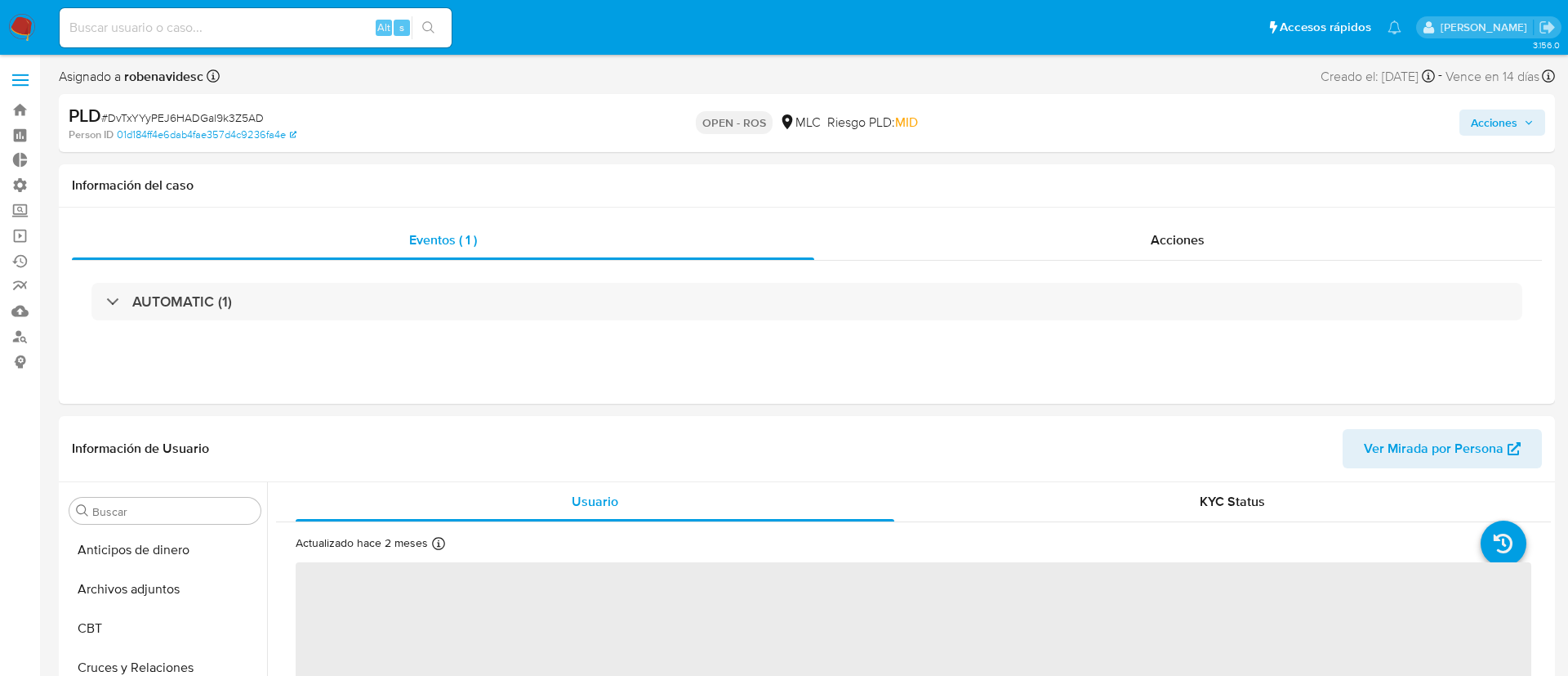
select select "10"
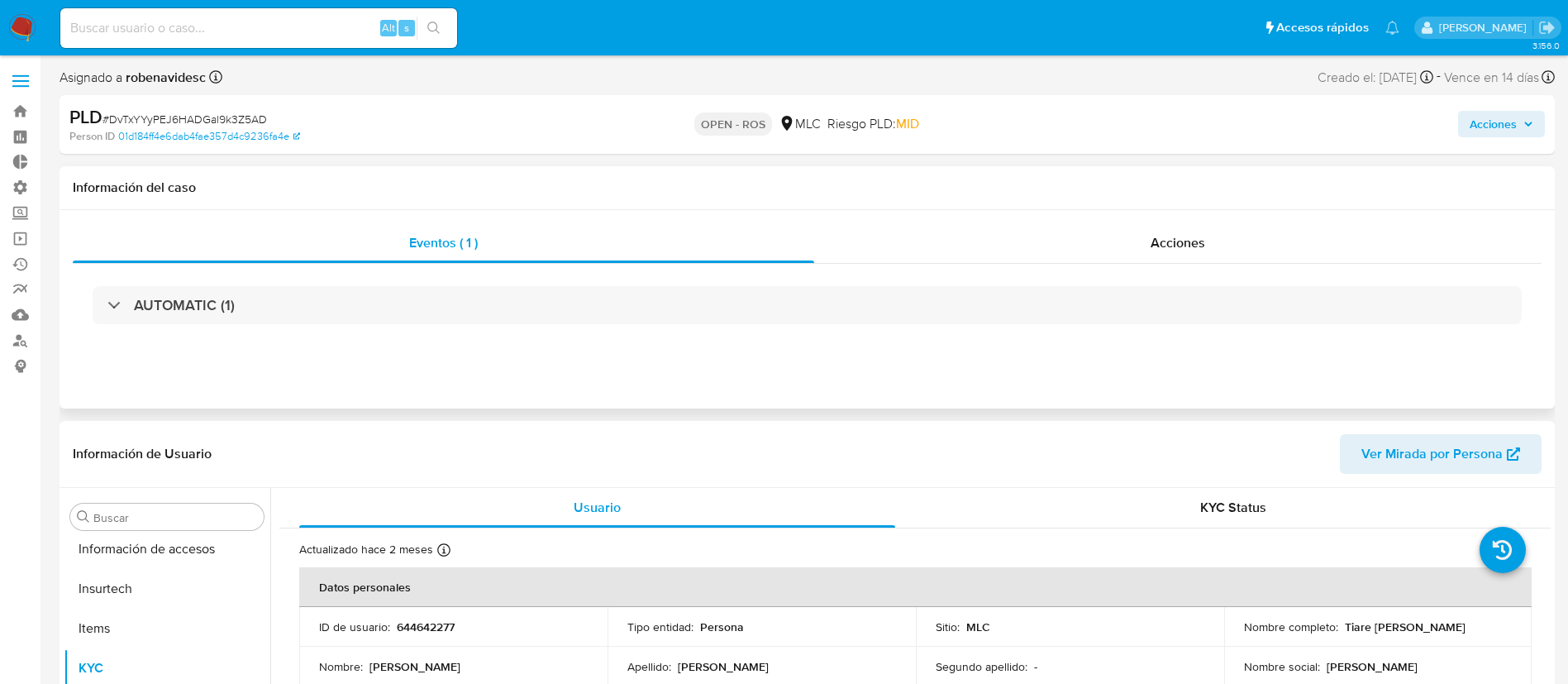
scroll to position [698, 0]
click at [1205, 253] on div "Acciones" at bounding box center [1177, 243] width 727 height 39
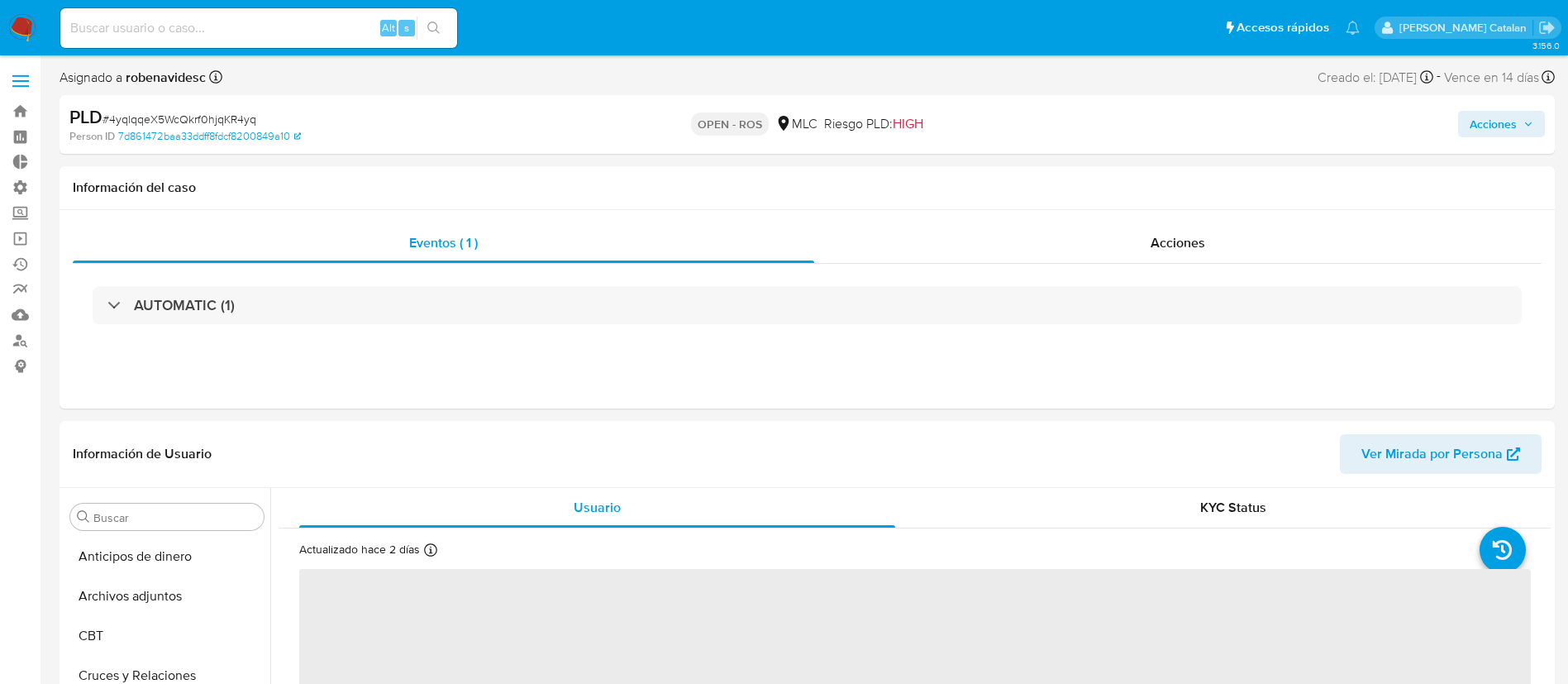
select select "10"
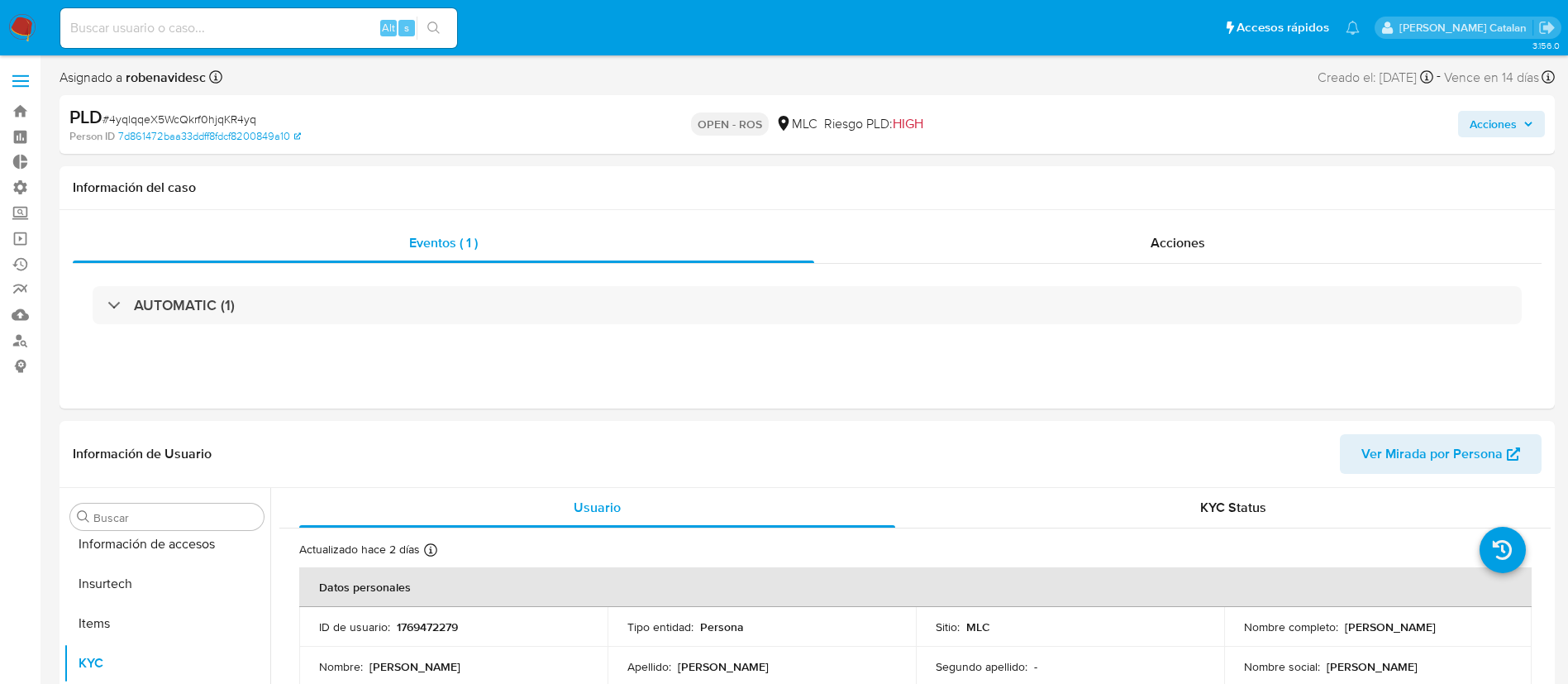
scroll to position [698, 0]
click at [1217, 236] on div "Acciones" at bounding box center [1177, 243] width 727 height 39
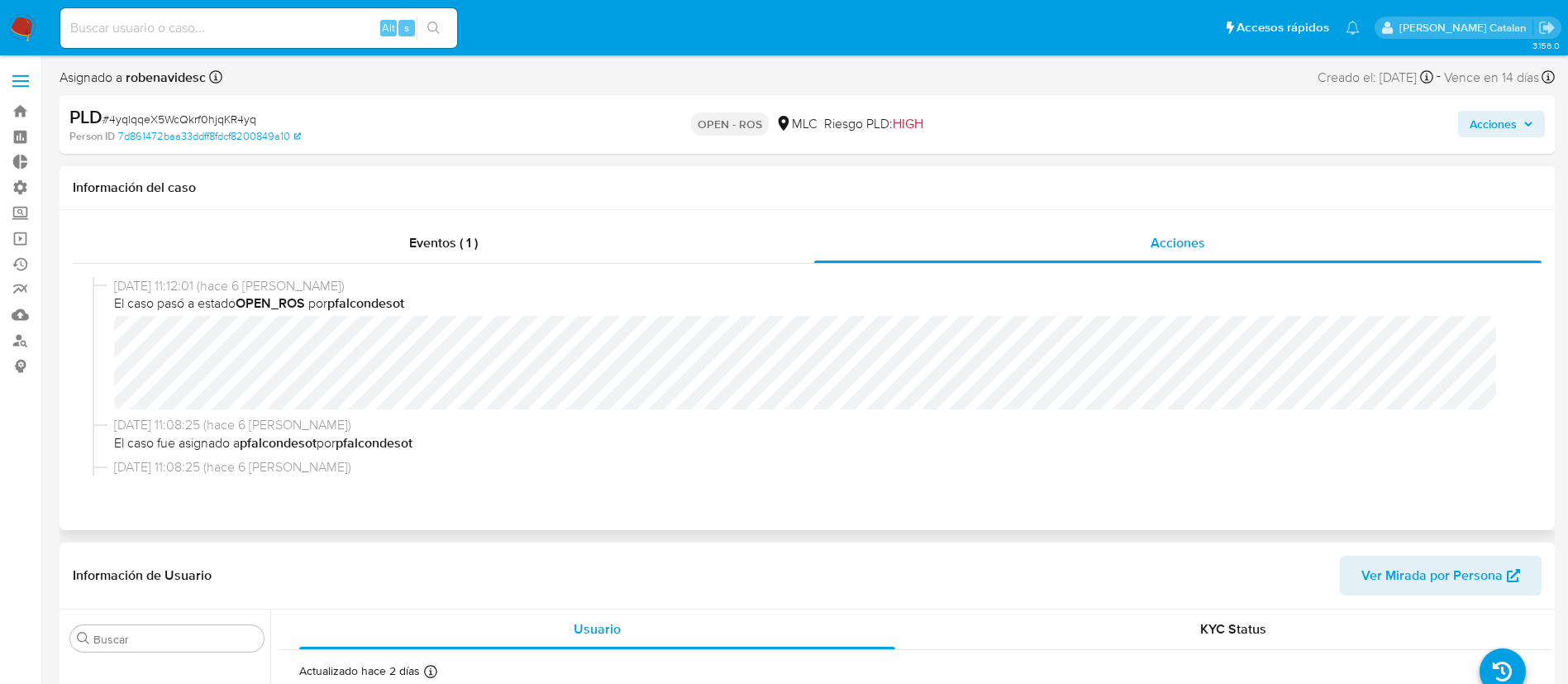
click at [921, 312] on div "[DATE] 11:12:01 (hace 6 [PERSON_NAME]) El caso pasó a estado OPEN_ROS por pfalc…" at bounding box center [814, 343] width 1401 height 132
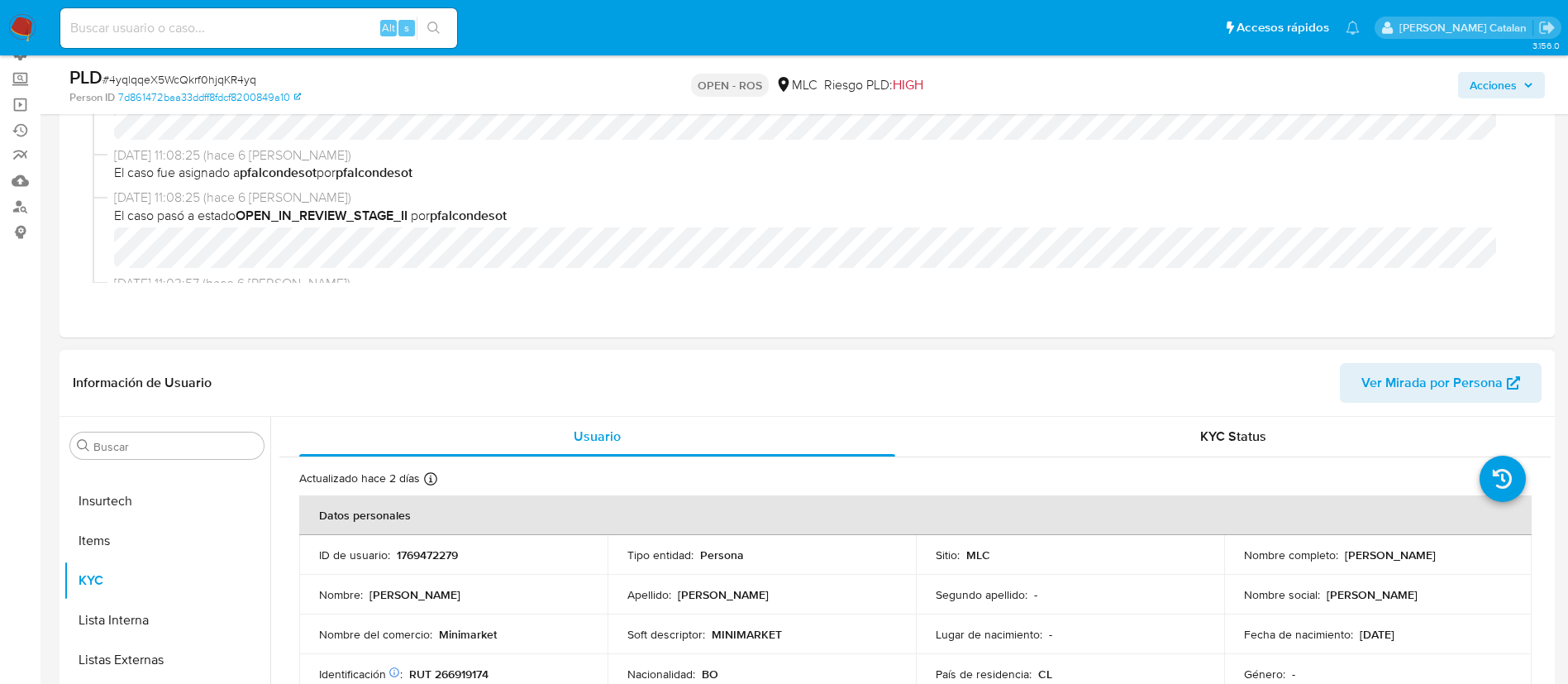
scroll to position [148, 0]
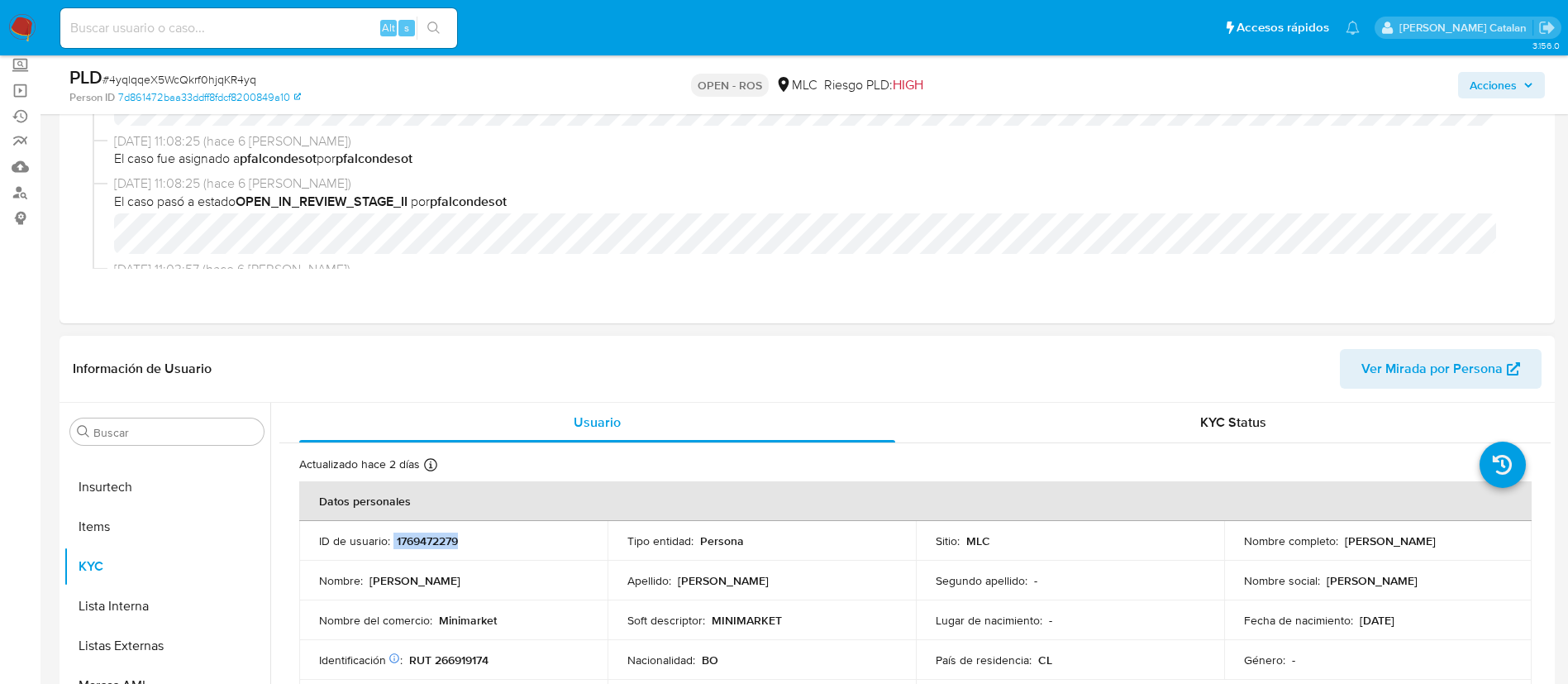
drag, startPoint x: 498, startPoint y: 537, endPoint x: 394, endPoint y: 541, distance: 104.1
click at [394, 541] on div "ID de usuario : 1769472279" at bounding box center [453, 540] width 269 height 14
copy div "1769472279"
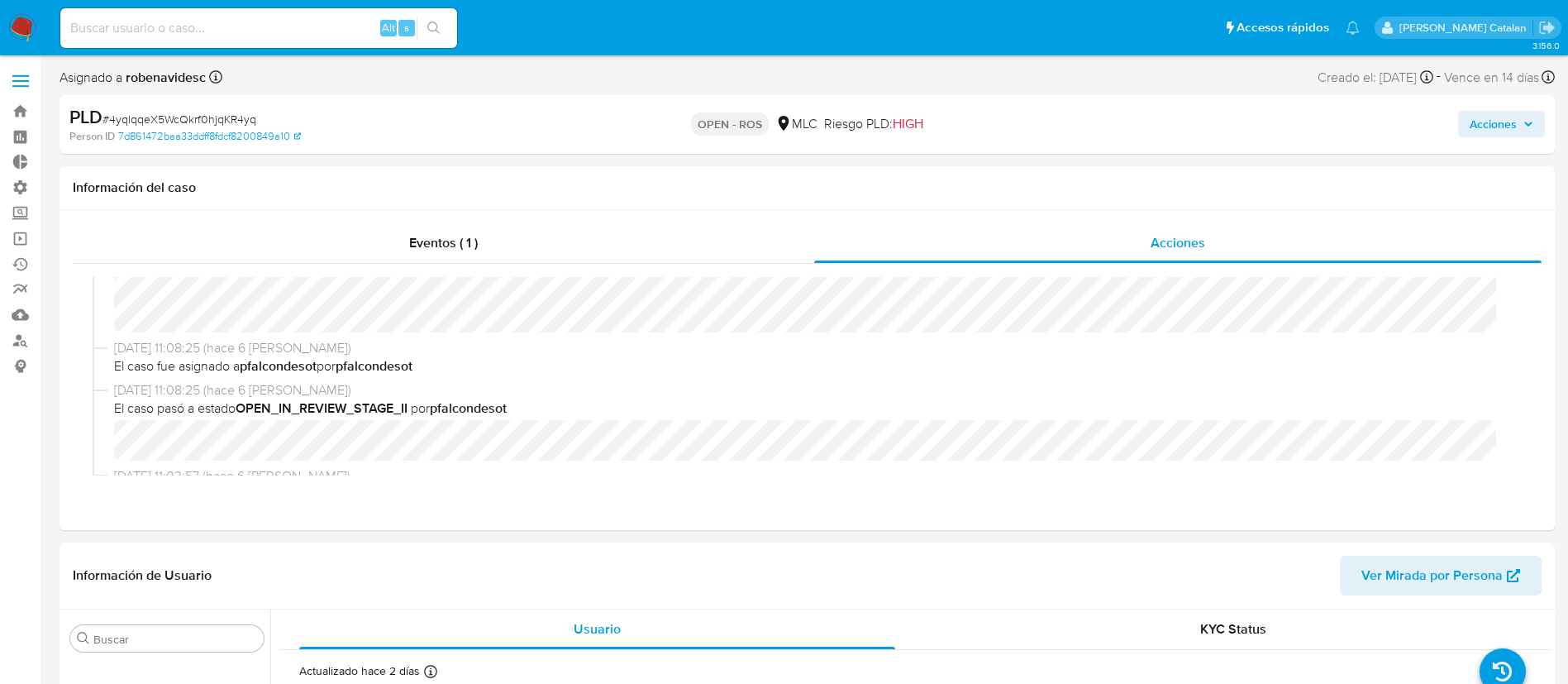
scroll to position [0, 0]
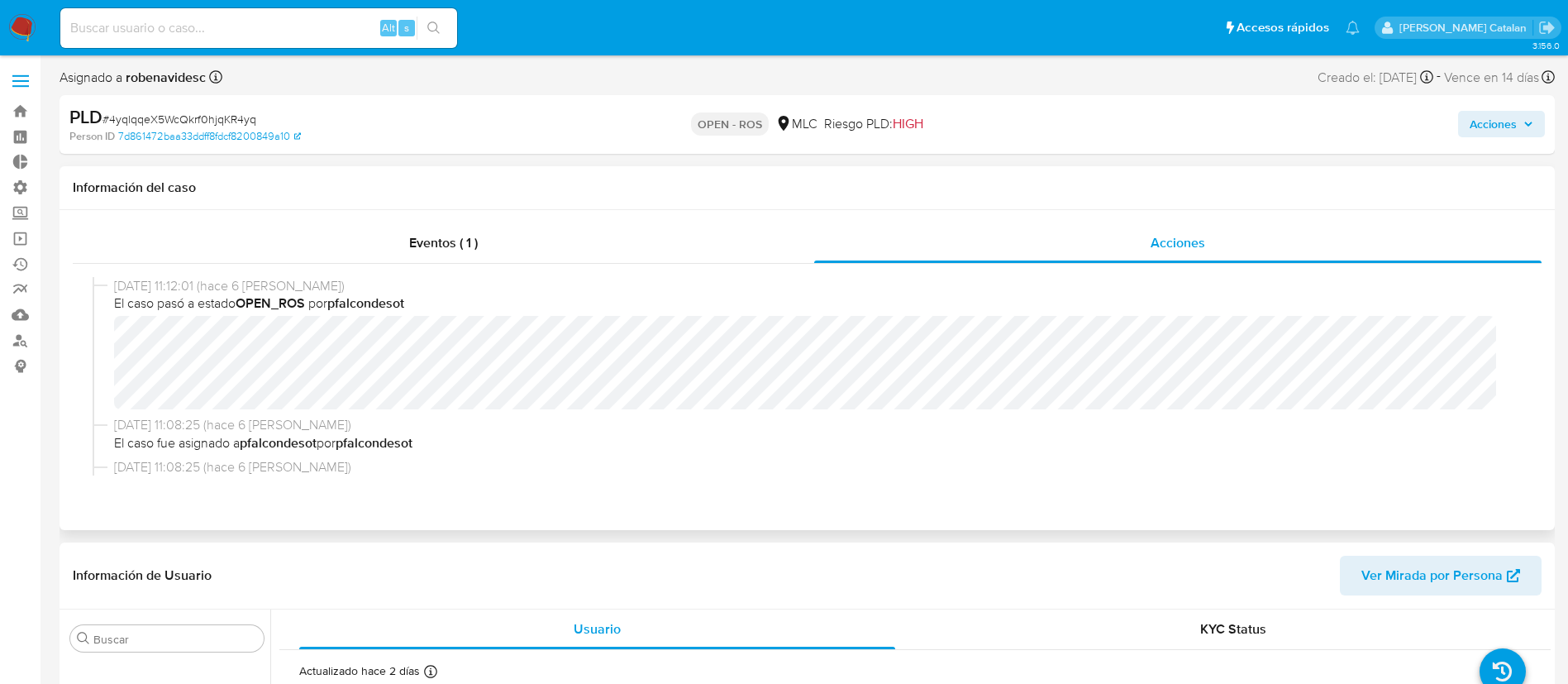
click at [89, 344] on div "21/08/2025 11:12:01 (hace 6 días) El caso pasó a estado OPEN_ROS por pfalcondes…" at bounding box center [807, 376] width 1469 height 224
click at [928, 475] on span "21/08/2025 11:08:25 (hace 6 días)" at bounding box center [814, 466] width 1401 height 18
click at [1020, 475] on span "21/08/2025 11:08:25 (hace 6 días)" at bounding box center [814, 466] width 1401 height 18
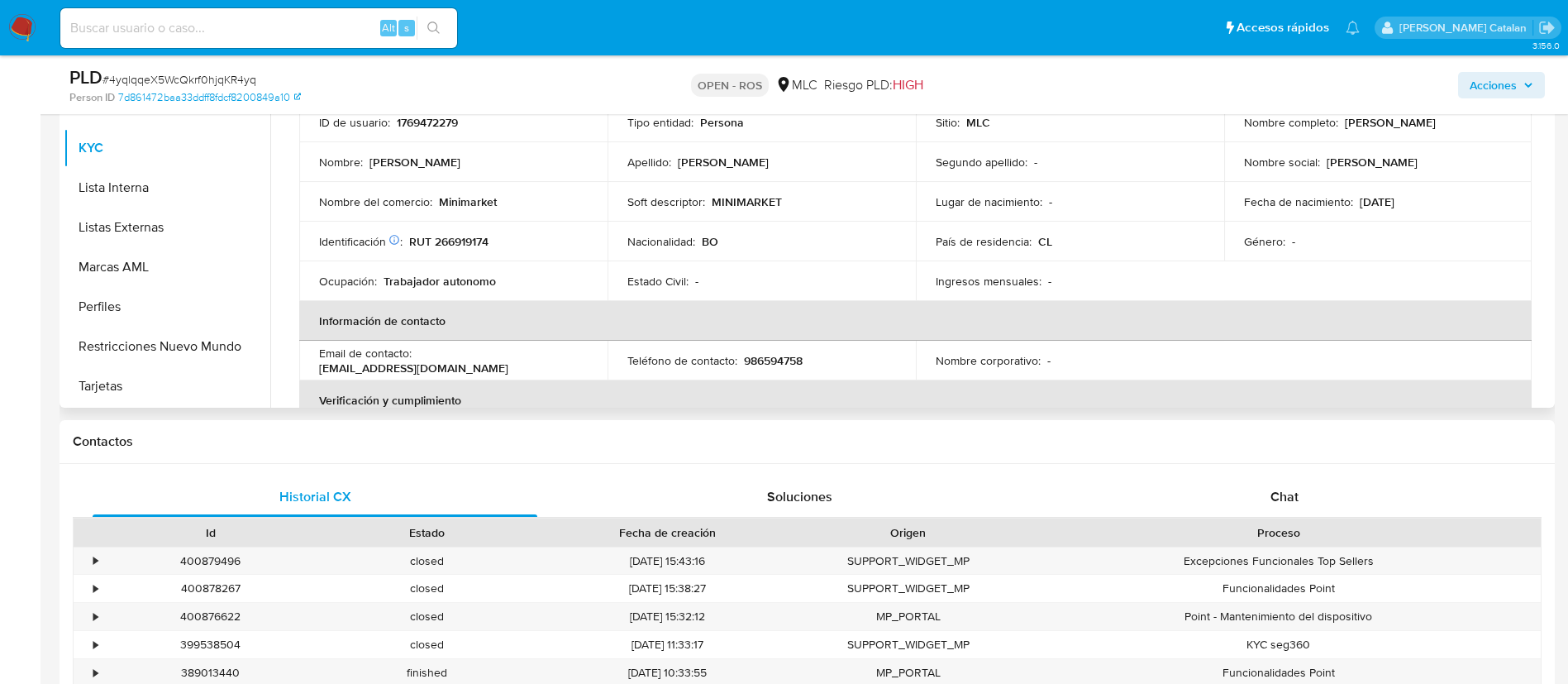
scroll to position [562, 0]
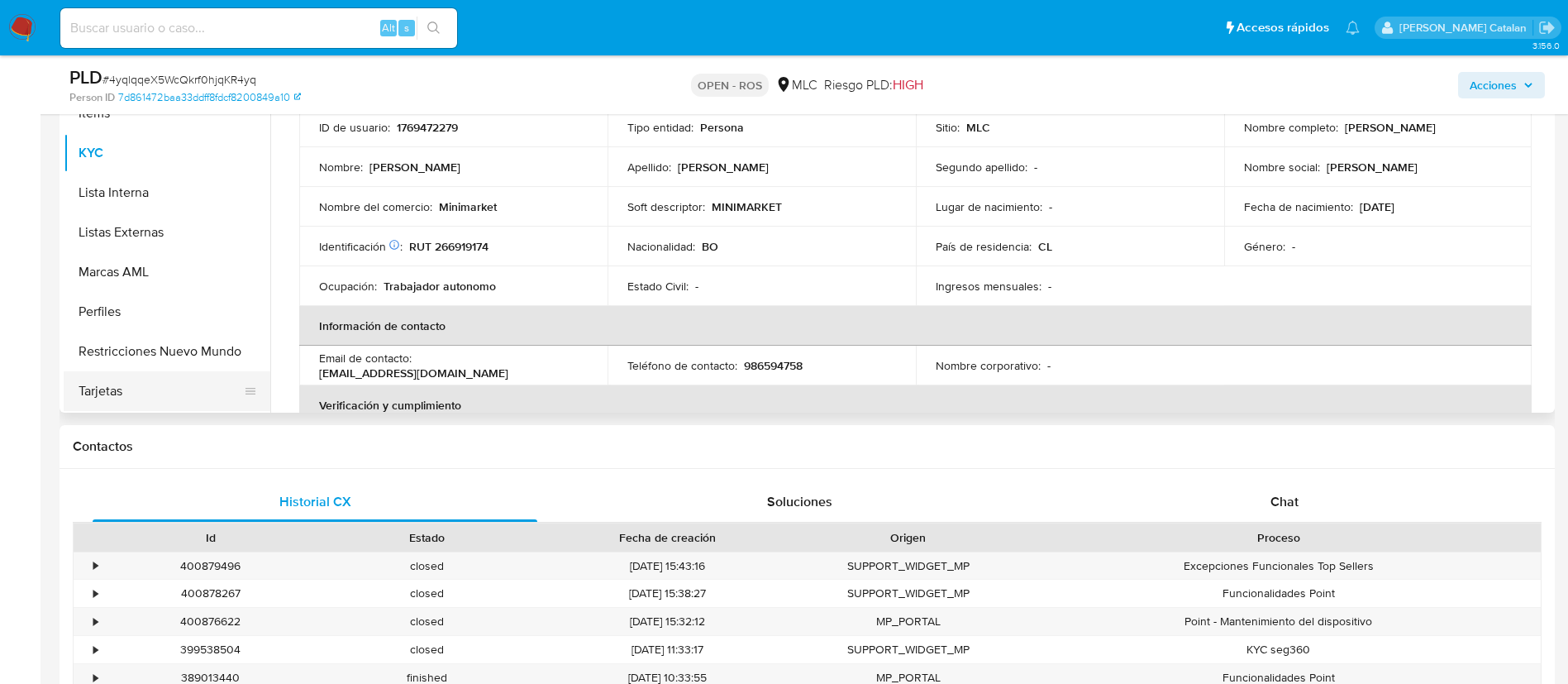
click at [160, 389] on button "Tarjetas" at bounding box center [160, 390] width 194 height 39
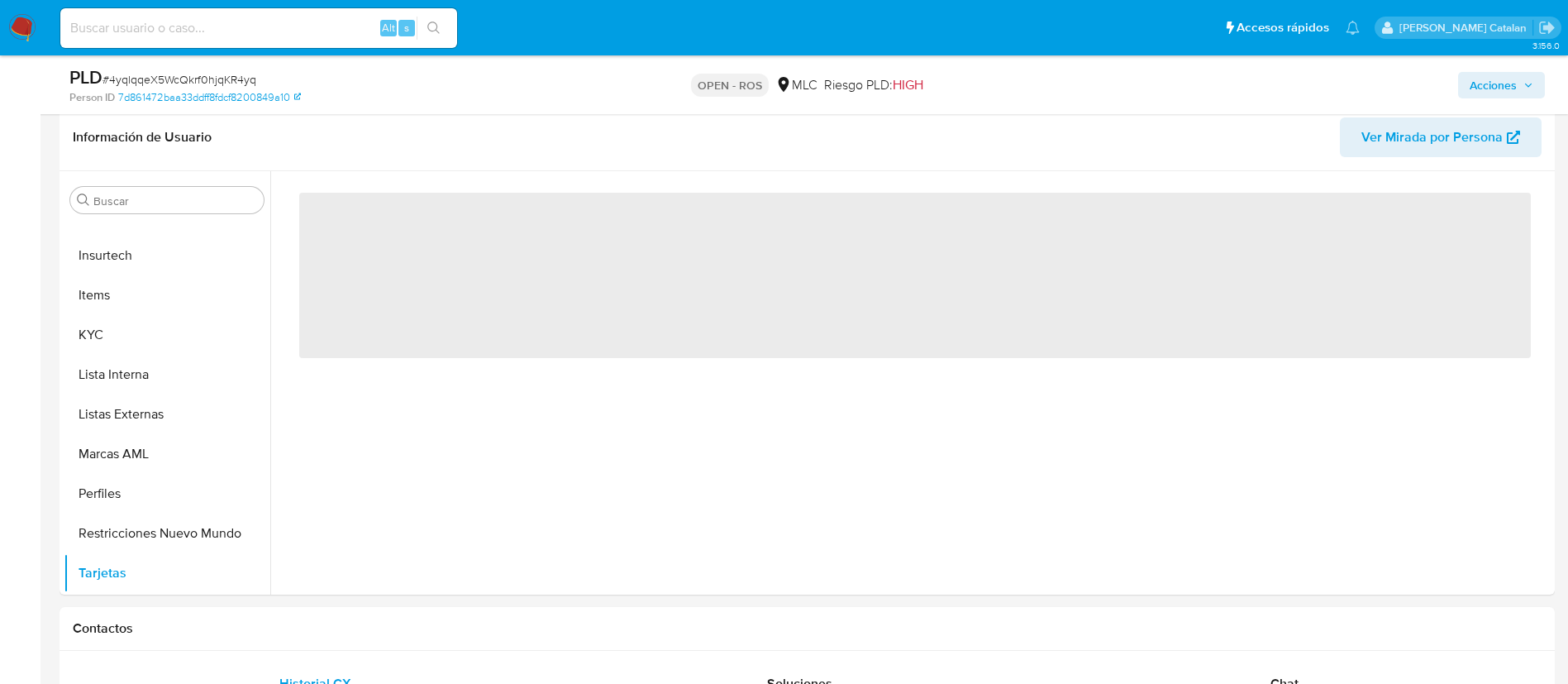
scroll to position [409, 0]
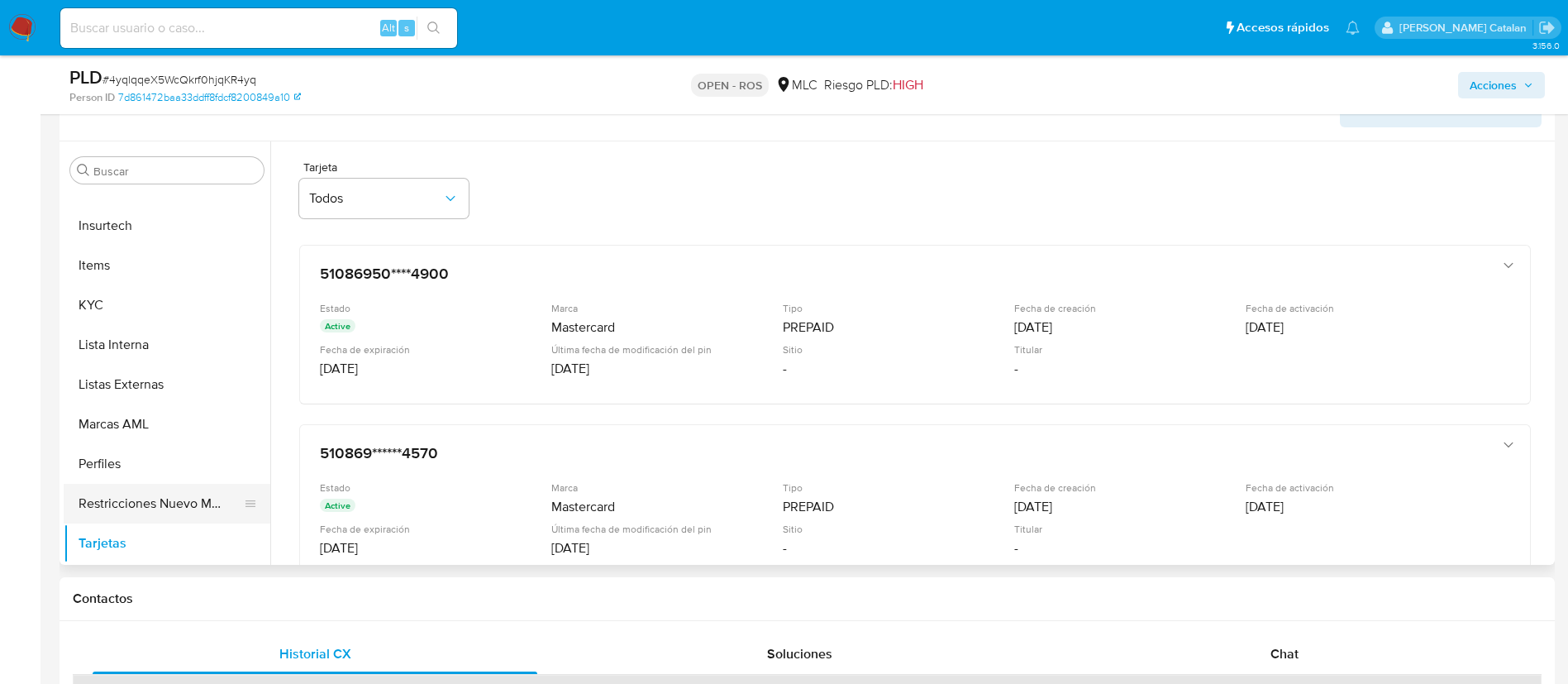
click at [102, 511] on button "Restricciones Nuevo Mundo" at bounding box center [160, 503] width 194 height 39
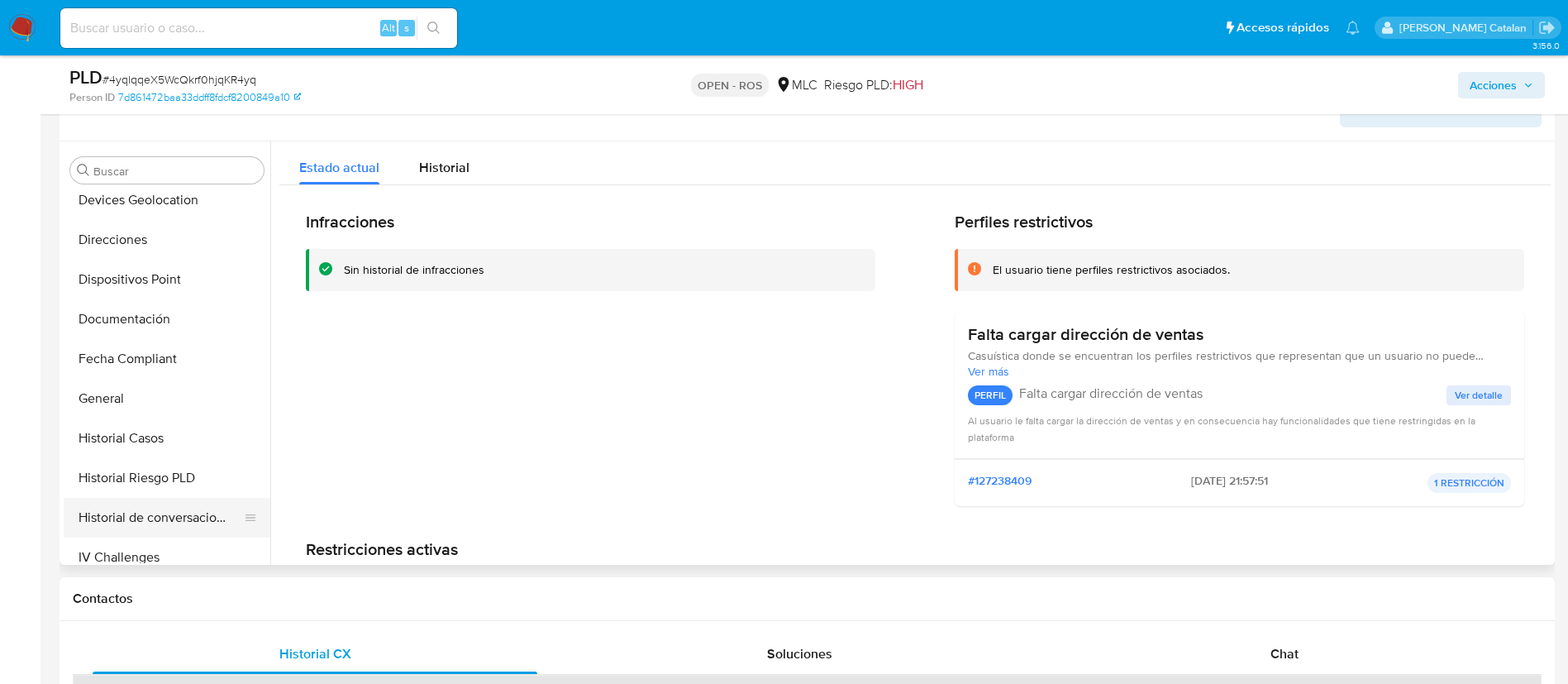
scroll to position [487, 0]
click at [106, 523] on button "KYC" at bounding box center [160, 517] width 194 height 39
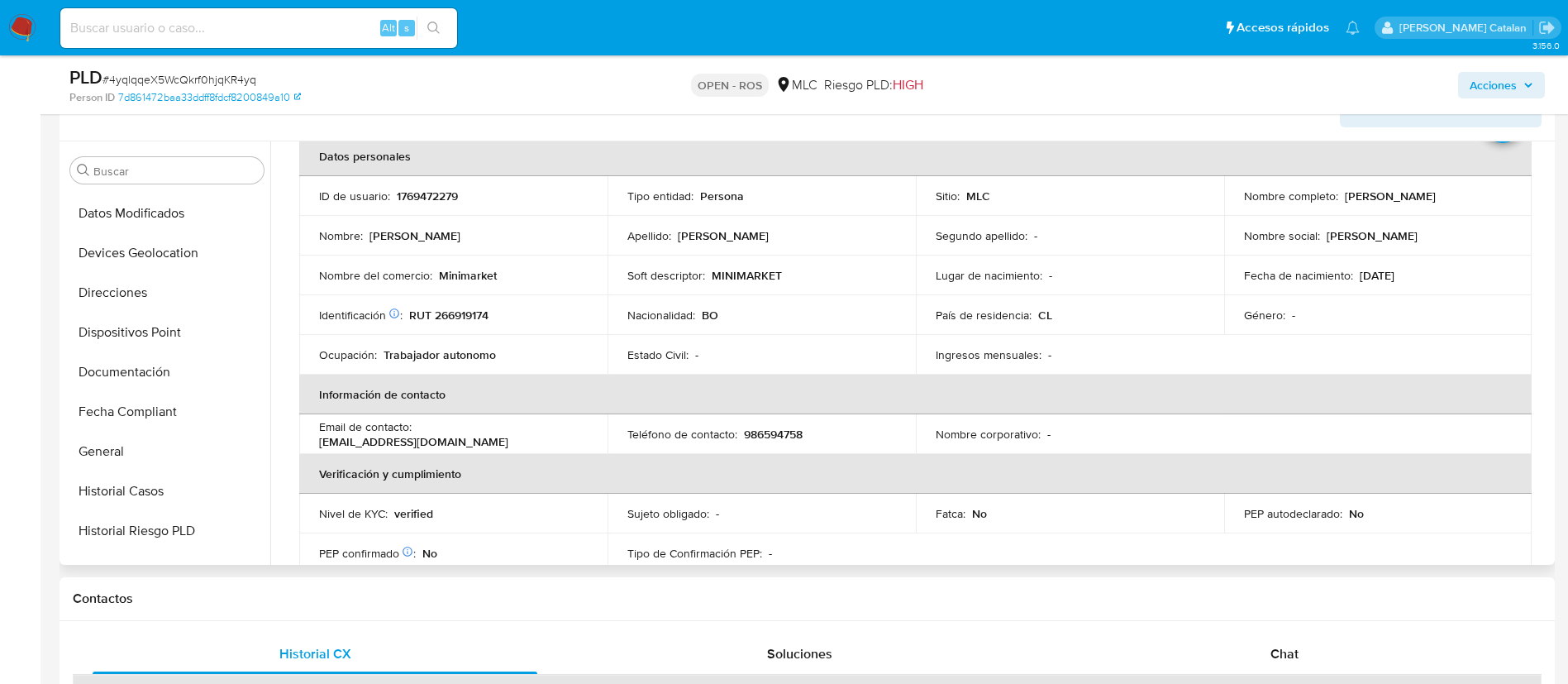
scroll to position [230, 0]
click at [124, 380] on button "Documentación" at bounding box center [160, 376] width 194 height 39
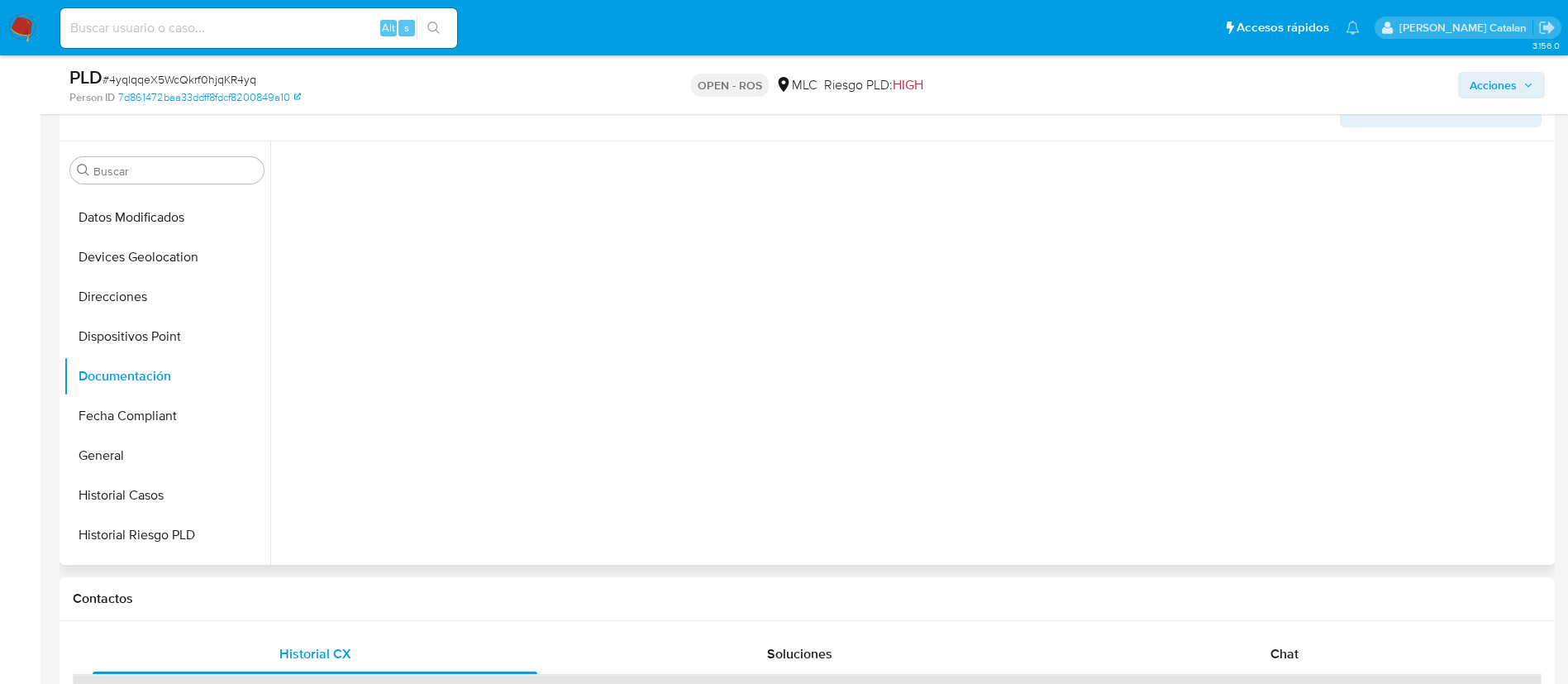
scroll to position [0, 0]
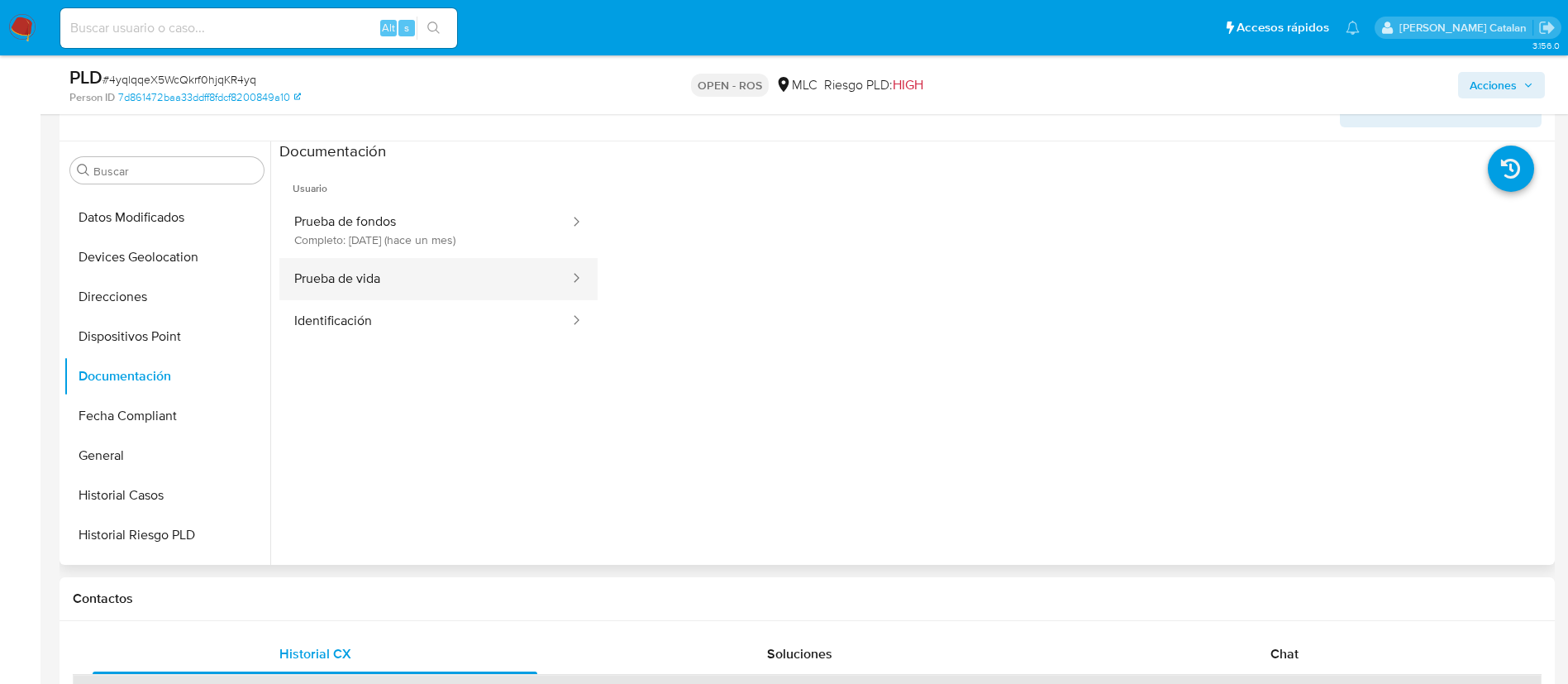
click at [432, 284] on button "Prueba de vida" at bounding box center [425, 279] width 292 height 42
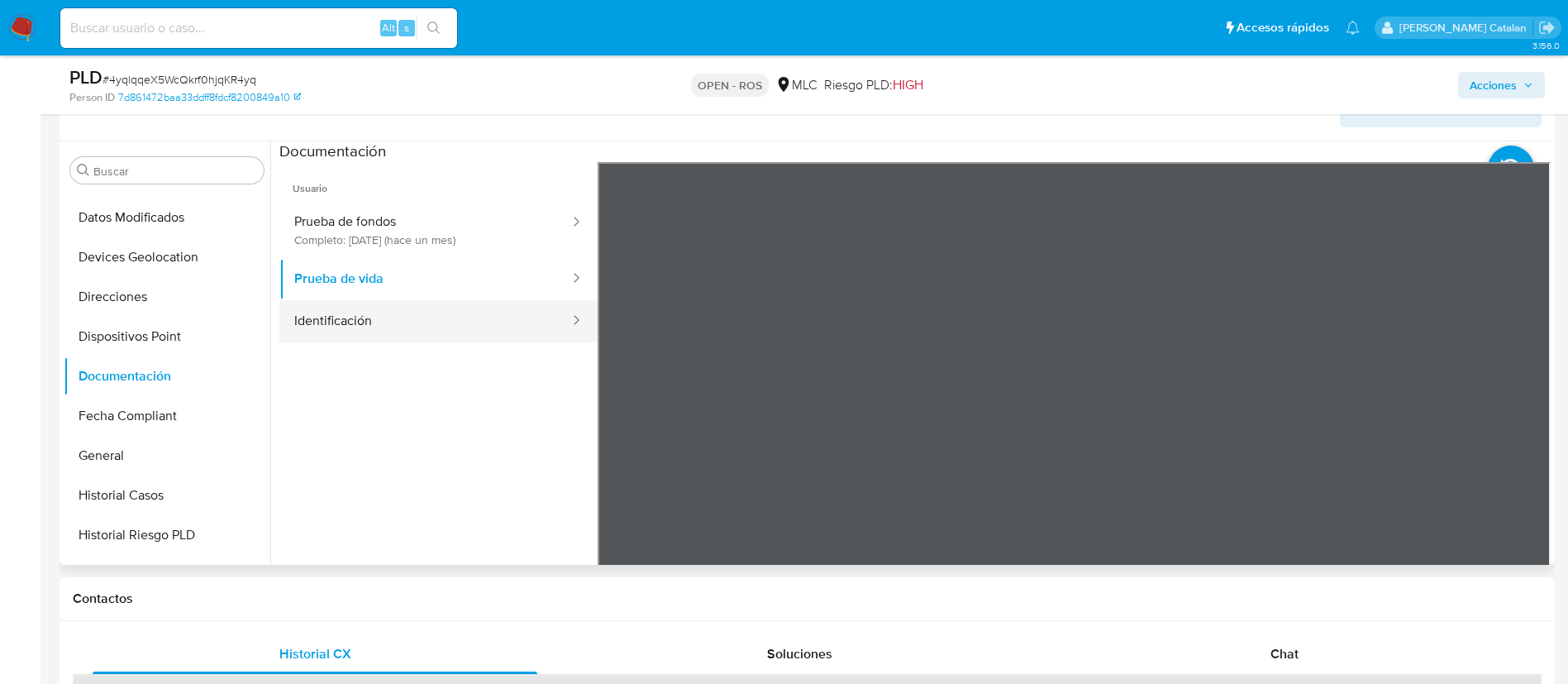
click at [485, 324] on button "Identificación" at bounding box center [425, 322] width 292 height 42
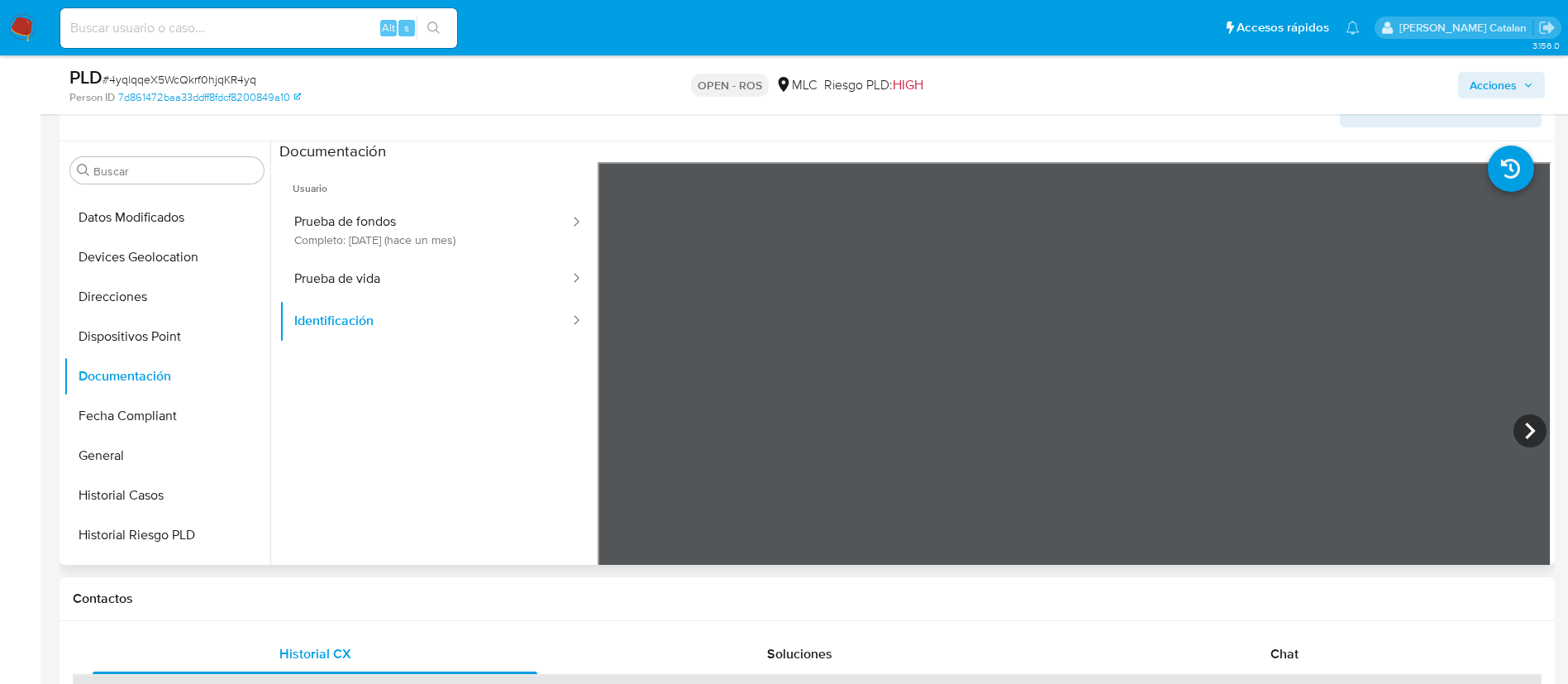
click at [432, 499] on ul "Usuario Prueba de fondos Completo: 15/07/2025 (hace un mes) Prueba de vida Iden…" at bounding box center [438, 400] width 318 height 476
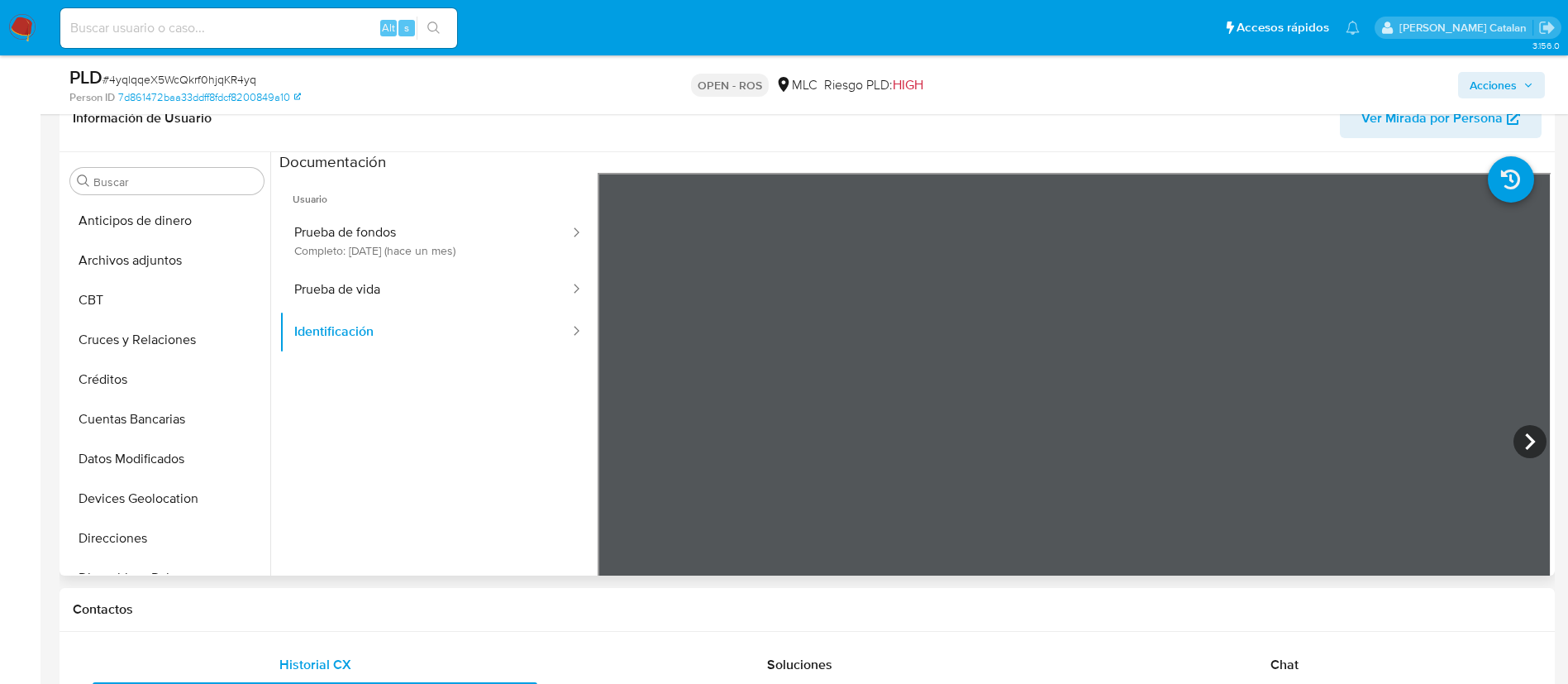
scroll to position [391, 0]
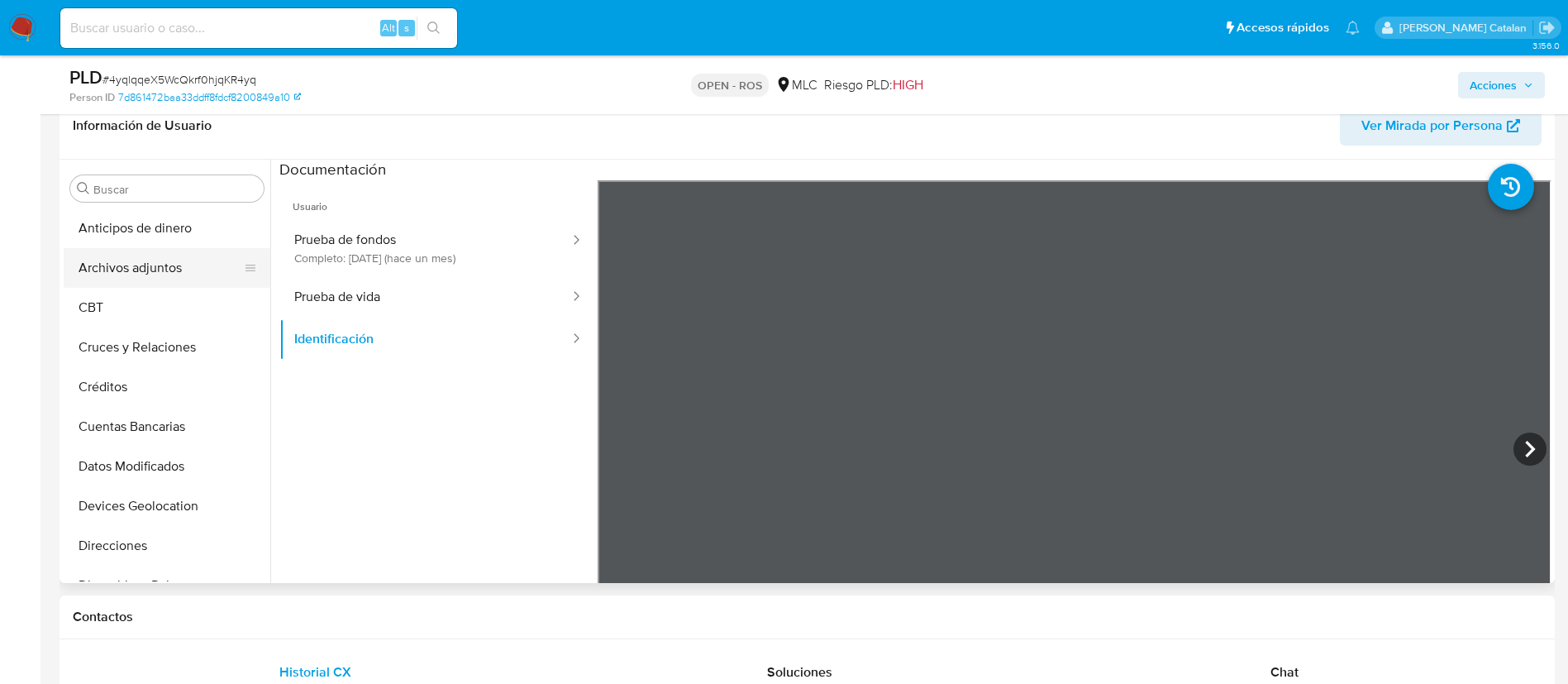
click at [144, 279] on button "Archivos adjuntos" at bounding box center [160, 267] width 194 height 39
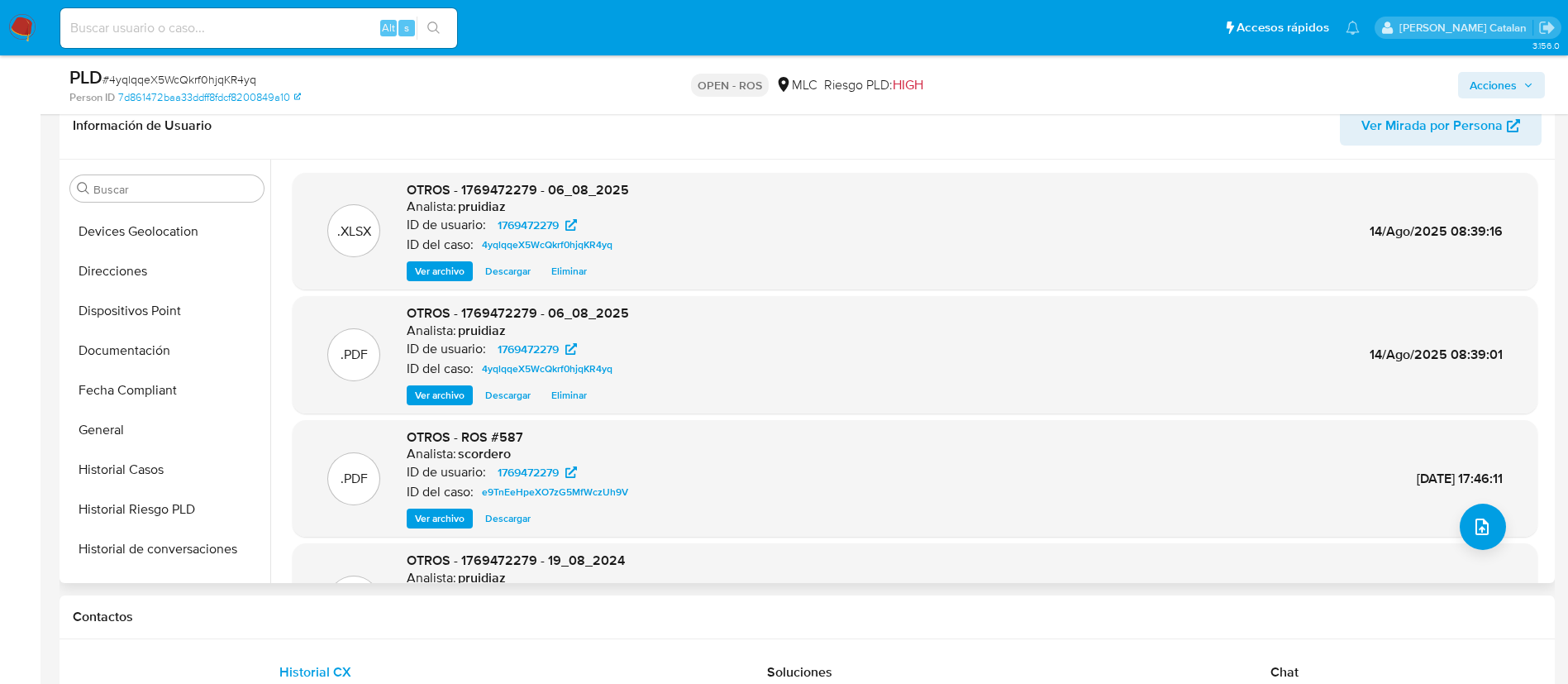
scroll to position [277, 0]
click at [126, 450] on button "Historial Casos" at bounding box center [160, 466] width 194 height 39
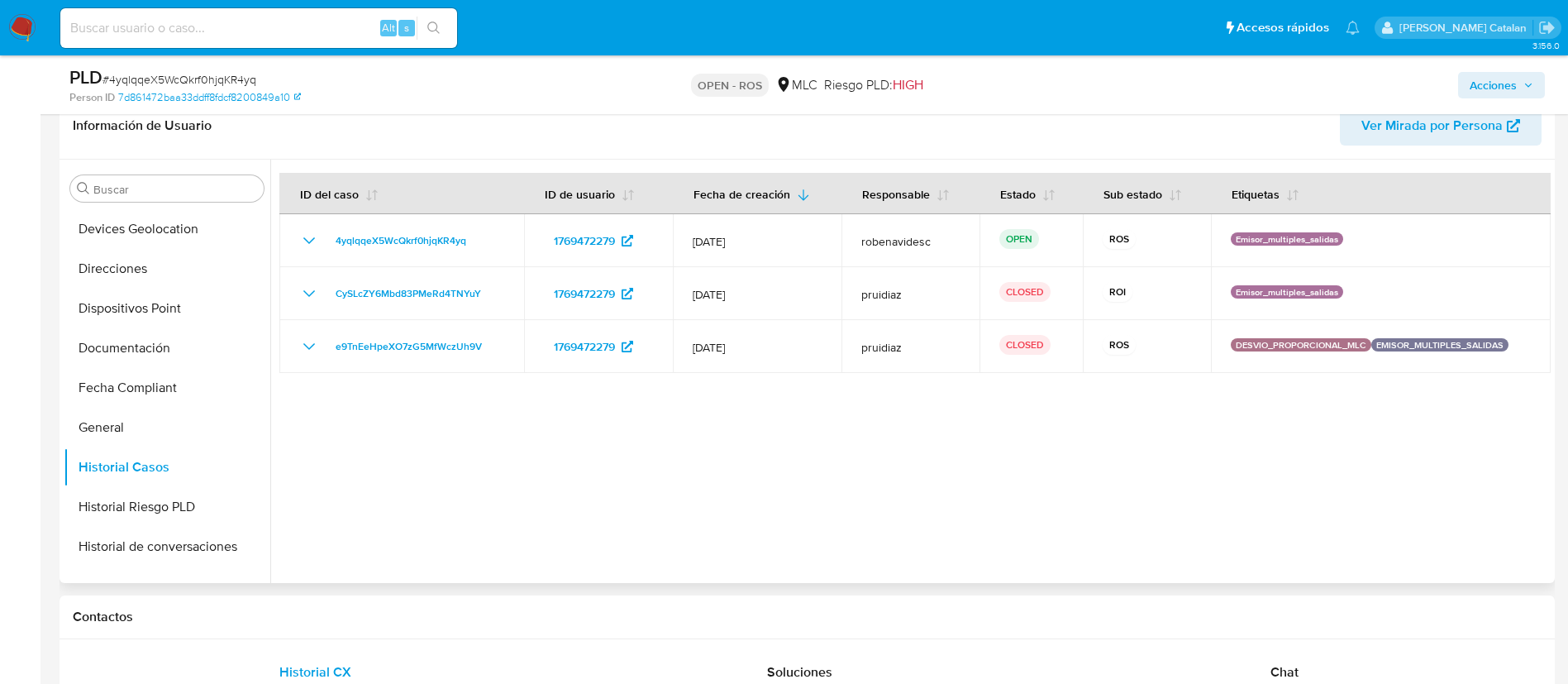
click at [866, 428] on div at bounding box center [910, 371] width 1280 height 423
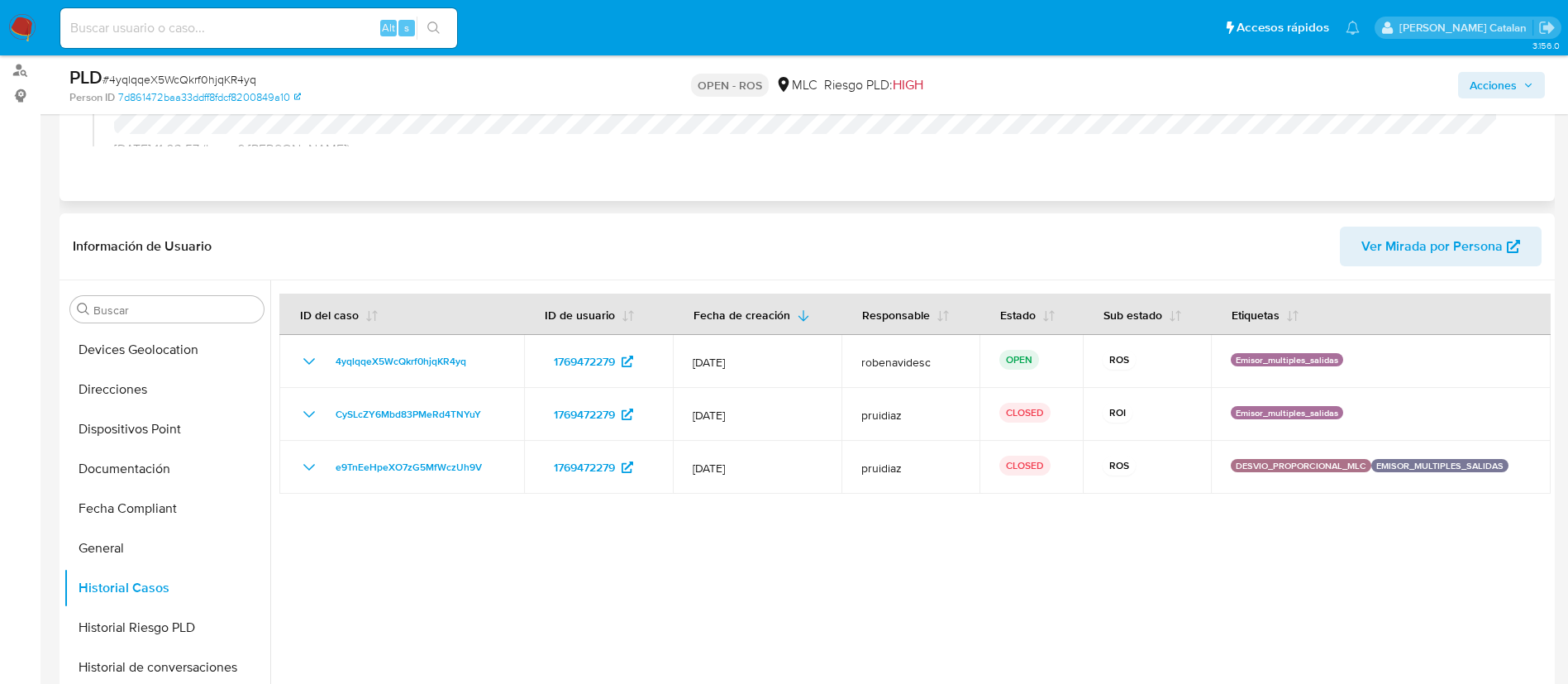
scroll to position [273, 0]
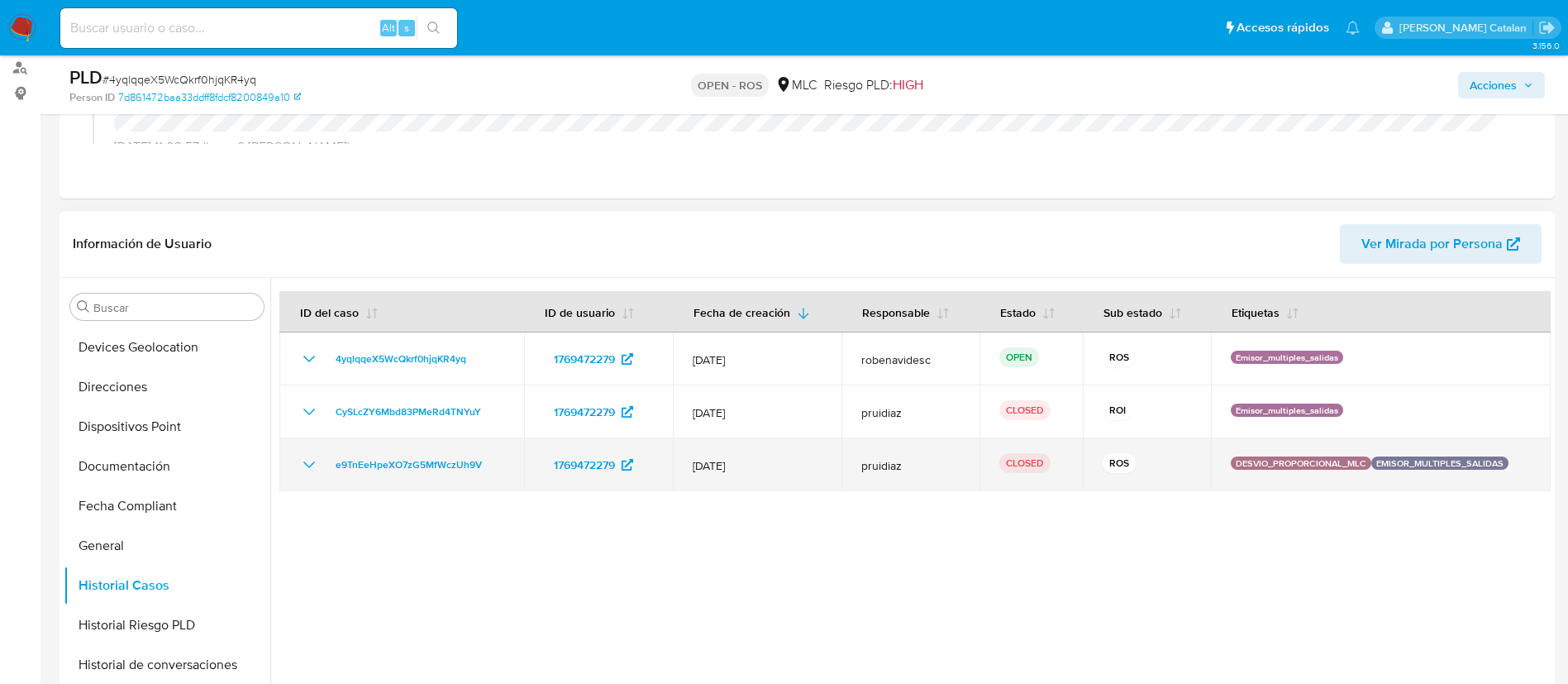
click at [318, 464] on icon "Mostrar/Ocultar" at bounding box center [309, 464] width 20 height 20
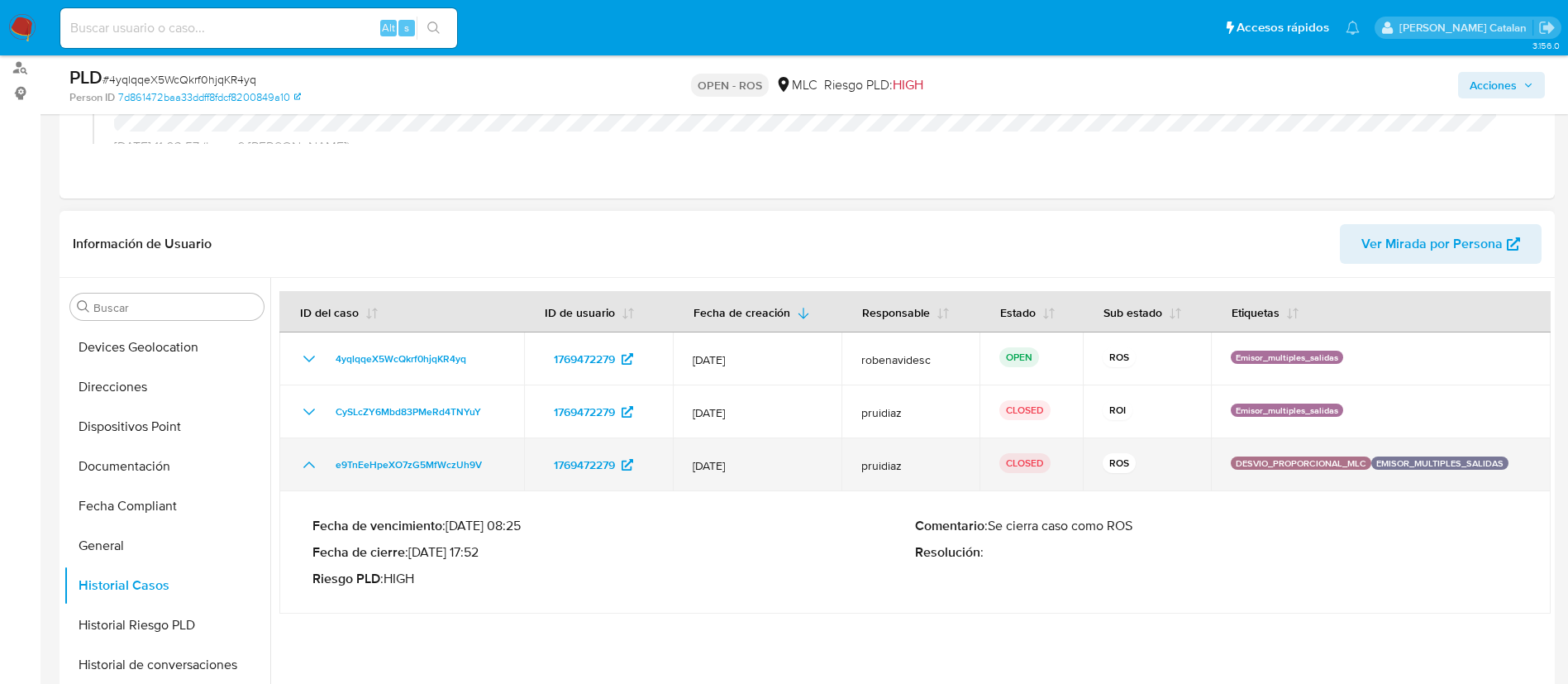
click at [318, 464] on icon "Mostrar/Ocultar" at bounding box center [309, 464] width 20 height 20
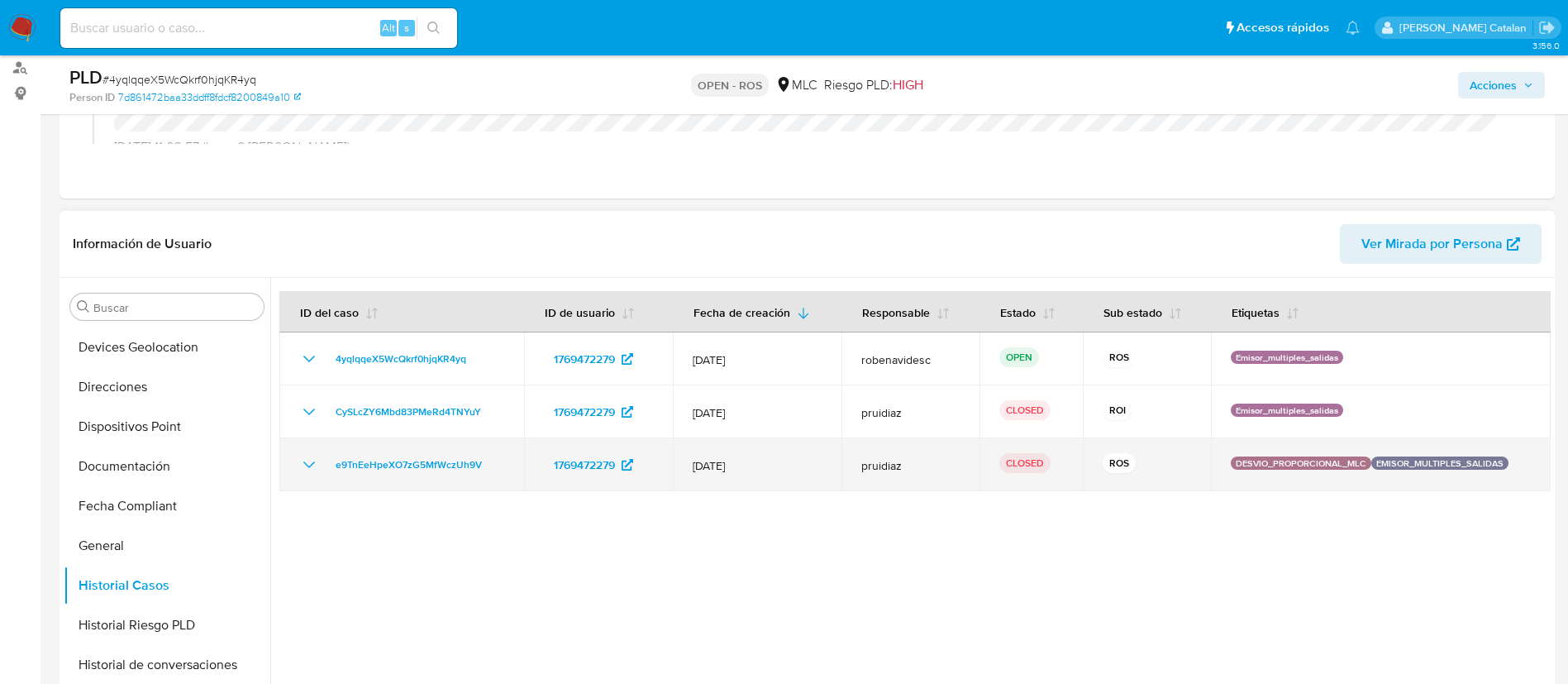
click at [304, 468] on icon "Mostrar/Ocultar" at bounding box center [309, 464] width 20 height 20
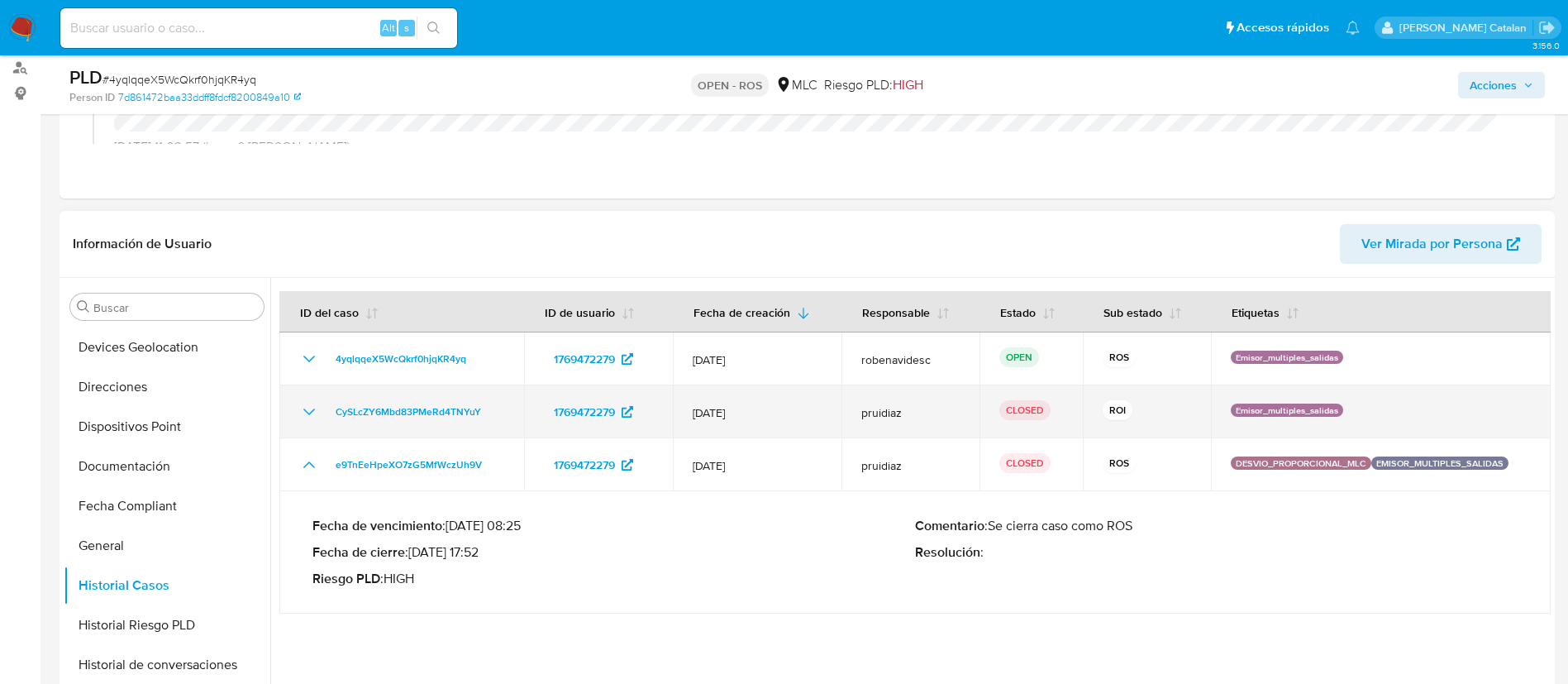
click at [308, 412] on icon "Mostrar/Ocultar" at bounding box center [309, 411] width 12 height 7
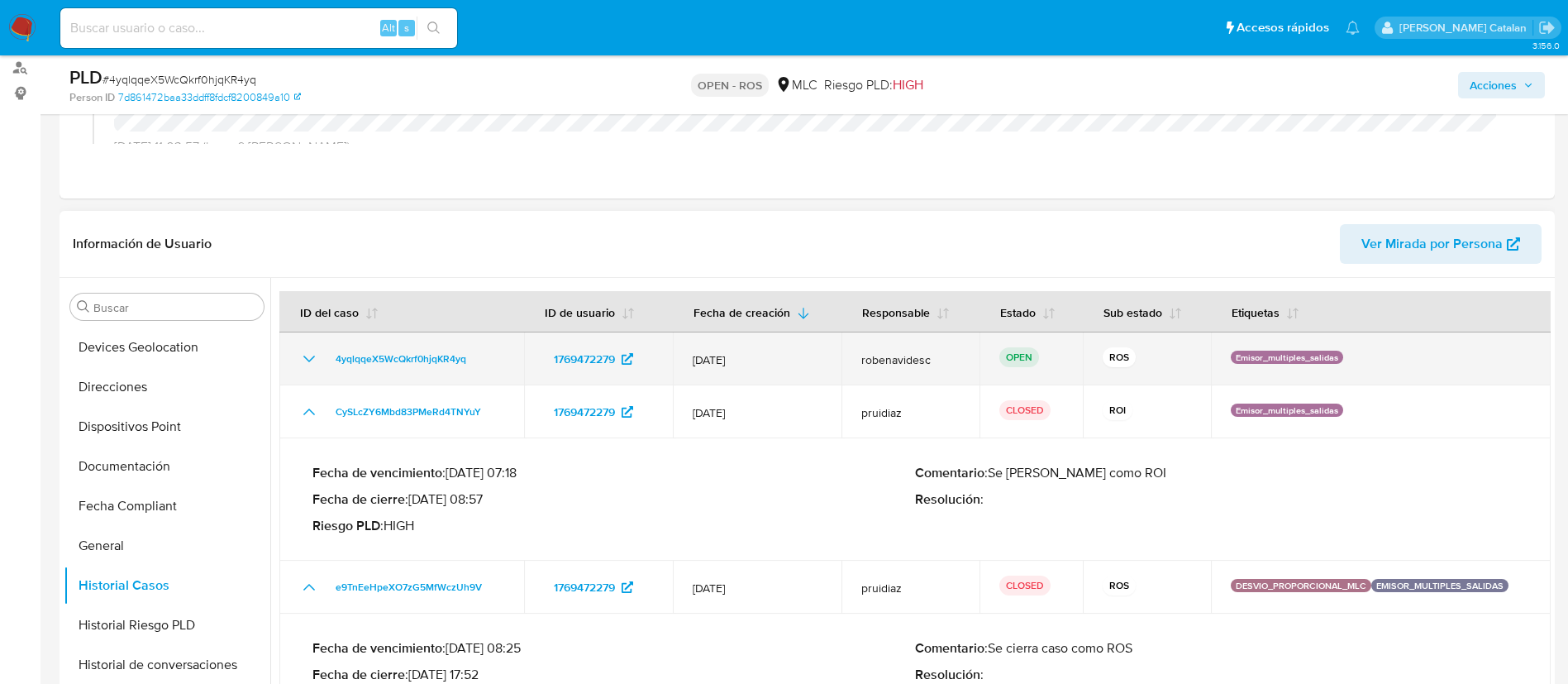
click at [308, 368] on icon "Mostrar/Ocultar" at bounding box center [309, 358] width 20 height 20
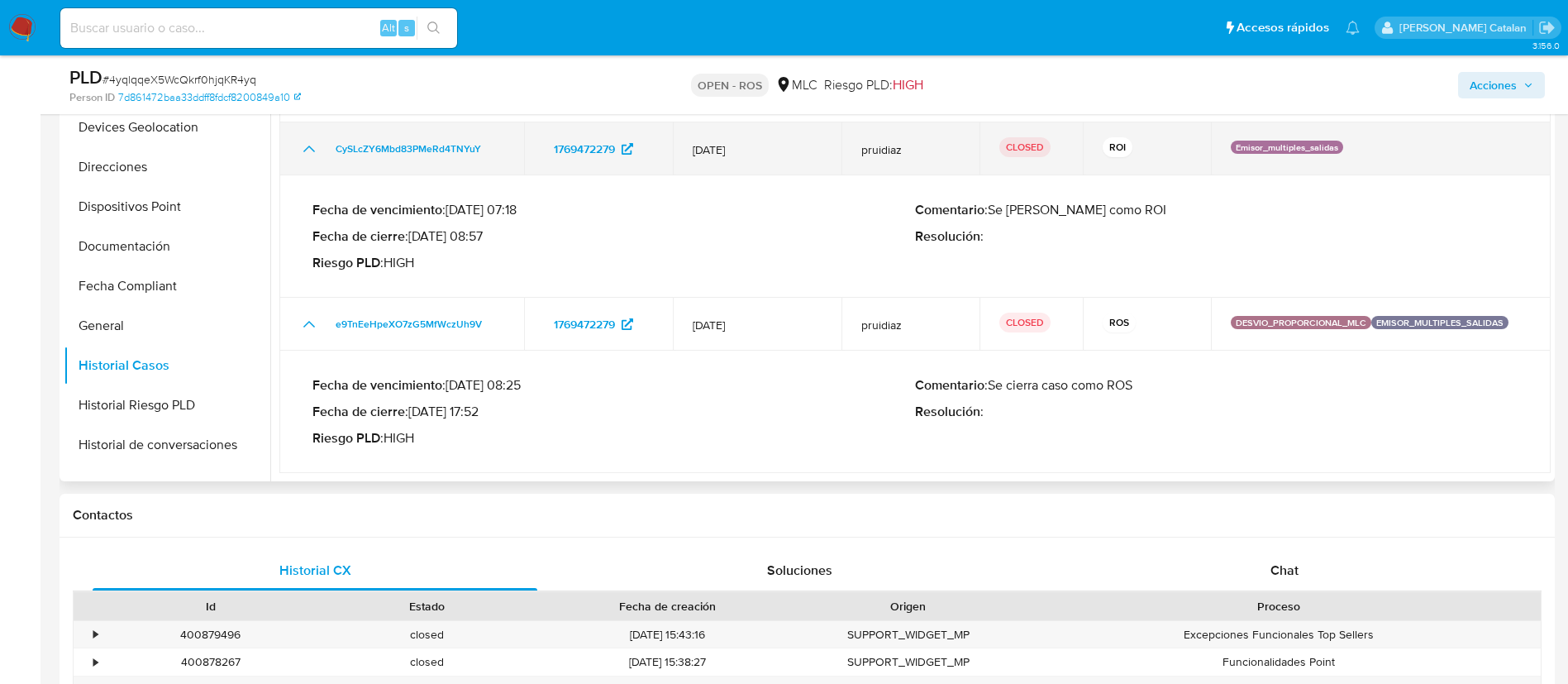
scroll to position [493, 0]
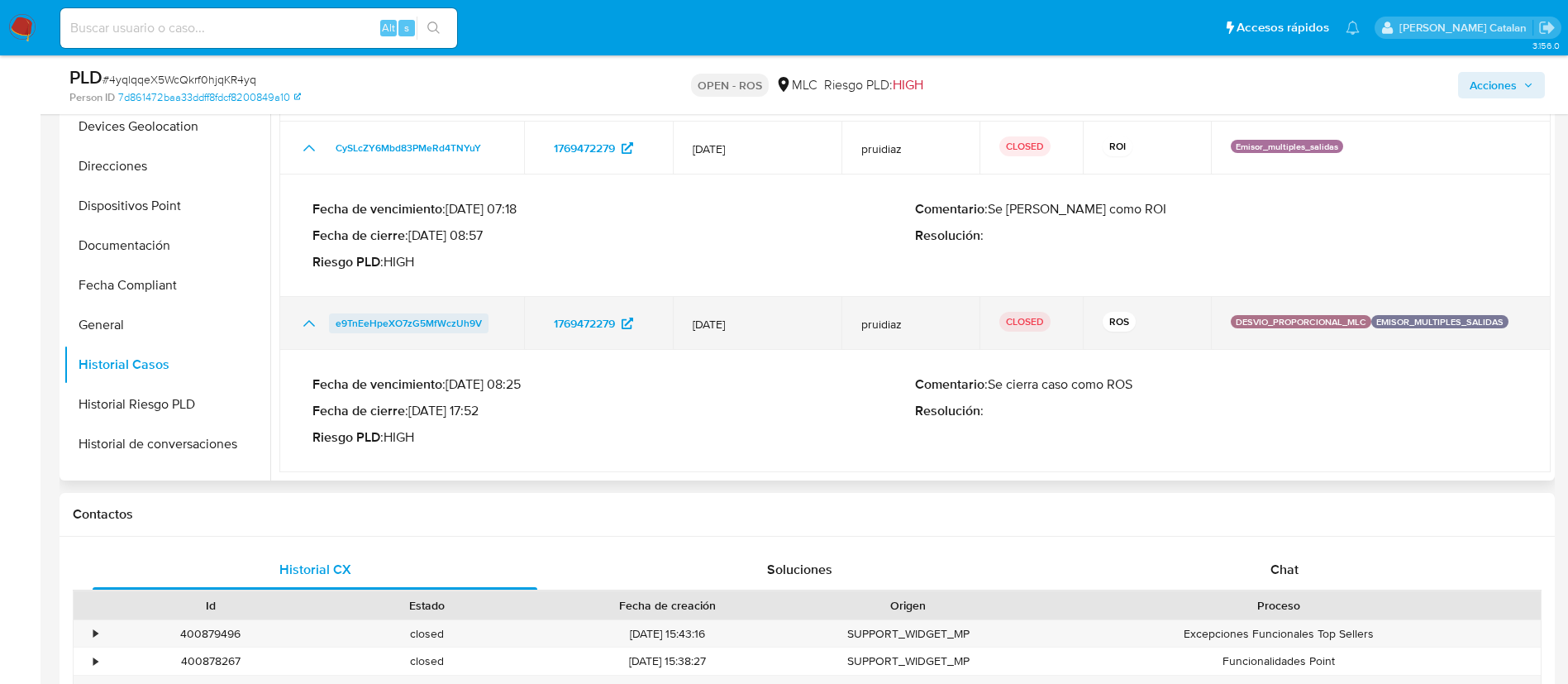
click at [429, 325] on span "e9TnEeHpeXO7zG5MfWczUh9V" at bounding box center [408, 323] width 146 height 20
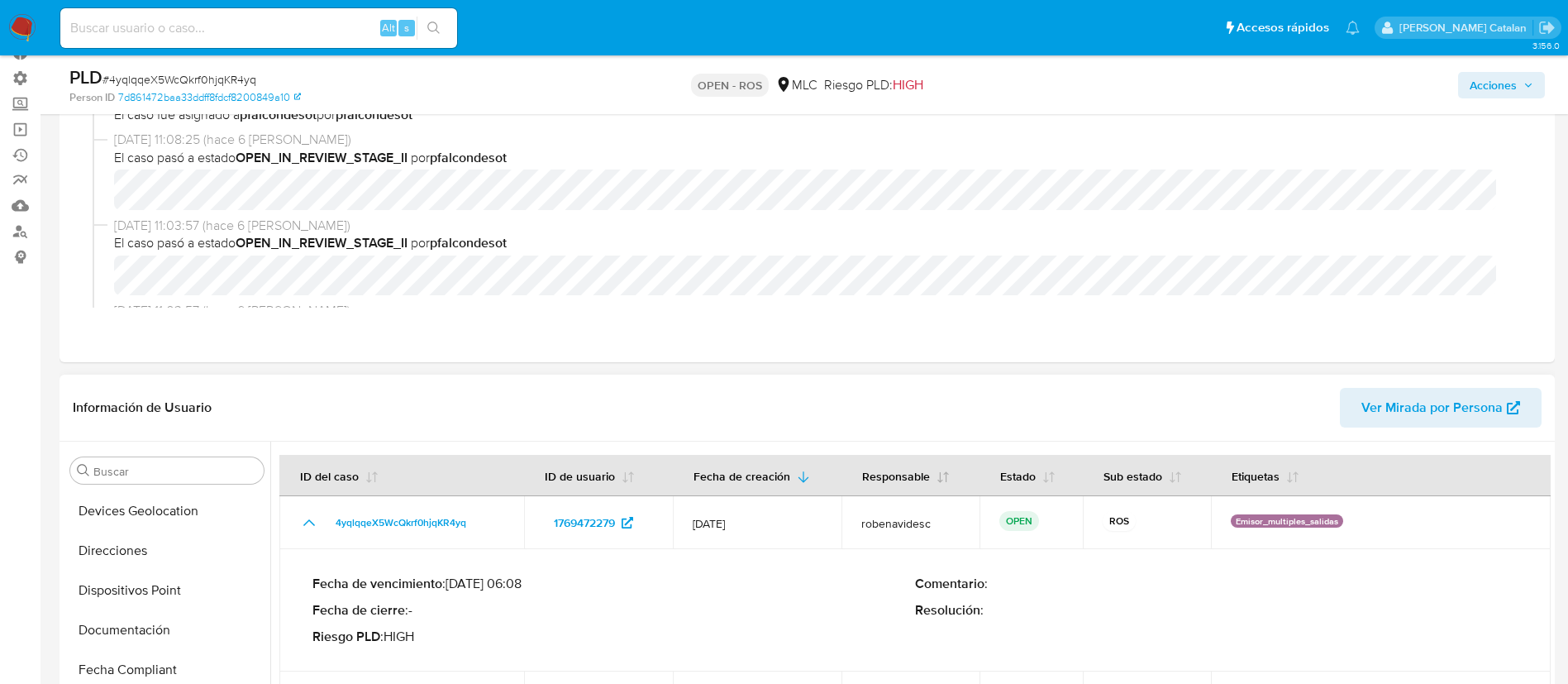
scroll to position [166, 0]
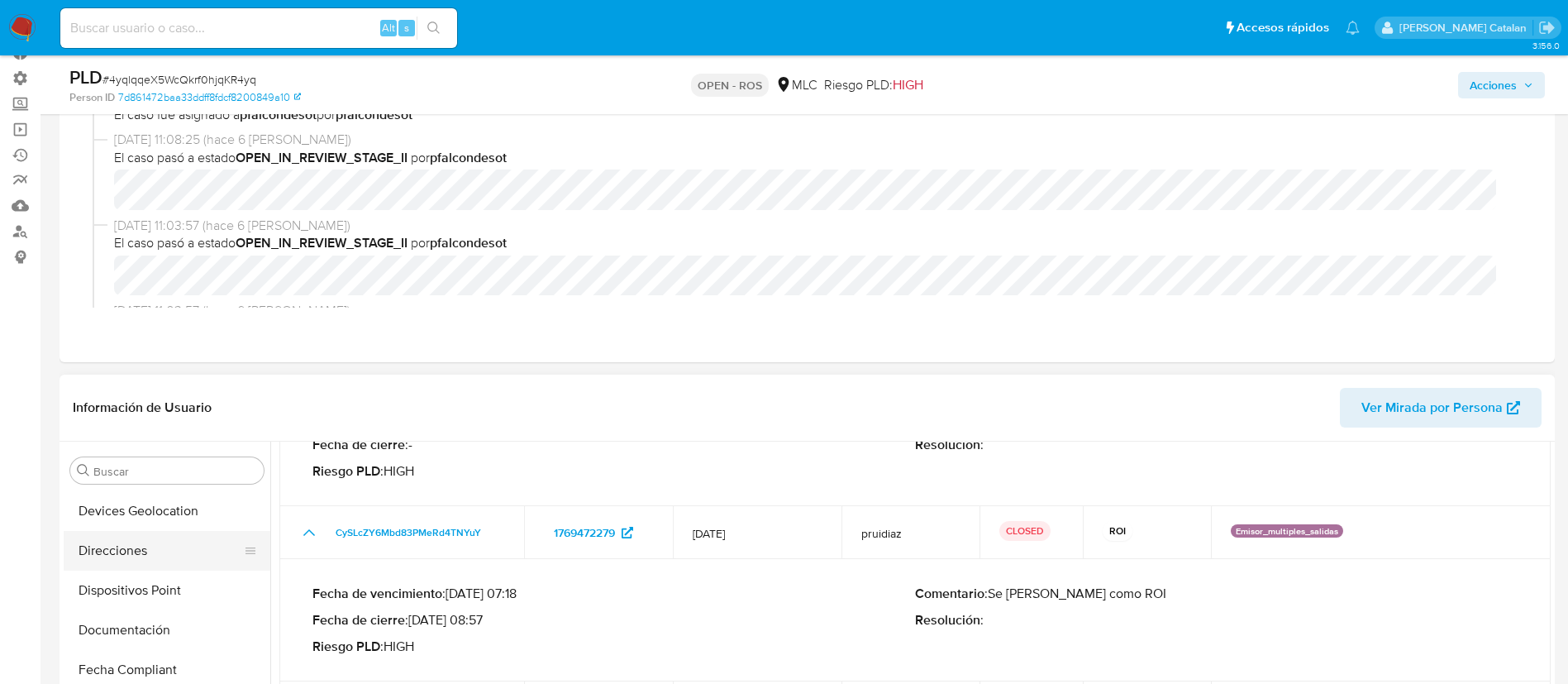
click at [113, 543] on button "Direcciones" at bounding box center [160, 550] width 194 height 39
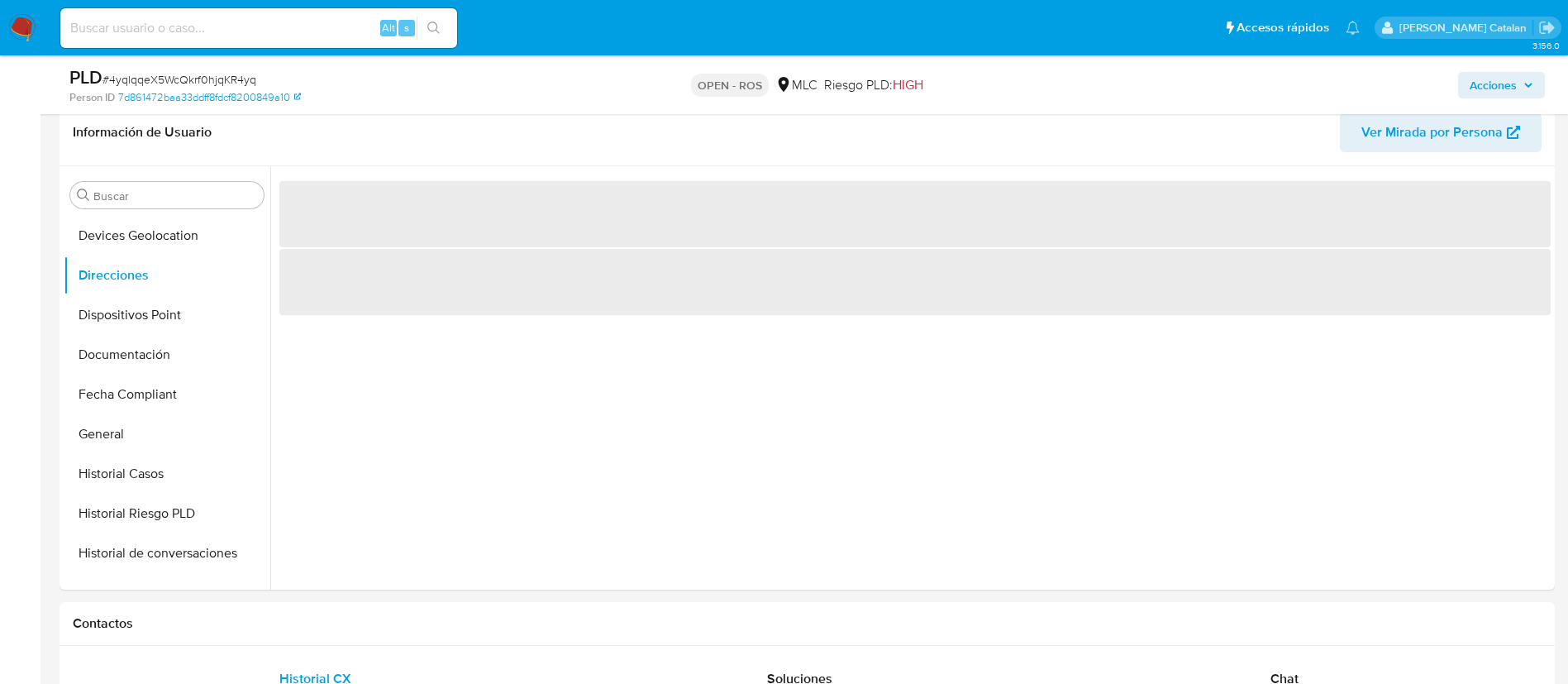
scroll to position [386, 0]
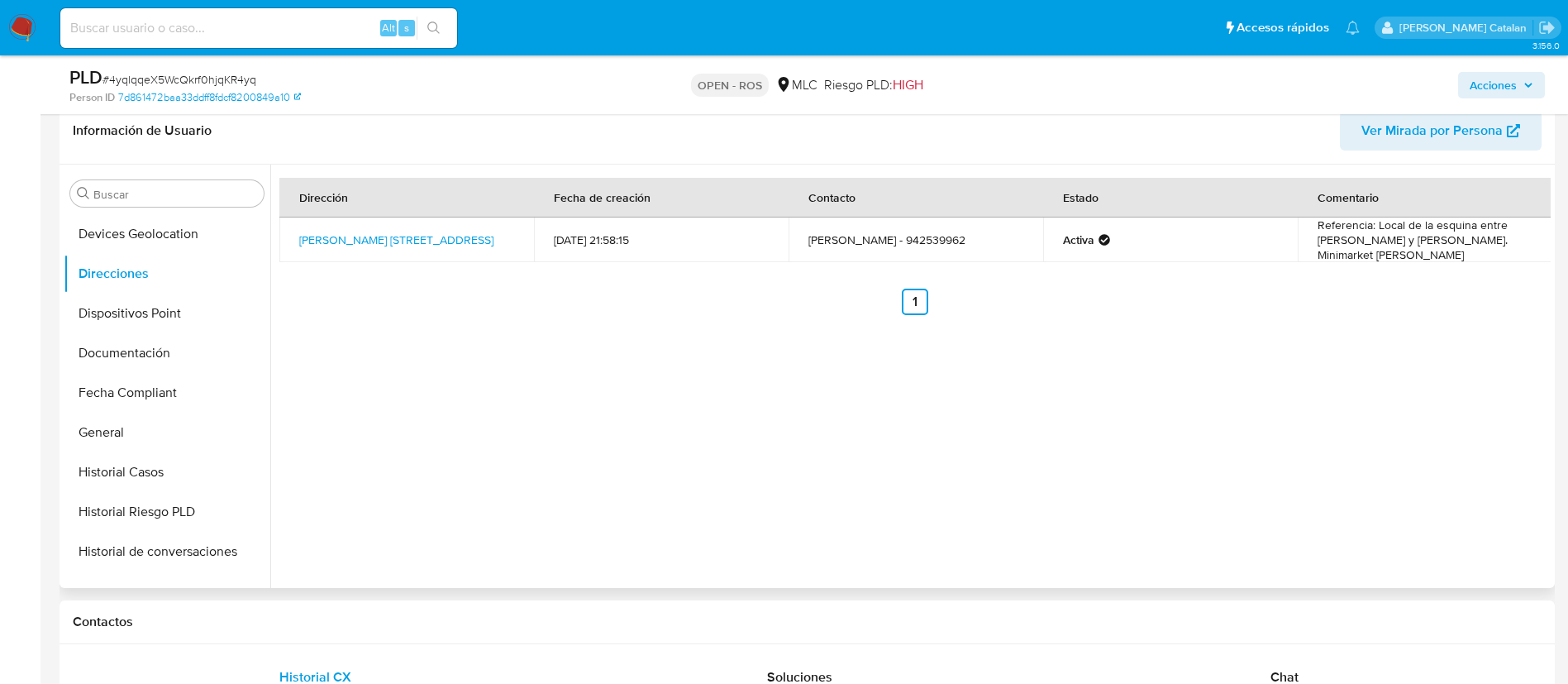
click at [769, 429] on div "Dirección Fecha de creación Contacto Estado Comentario Arturo Fernandez 2102, I…" at bounding box center [910, 376] width 1280 height 423
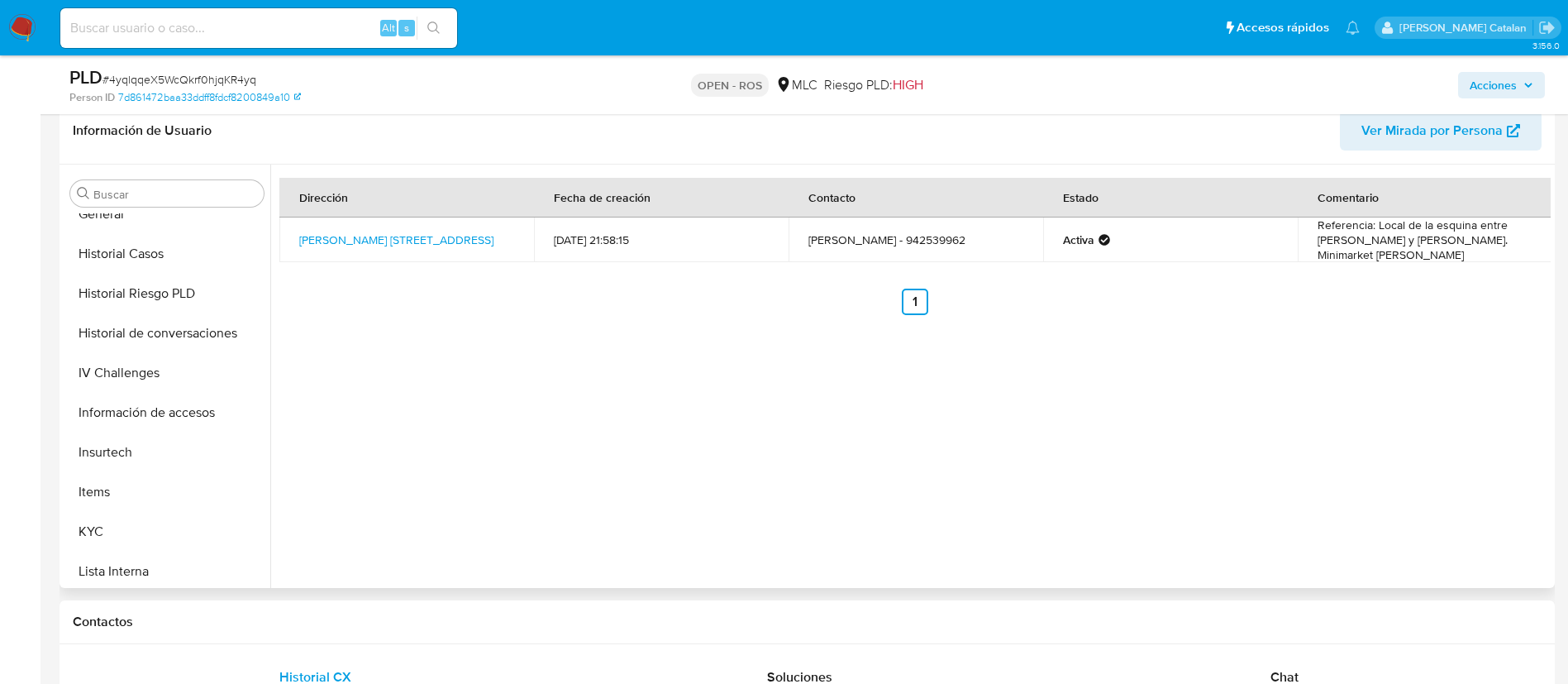
scroll to position [506, 0]
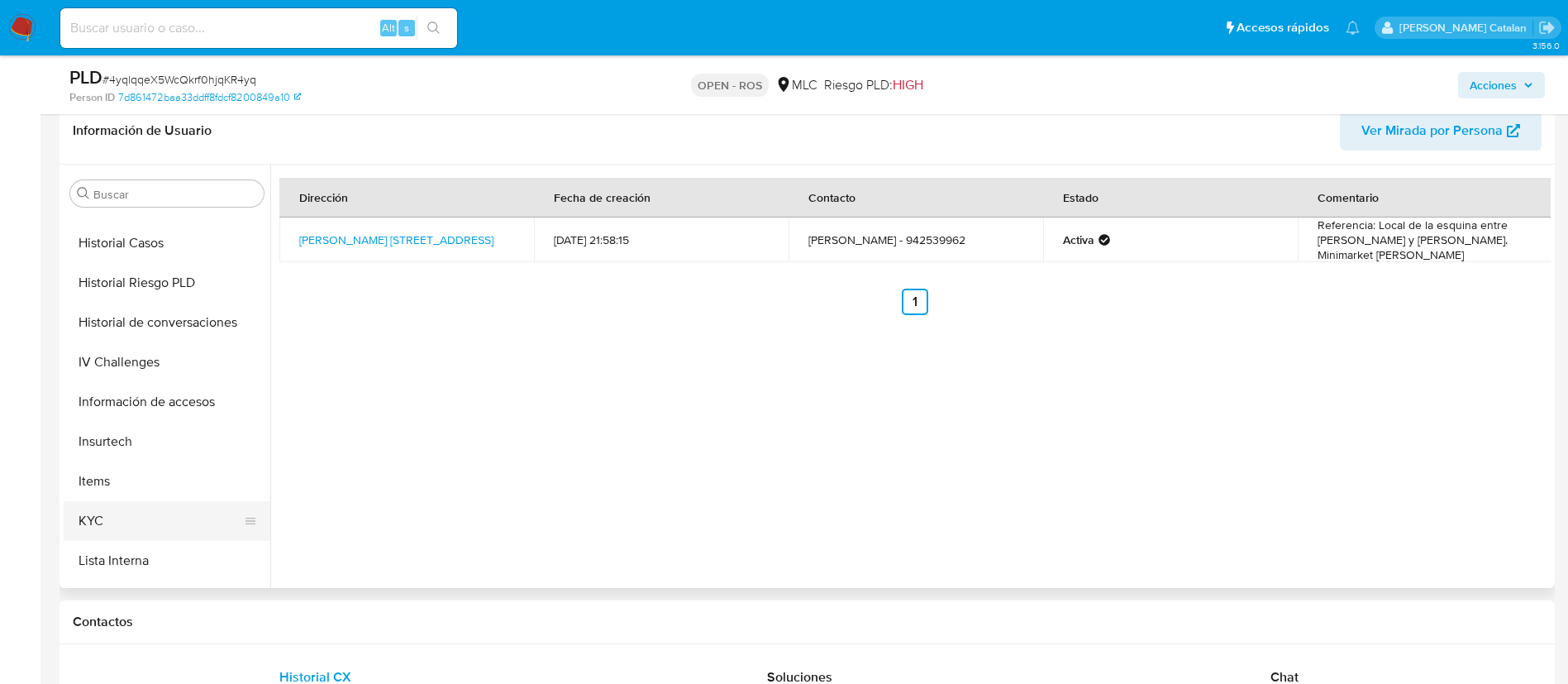
click at [116, 527] on button "KYC" at bounding box center [160, 520] width 194 height 39
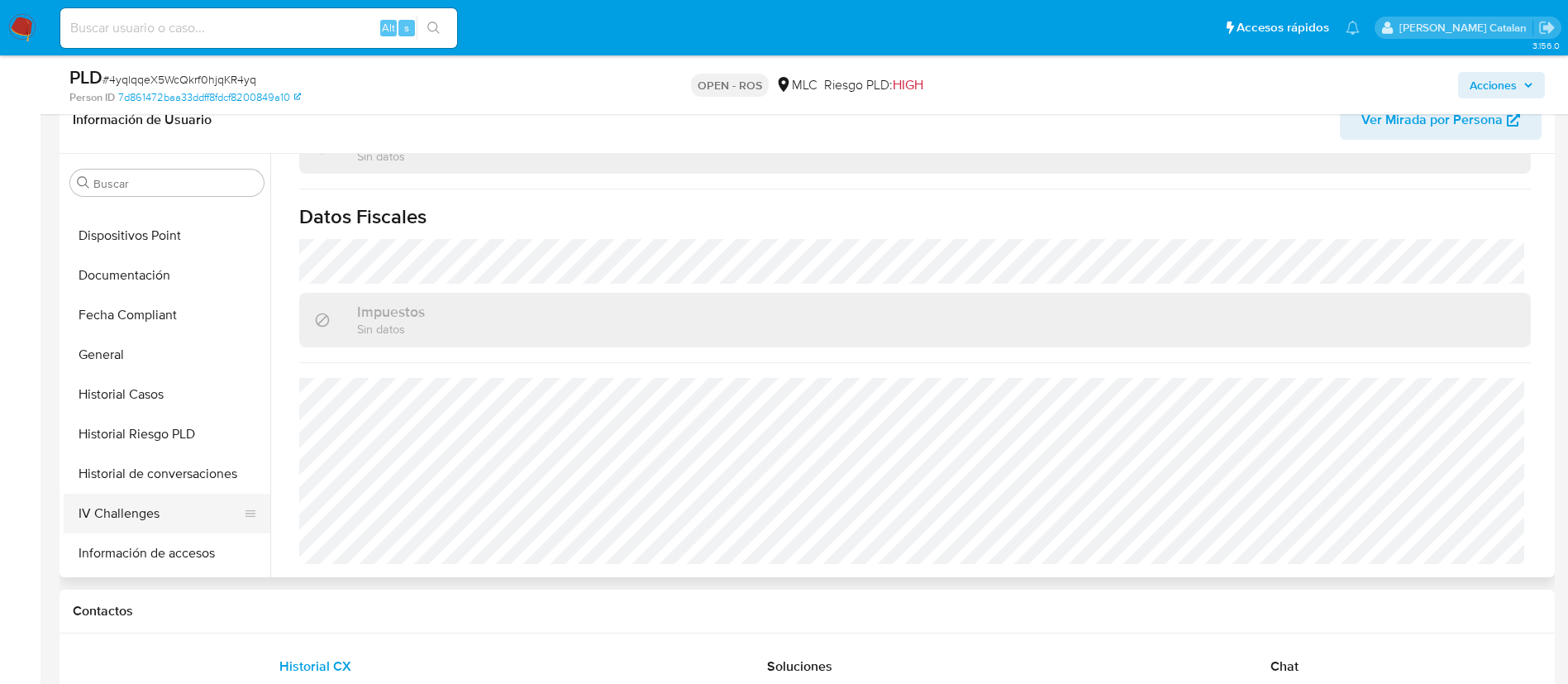
scroll to position [324, 0]
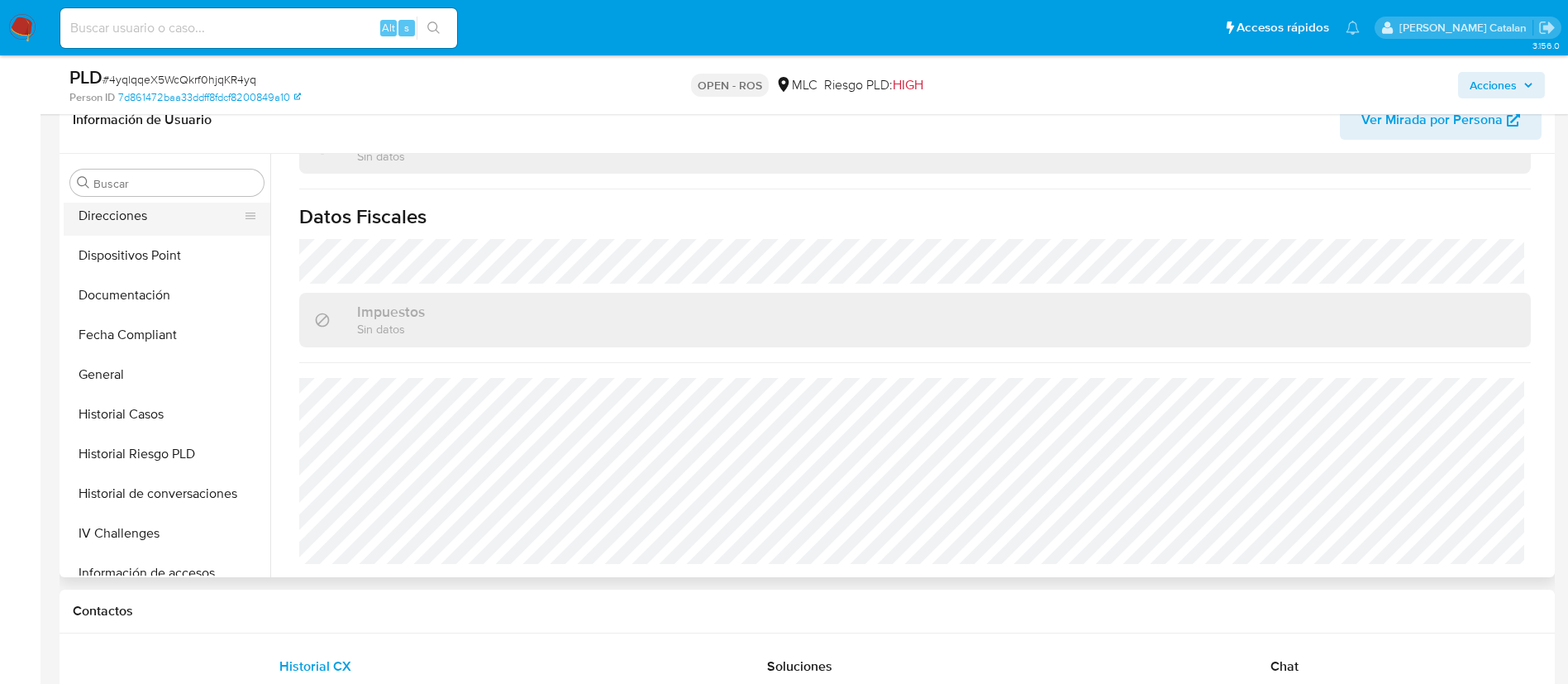
click at [124, 226] on button "Direcciones" at bounding box center [160, 215] width 194 height 39
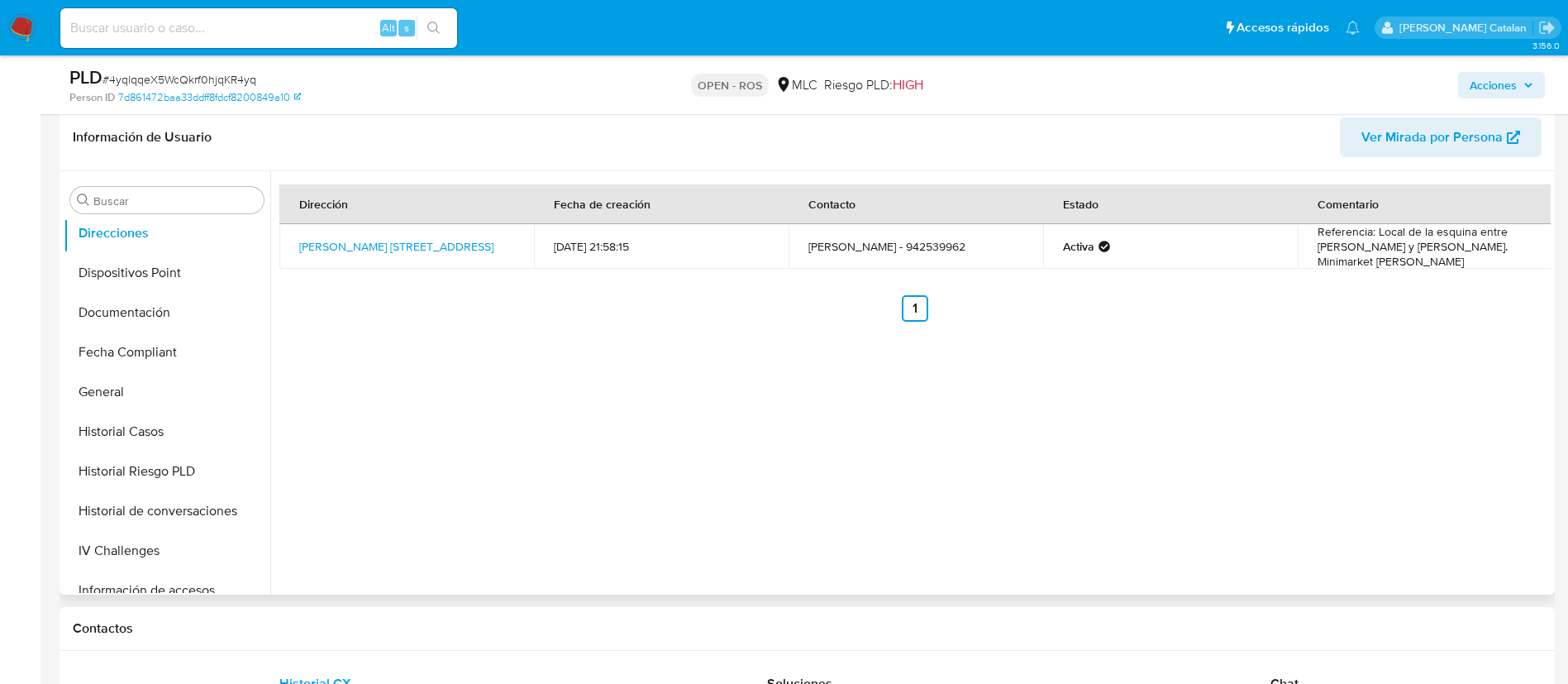
scroll to position [0, 0]
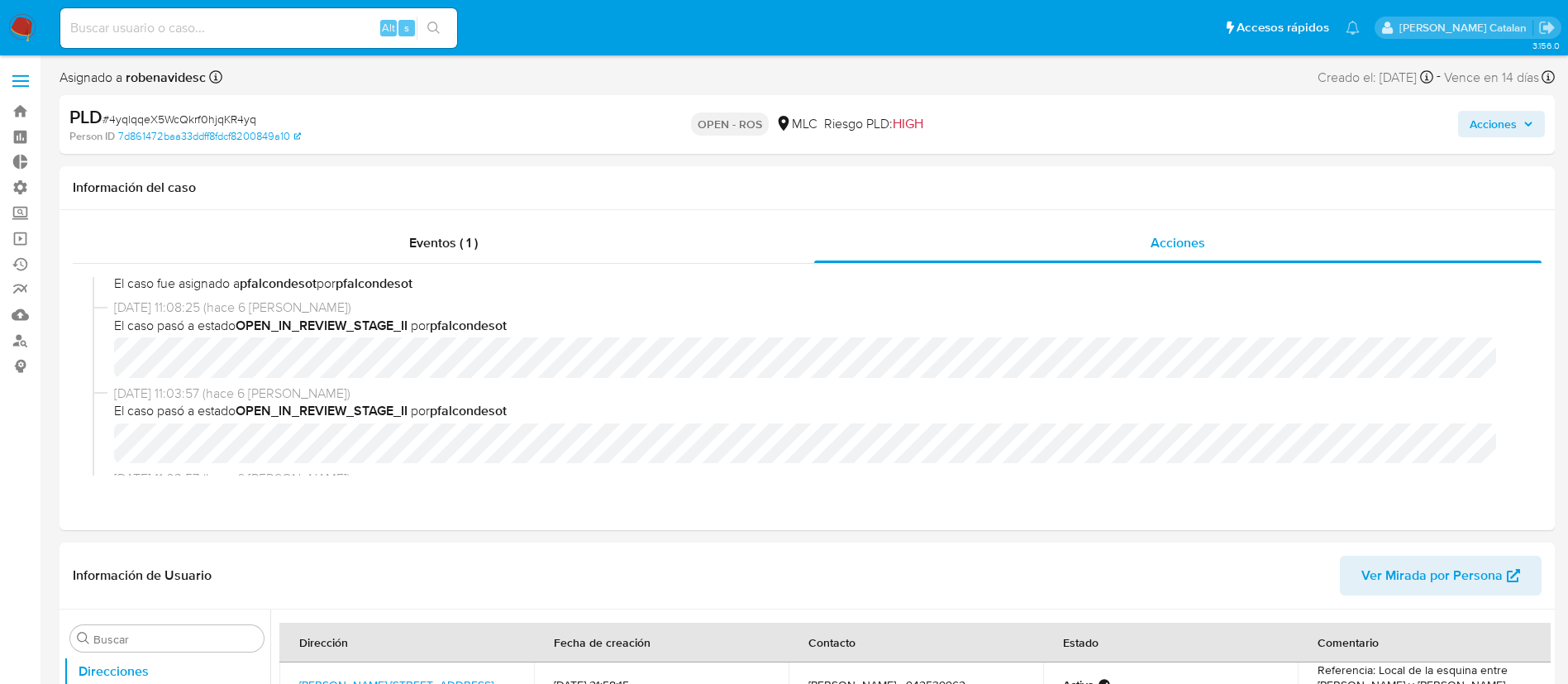
click at [1471, 111] on span "Acciones" at bounding box center [1493, 123] width 47 height 26
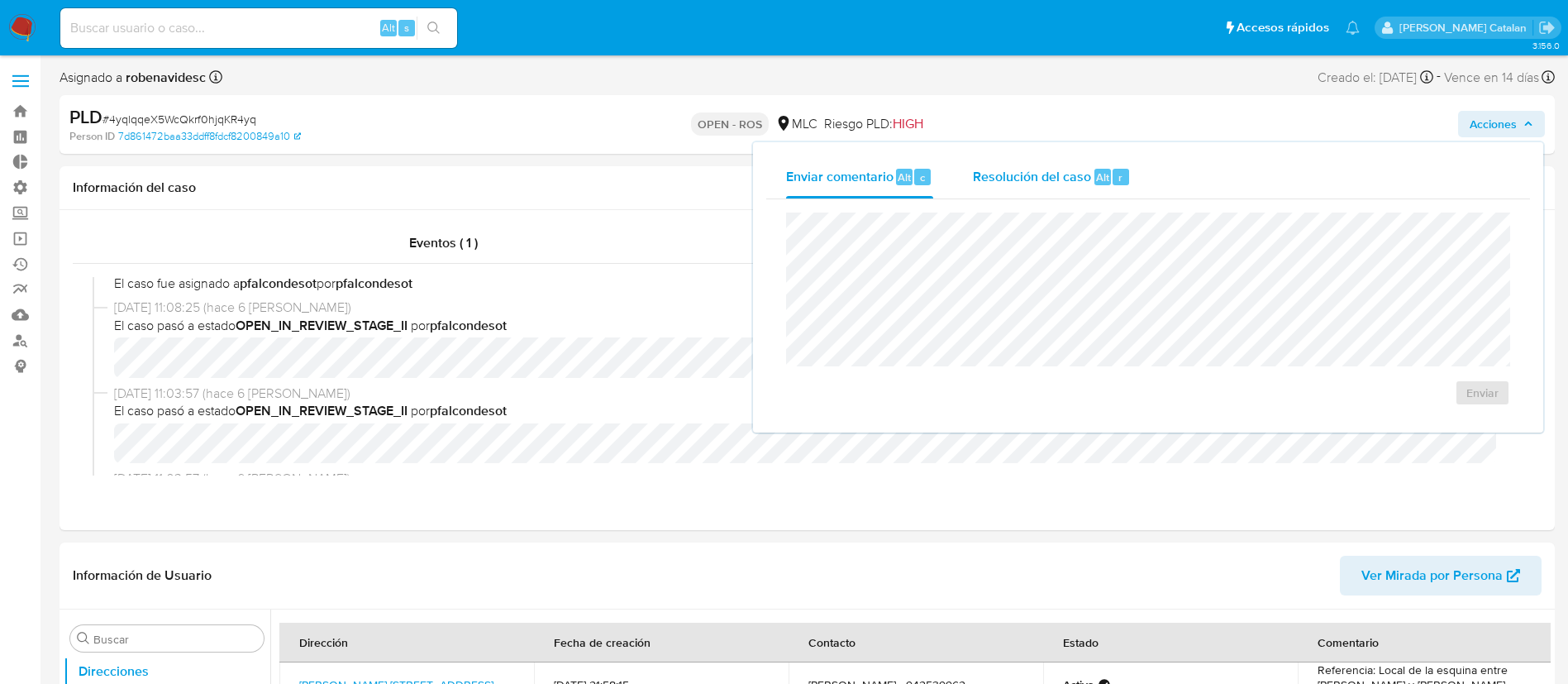
click at [1058, 181] on span "Resolución del caso" at bounding box center [1032, 176] width 118 height 19
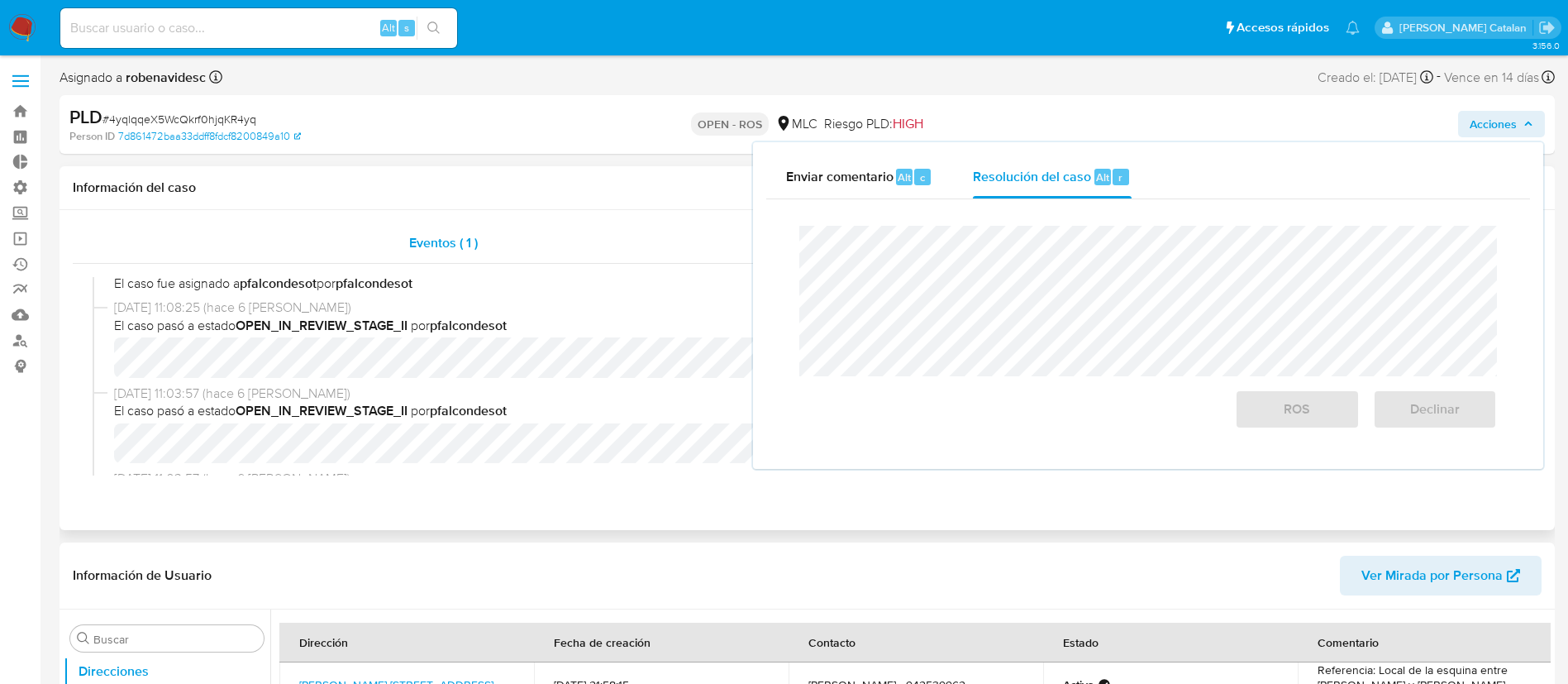
click at [667, 257] on div "Eventos ( 1 )" at bounding box center [444, 243] width 742 height 39
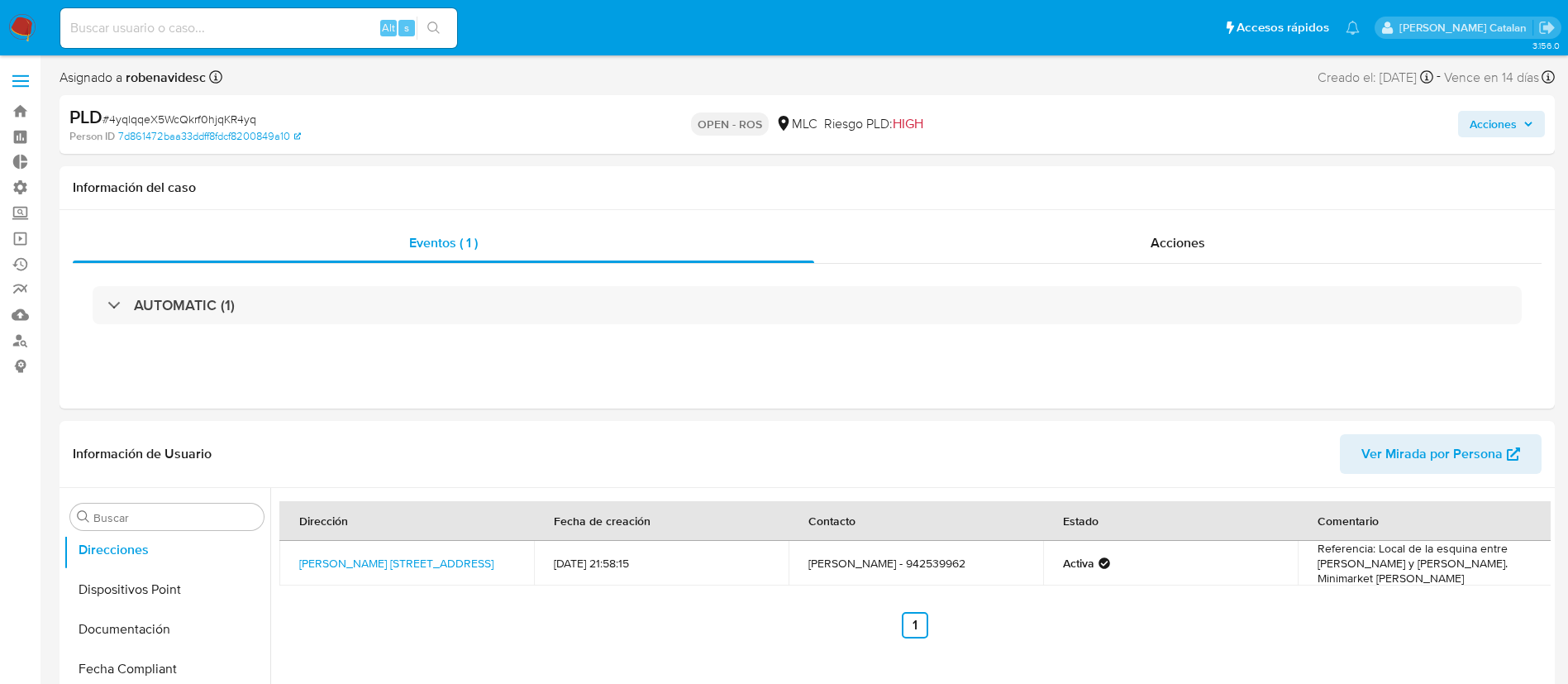
click at [1484, 119] on span "Acciones" at bounding box center [1493, 123] width 47 height 26
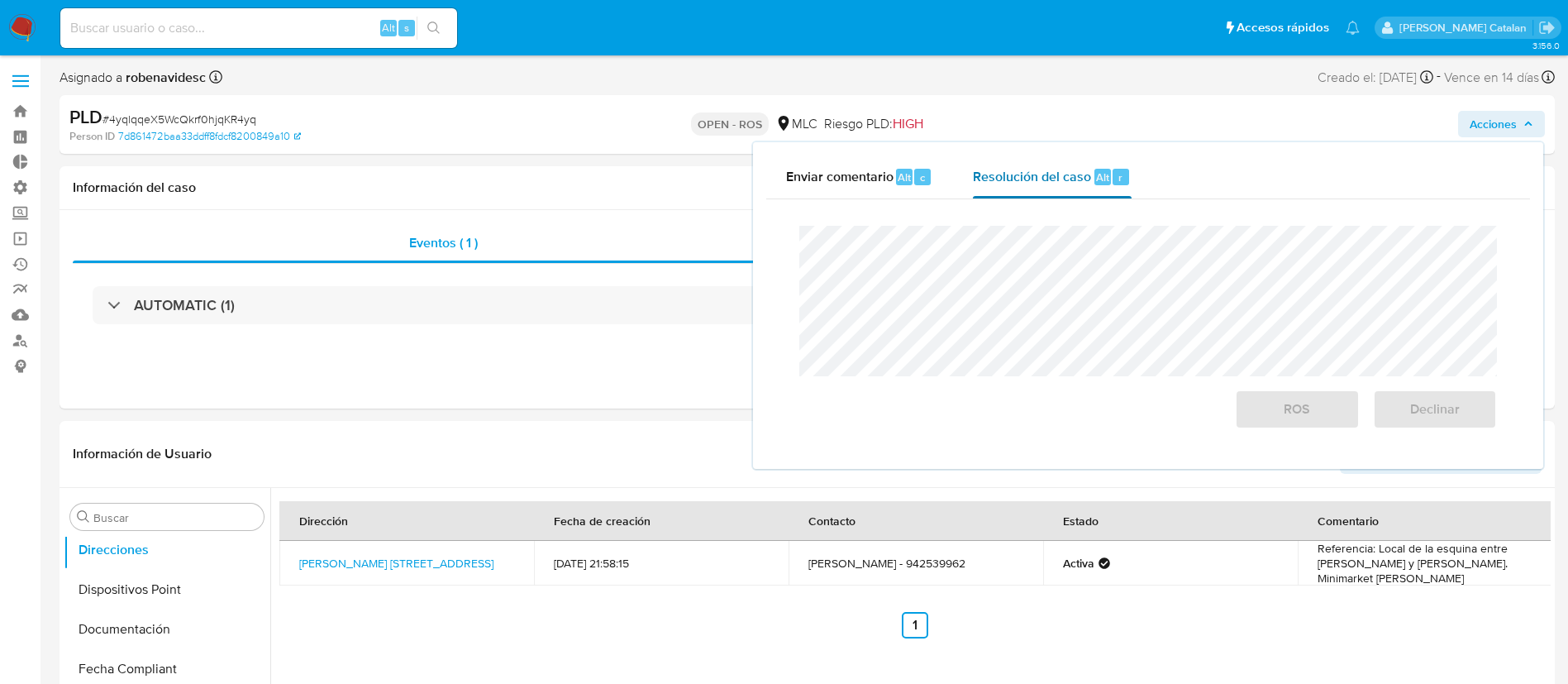
click at [1001, 186] on div "Resolución del caso Alt r" at bounding box center [1052, 176] width 158 height 43
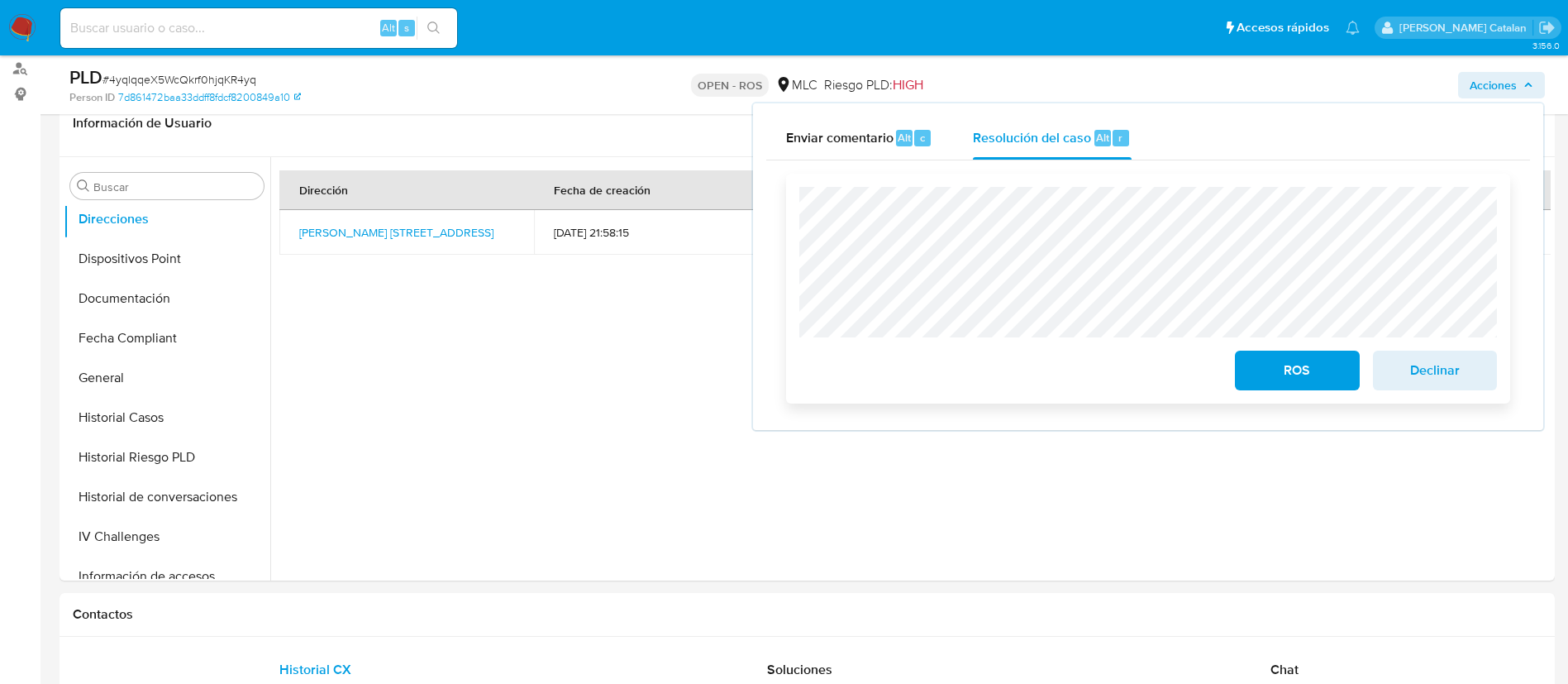
scroll to position [271, 0]
click at [791, 210] on div "ROS Declinar" at bounding box center [1148, 288] width 724 height 230
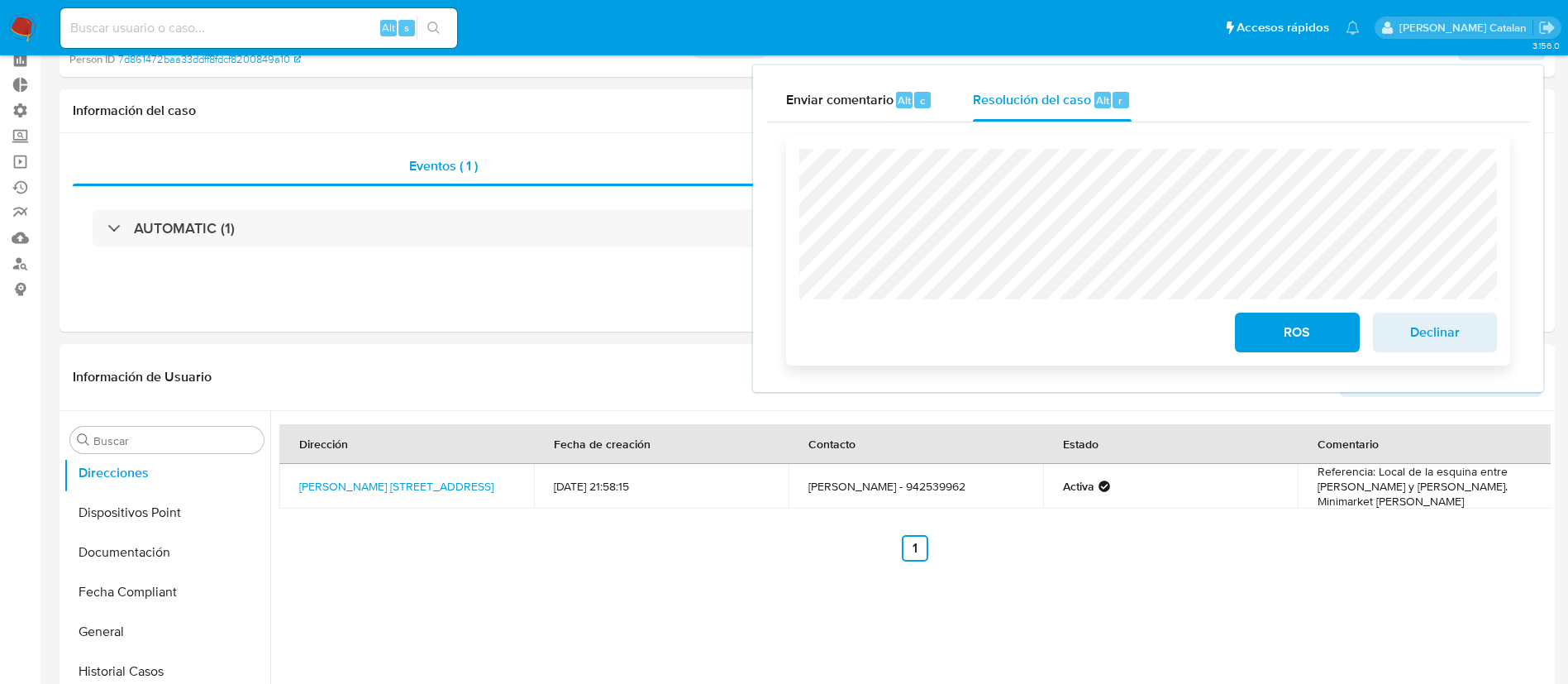
scroll to position [0, 0]
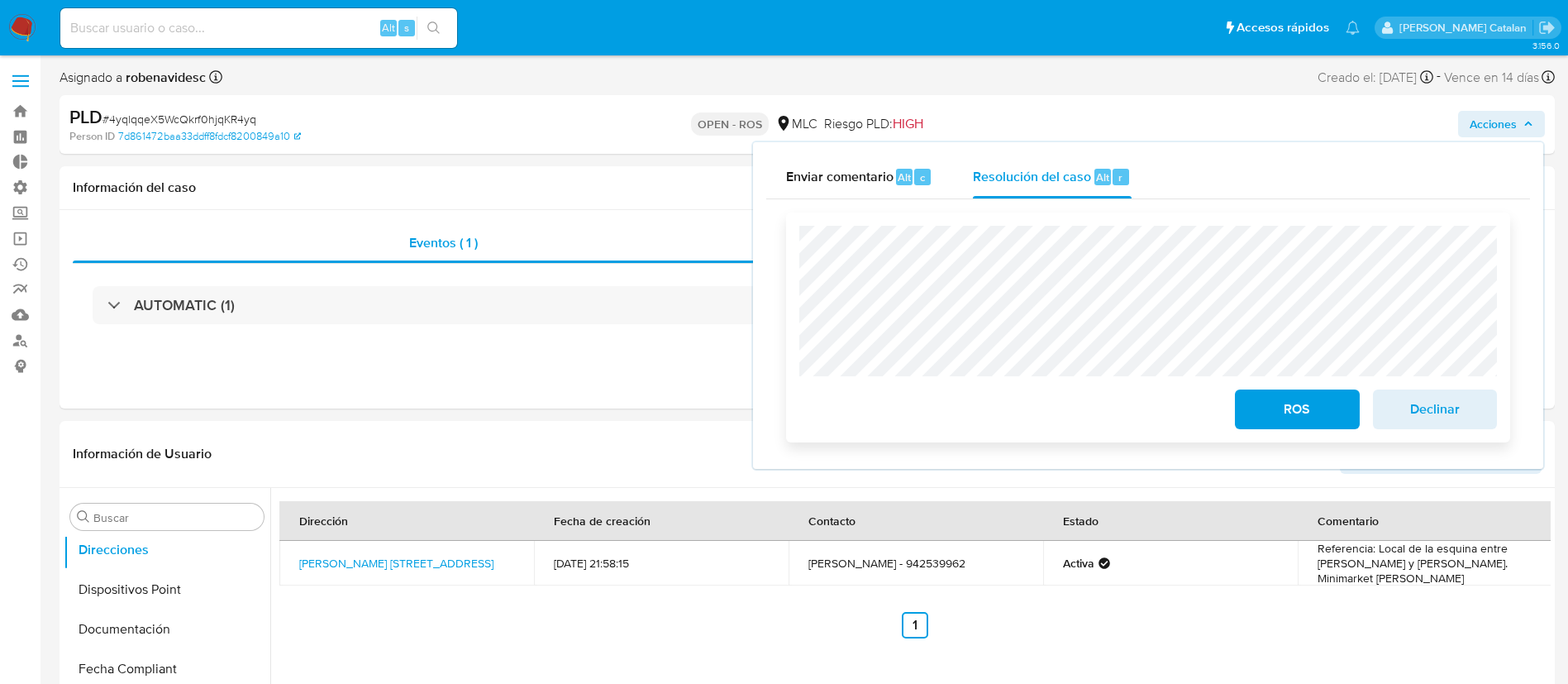
click at [1249, 399] on button "ROS" at bounding box center [1296, 408] width 124 height 39
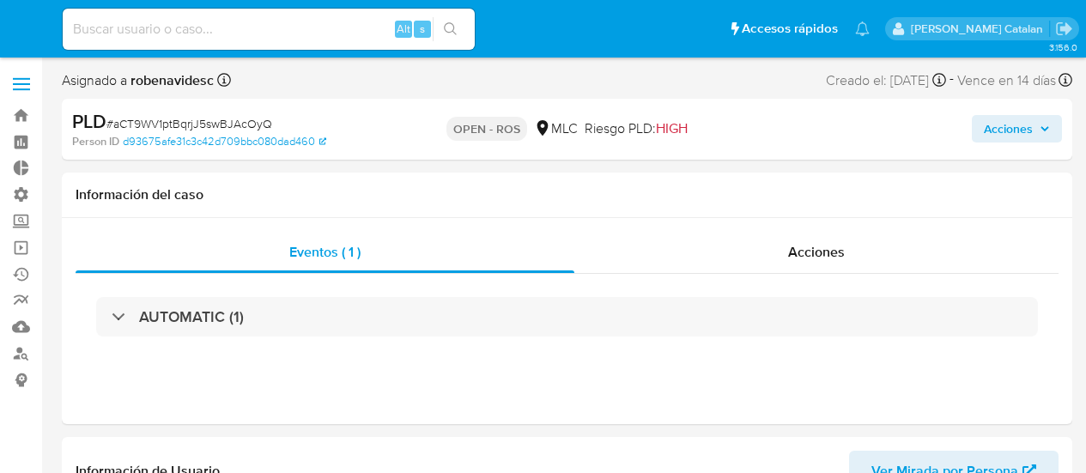
select select "10"
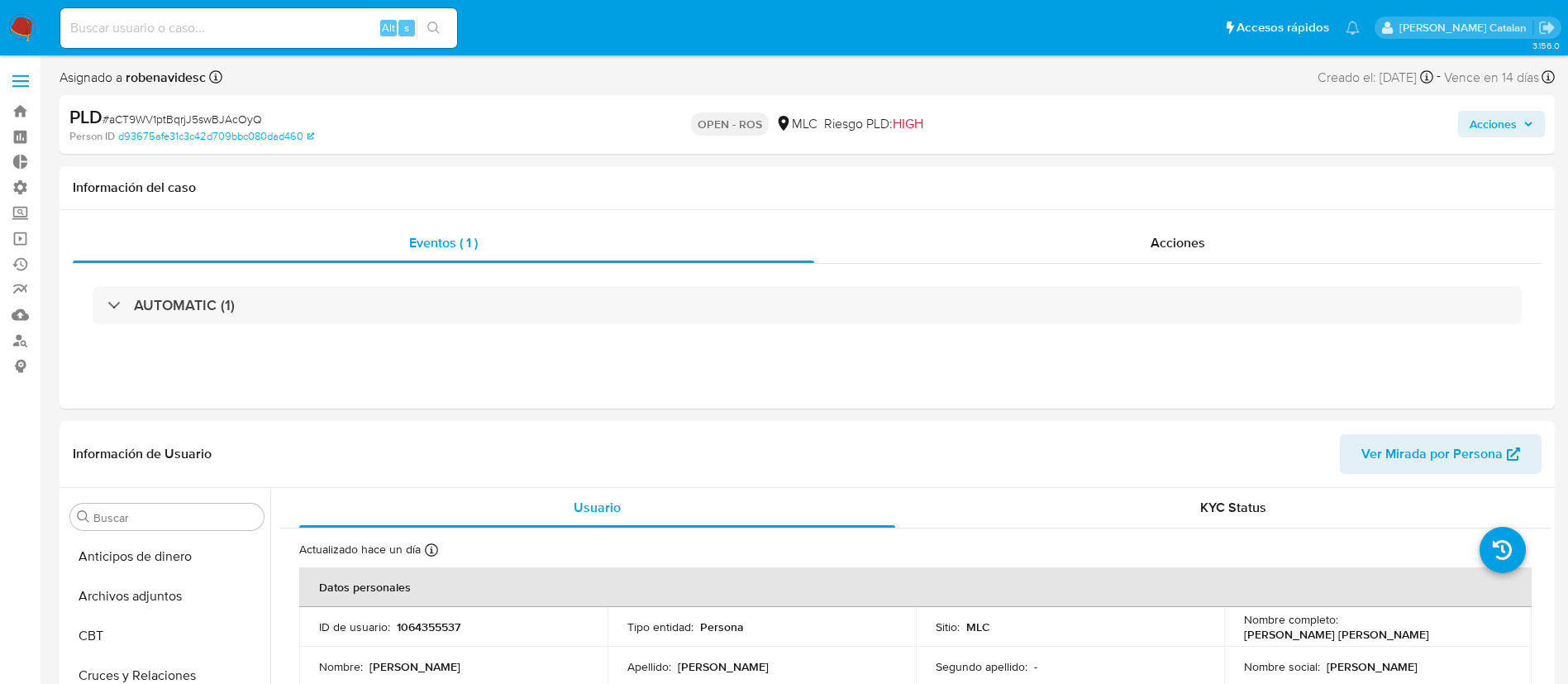
scroll to position [698, 0]
click at [1045, 249] on div "Acciones" at bounding box center [1177, 243] width 727 height 39
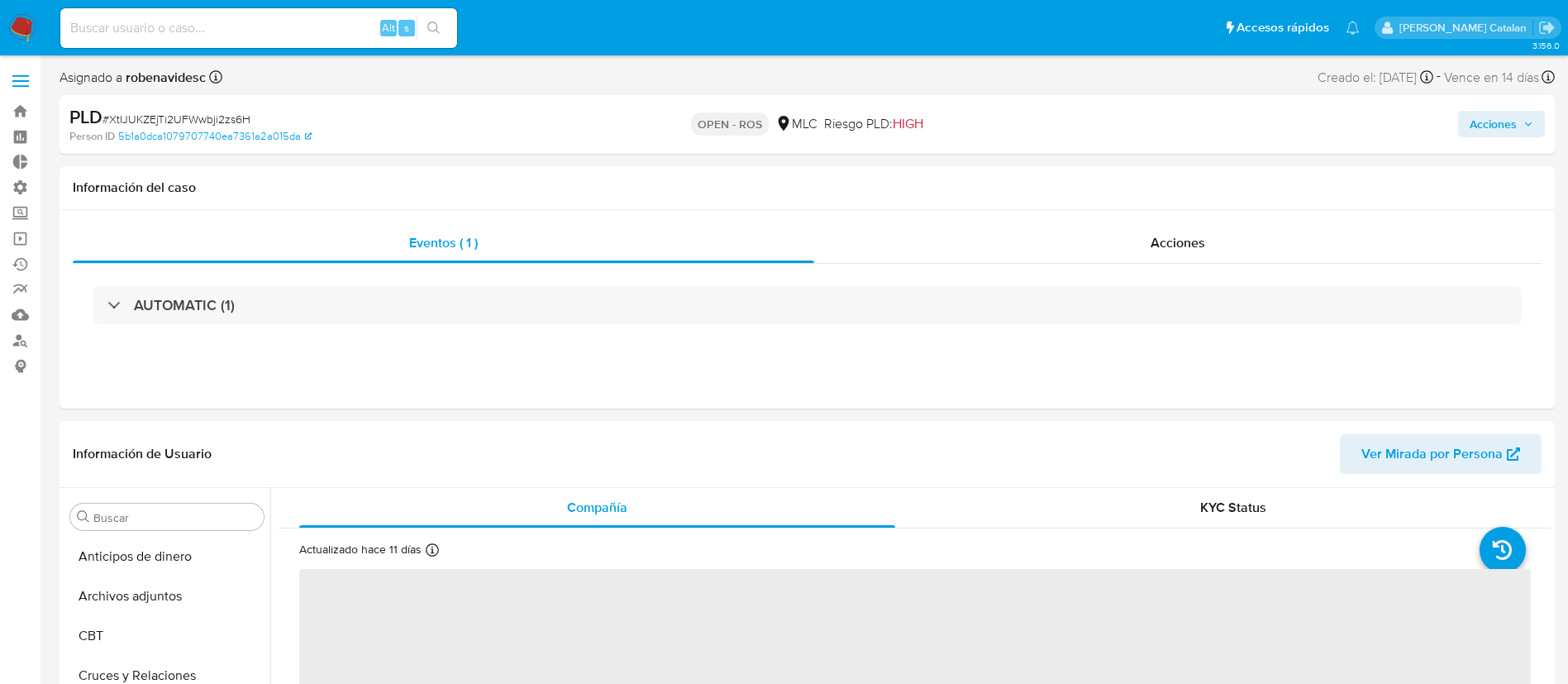
select select "10"
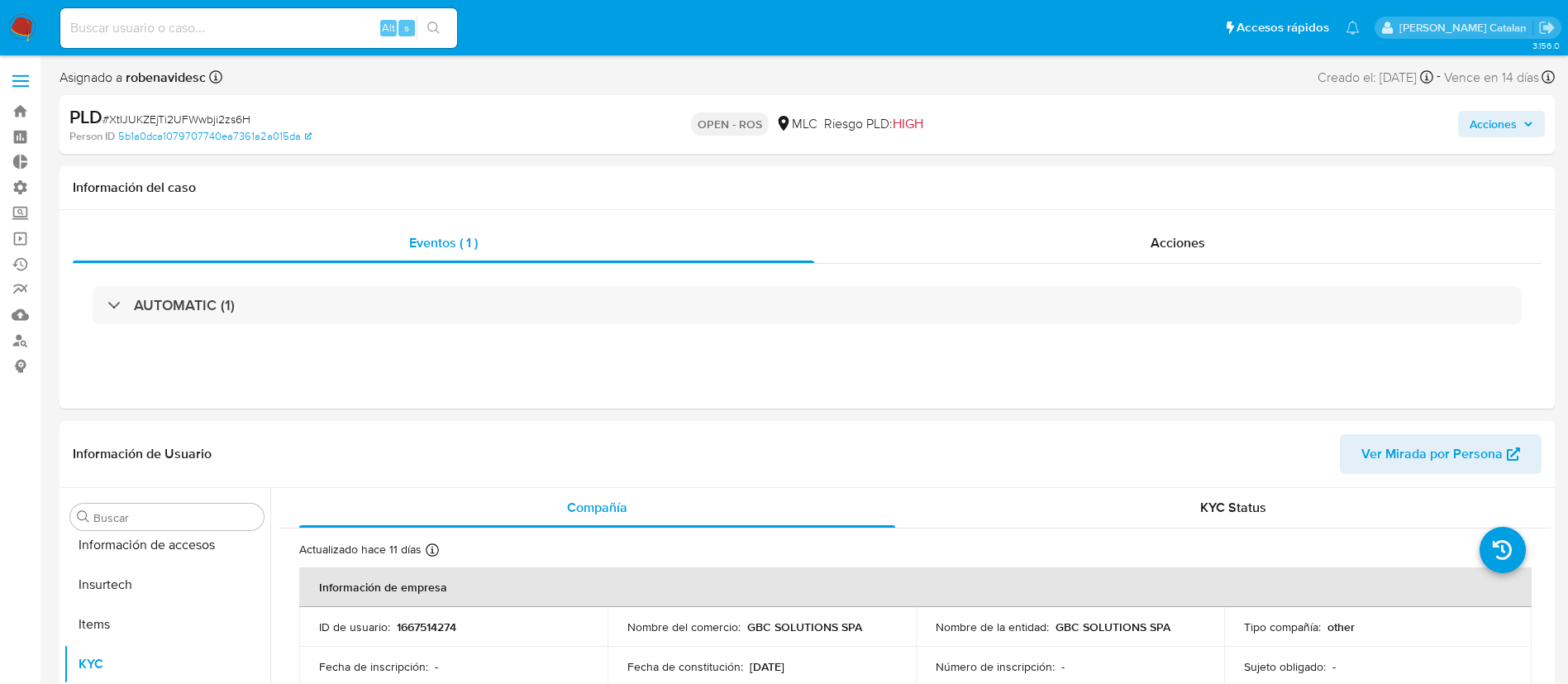
scroll to position [698, 0]
click at [1151, 256] on div "Acciones" at bounding box center [1177, 243] width 727 height 39
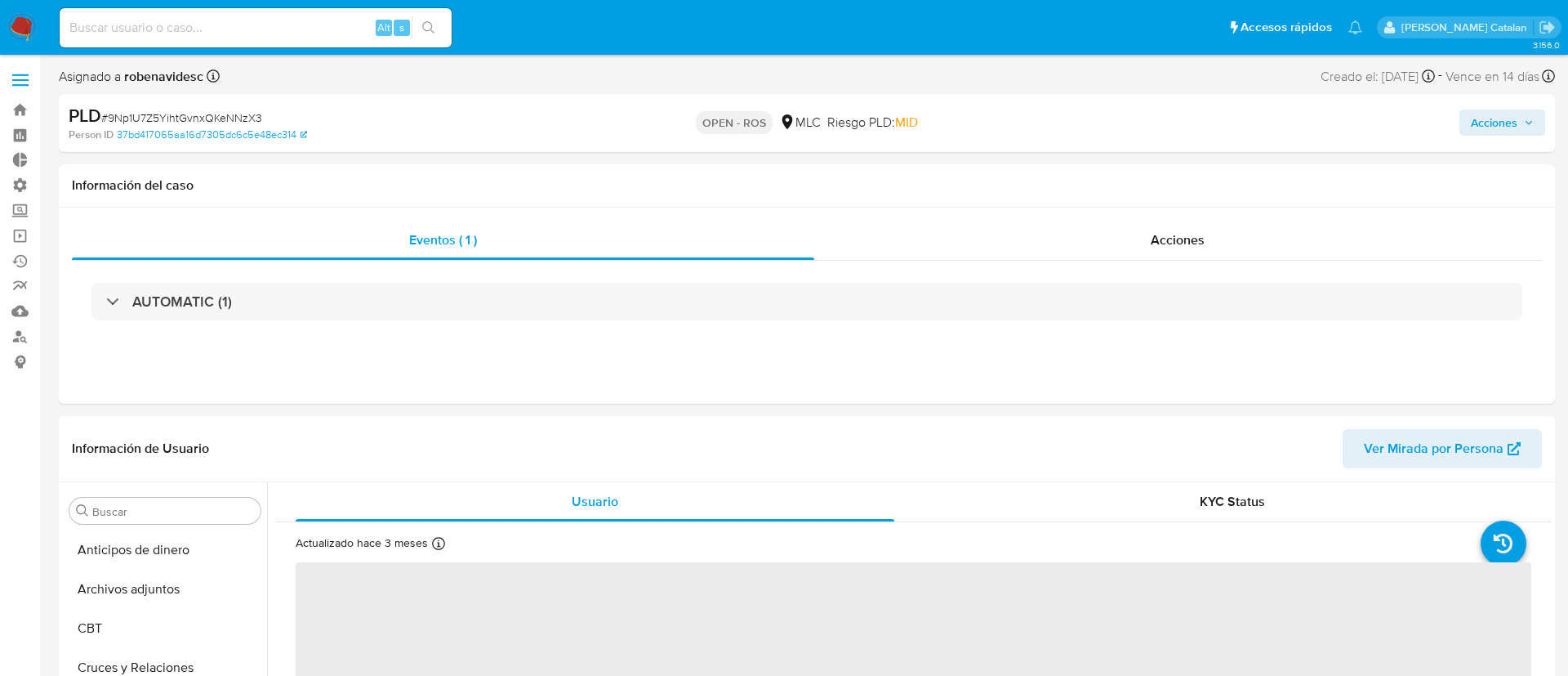
select select "10"
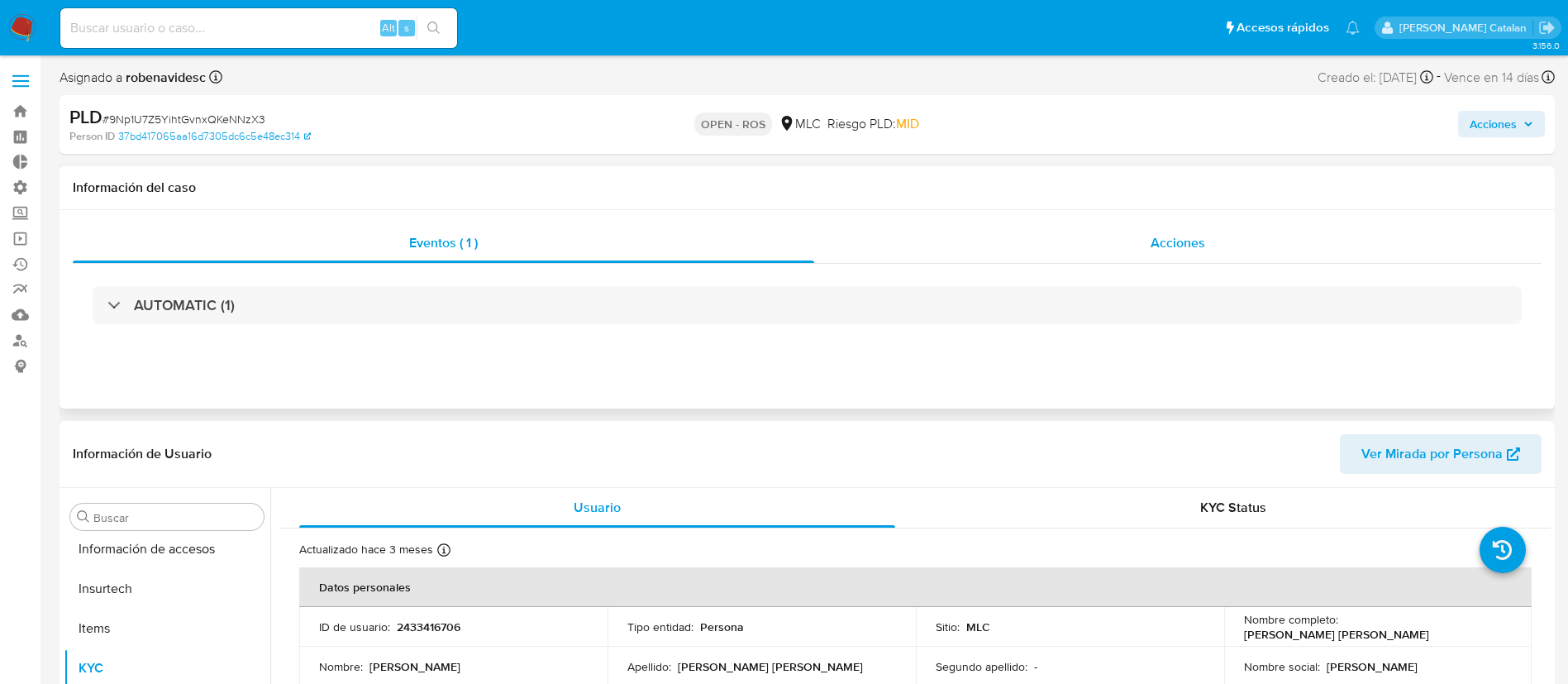
scroll to position [698, 0]
drag, startPoint x: 1192, startPoint y: 220, endPoint x: 1187, endPoint y: 238, distance: 18.7
click at [1187, 238] on div "Eventos ( 1 ) Acciones AUTOMATIC (1)" at bounding box center [807, 309] width 1496 height 198
click at [1187, 238] on span "Acciones" at bounding box center [1178, 243] width 55 height 19
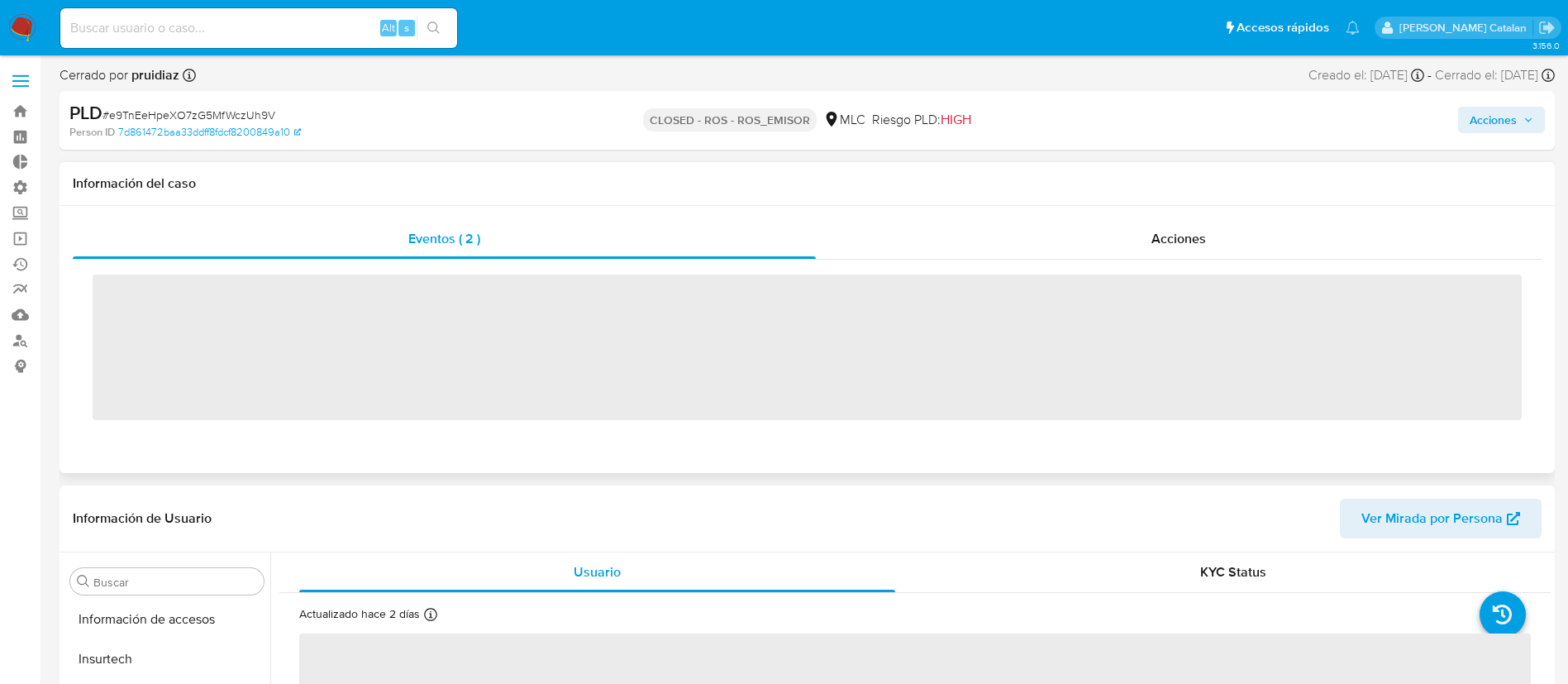
scroll to position [698, 0]
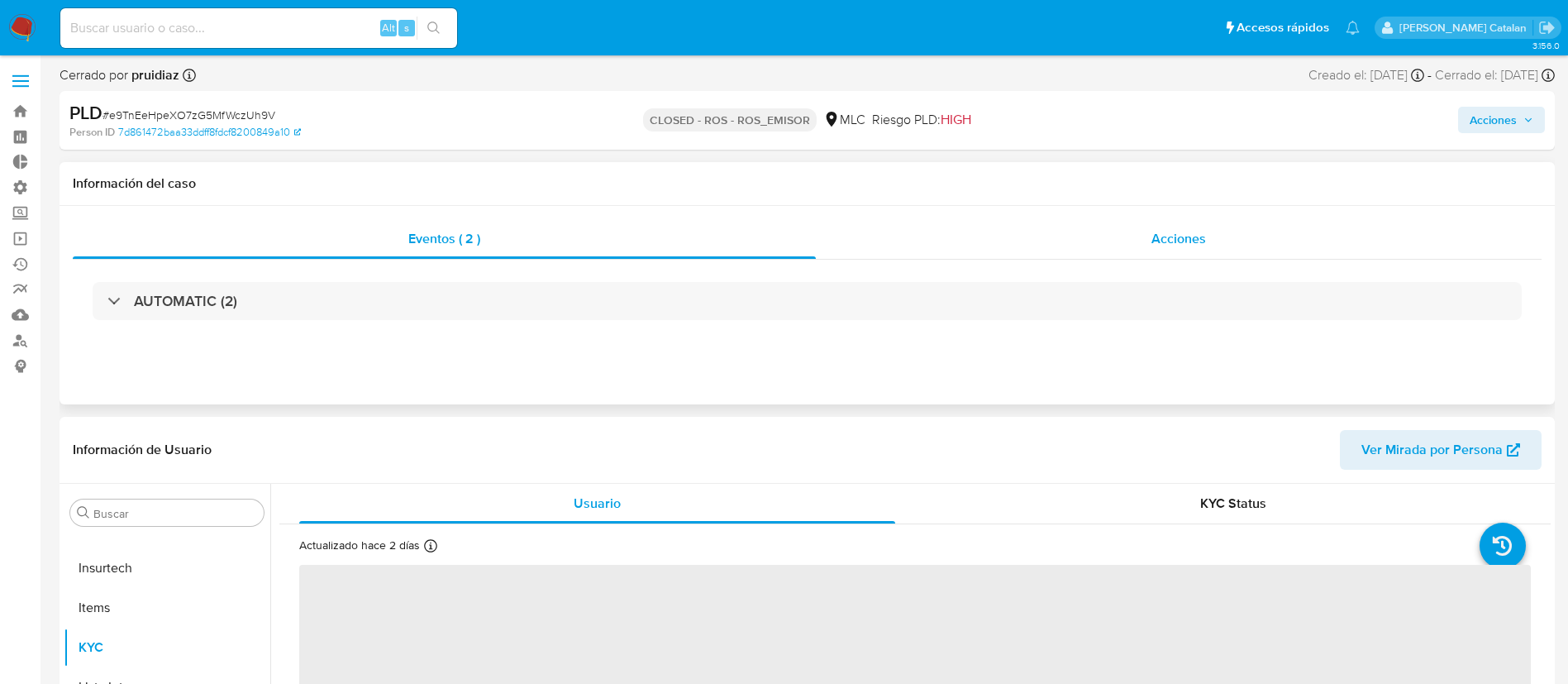
click at [1165, 240] on span "Acciones" at bounding box center [1179, 239] width 55 height 19
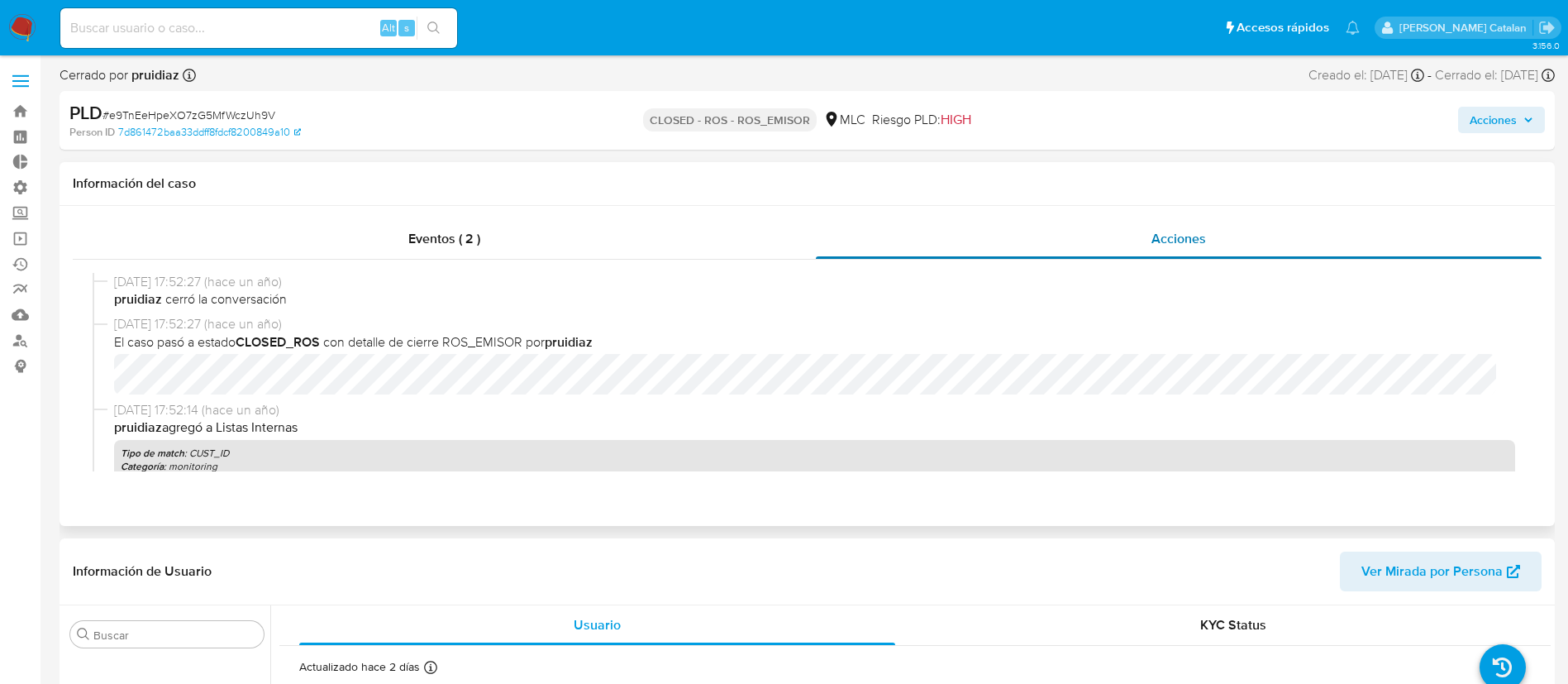
select select "10"
click at [1013, 342] on span "El caso pasó a estado CLOSED_ROS con detalle de cierre ROS_EMISOR por pruidiaz" at bounding box center [814, 342] width 1401 height 18
click at [934, 401] on span "09/09/2024 17:52:14 (hace un año)" at bounding box center [814, 409] width 1401 height 18
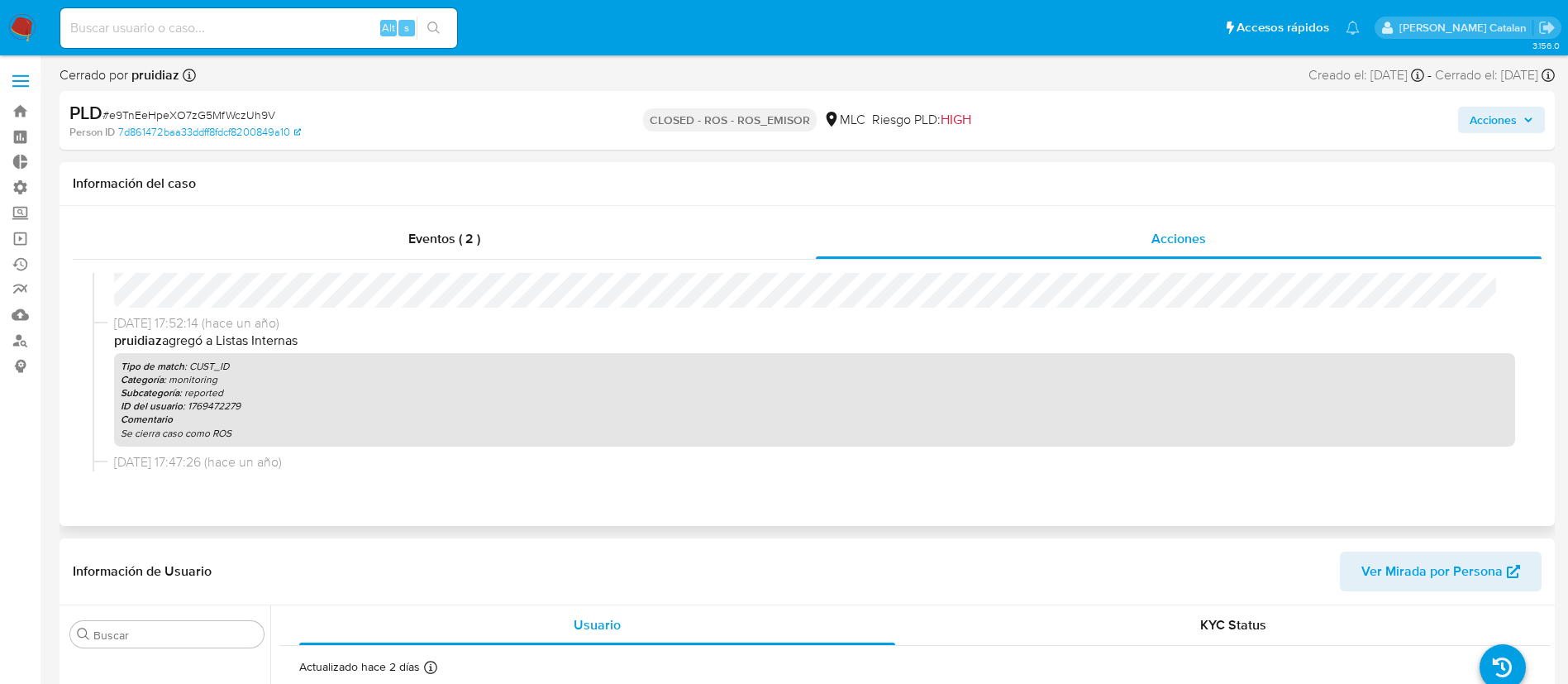
scroll to position [0, 0]
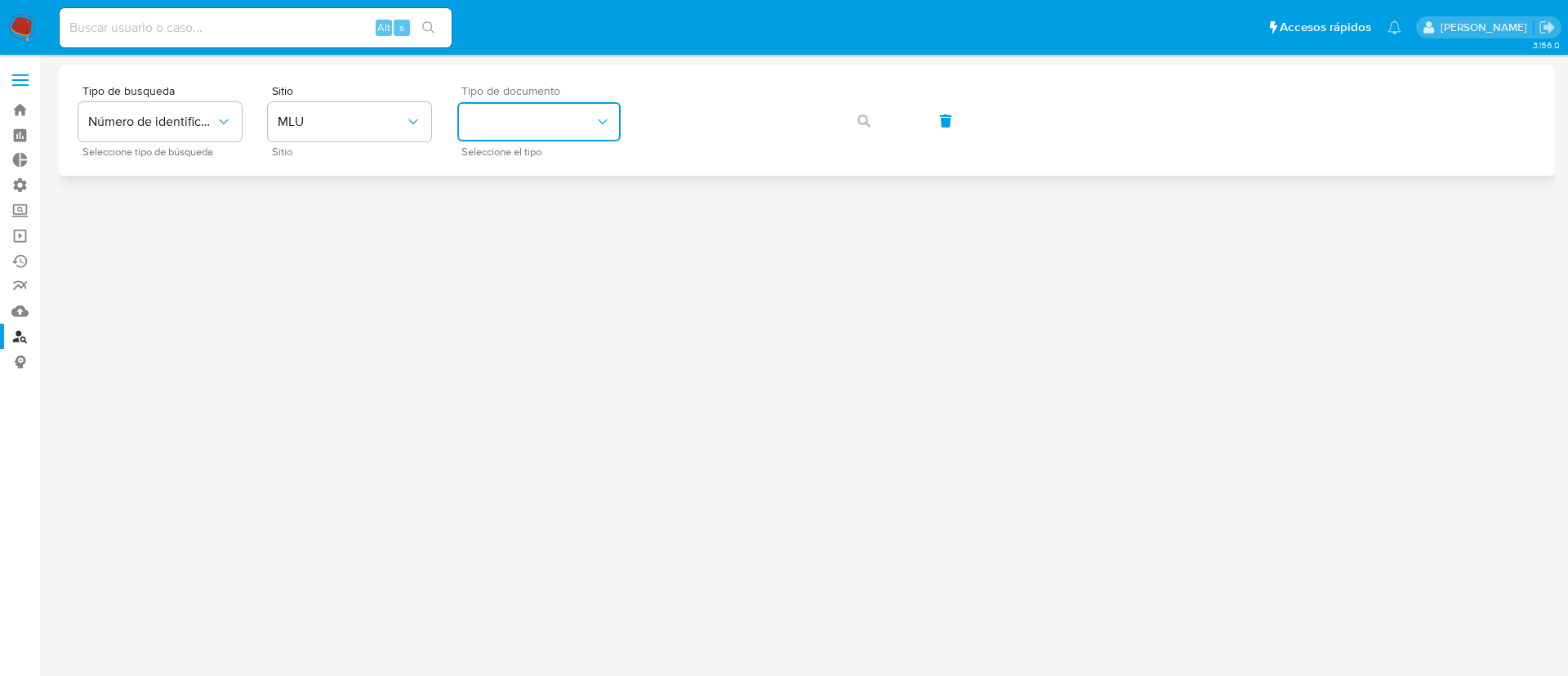
click at [511, 102] on button "identificationType" at bounding box center [539, 121] width 164 height 39
click at [381, 134] on button "MLU" at bounding box center [350, 121] width 164 height 39
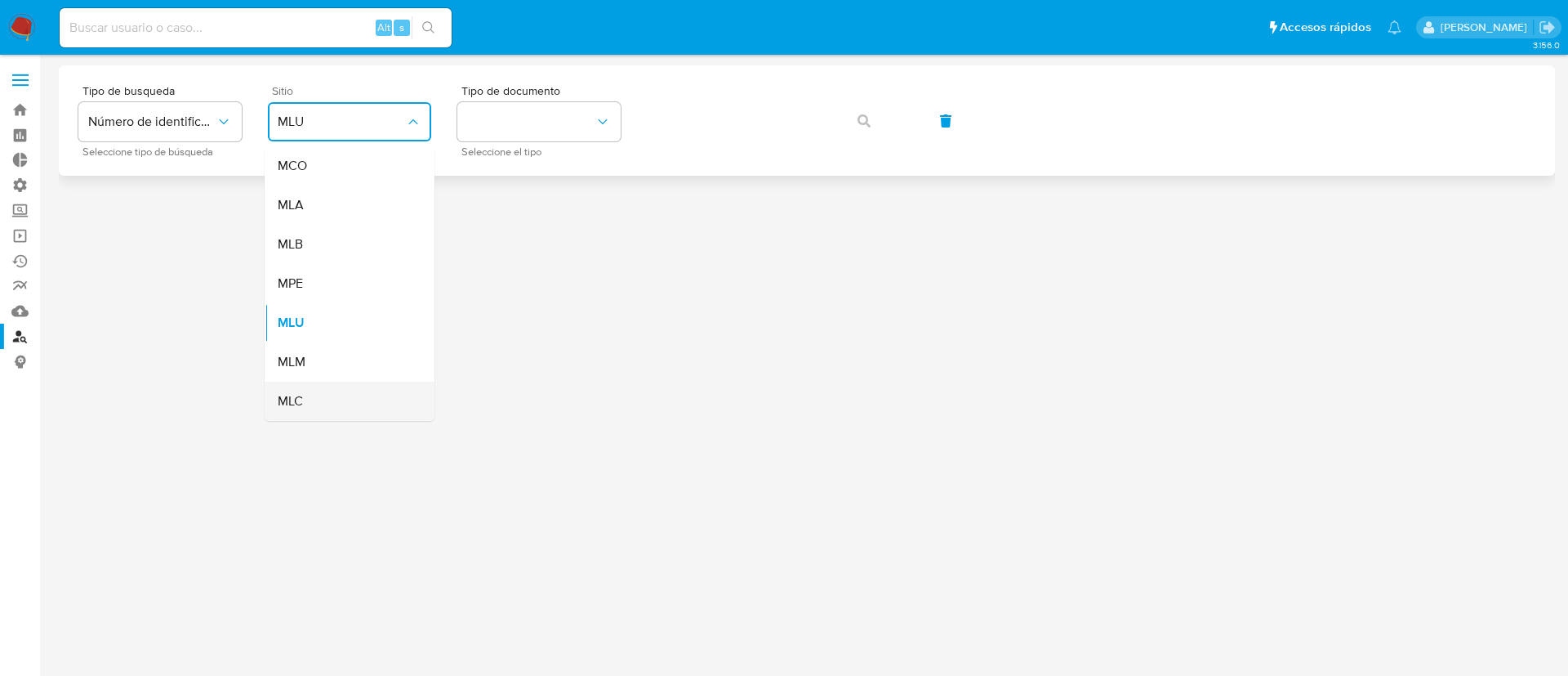
click at [346, 395] on div "MLC" at bounding box center [344, 401] width 134 height 39
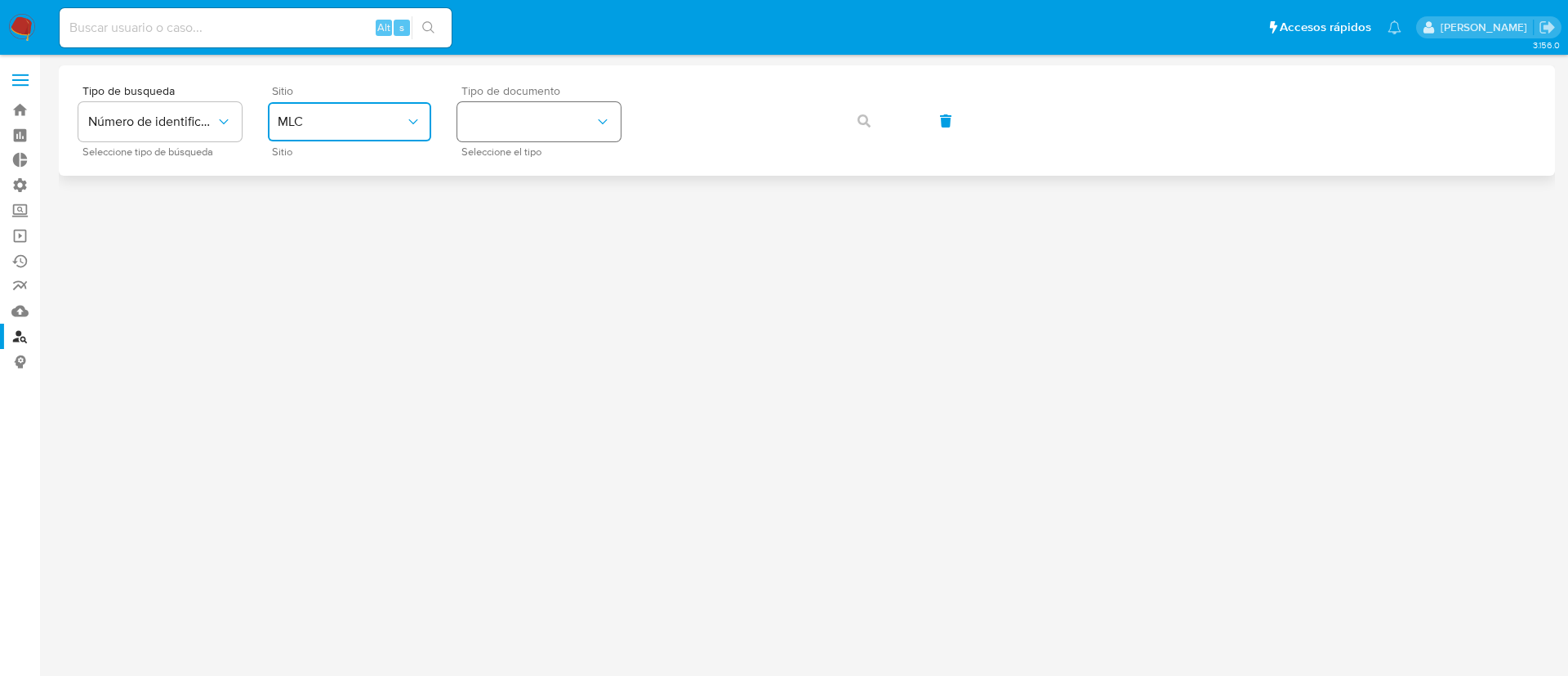
click at [550, 126] on button "identificationType" at bounding box center [539, 121] width 164 height 39
click at [561, 188] on div "RUT RUT" at bounding box center [534, 174] width 134 height 55
click at [584, 131] on div "Tipo de busqueda Número de identificación Seleccione tipo de búsqueda Sitio MLC…" at bounding box center [806, 120] width 1457 height 71
click at [855, 108] on button "button" at bounding box center [864, 120] width 55 height 39
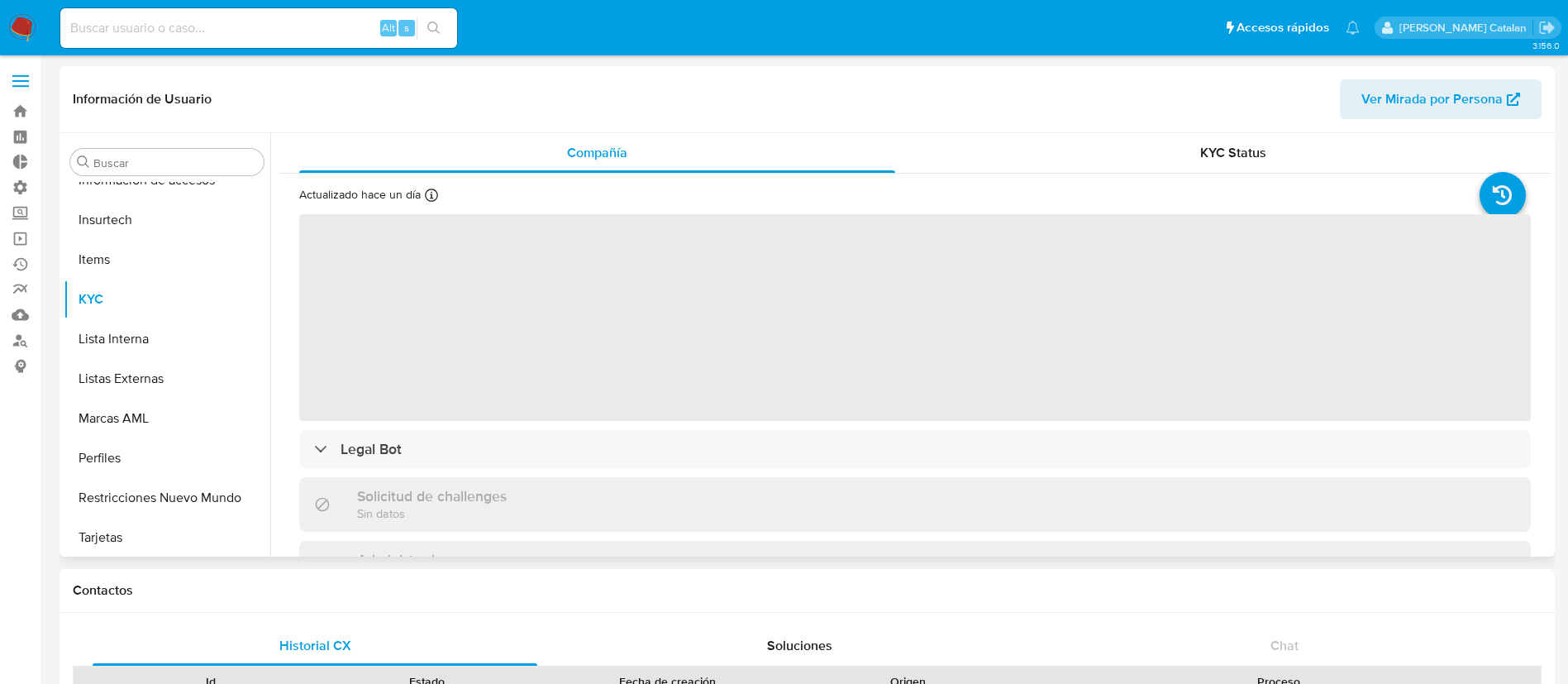
scroll to position [698, 0]
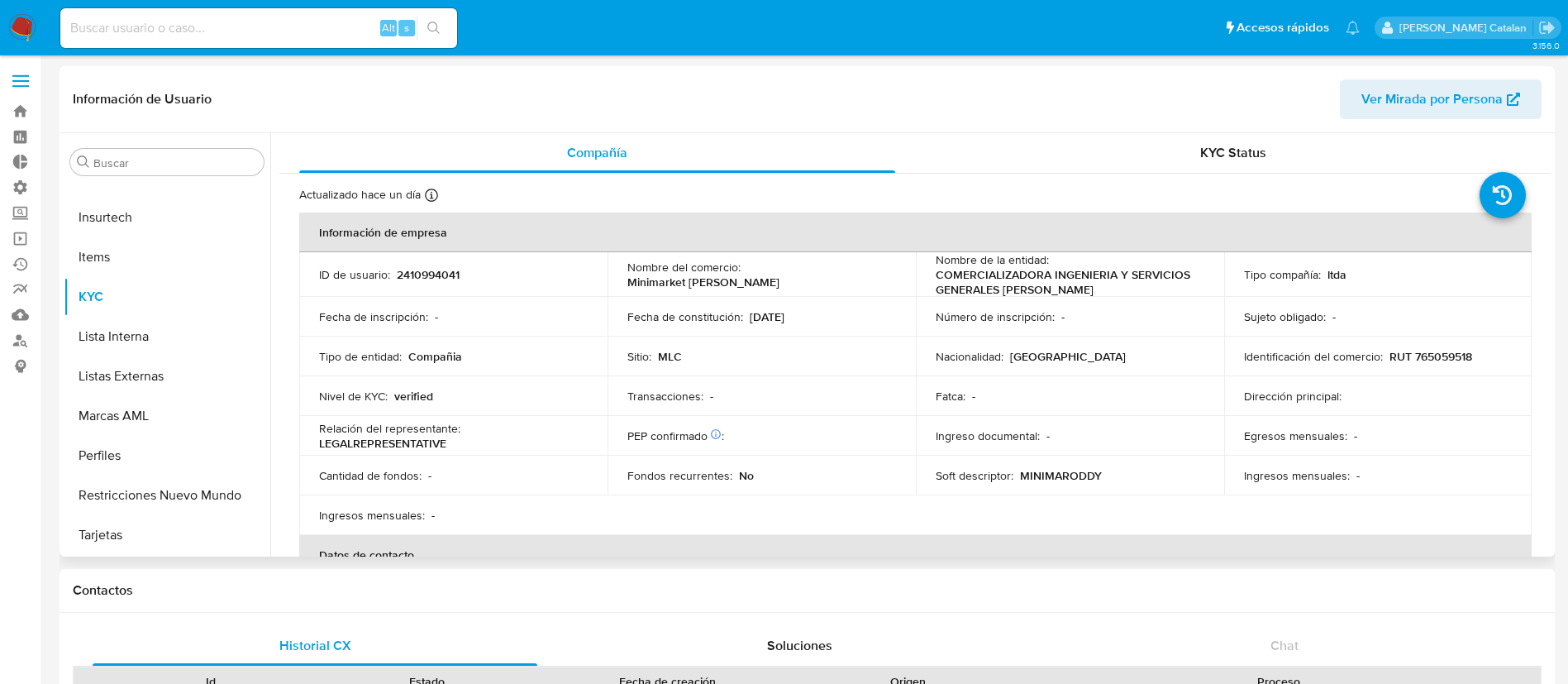
select select "10"
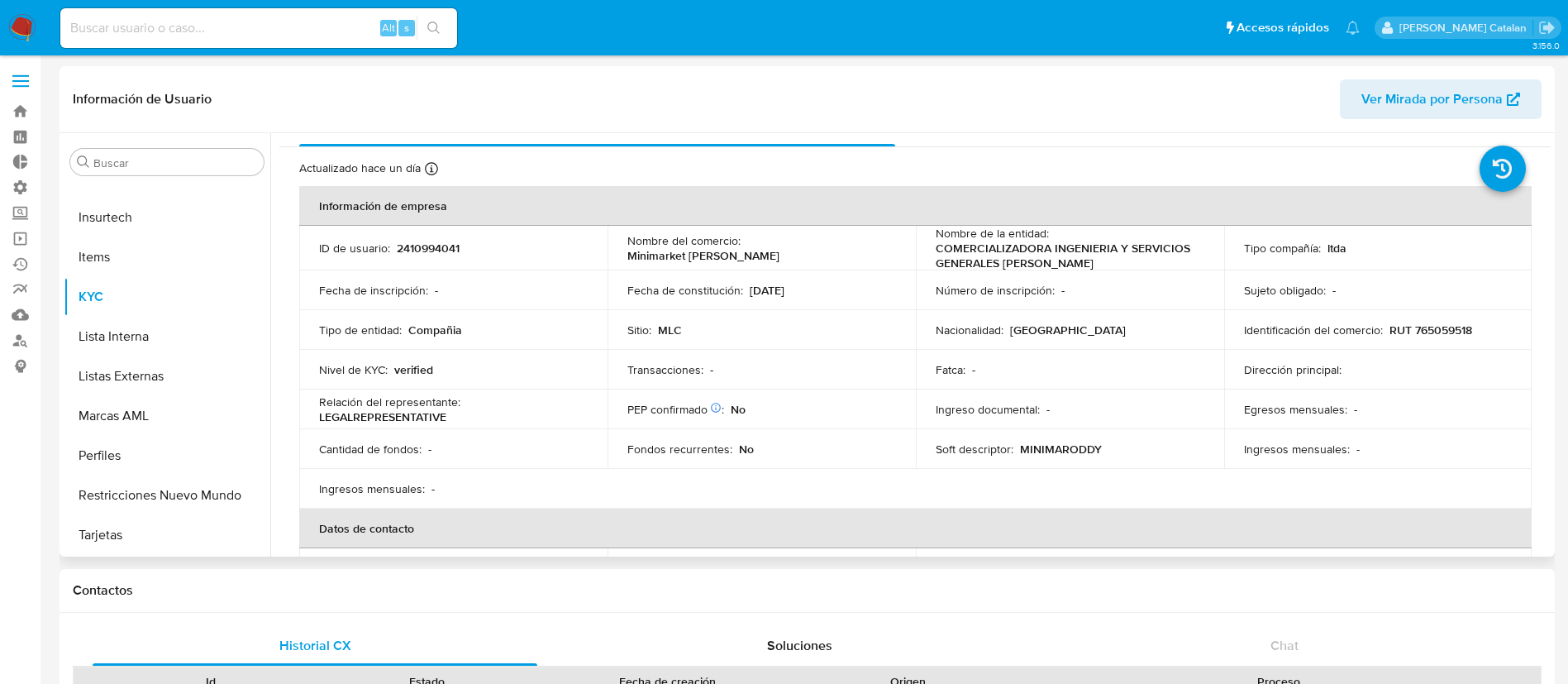
drag, startPoint x: 1001, startPoint y: 286, endPoint x: 948, endPoint y: 272, distance: 54.8
click at [948, 272] on tbody "ID de usuario : 2410994041 Nombre del comercio : Minimarket Roddy Nombre de la …" at bounding box center [916, 367] width 1233 height 283
click at [948, 271] on p "COMERCIALIZADORA INGENIERIA Y SERVICIOS GENERALES PEDRO EDUARDO CAMPOS YUNNISSI" at bounding box center [1067, 255] width 262 height 30
drag, startPoint x: 932, startPoint y: 250, endPoint x: 990, endPoint y: 278, distance: 64.4
click at [990, 271] on p "COMERCIALIZADORA INGENIERIA Y SERVICIOS GENERALES PEDRO EDUARDO CAMPOS YUNNISSI" at bounding box center [1067, 255] width 262 height 30
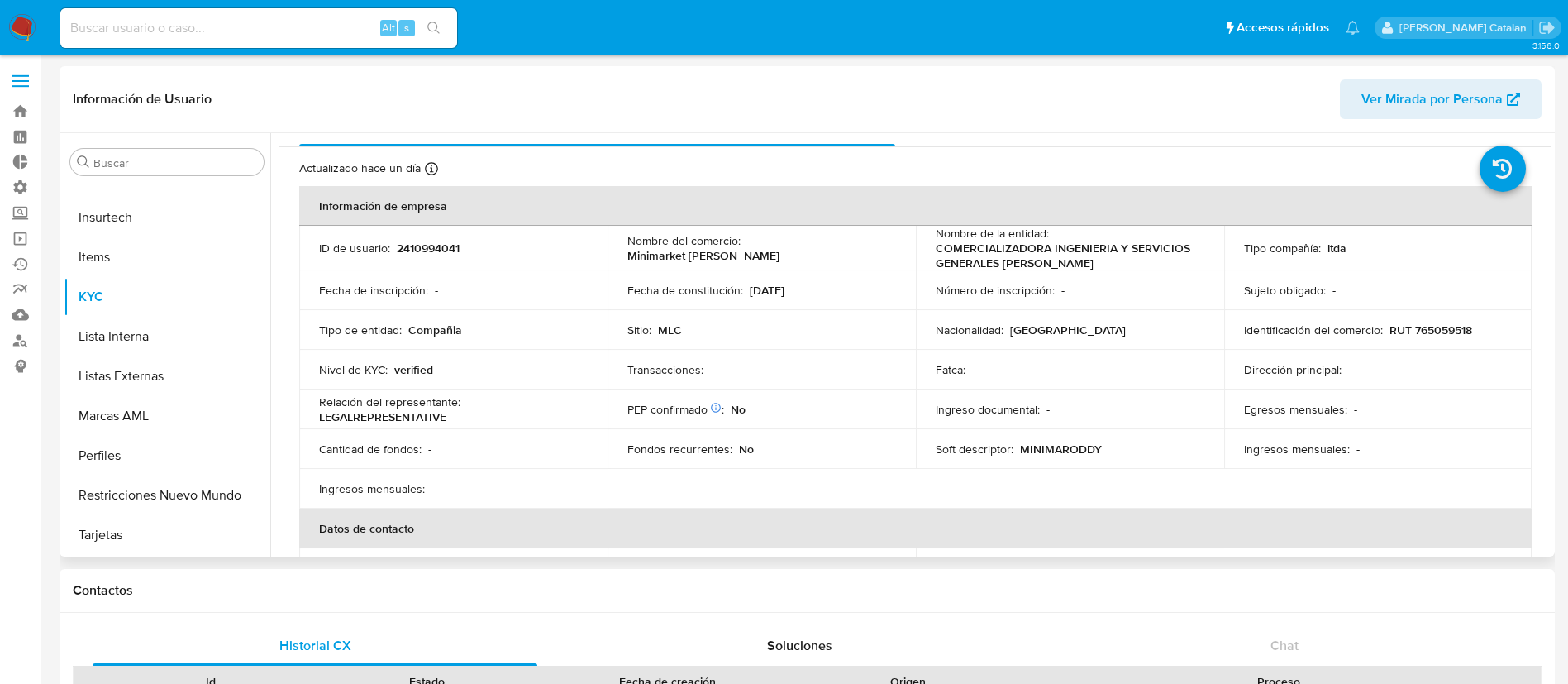
copy p "COMERCIALIZADORA INGENIERIA Y SERVICIOS GENERALES PEDRO EDUARDO CAMPOS YUNNISSI"
drag, startPoint x: 838, startPoint y: 249, endPoint x: 744, endPoint y: 257, distance: 94.3
click at [744, 257] on div "Nombre del comercio : Minimarket Roddy" at bounding box center [761, 248] width 269 height 30
copy p "Minimarket Roddy"
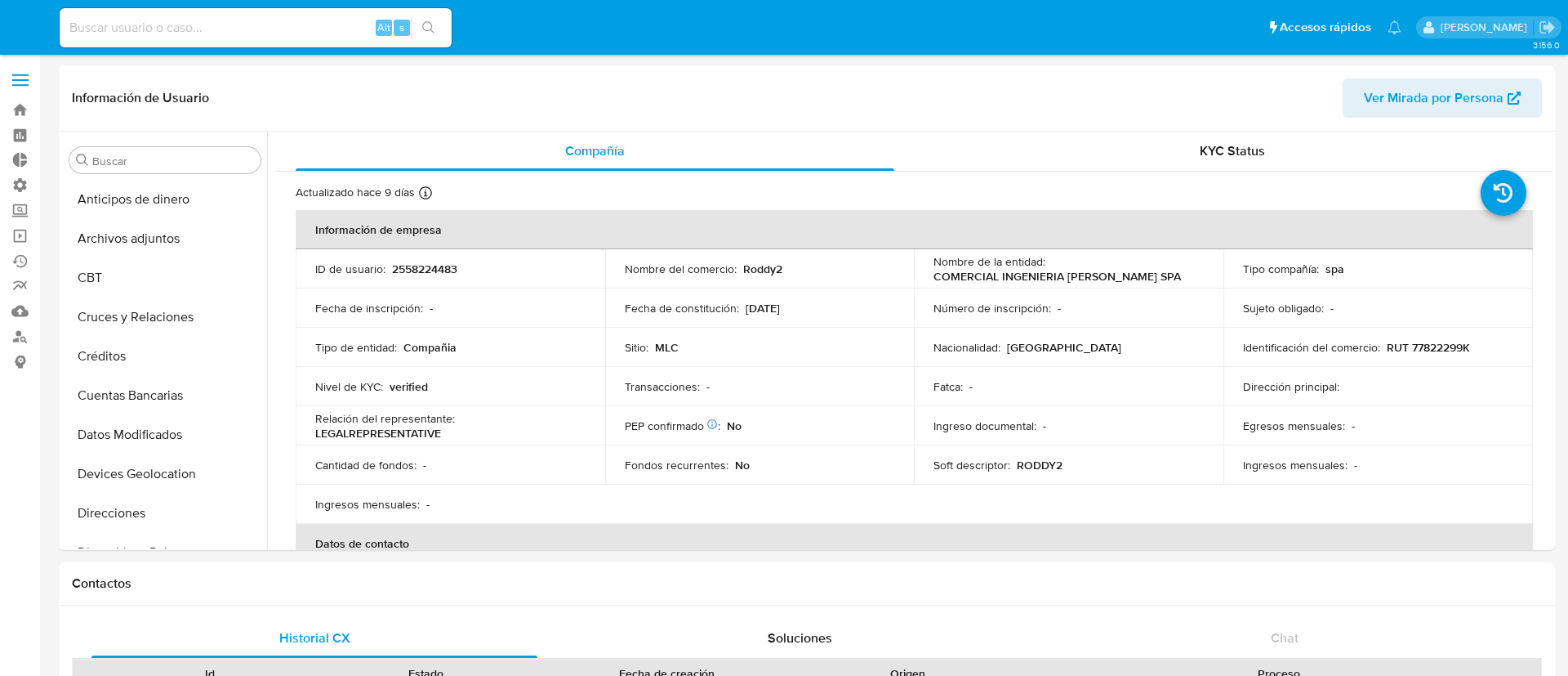
select select "10"
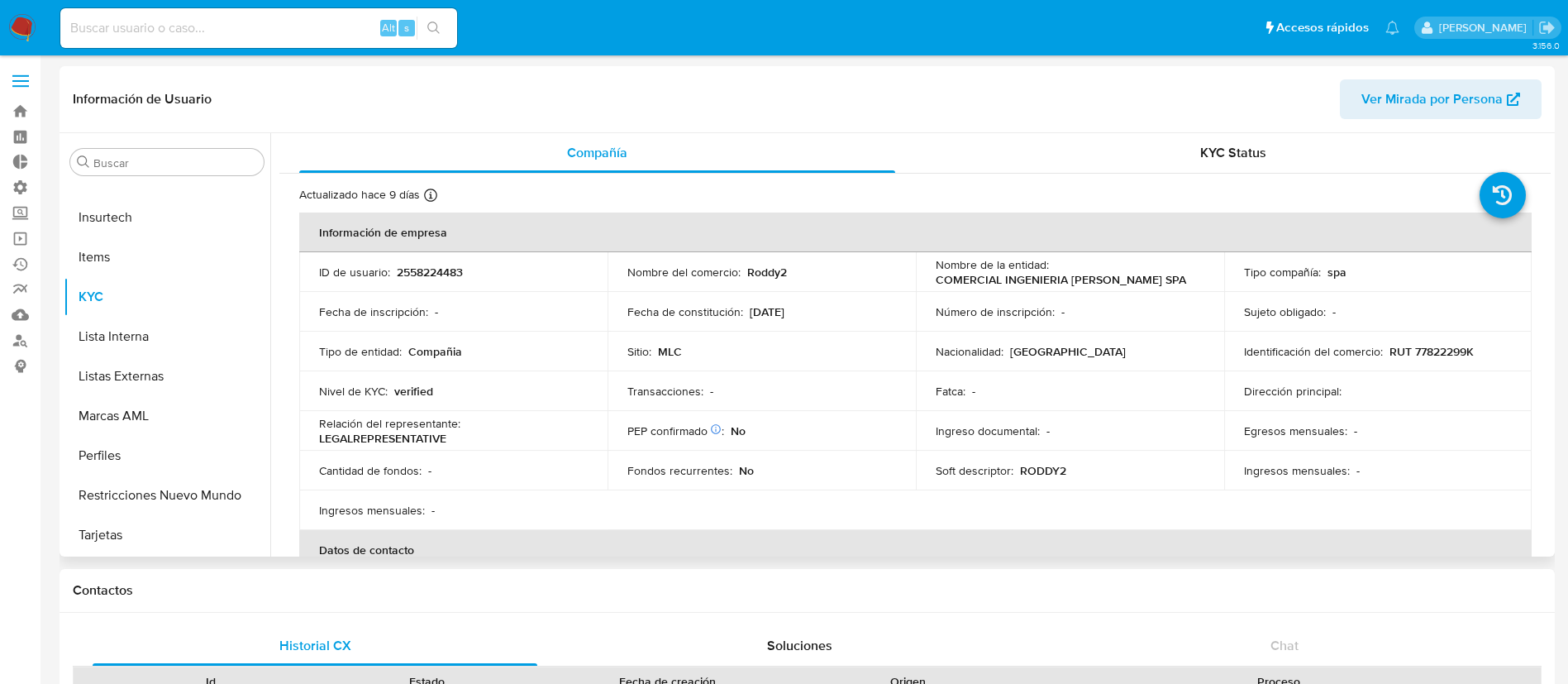
drag, startPoint x: 1066, startPoint y: 288, endPoint x: 927, endPoint y: 269, distance: 140.3
click at [927, 269] on td "Nombre de la entidad : COMERCIAL INGENIERIA [PERSON_NAME] SPA" at bounding box center [1070, 272] width 308 height 39
copy p "COMERCIAL INGENIERIA [PERSON_NAME] SPA"
drag, startPoint x: 789, startPoint y: 285, endPoint x: 737, endPoint y: 272, distance: 53.6
click at [737, 272] on td "Nombre del comercio : Roddy2" at bounding box center [762, 272] width 308 height 39
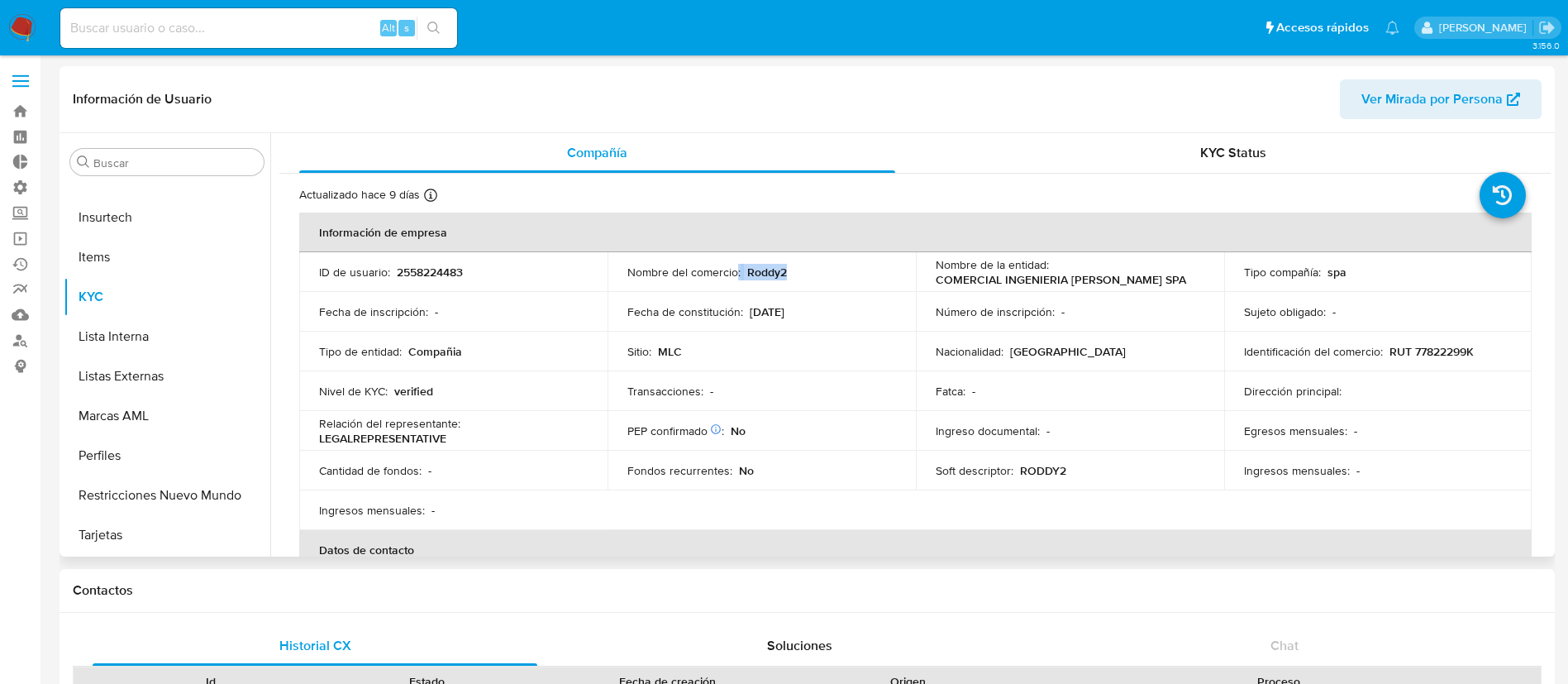
copy div ": Roddy2"
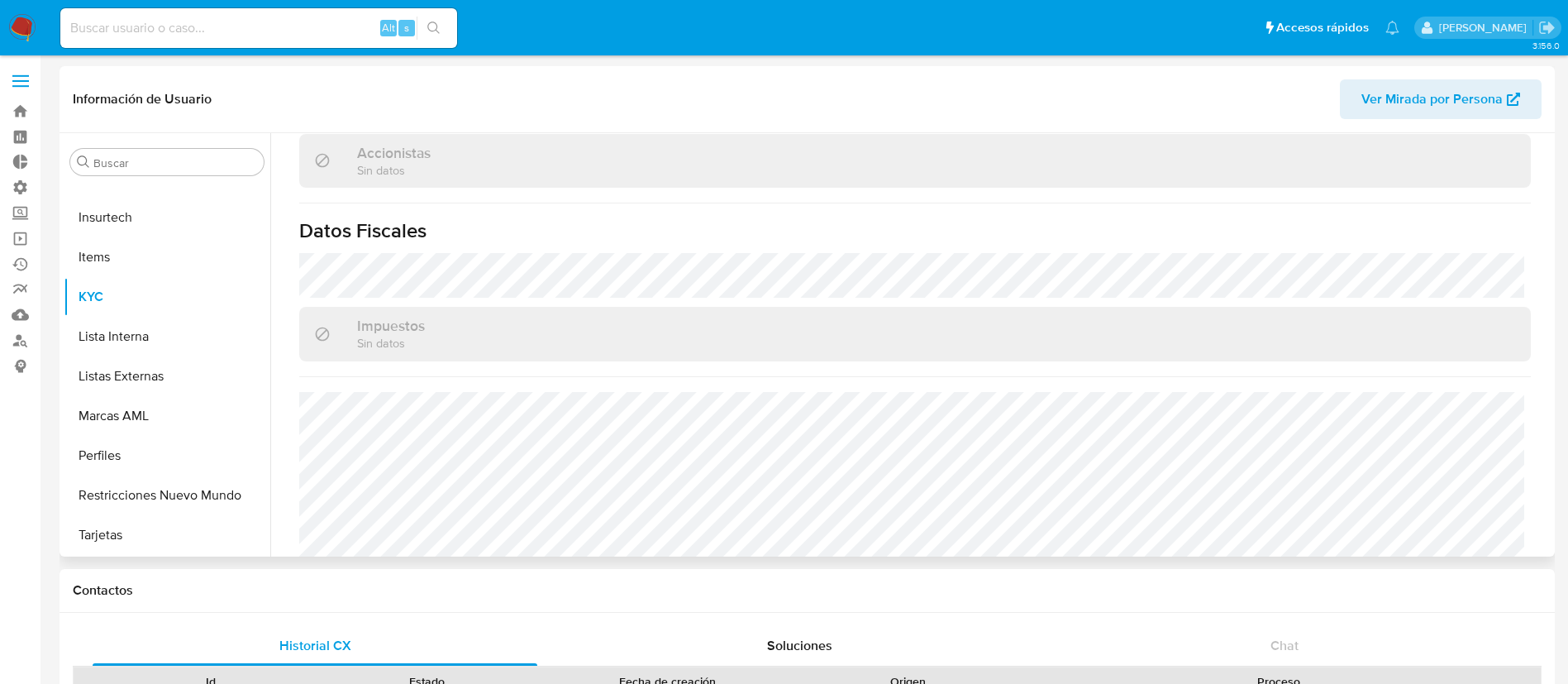
scroll to position [1066, 0]
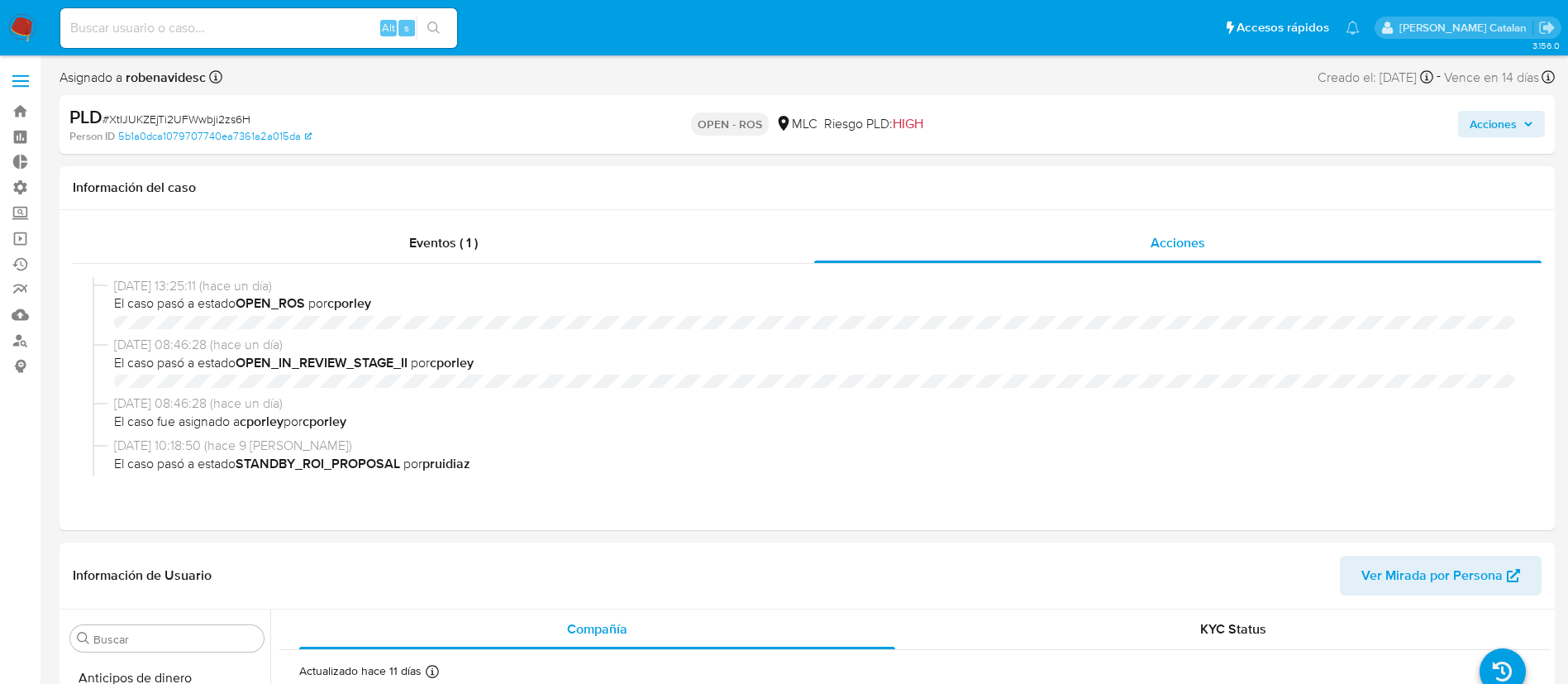
select select "10"
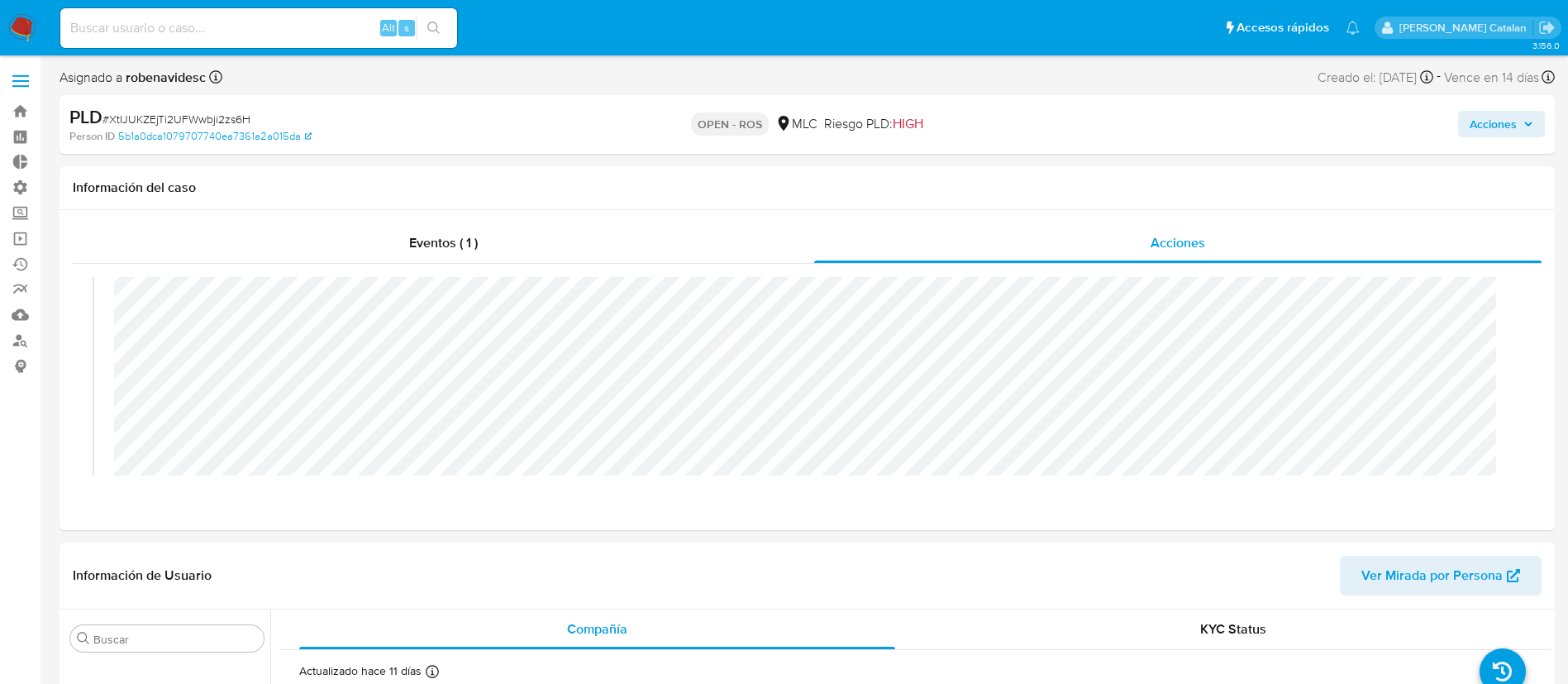
click at [1482, 124] on span "Acciones" at bounding box center [1493, 123] width 47 height 26
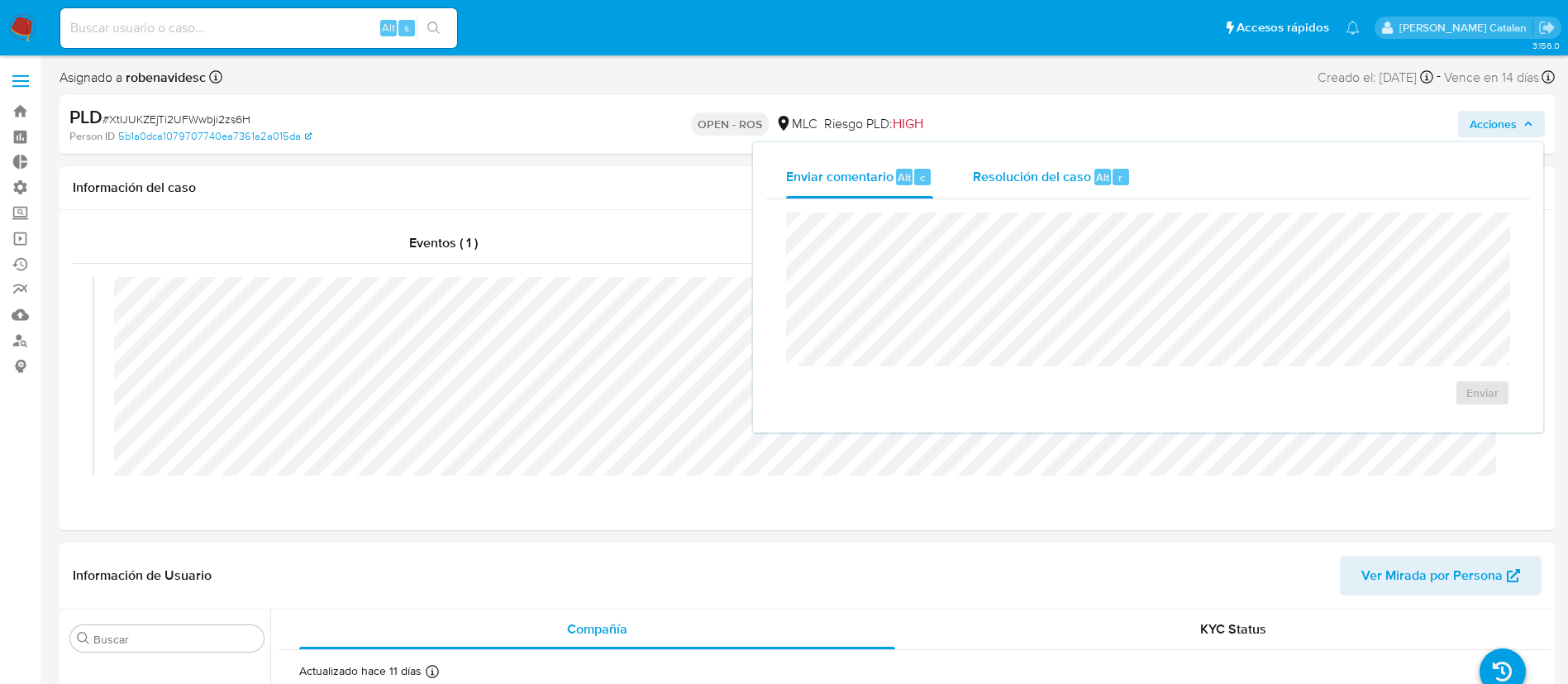
click at [1087, 175] on span "Resolución del caso" at bounding box center [1032, 176] width 118 height 19
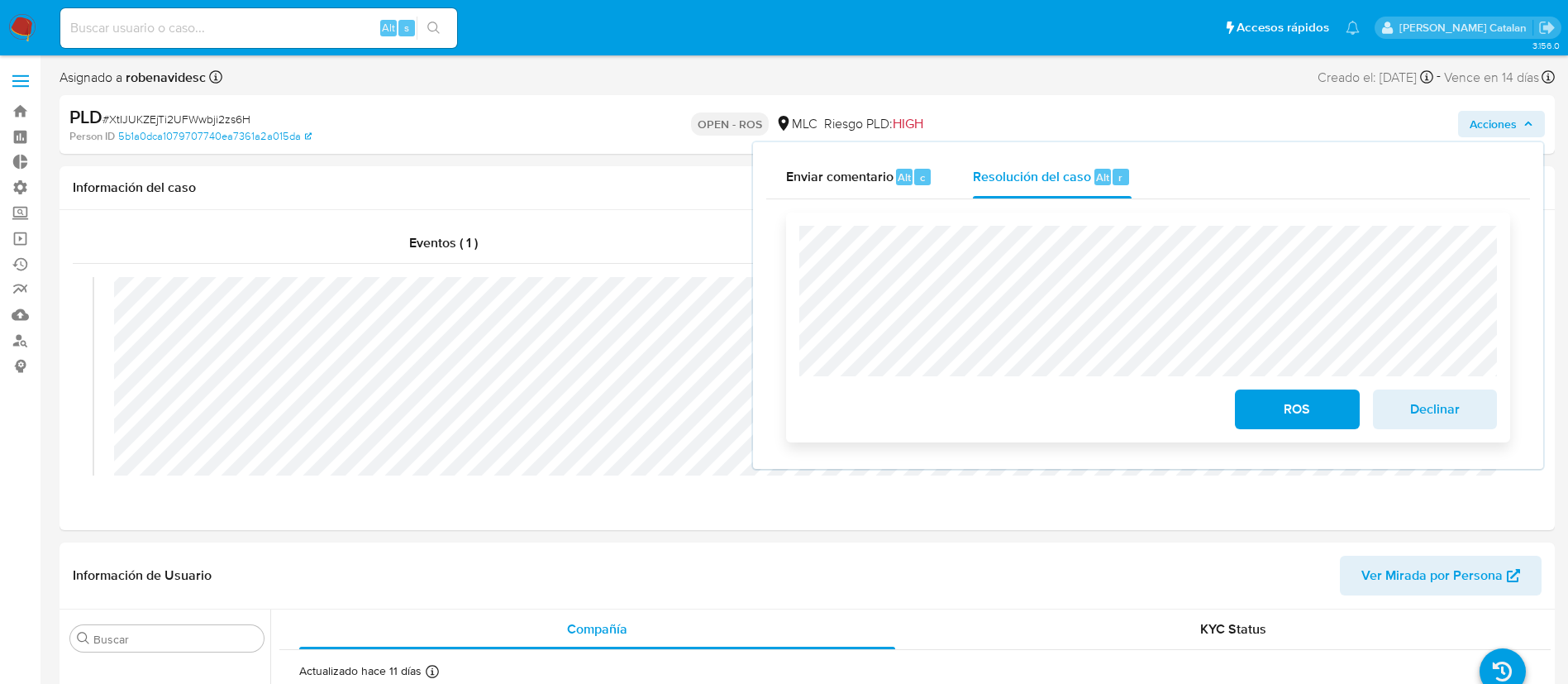
click at [1420, 415] on span "Declinar" at bounding box center [1435, 409] width 81 height 37
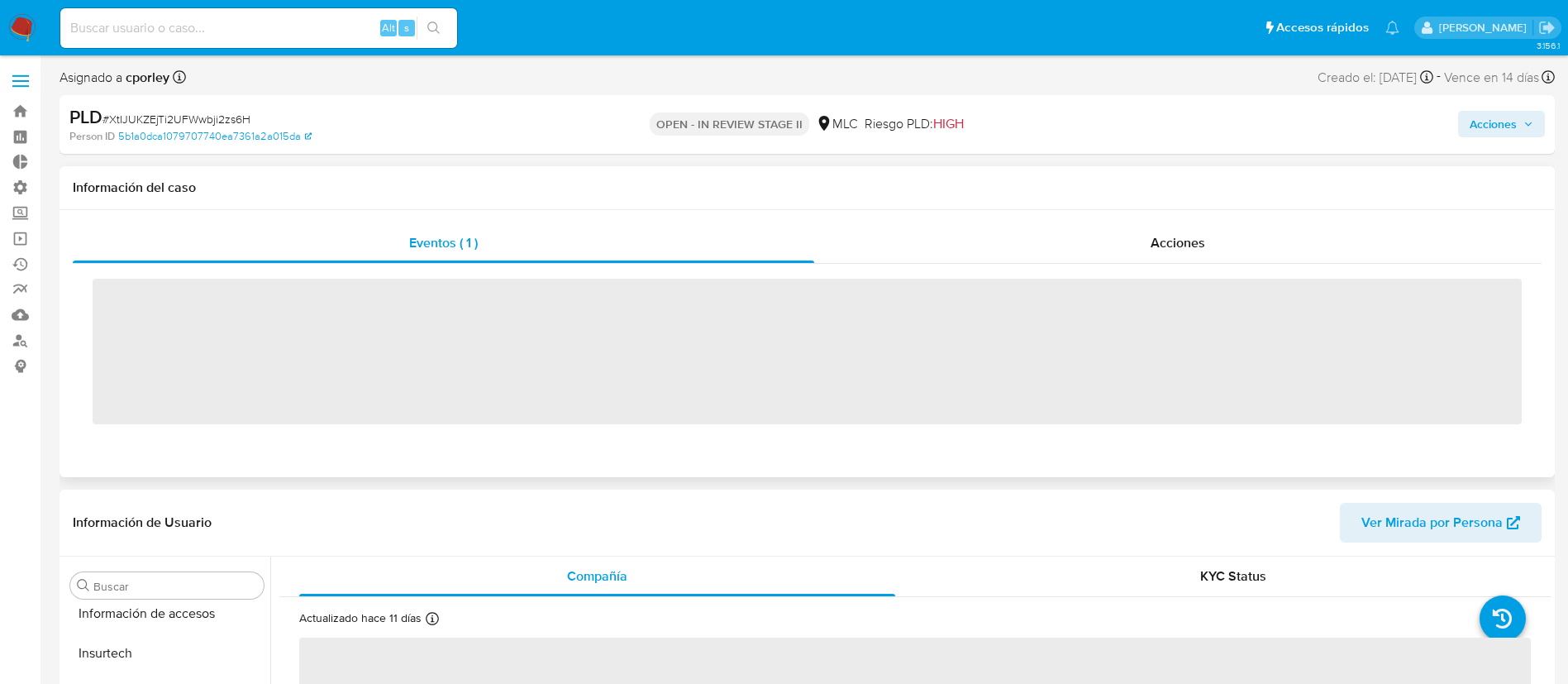
scroll to position [698, 0]
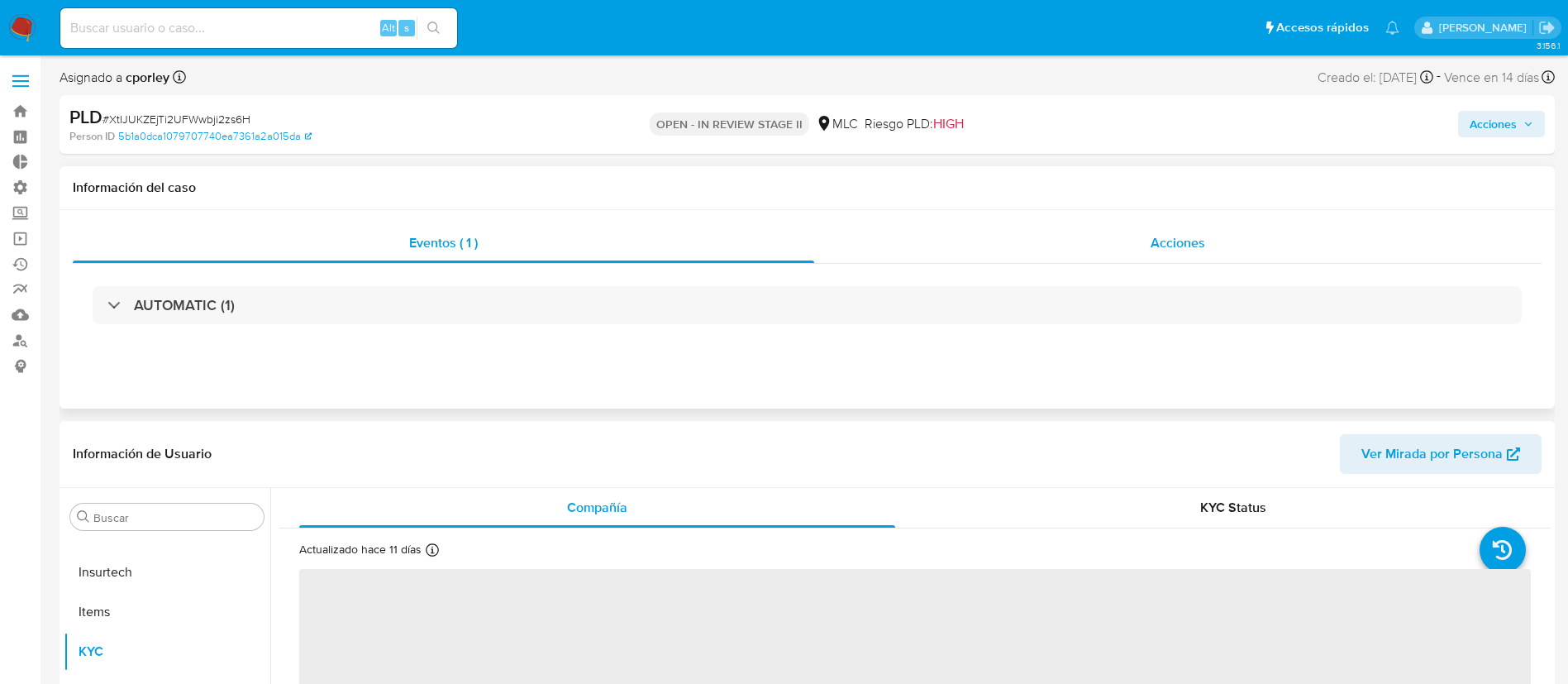
click at [1139, 226] on div "Acciones" at bounding box center [1177, 243] width 727 height 39
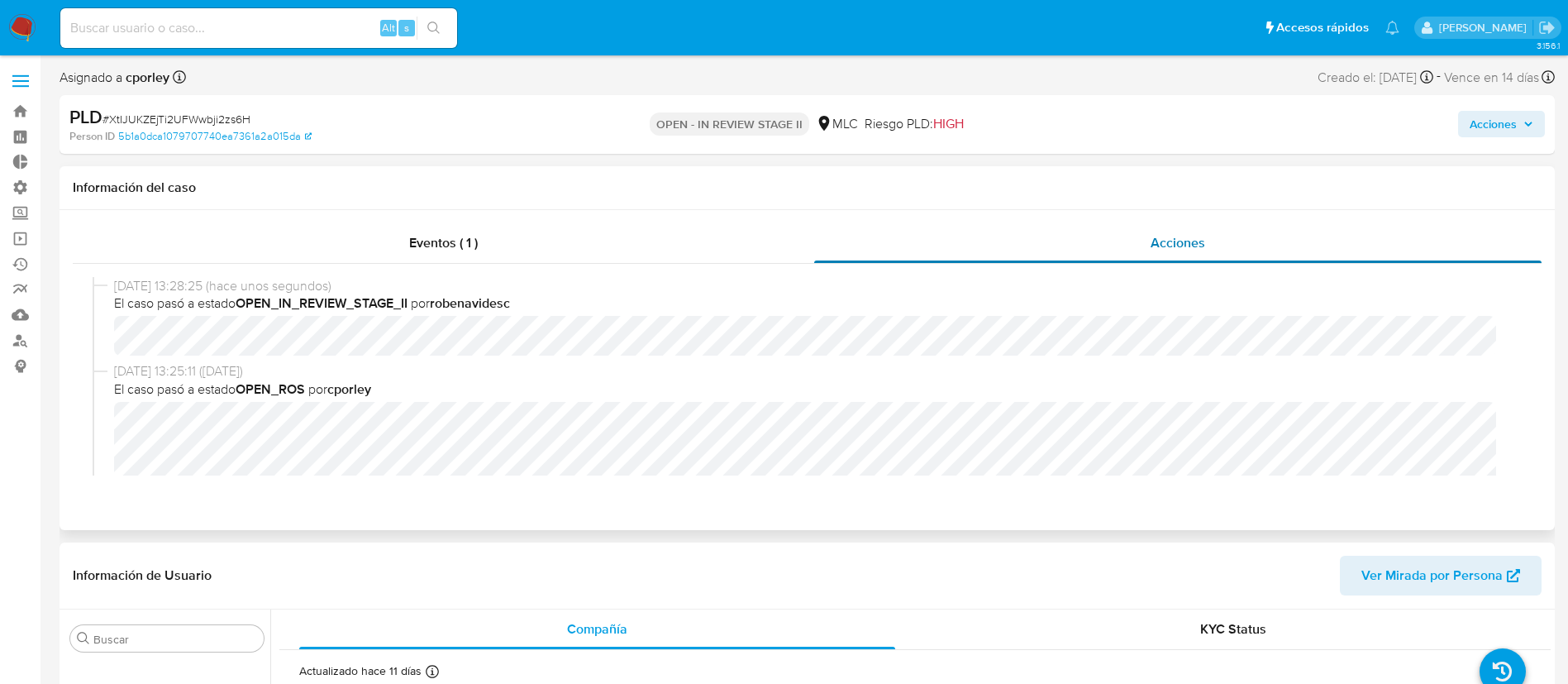
select select "10"
click at [1477, 125] on span "Acciones" at bounding box center [1493, 123] width 47 height 26
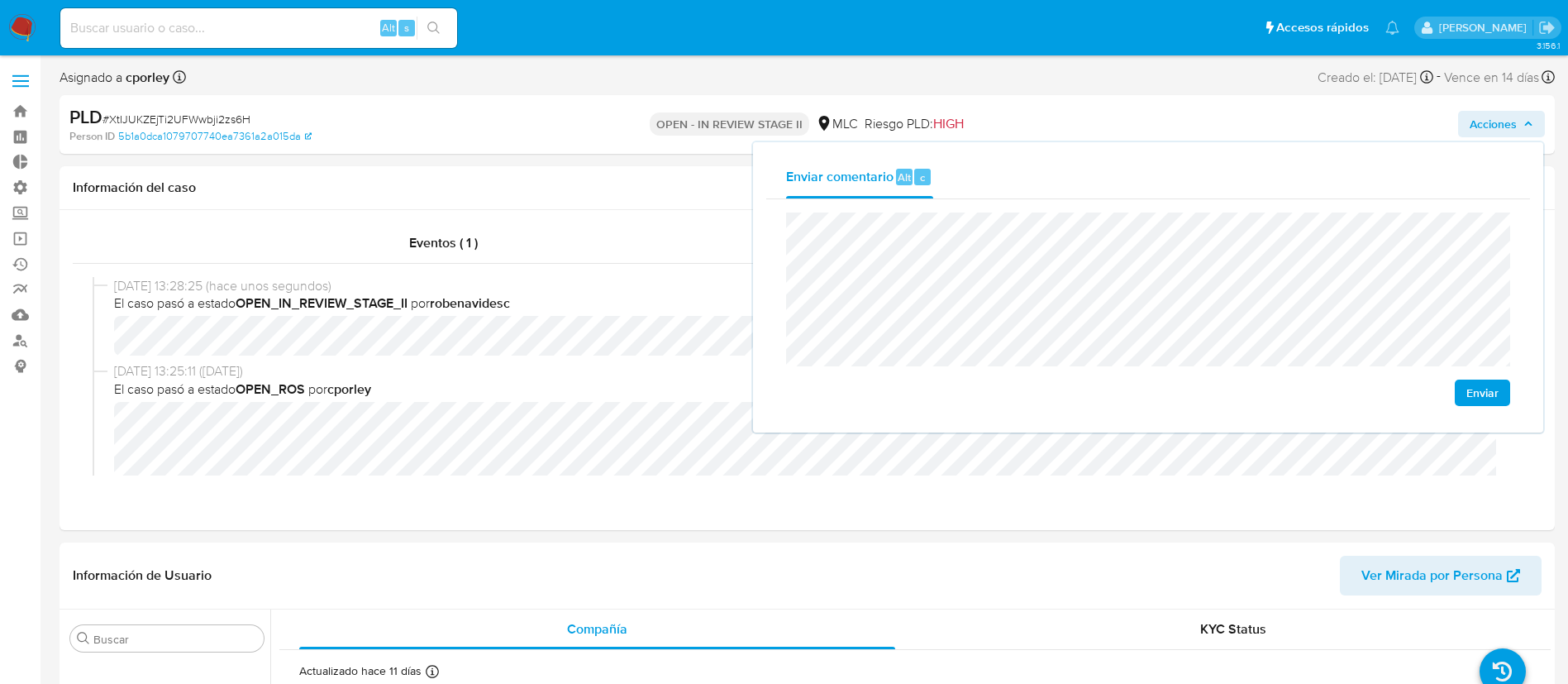
click at [1478, 400] on span "Enviar" at bounding box center [1482, 393] width 32 height 23
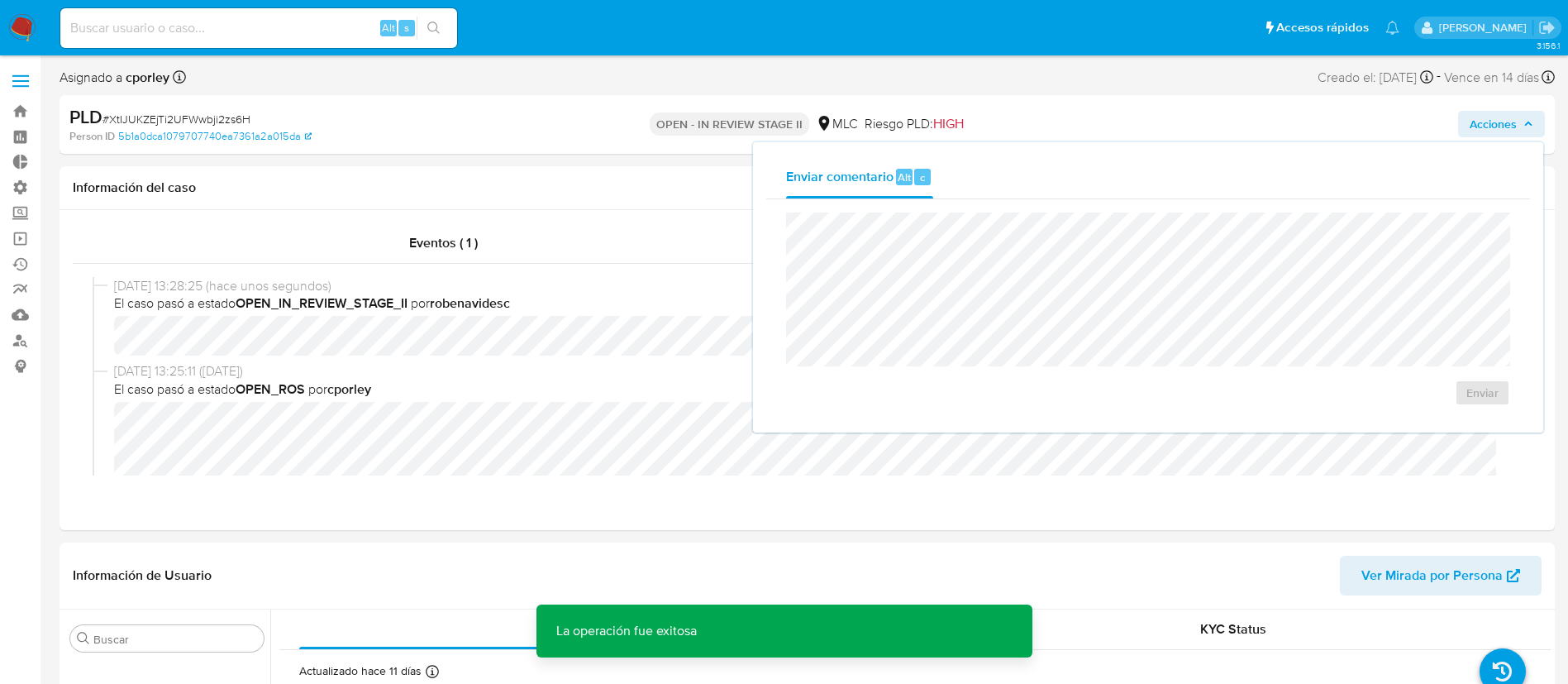
click at [572, 381] on span "El caso pasó a estado OPEN_ROS por cporley" at bounding box center [814, 389] width 1401 height 18
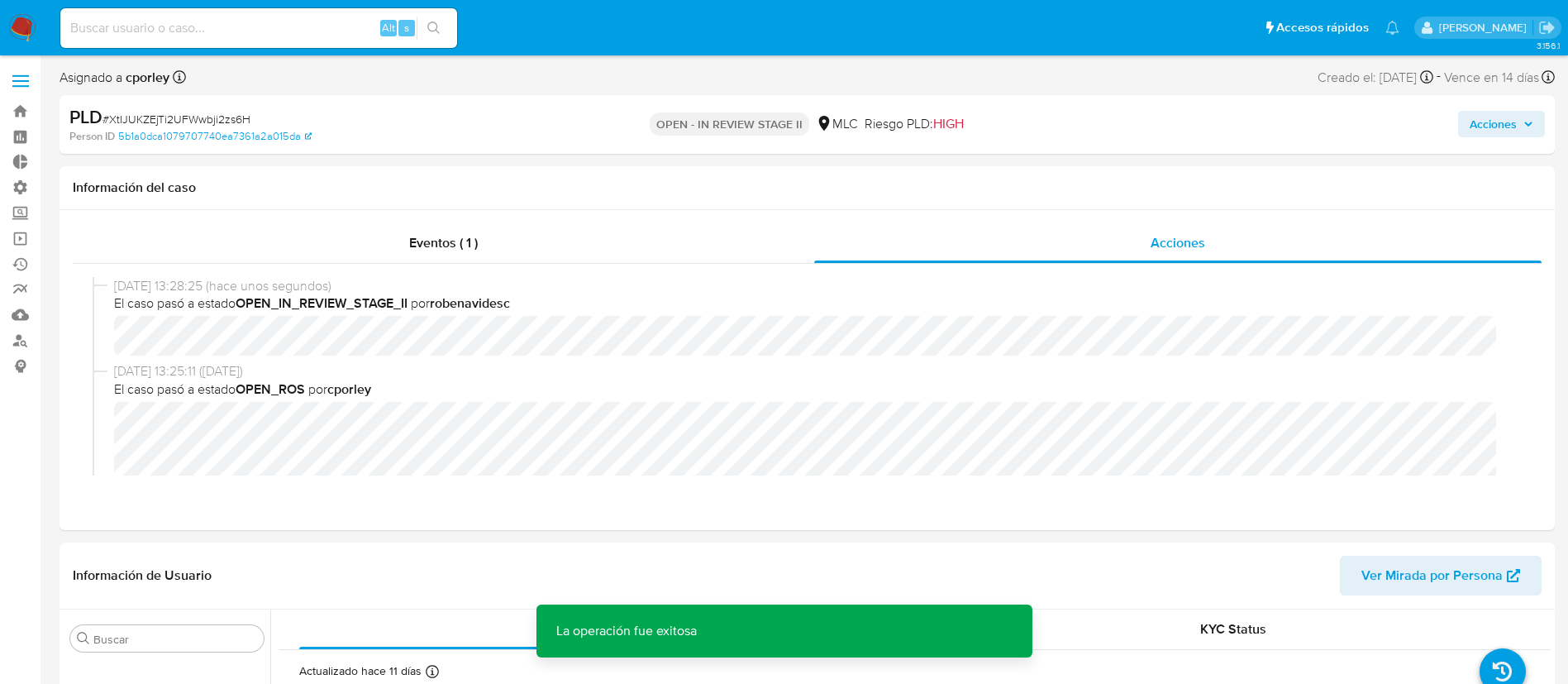
click at [572, 381] on span "El caso pasó a estado OPEN_ROS por cporley" at bounding box center [814, 389] width 1401 height 18
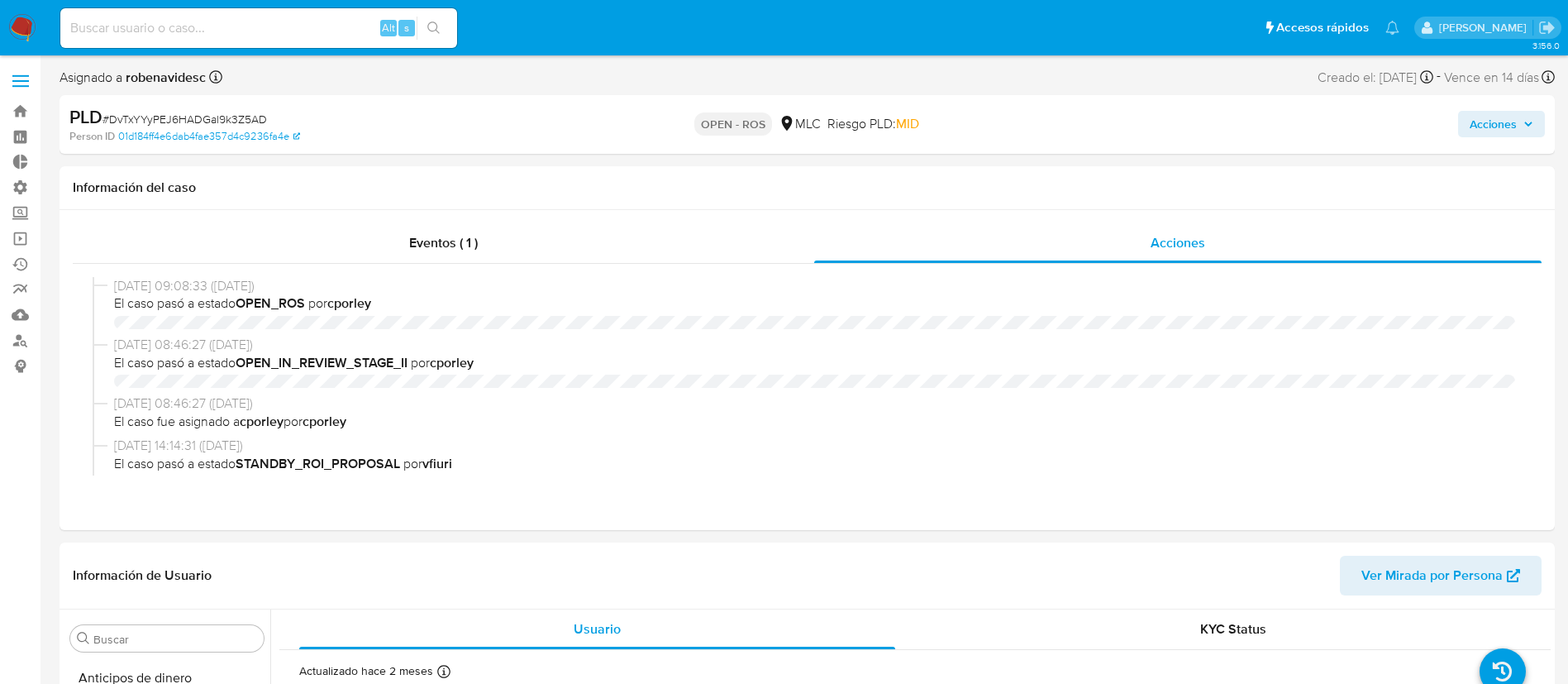
select select "10"
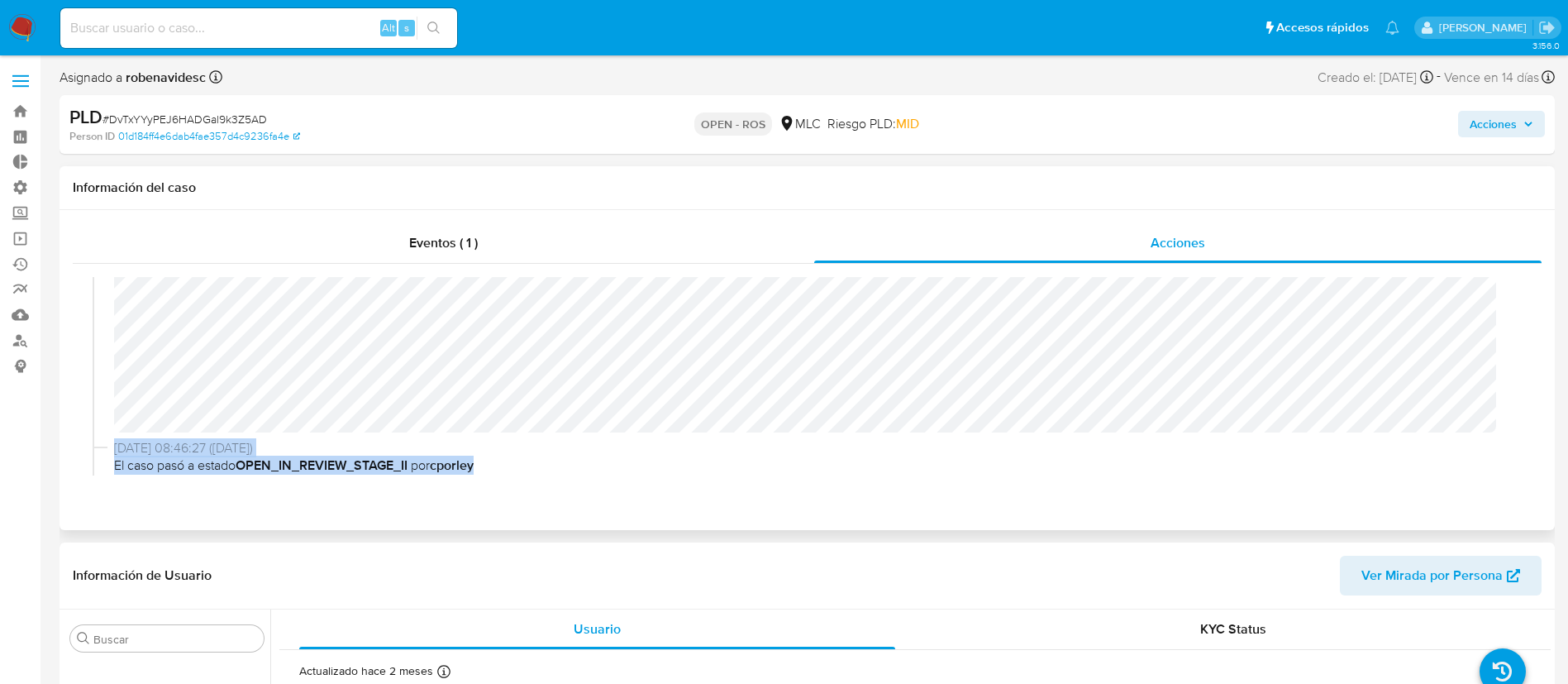
scroll to position [161, 0]
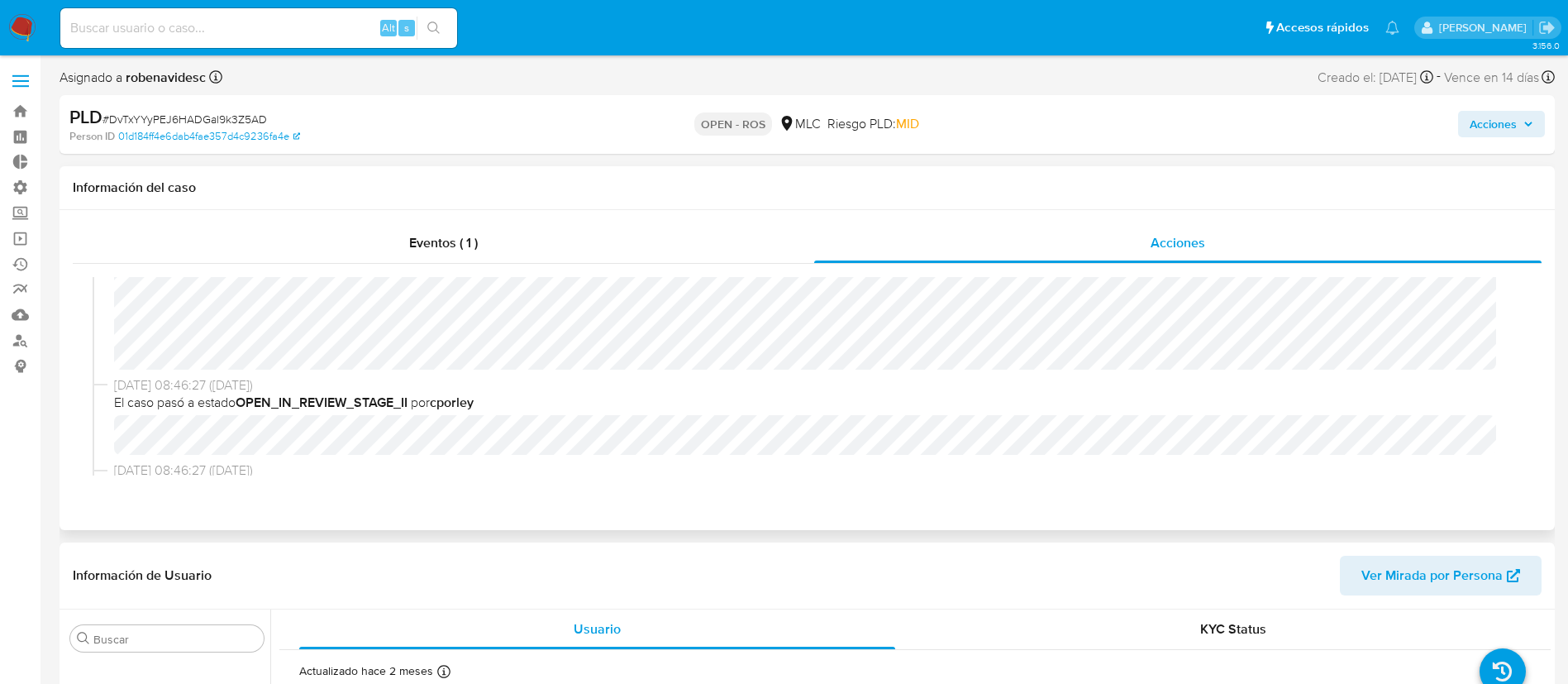
click at [1472, 371] on div "26/08/2025 09:08:33 (hace un día) El caso pasó a estado OPEN_ROS por cporley" at bounding box center [807, 246] width 1429 height 259
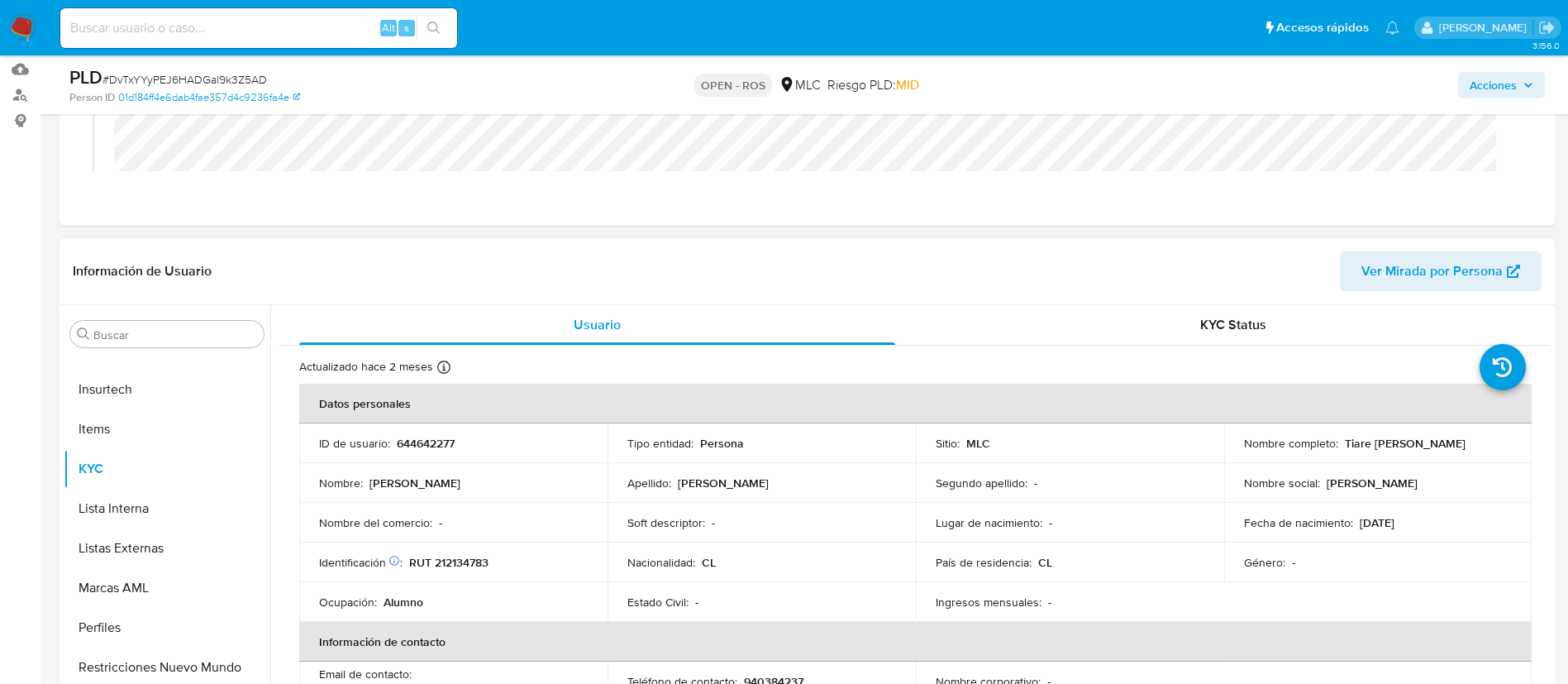
scroll to position [258, 0]
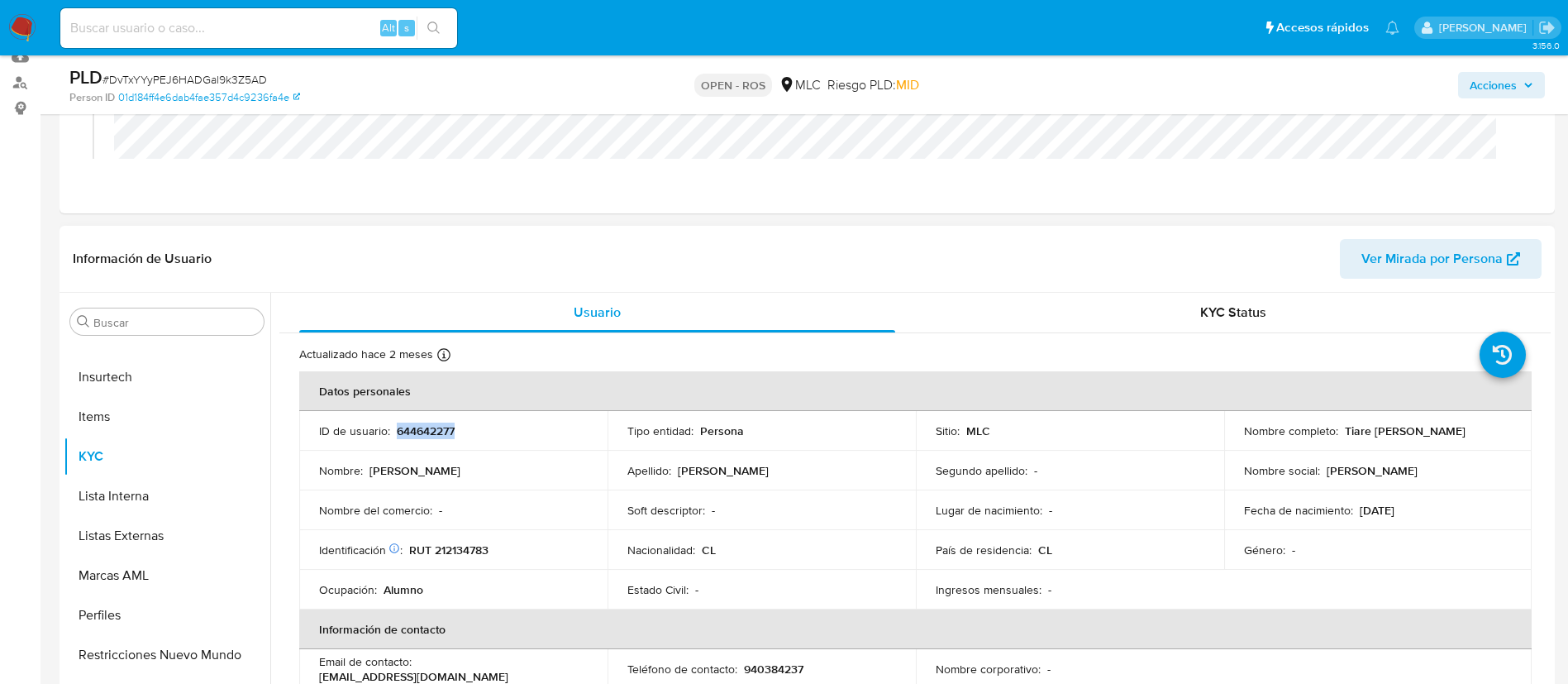
drag, startPoint x: 504, startPoint y: 429, endPoint x: 396, endPoint y: 429, distance: 108.0
click at [396, 429] on div "ID de usuario : 644642277" at bounding box center [453, 430] width 269 height 14
copy p "644642277"
click at [939, 437] on p "Sitio :" at bounding box center [948, 430] width 24 height 14
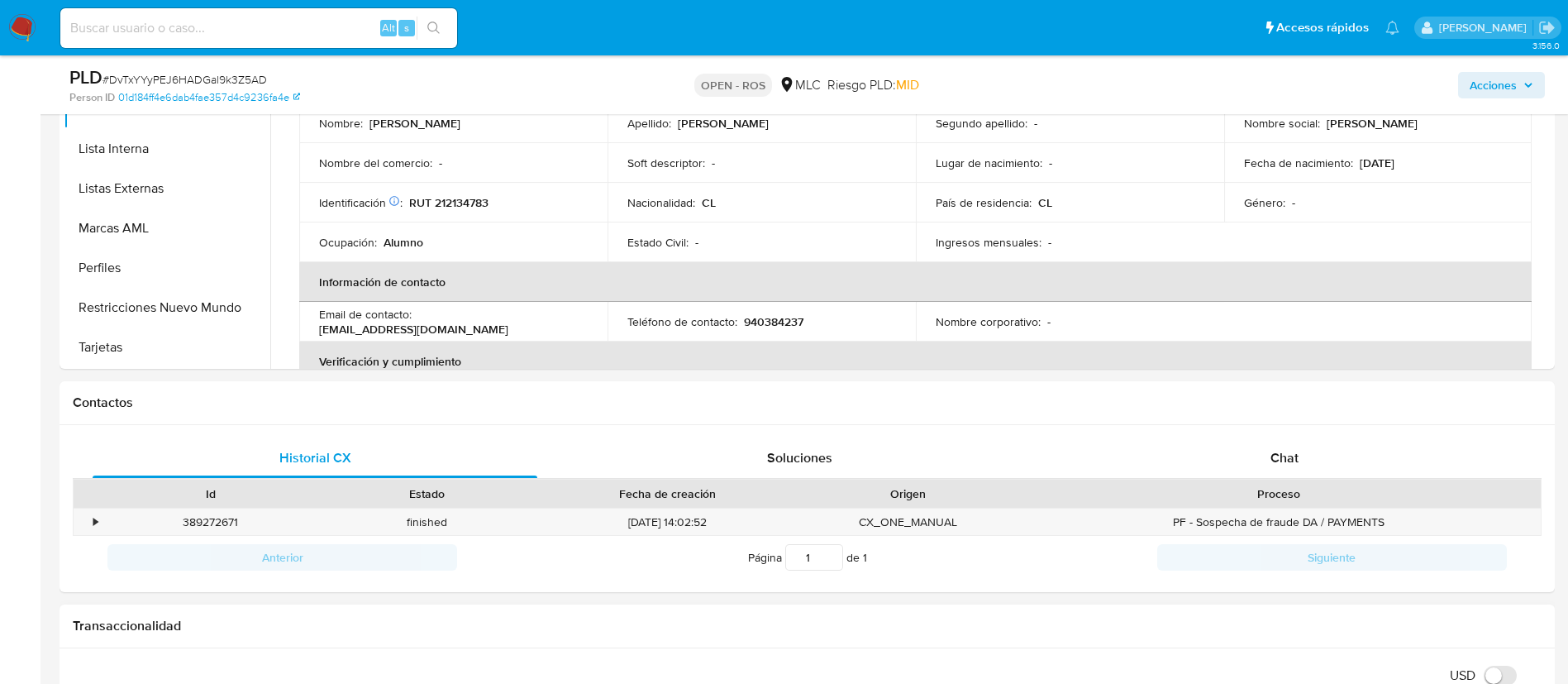
scroll to position [587, 0]
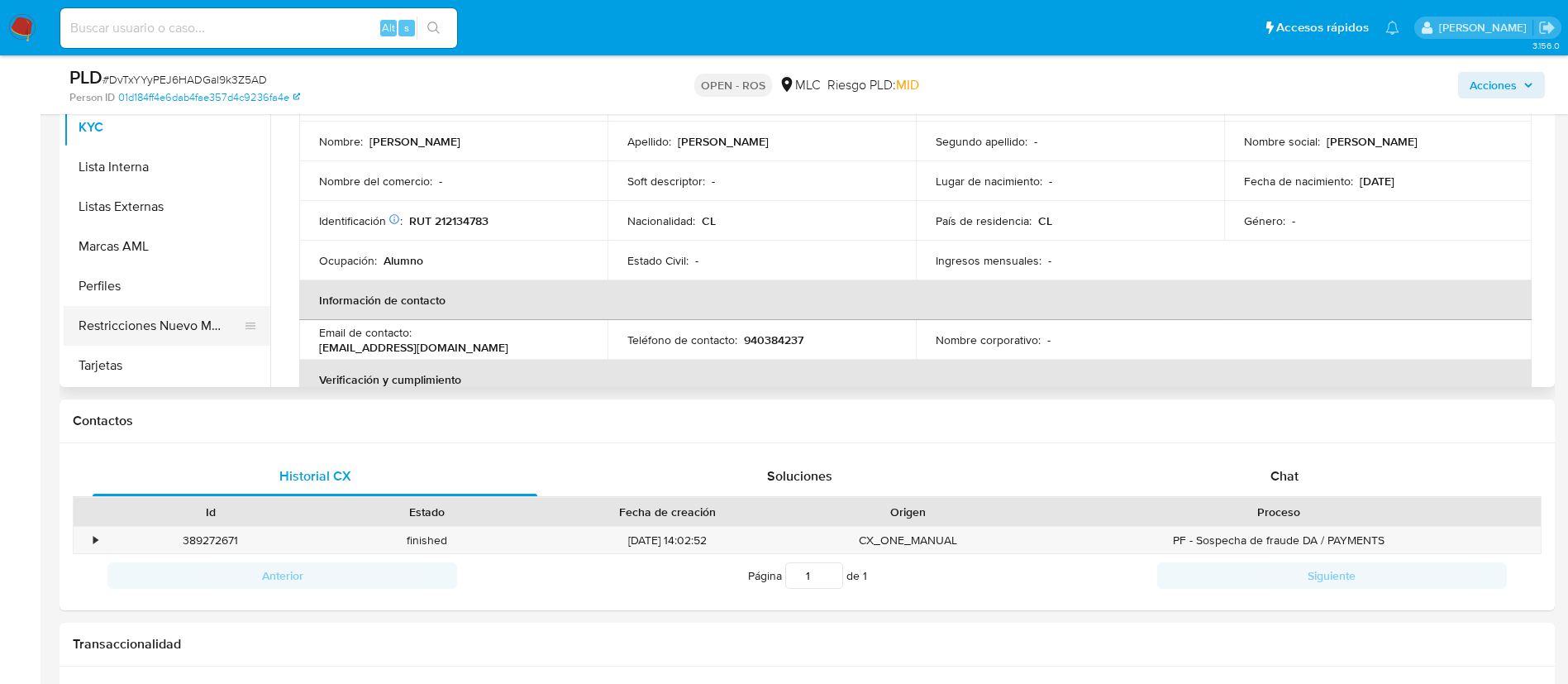
click at [139, 324] on button "Restricciones Nuevo Mundo" at bounding box center [160, 326] width 194 height 39
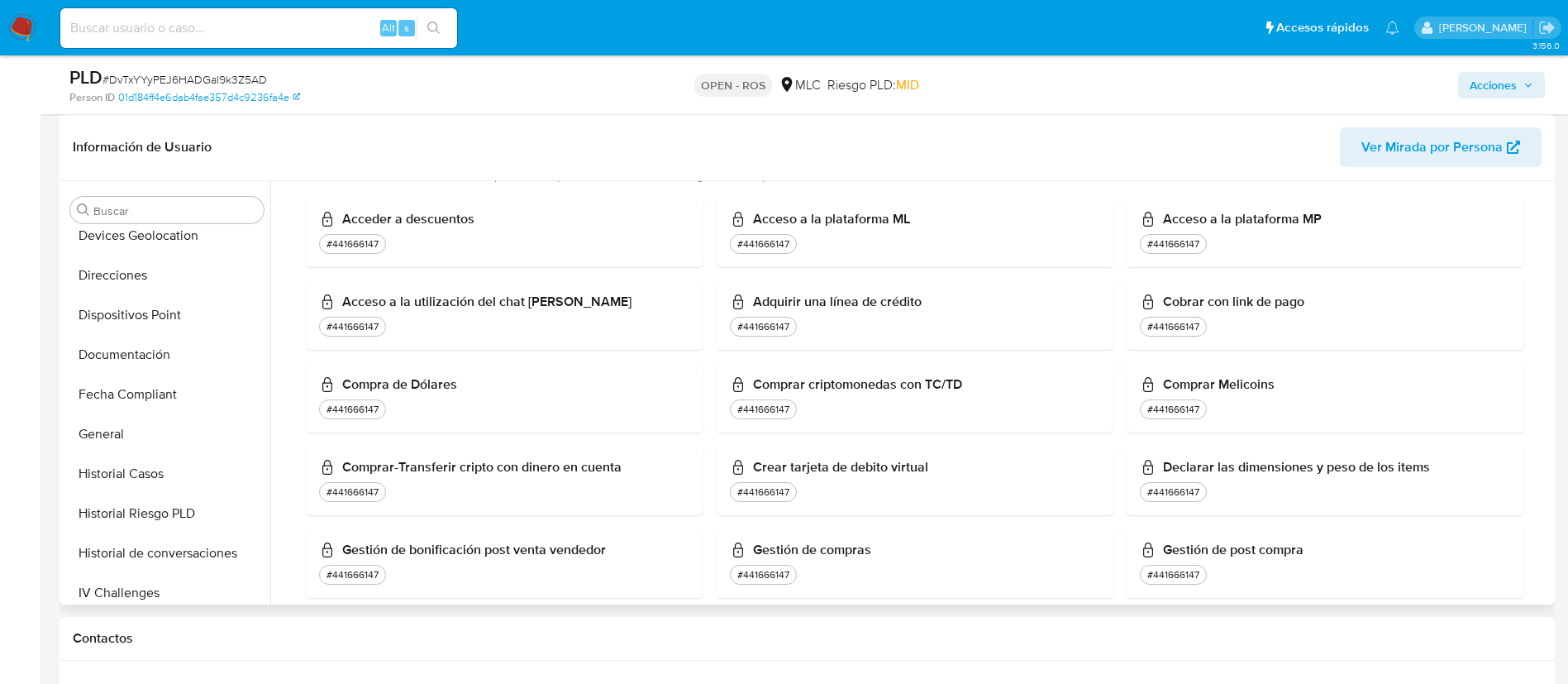
scroll to position [0, 0]
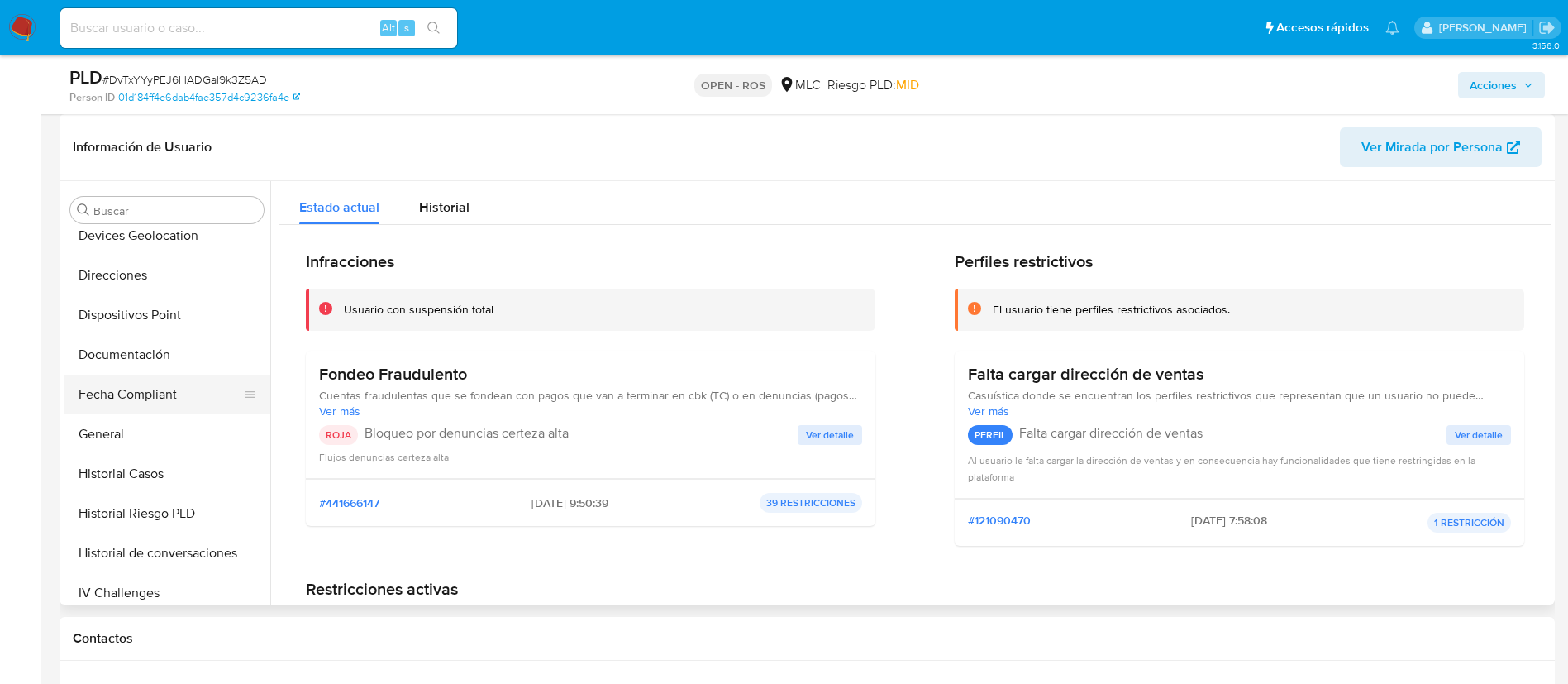
click at [104, 375] on button "Fecha Compliant" at bounding box center [160, 394] width 194 height 39
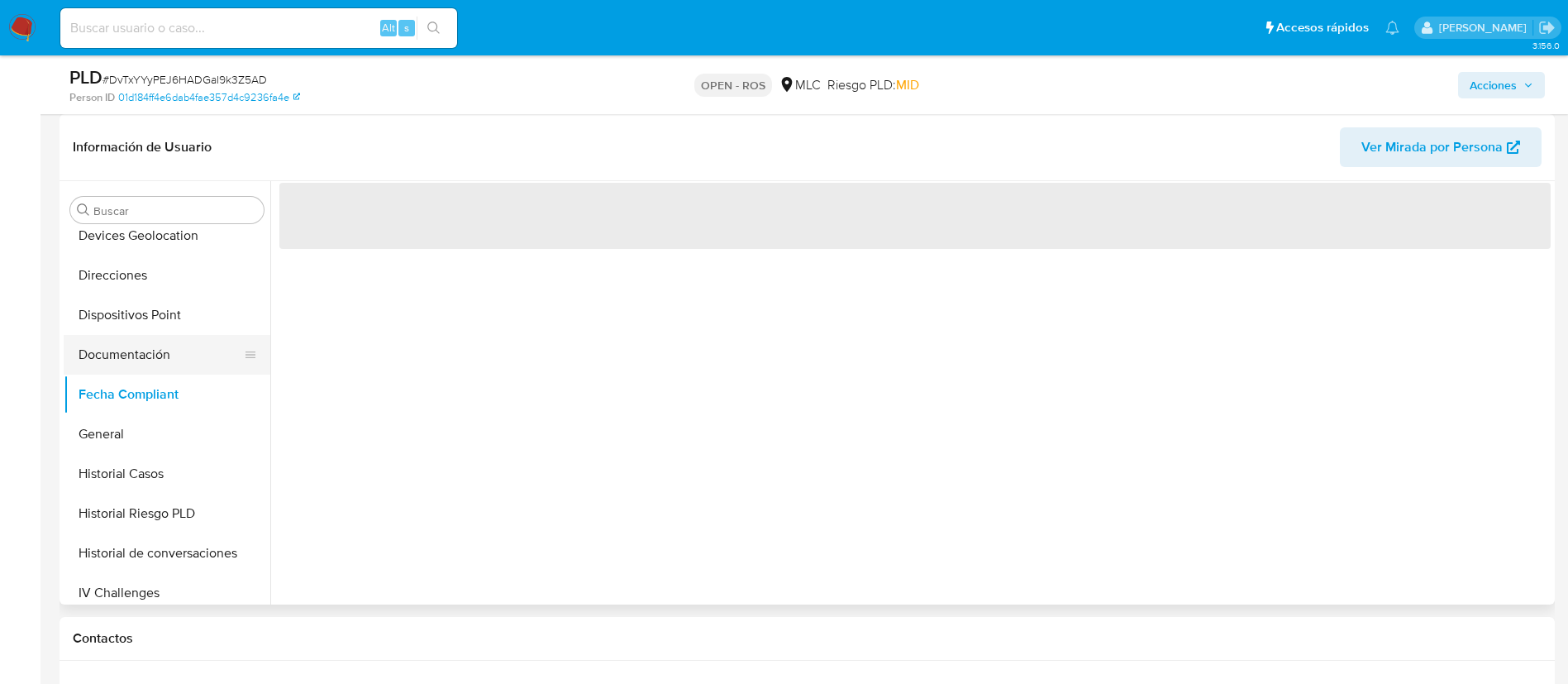
click at [111, 371] on button "Documentación" at bounding box center [160, 355] width 194 height 39
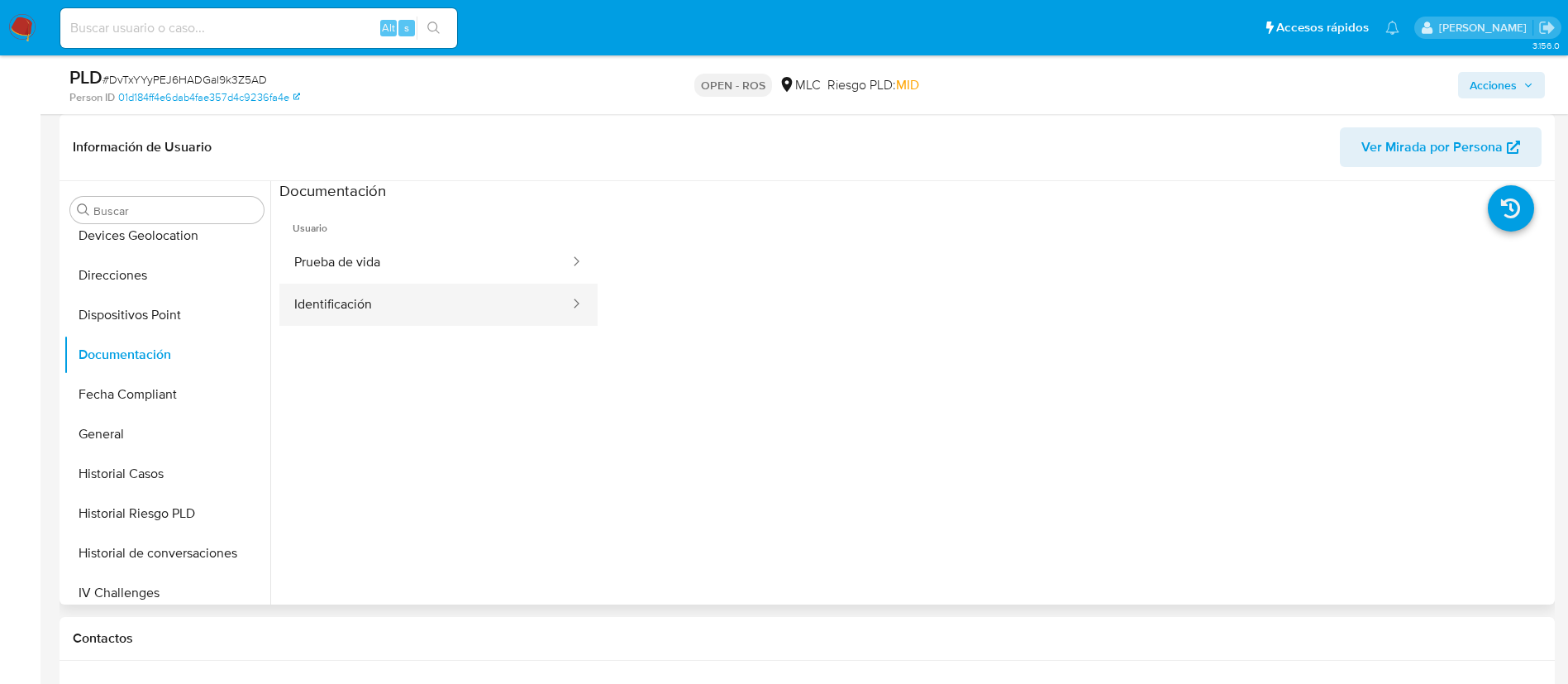
click at [407, 300] on button "Identificación" at bounding box center [425, 304] width 292 height 42
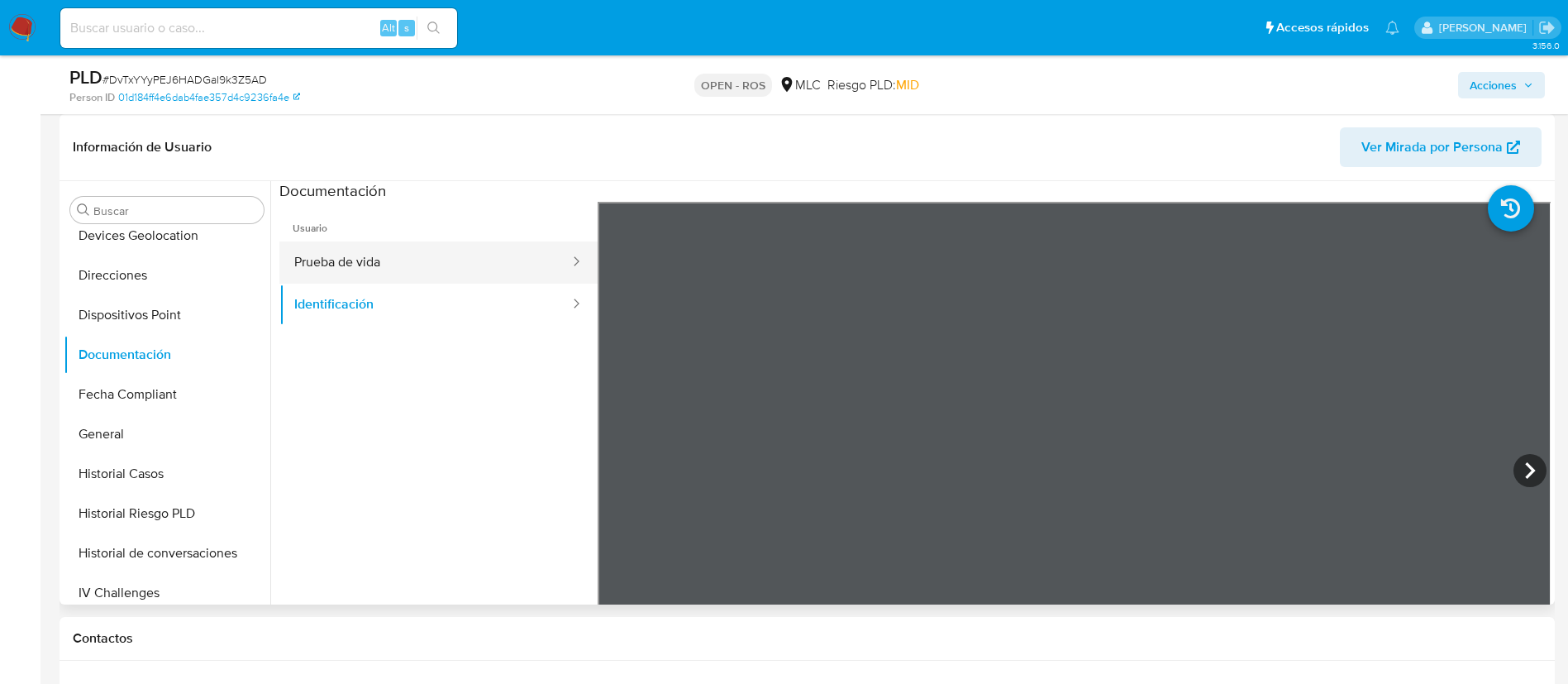
click at [435, 258] on button "Prueba de vida" at bounding box center [425, 263] width 292 height 42
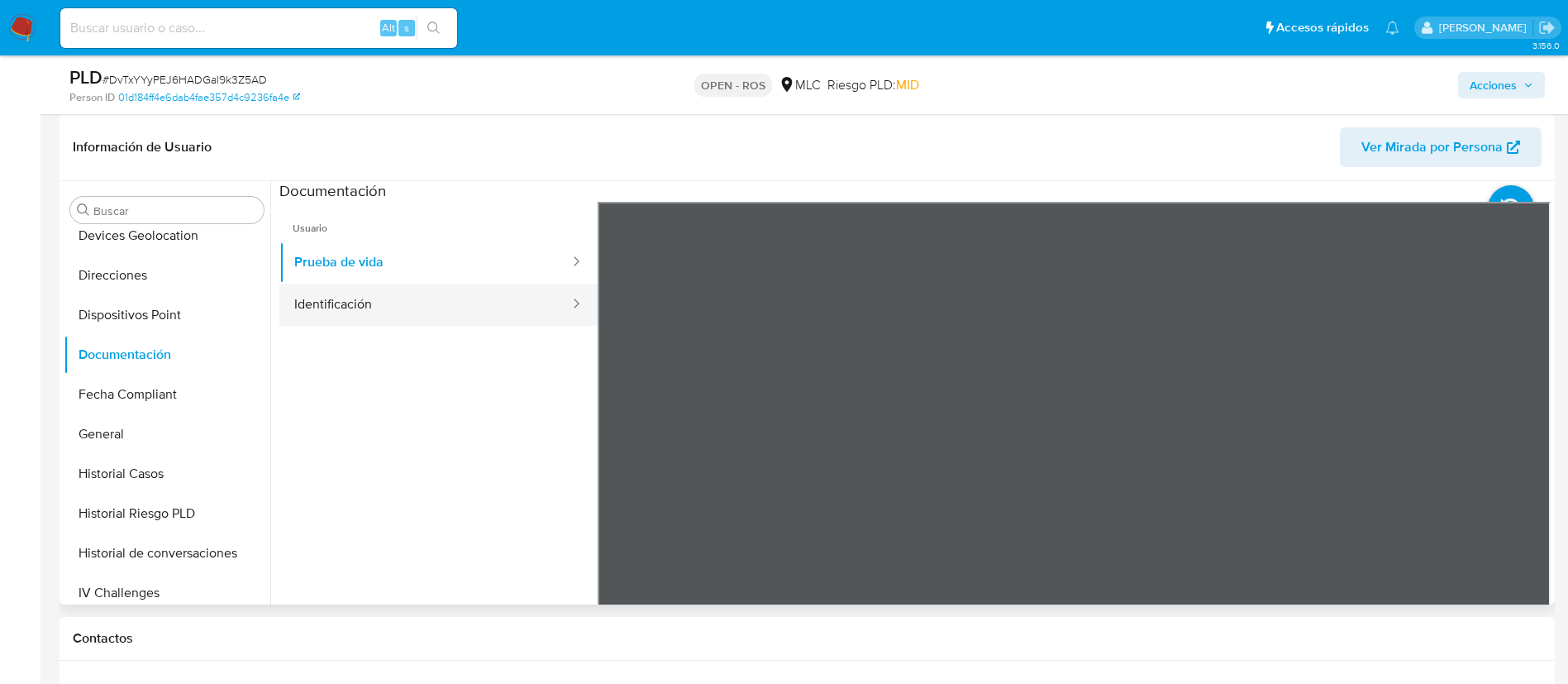
click at [417, 304] on button "Identificación" at bounding box center [425, 304] width 292 height 42
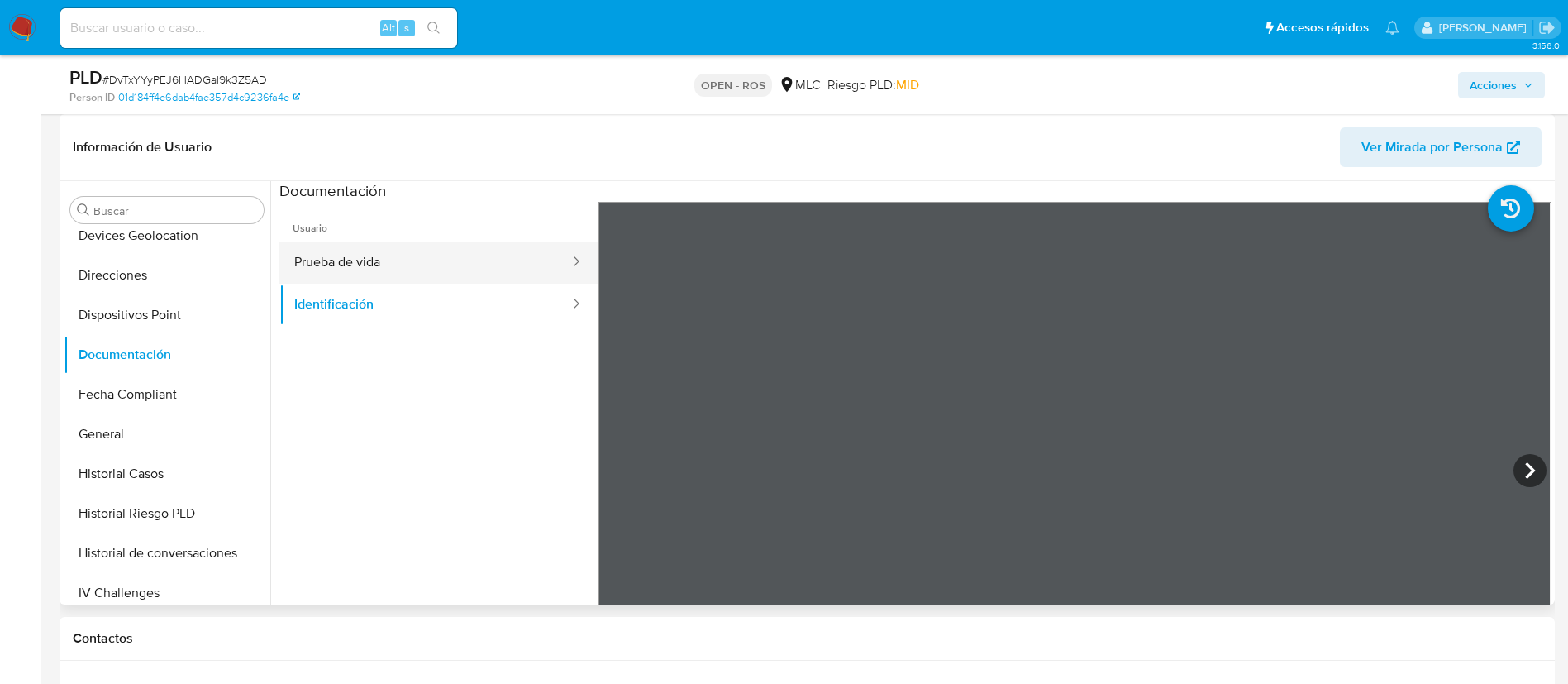
click at [415, 266] on button "Prueba de vida" at bounding box center [425, 263] width 292 height 42
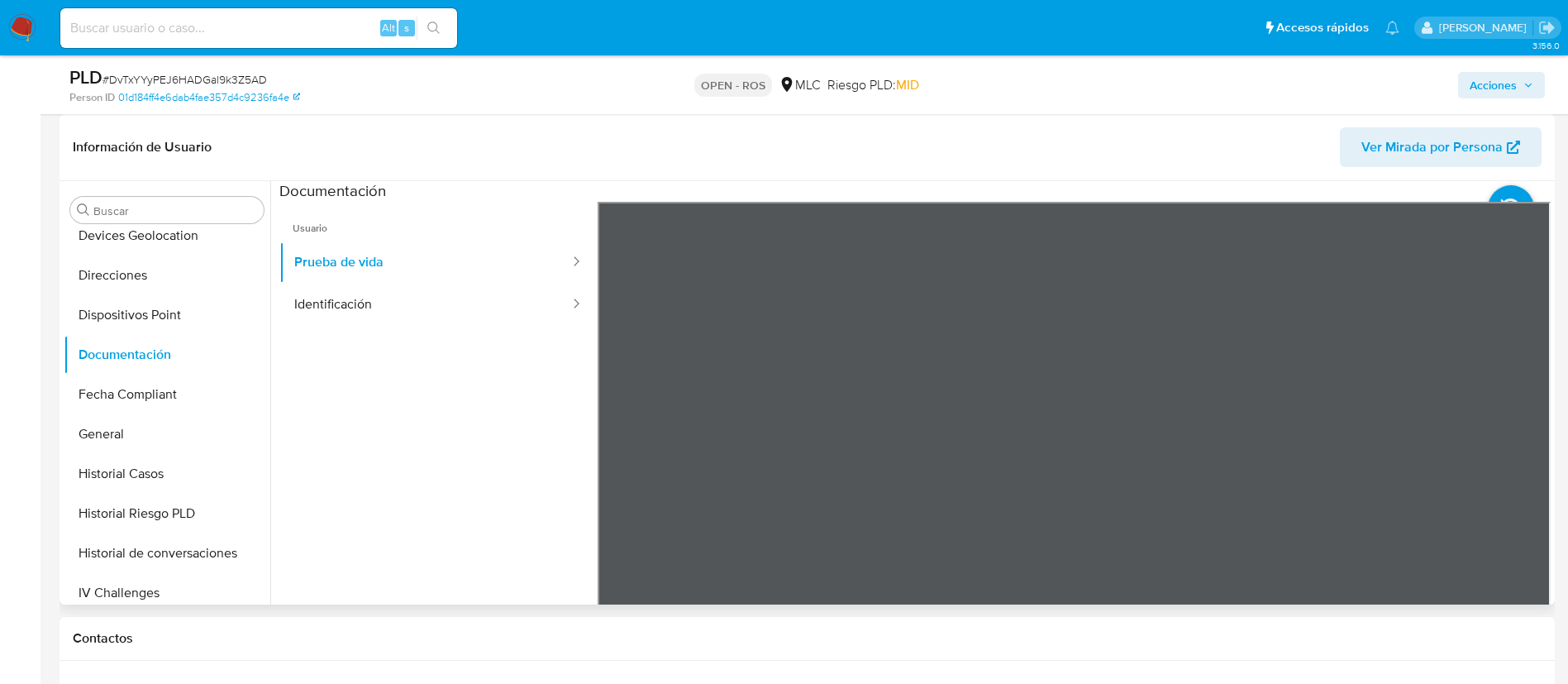
click at [513, 404] on ul "Usuario Prueba de vida Identificación" at bounding box center [438, 439] width 318 height 476
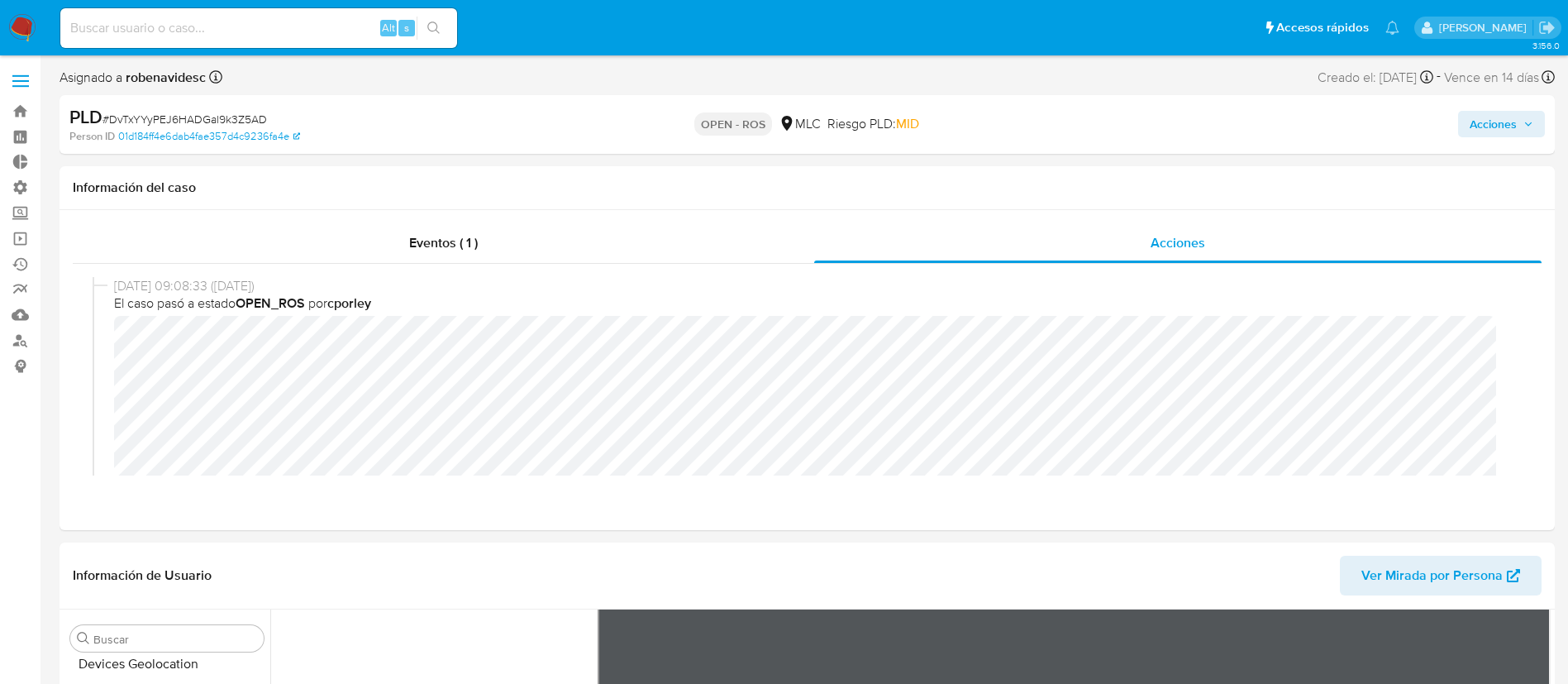
scroll to position [10, 0]
click at [1478, 129] on span "Acciones" at bounding box center [1493, 123] width 47 height 26
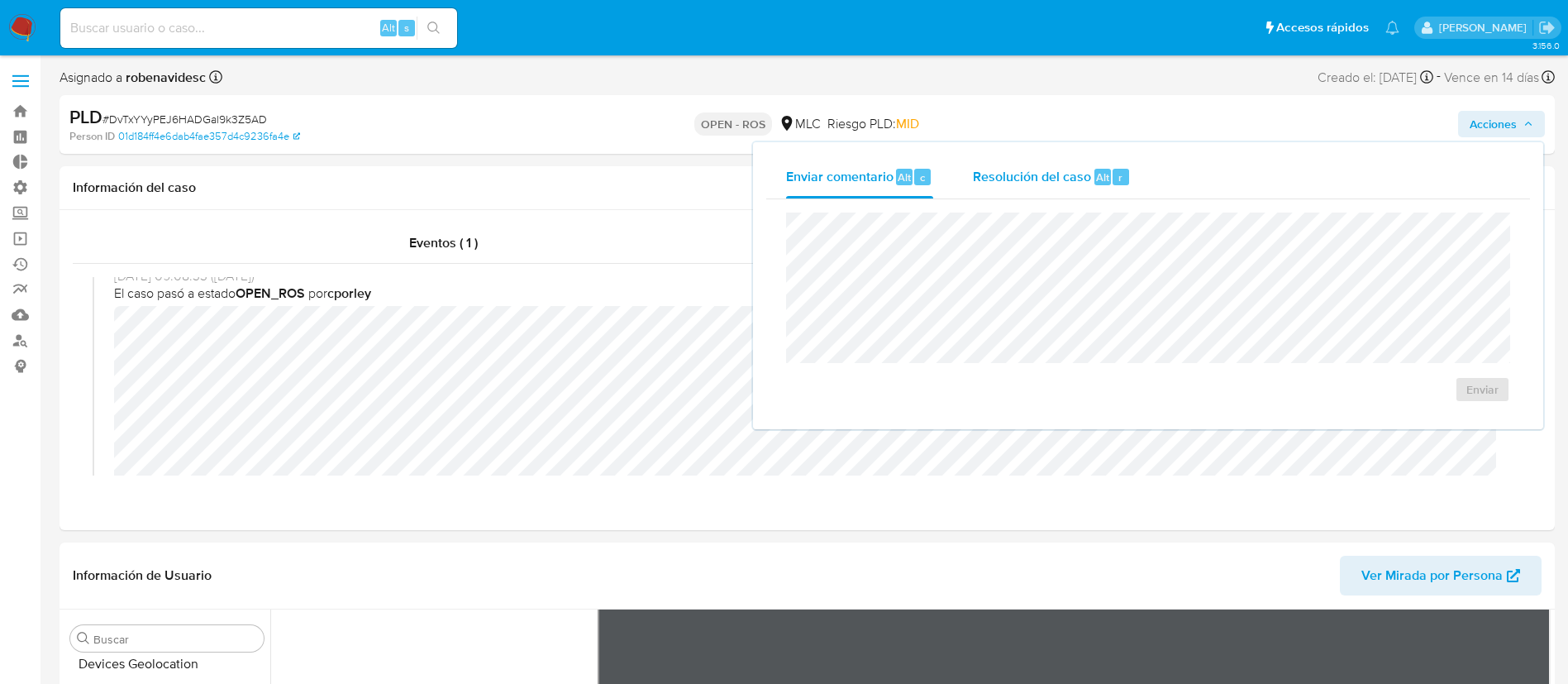
click at [1032, 155] on div "Resolución del caso Alt r" at bounding box center [1052, 176] width 158 height 43
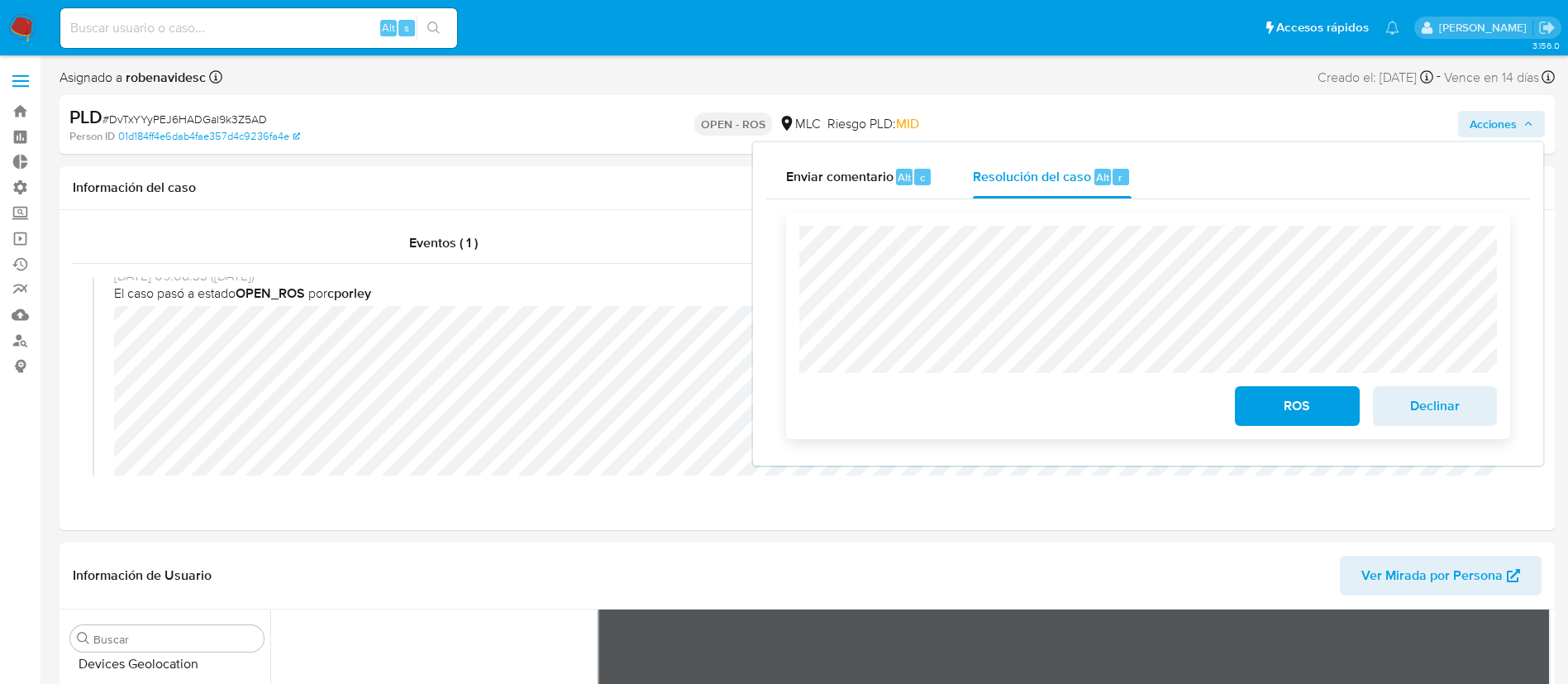
click at [1285, 403] on span "ROS" at bounding box center [1297, 407] width 81 height 37
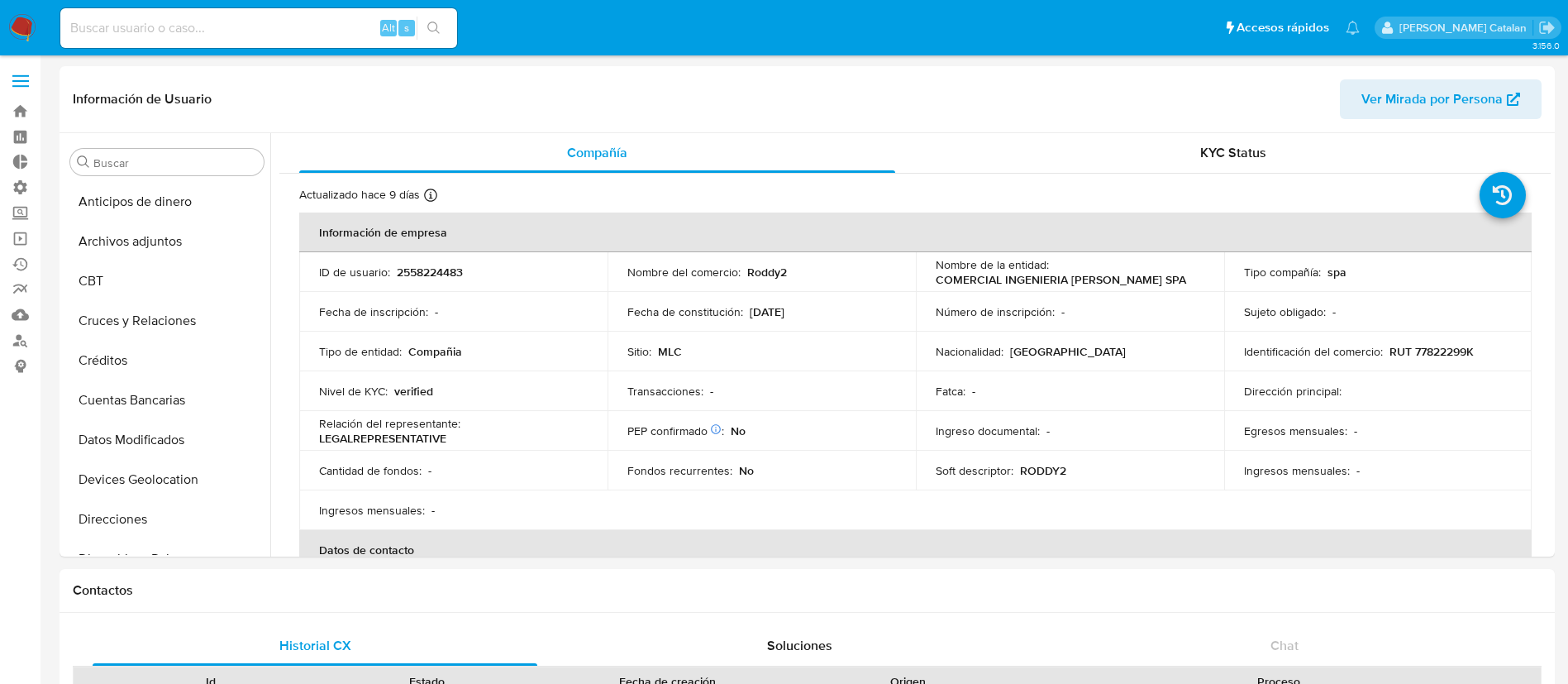
select select "10"
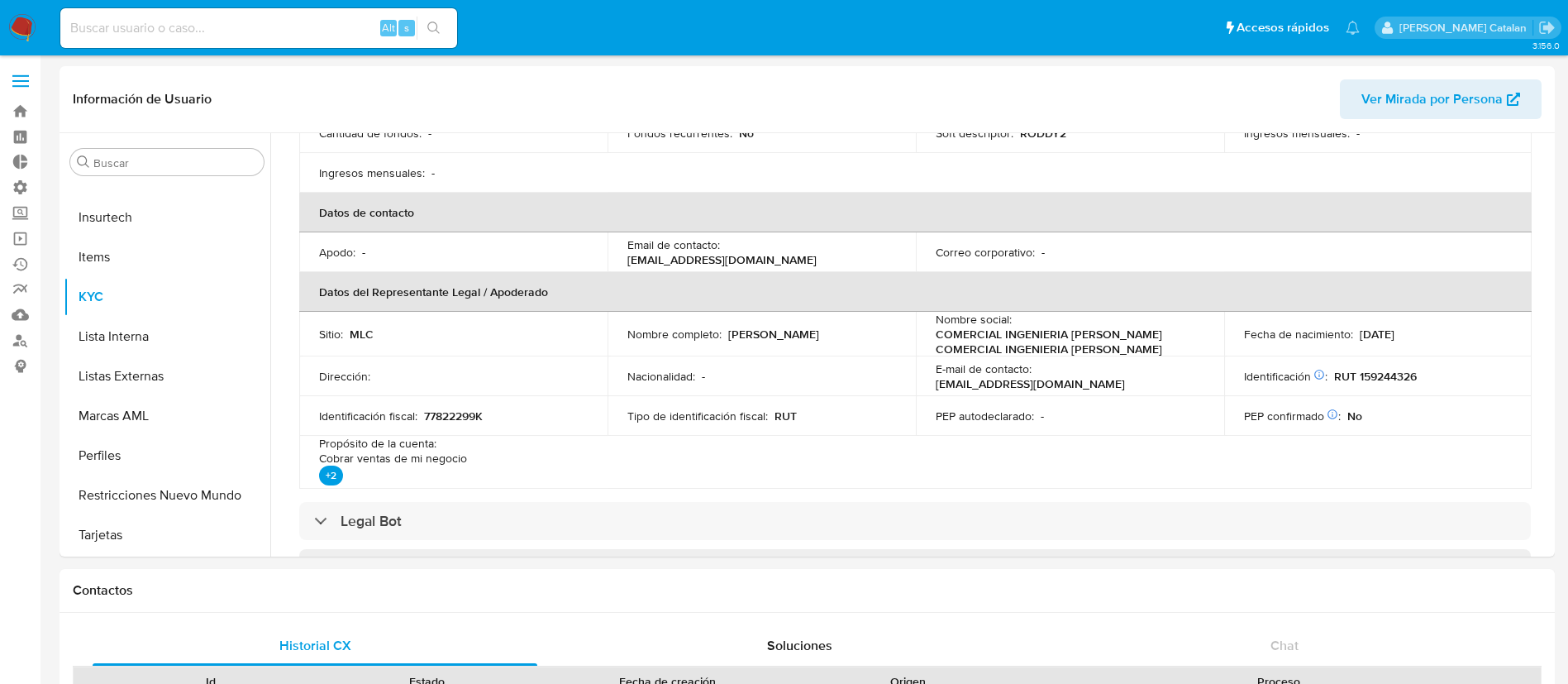
scroll to position [94, 0]
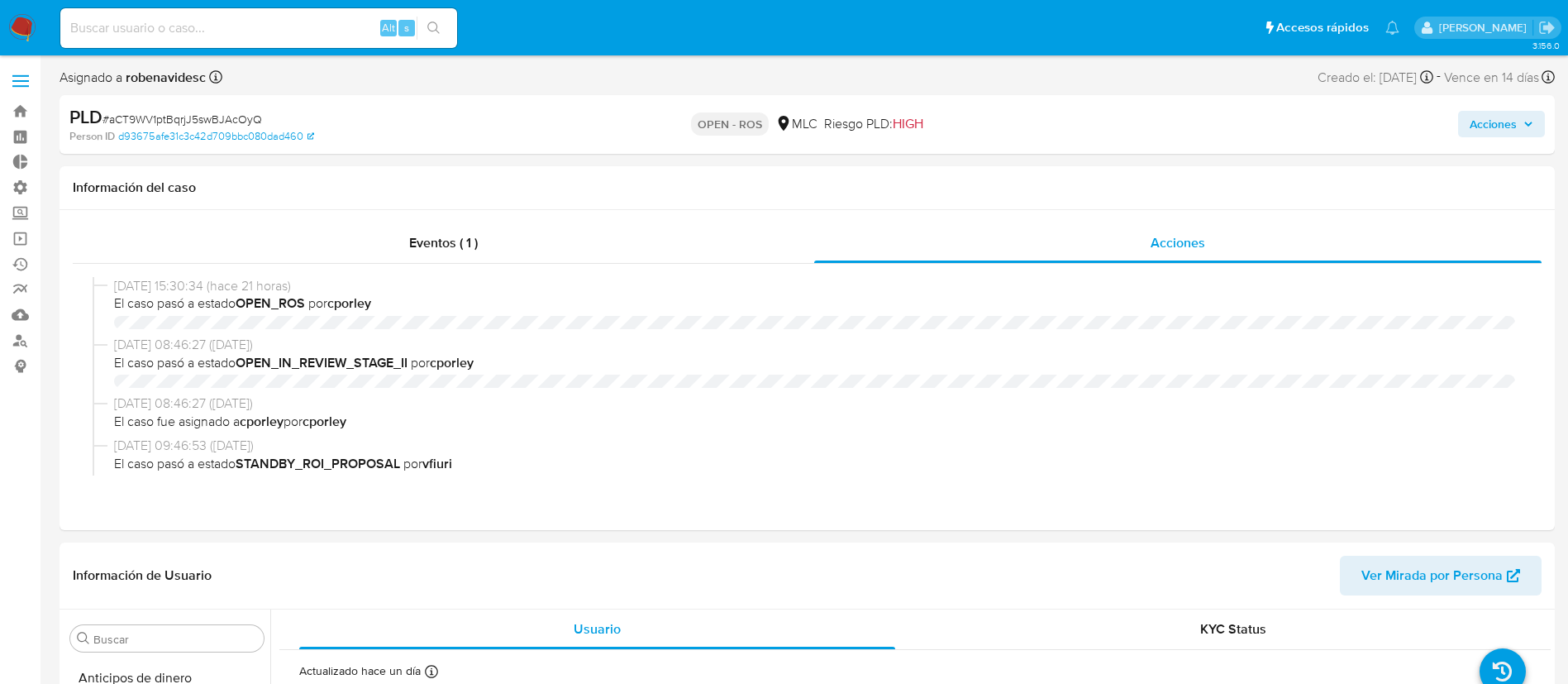
select select "10"
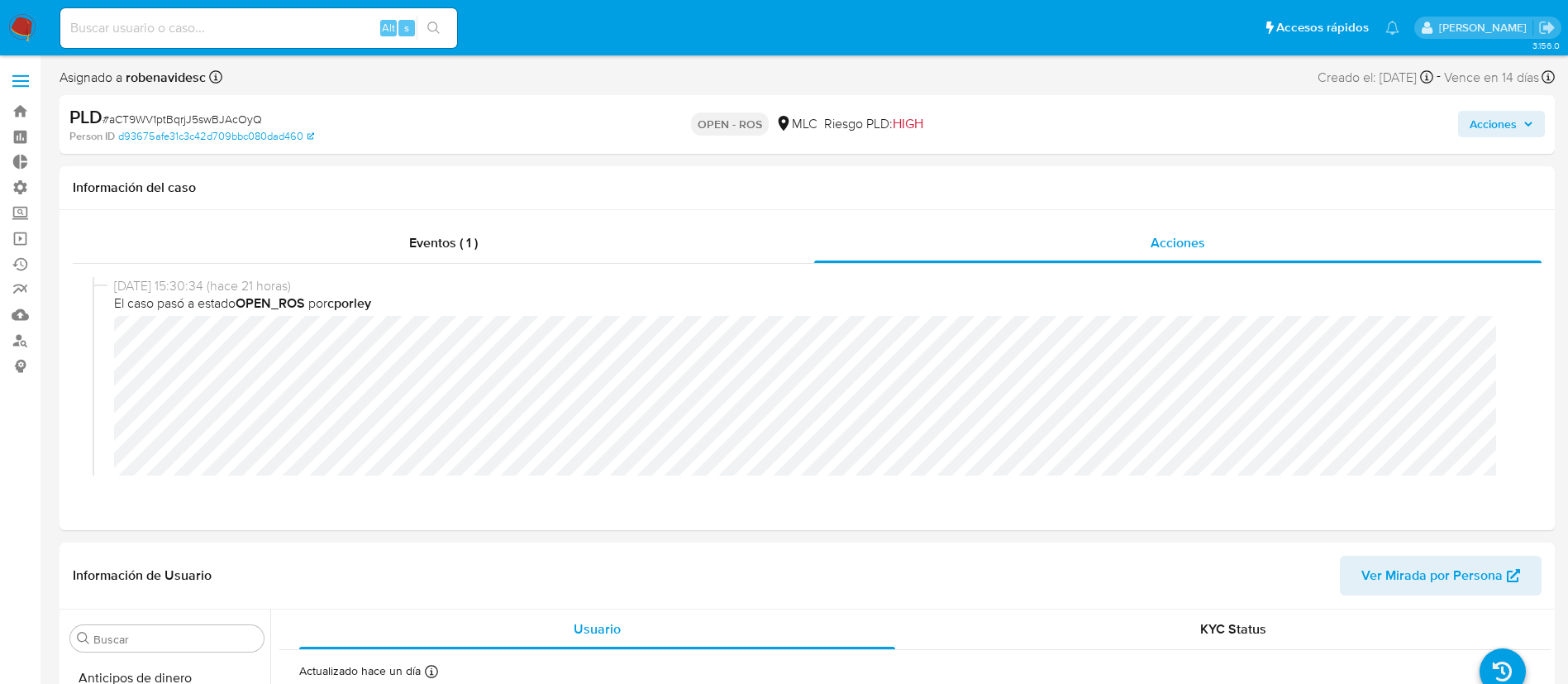
scroll to position [698, 0]
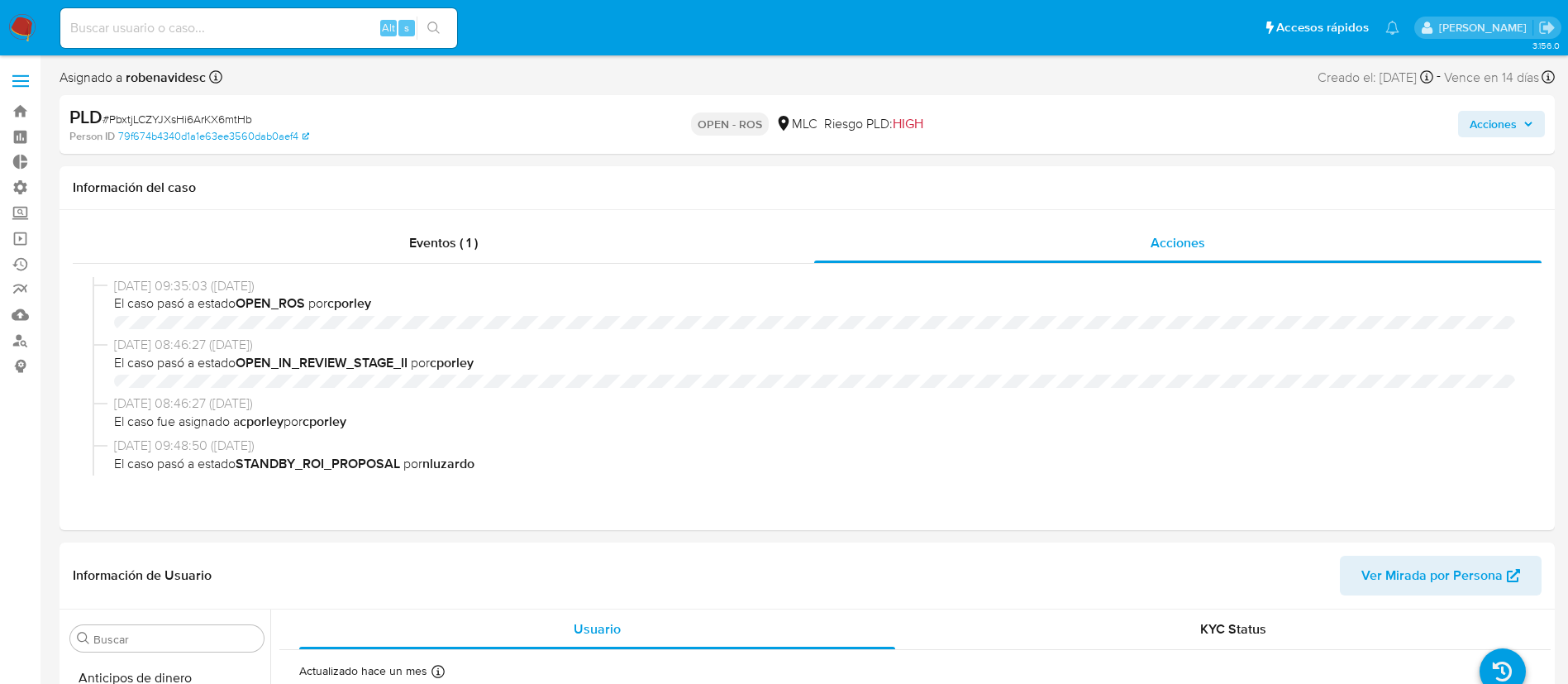
select select "10"
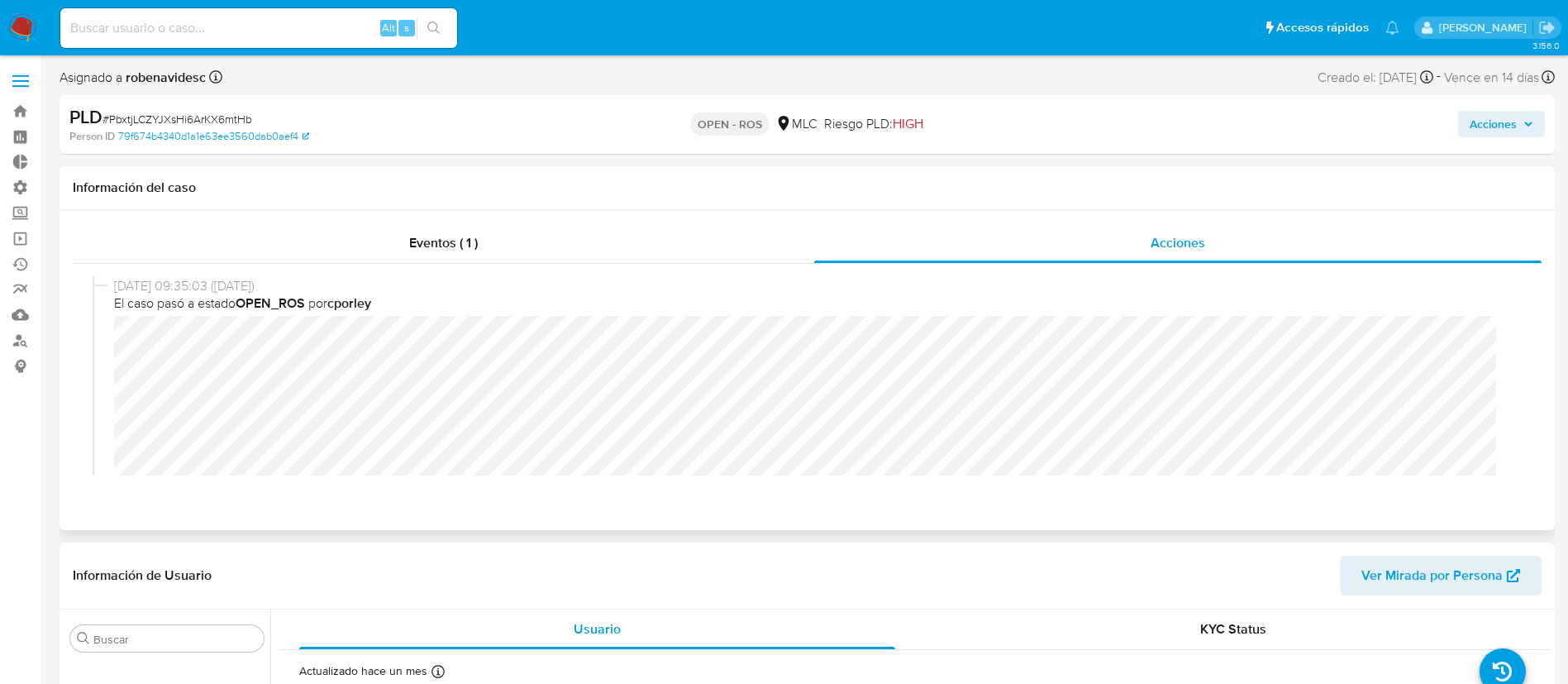
scroll to position [1, 0]
click at [108, 345] on div "[DATE] 09:35:03 ([DATE]) El caso pasó a estado OPEN_ROS por cporley" at bounding box center [807, 406] width 1429 height 259
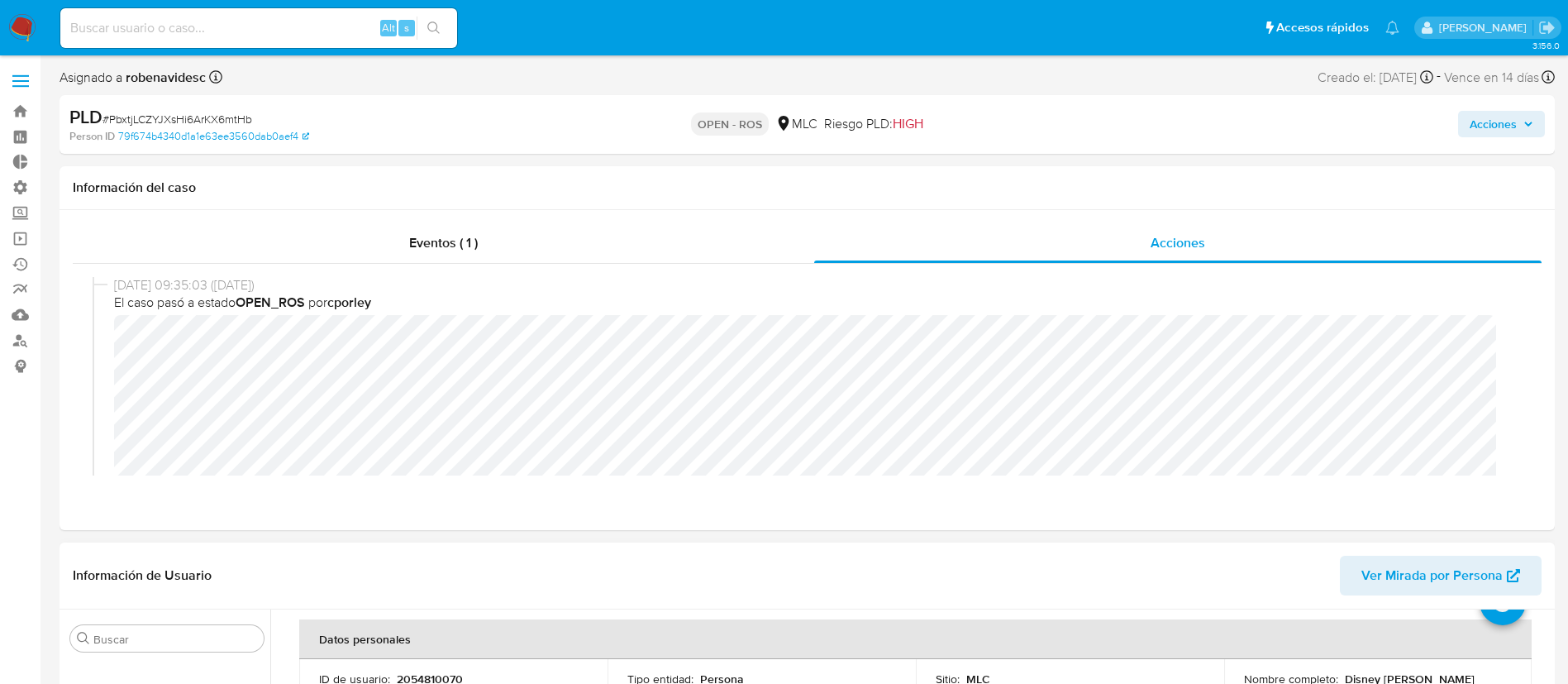
scroll to position [84, 0]
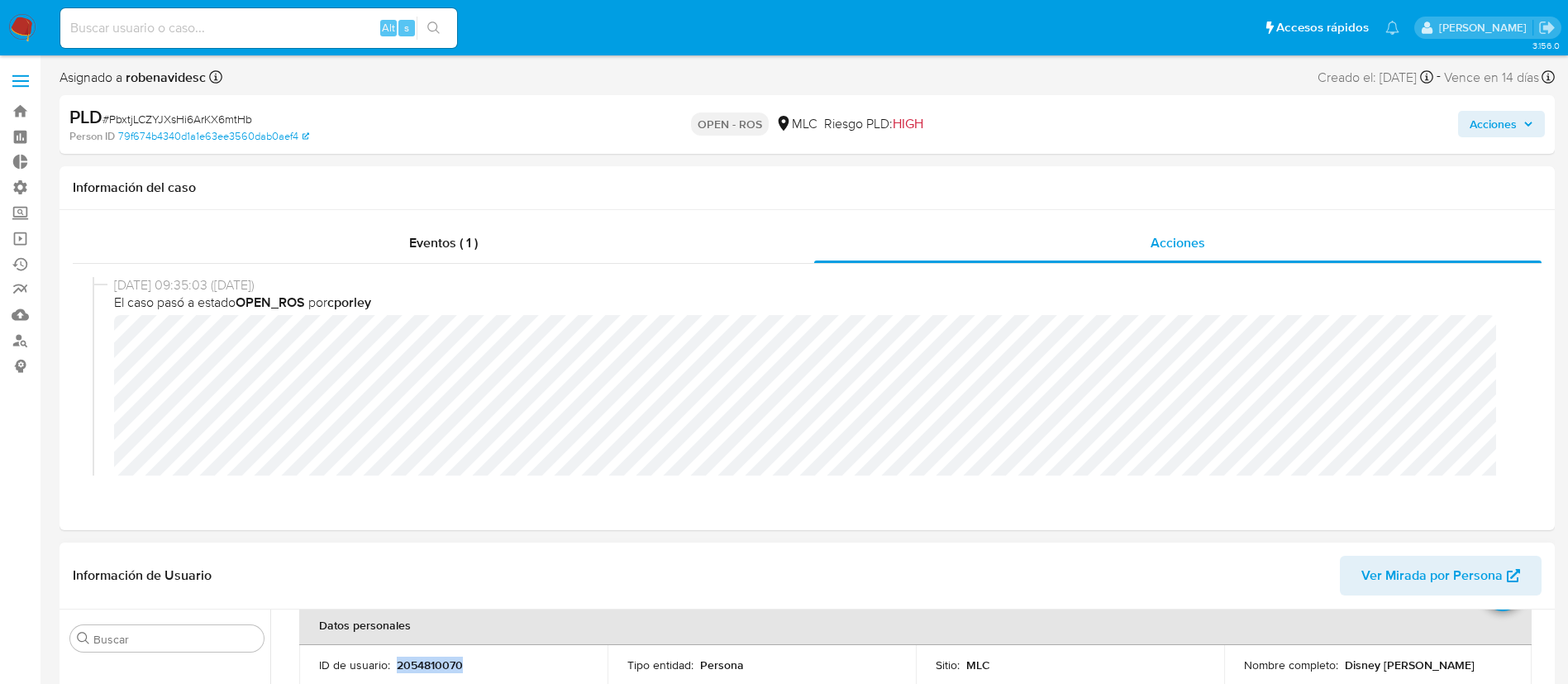
drag, startPoint x: 498, startPoint y: 657, endPoint x: 394, endPoint y: 663, distance: 104.2
click at [394, 663] on div "ID de usuario : 2054810070" at bounding box center [453, 664] width 269 height 14
copy p "2054810070"
